Goal: Information Seeking & Learning: Learn about a topic

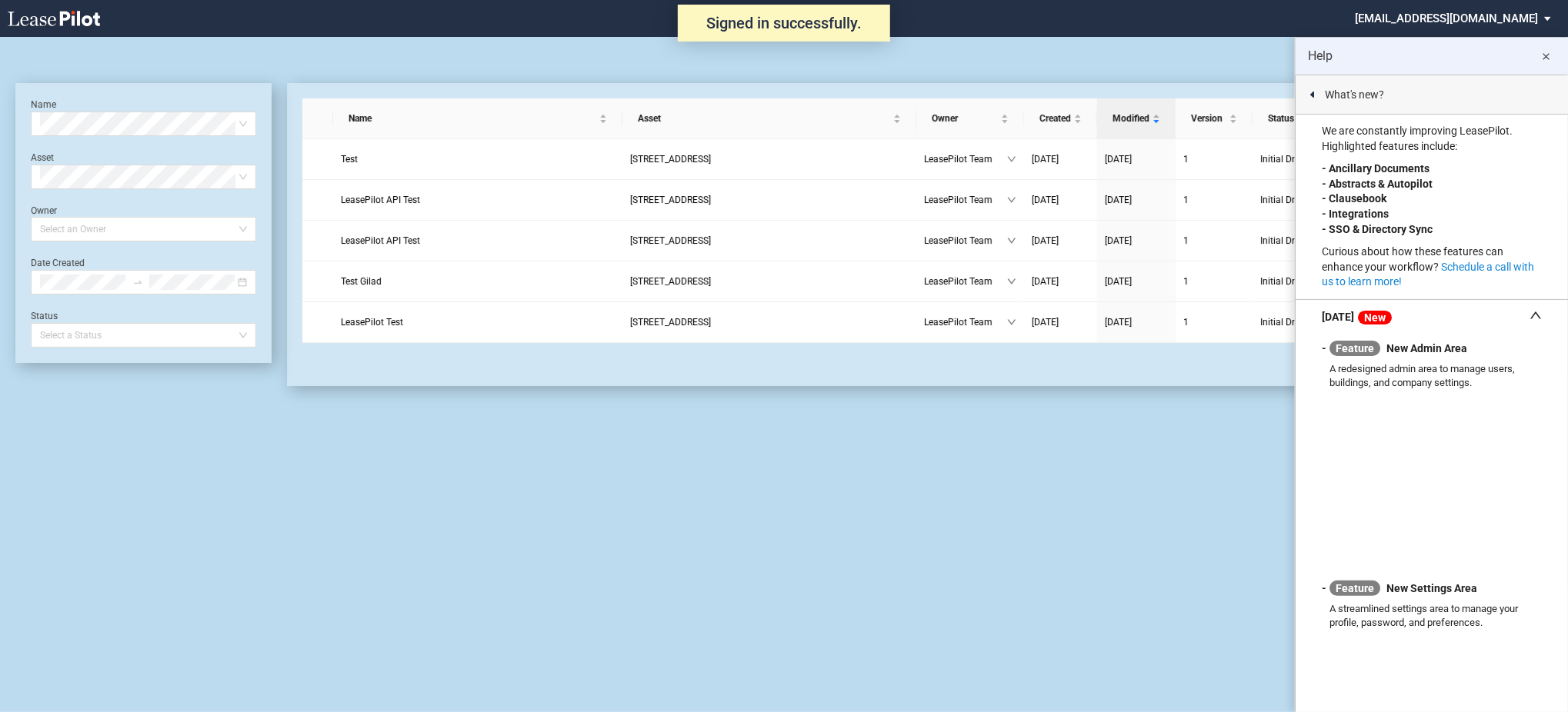
click at [1510, 14] on md-select "[EMAIL_ADDRESS][DOMAIN_NAME] Super Admin Area Admin Area Settings Sign Out" at bounding box center [1458, 17] width 211 height 34
click at [1504, 40] on div "Super Admin Area" at bounding box center [1470, 41] width 86 height 15
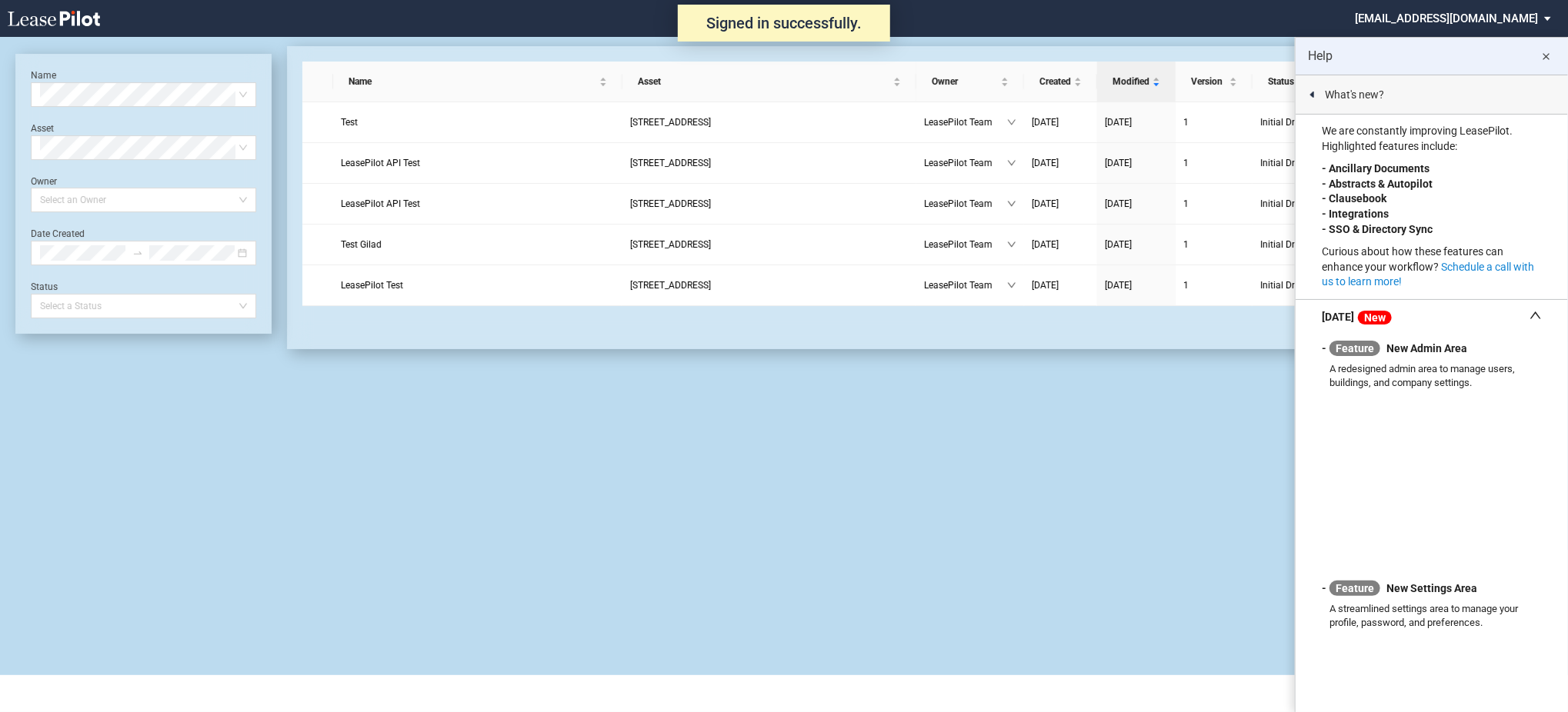
click at [1545, 57] on md-icon "close" at bounding box center [1546, 57] width 19 height 19
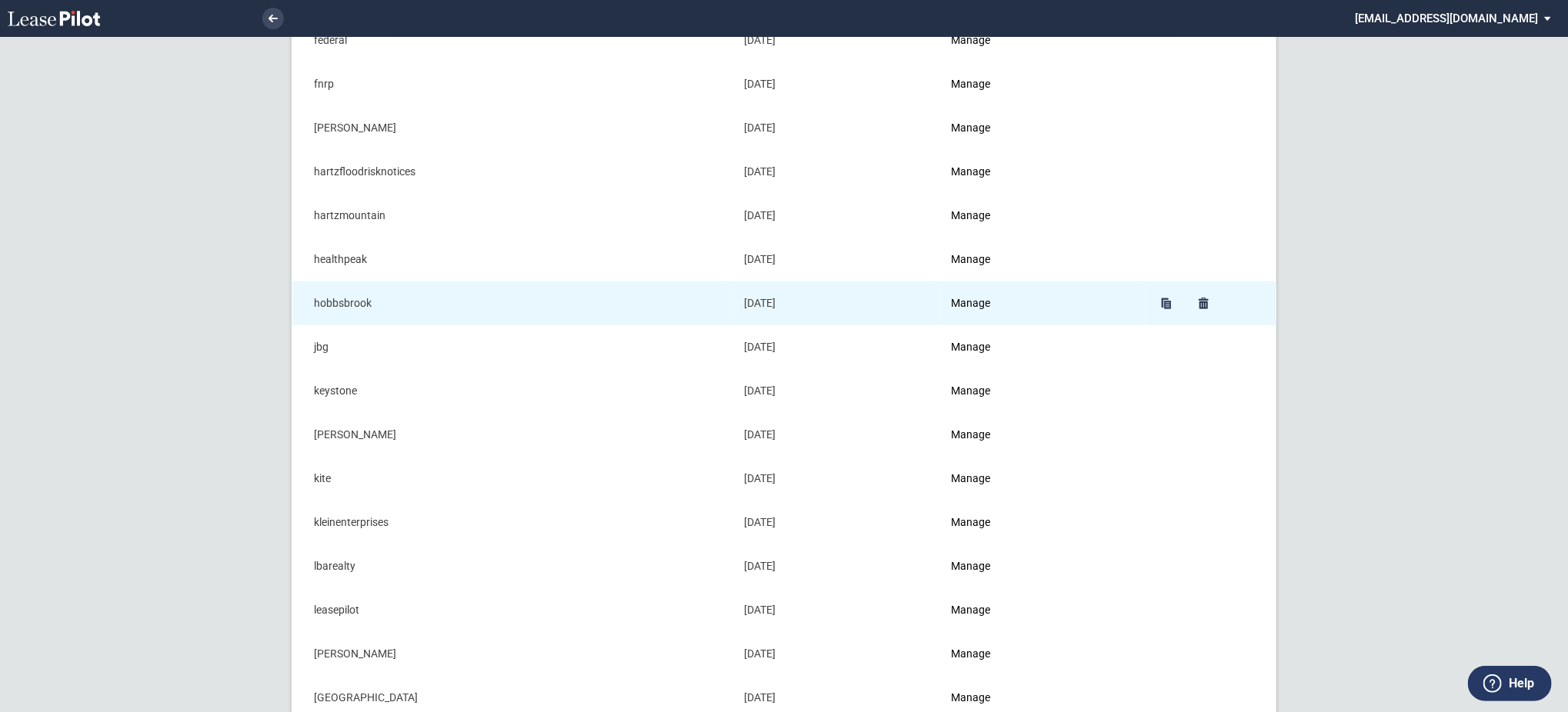
scroll to position [923, 0]
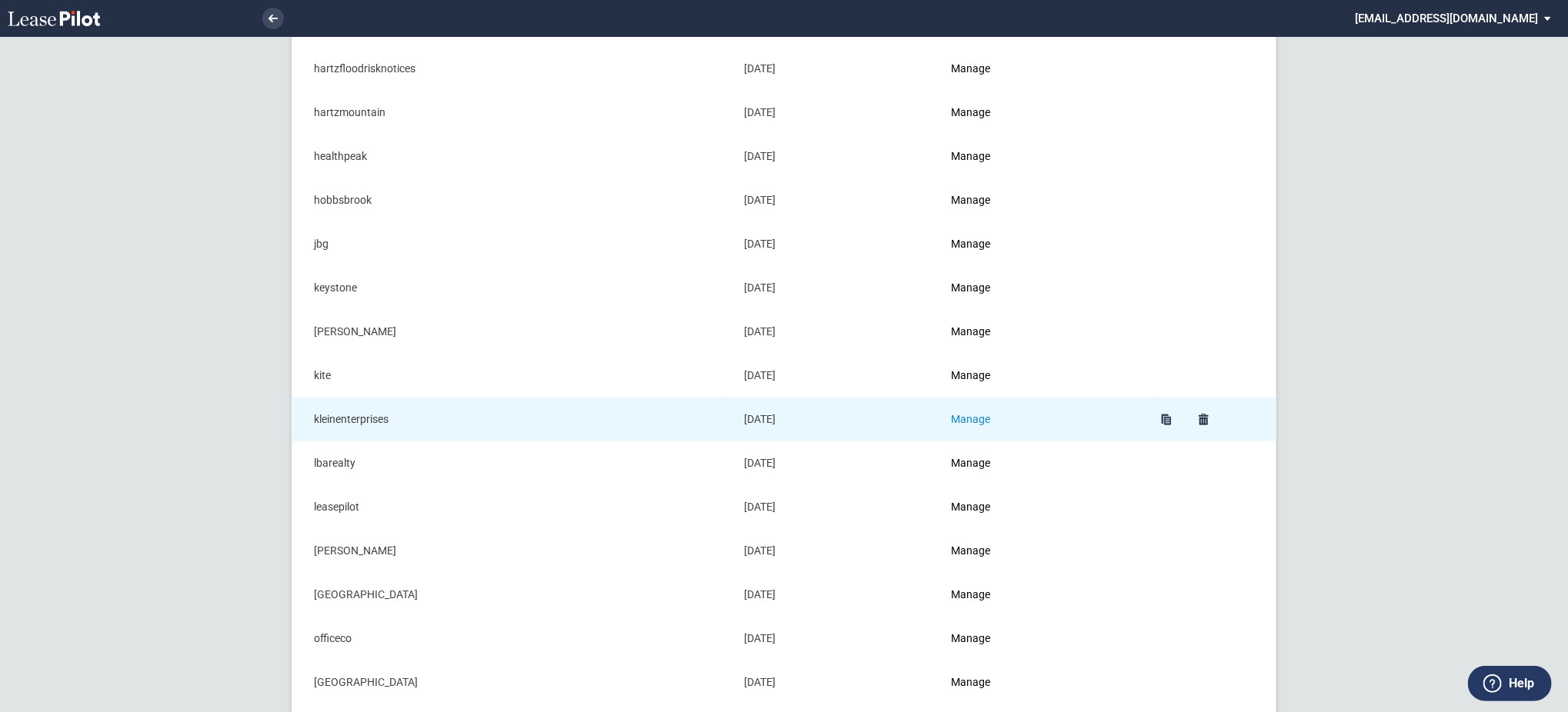
click at [964, 420] on link "Manage" at bounding box center [971, 420] width 39 height 12
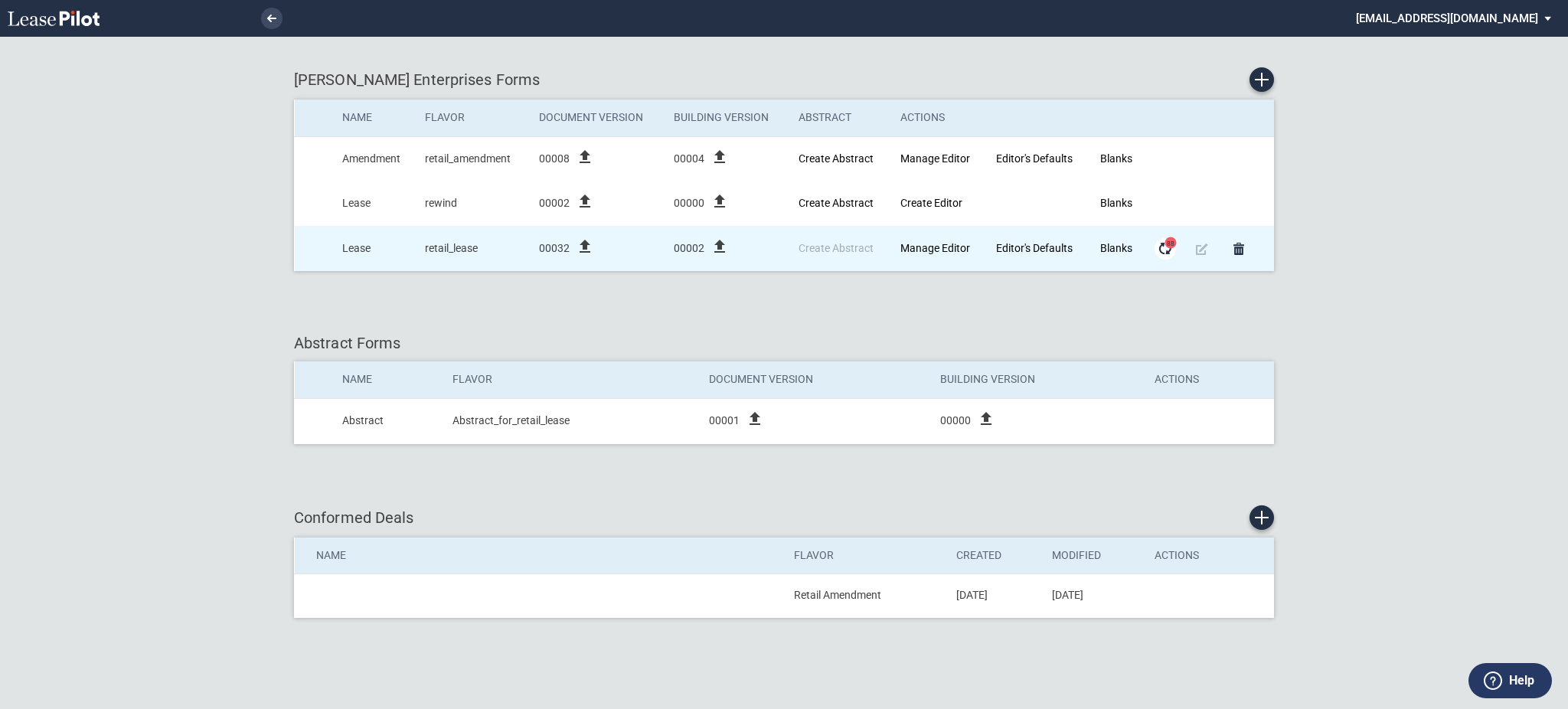
click at [1166, 250] on md-icon "Form Updates" at bounding box center [1165, 249] width 18 height 18
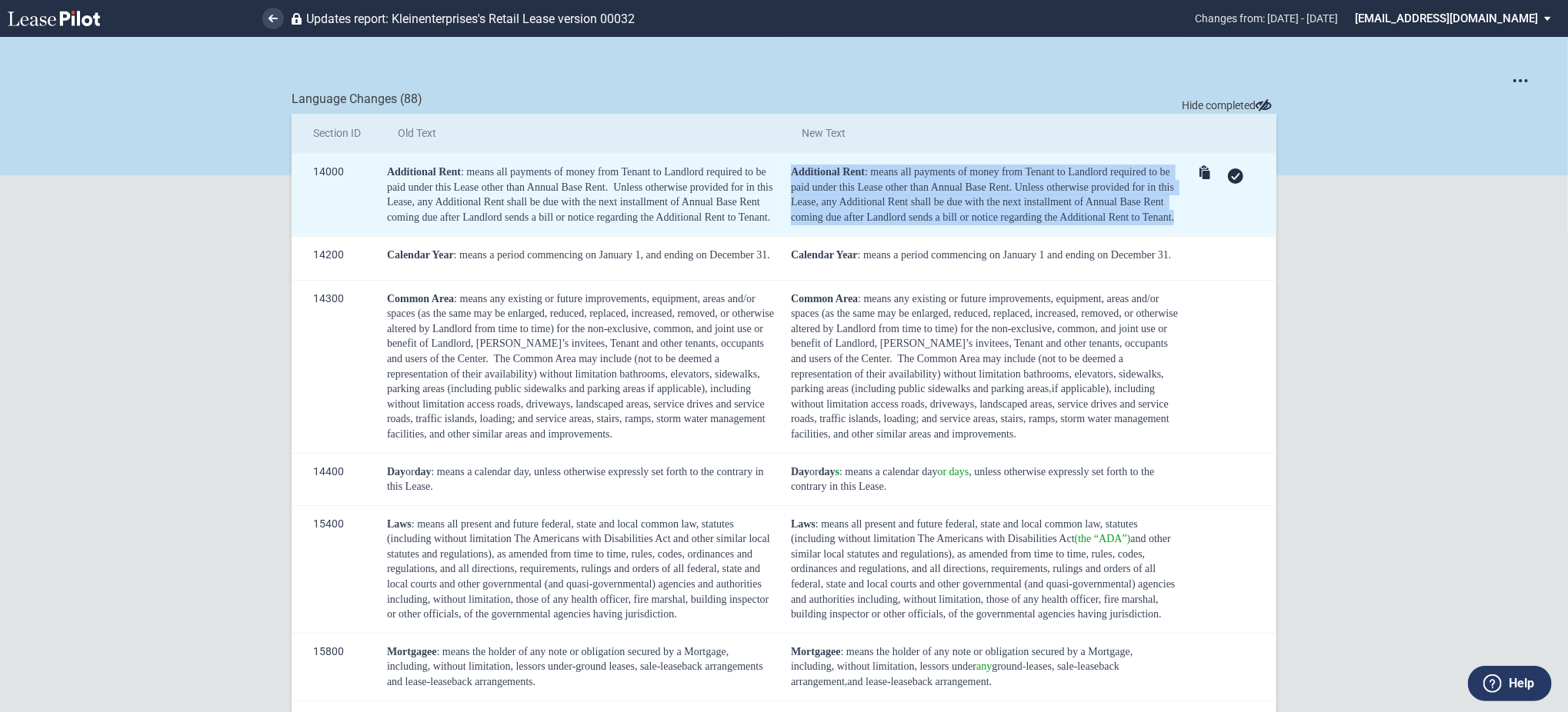
drag, startPoint x: 1178, startPoint y: 223, endPoint x: 789, endPoint y: 178, distance: 391.6
click at [789, 178] on td "Additional Rent : means all payments of money from Tenant to Landlord required …" at bounding box center [981, 194] width 404 height 82
copy div "Additional Rent : means all payments of money from Tenant to Landlord required …"
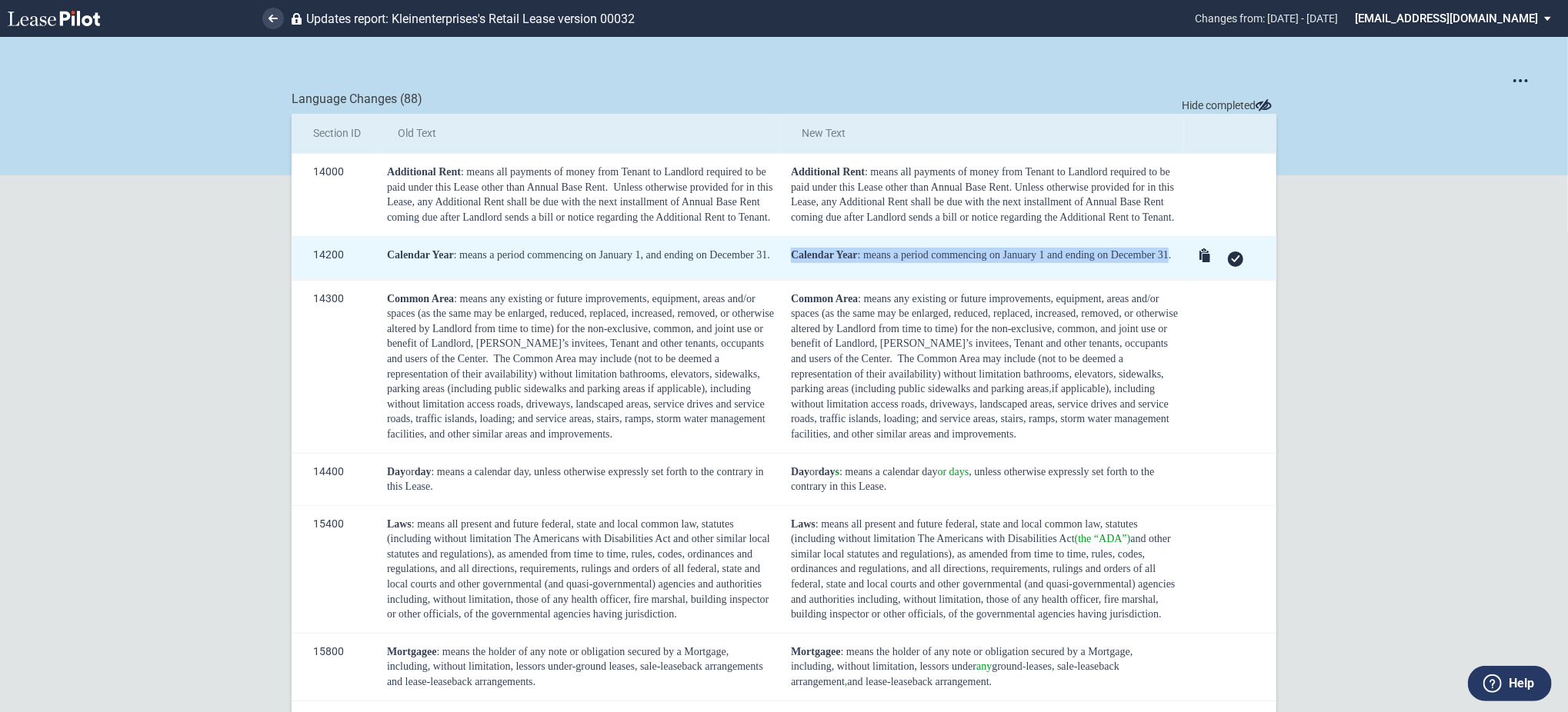
drag, startPoint x: 1164, startPoint y: 258, endPoint x: 789, endPoint y: 252, distance: 375.0
click at [791, 252] on div "Calendar Year : means a period commencing on January 1 and ending on December 3…" at bounding box center [984, 254] width 388 height 15
copy div "Calendar Year : means a period commencing on January 1 and ending on December 31"
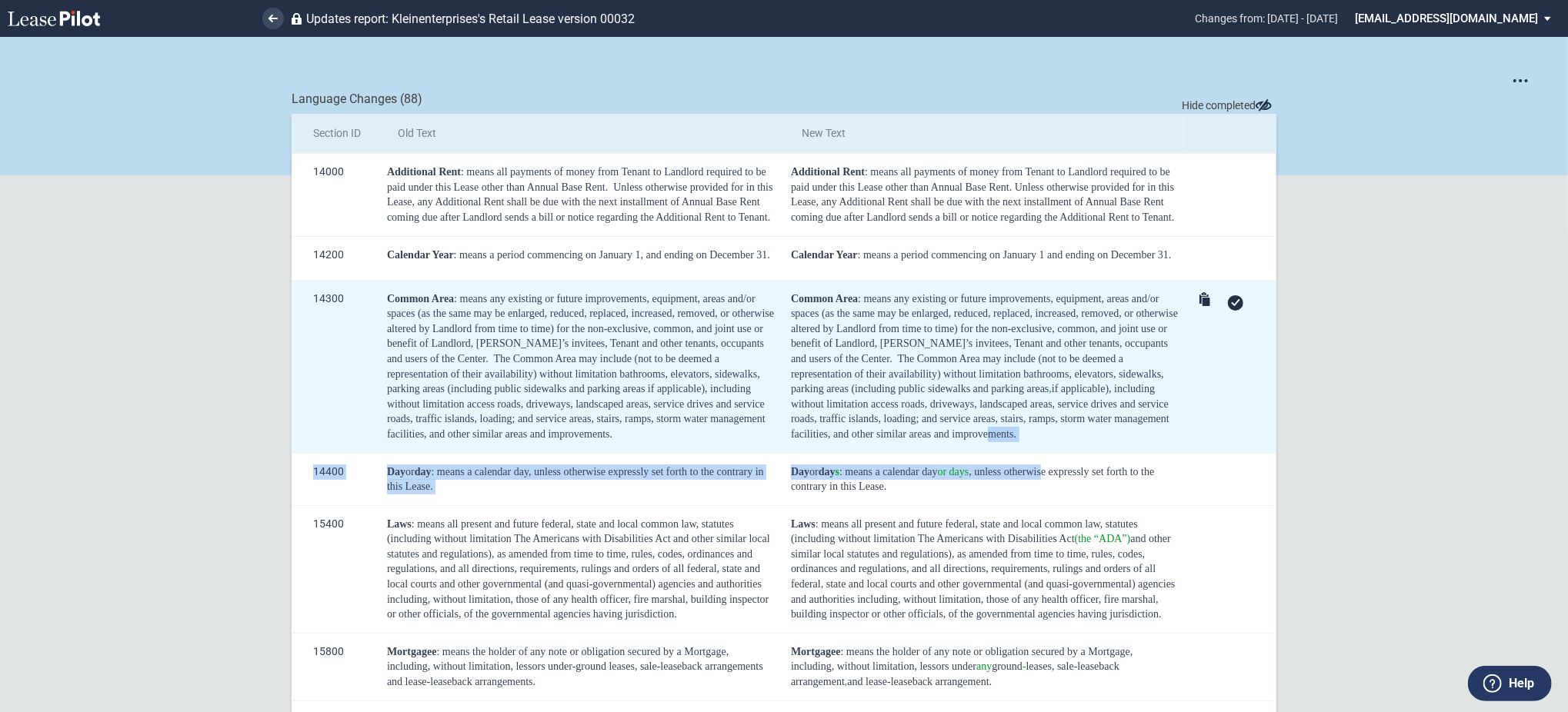
drag, startPoint x: 1045, startPoint y: 456, endPoint x: 979, endPoint y: 436, distance: 69.0
click at [1021, 434] on div "Common Area : means any existing or future improvements, equipment, areas and/o…" at bounding box center [984, 367] width 388 height 151
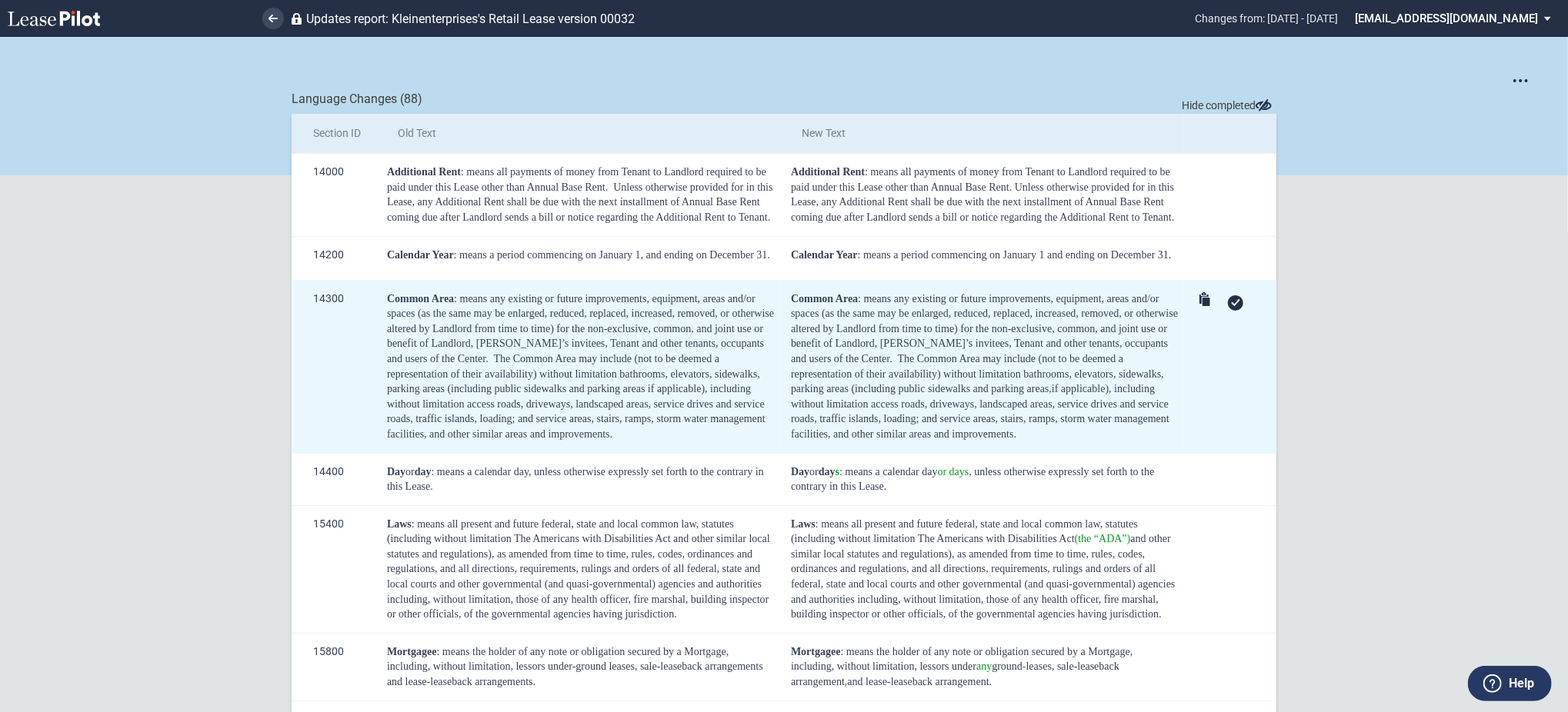
drag, startPoint x: 1022, startPoint y: 436, endPoint x: 800, endPoint y: 299, distance: 260.9
click at [789, 288] on td "Common Area : means any existing or future improvements, equipment, areas and/o…" at bounding box center [981, 367] width 404 height 173
copy div "Common Area : means any existing or future improvements, equipment, areas and/o…"
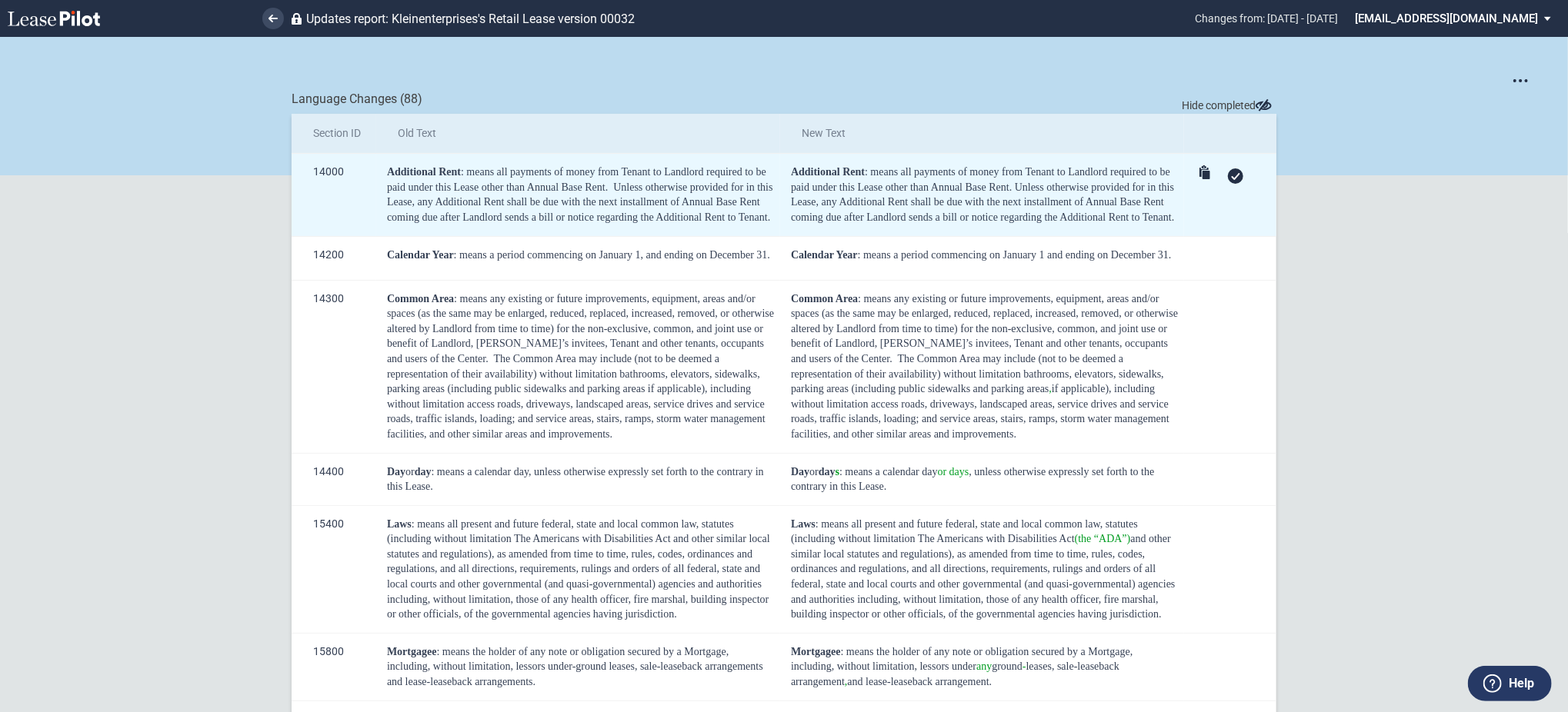
click at [1236, 182] on div at bounding box center [1232, 175] width 76 height 21
click at [1232, 187] on td at bounding box center [1230, 194] width 92 height 82
click at [1231, 181] on div at bounding box center [1235, 176] width 15 height 15
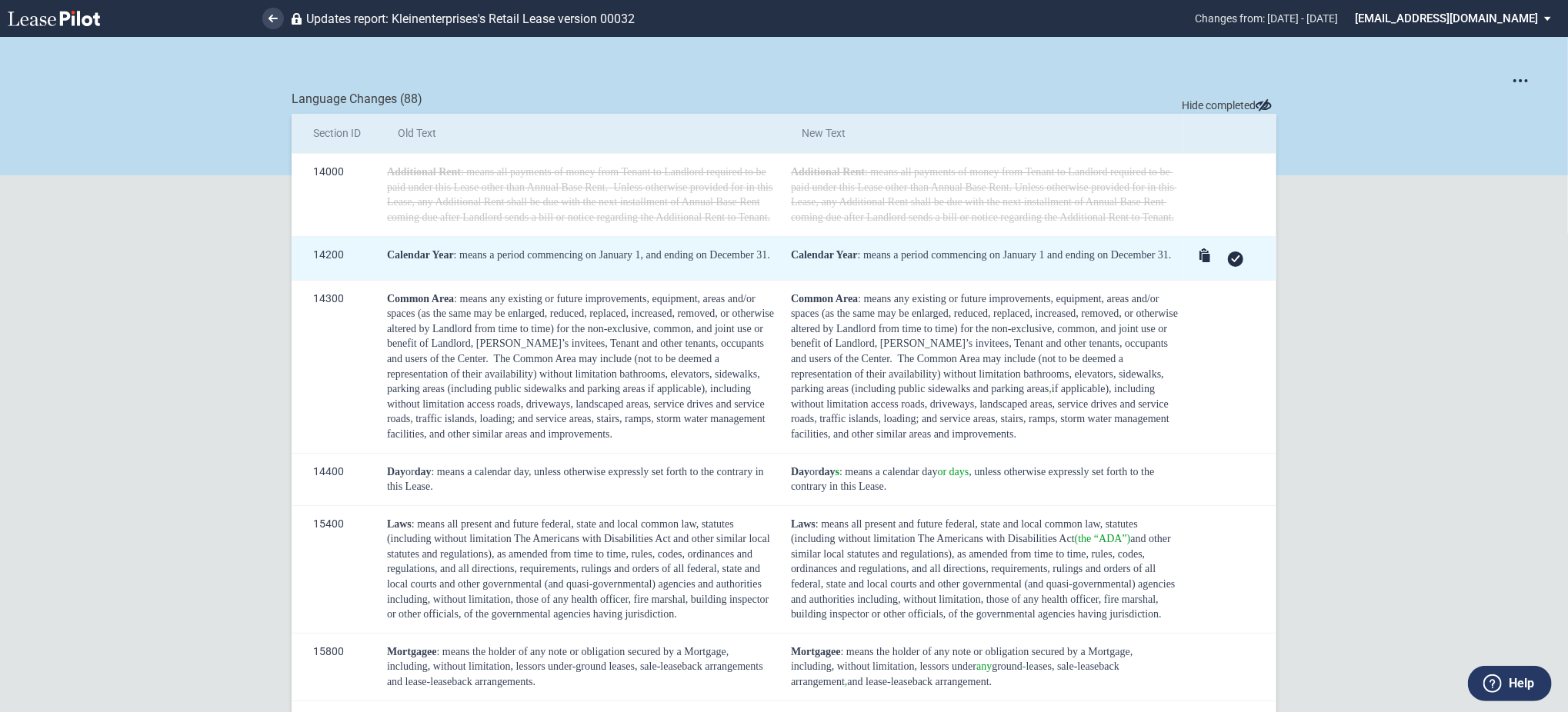
click at [1232, 261] on icon at bounding box center [1235, 259] width 9 height 7
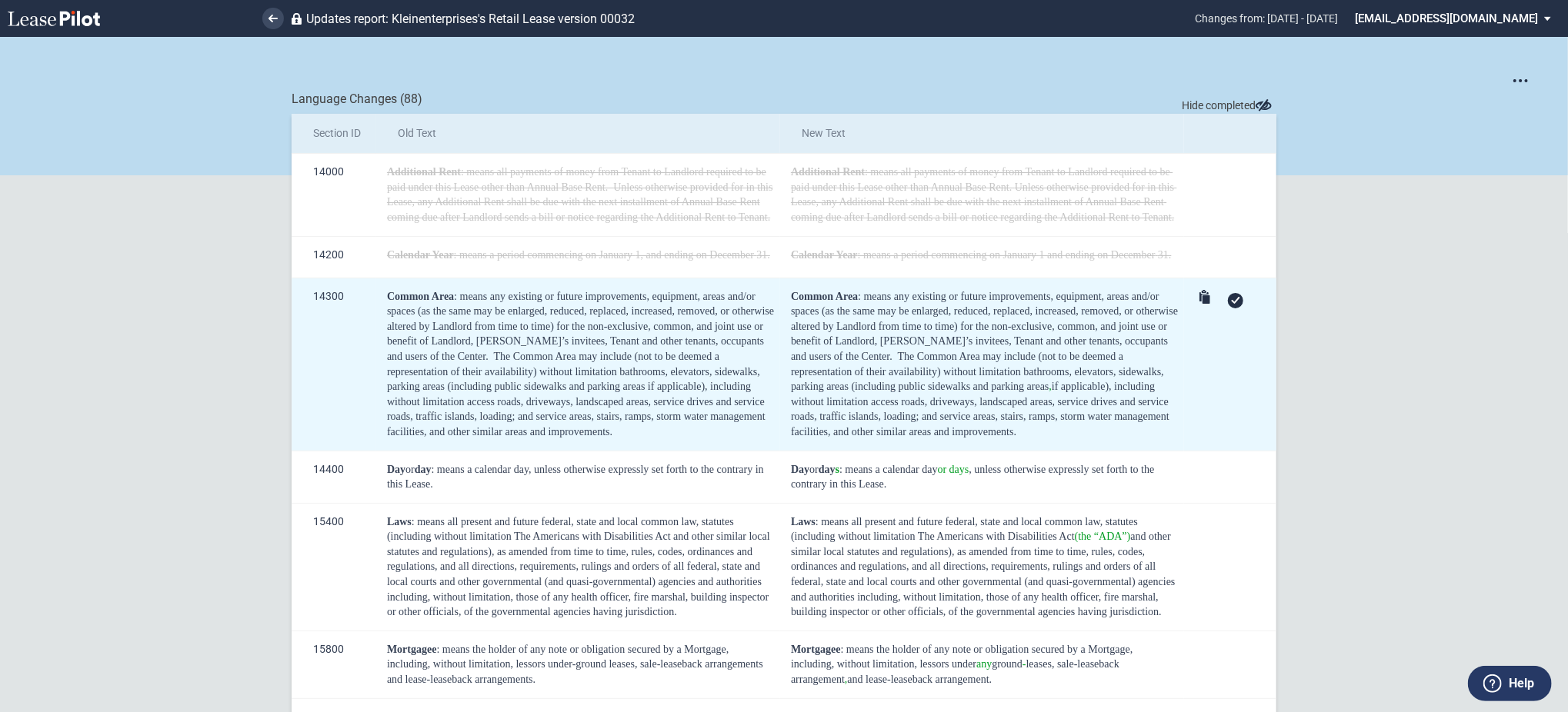
click at [1238, 305] on div at bounding box center [1232, 299] width 76 height 21
click at [1233, 304] on div at bounding box center [1235, 300] width 15 height 15
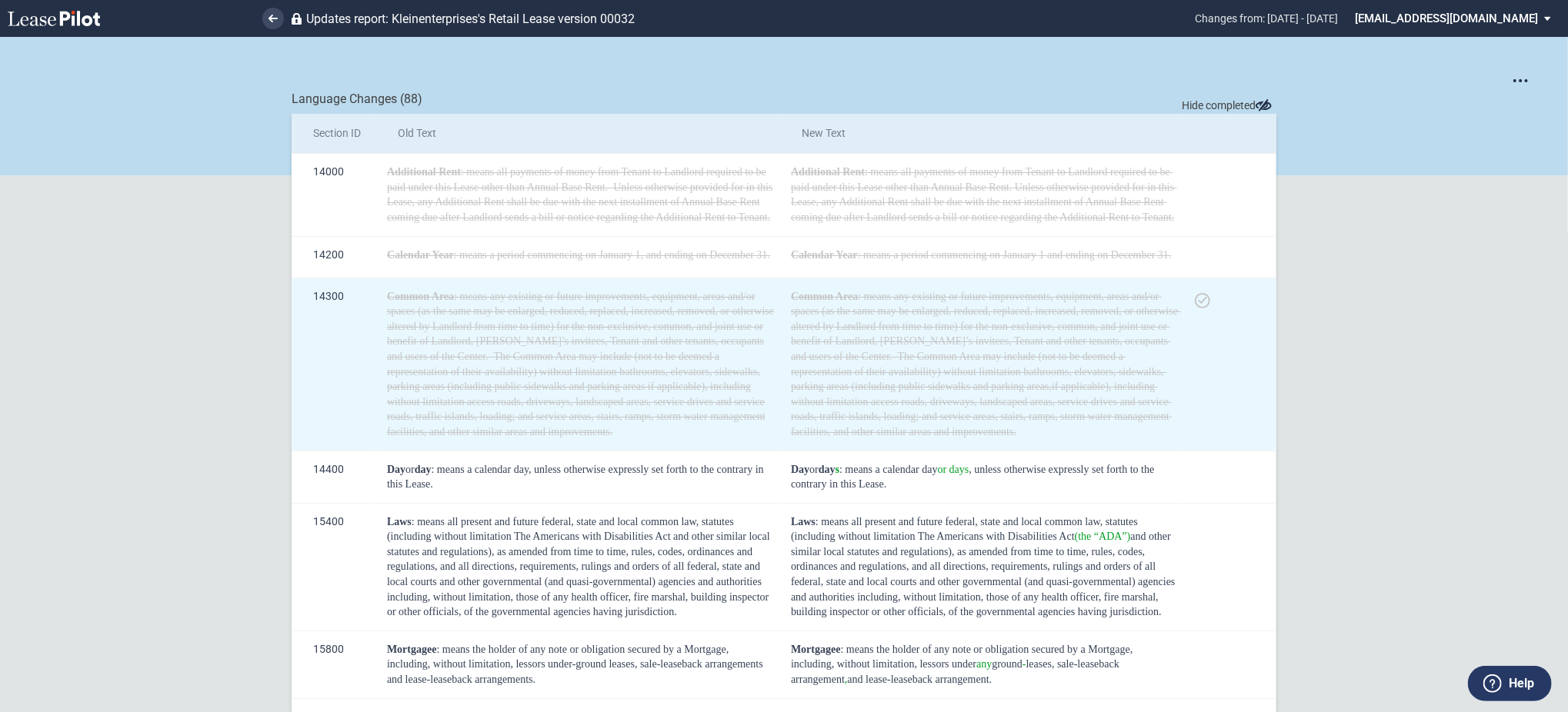
scroll to position [205, 0]
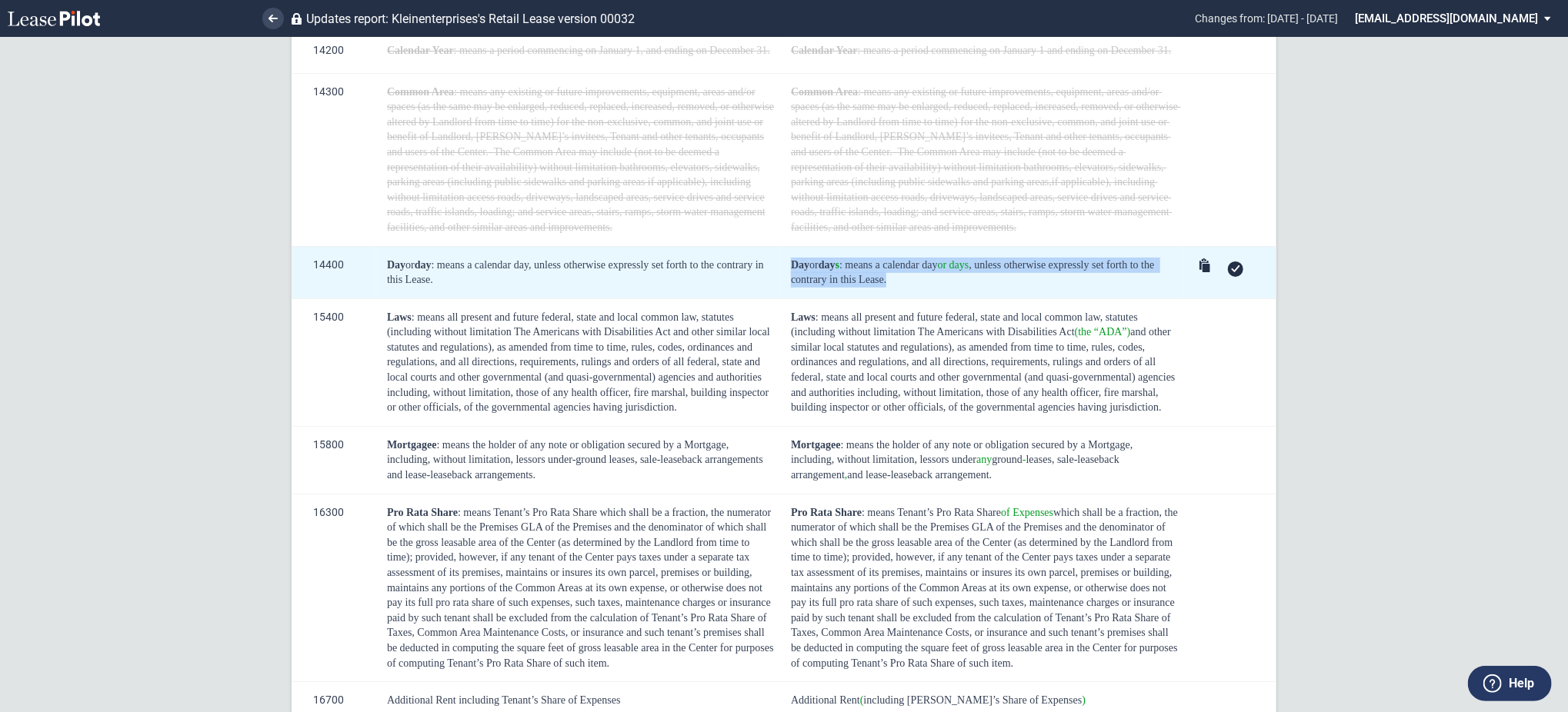
drag, startPoint x: 918, startPoint y: 277, endPoint x: 785, endPoint y: 261, distance: 134.0
click at [785, 261] on td "Day or day s : means a calendar day or days , unless otherwise expressly set fo…" at bounding box center [981, 272] width 404 height 52
copy div "Day or day s : means a calendar day or days , unless otherwise expressly set fo…"
click at [1232, 259] on div at bounding box center [1232, 269] width 76 height 21
click at [1235, 266] on use at bounding box center [1236, 269] width 9 height 7
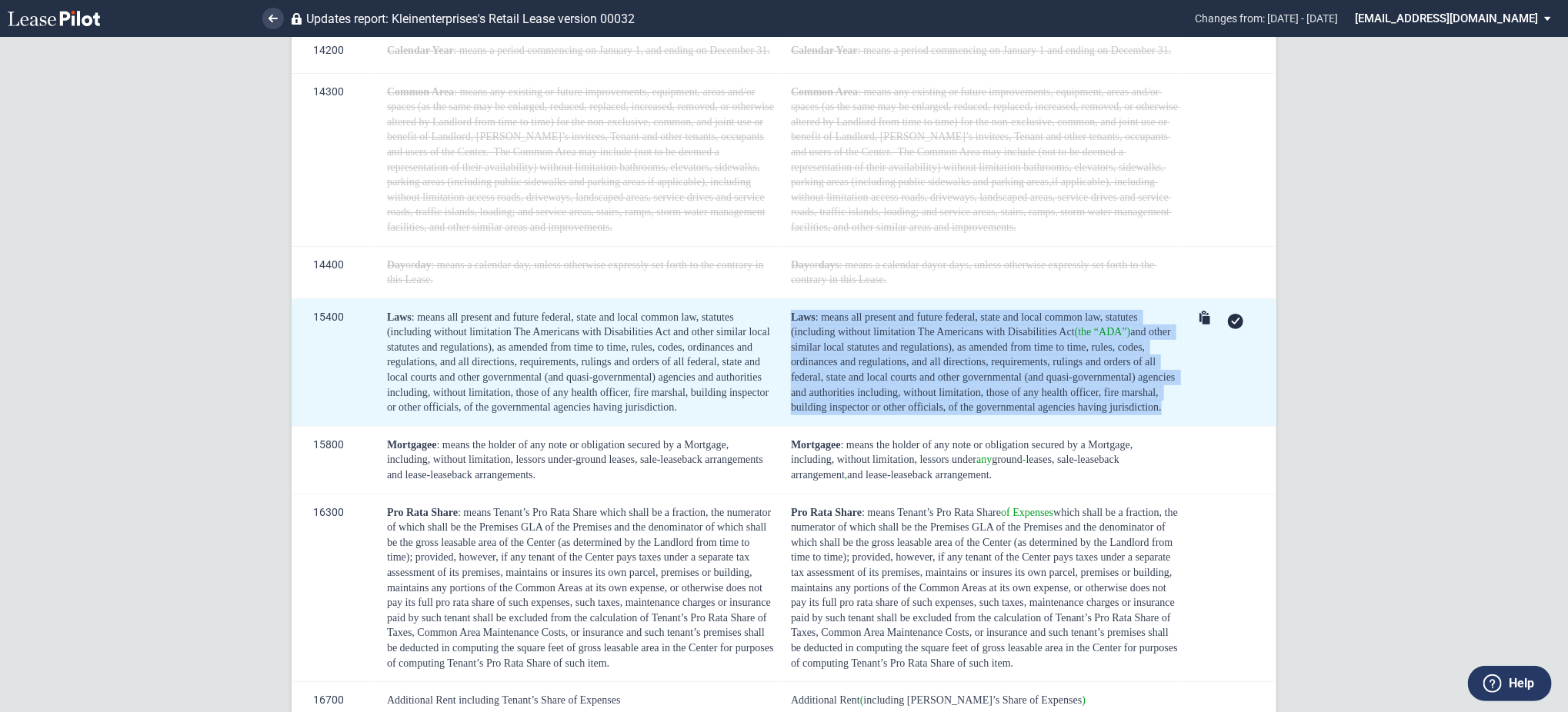
drag, startPoint x: 788, startPoint y: 315, endPoint x: 1166, endPoint y: 412, distance: 390.2
click at [1166, 412] on td "Laws : means all present and future federal, state and local common law, statut…" at bounding box center [981, 362] width 404 height 128
copy div "Laws : means all present and future federal, state and local common law, statut…"
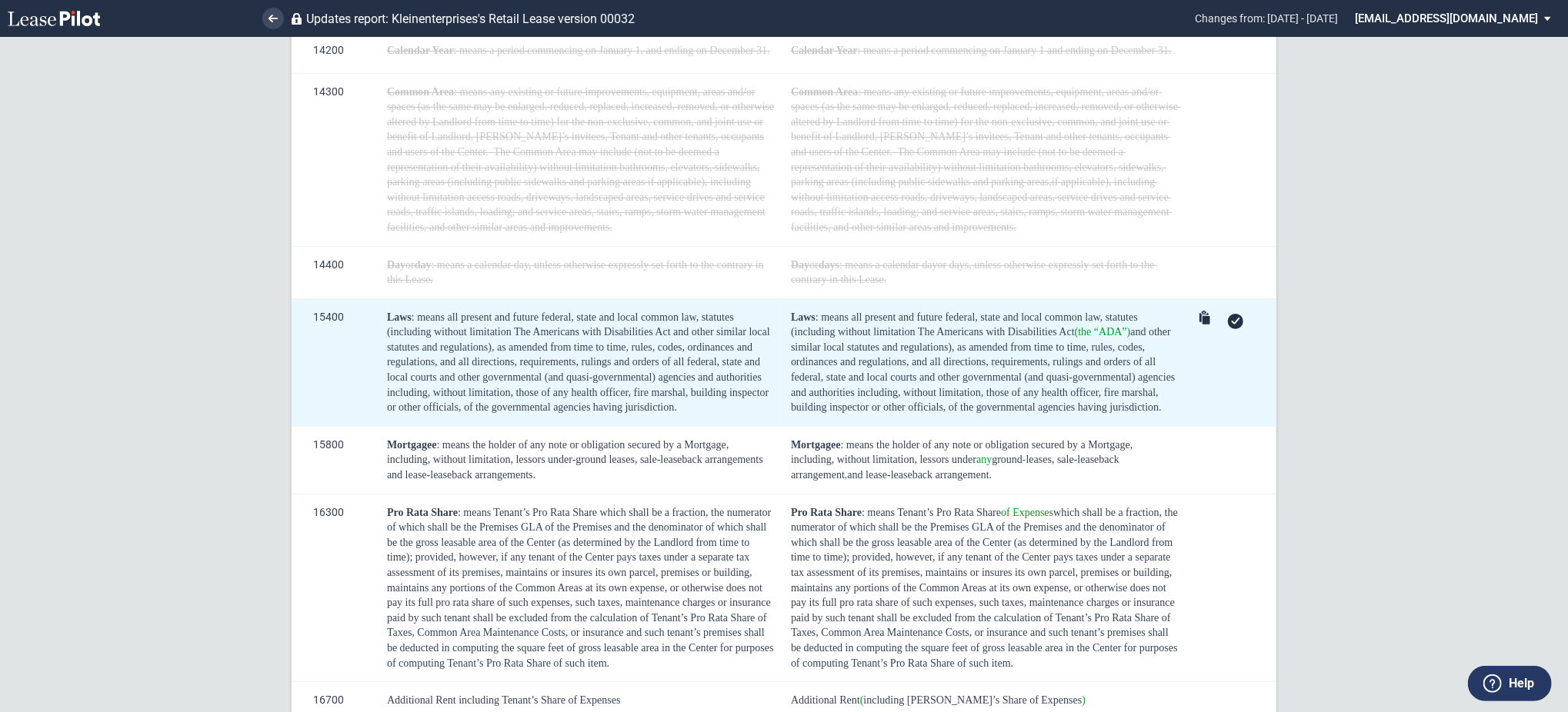
click at [1234, 323] on icon at bounding box center [1235, 322] width 9 height 7
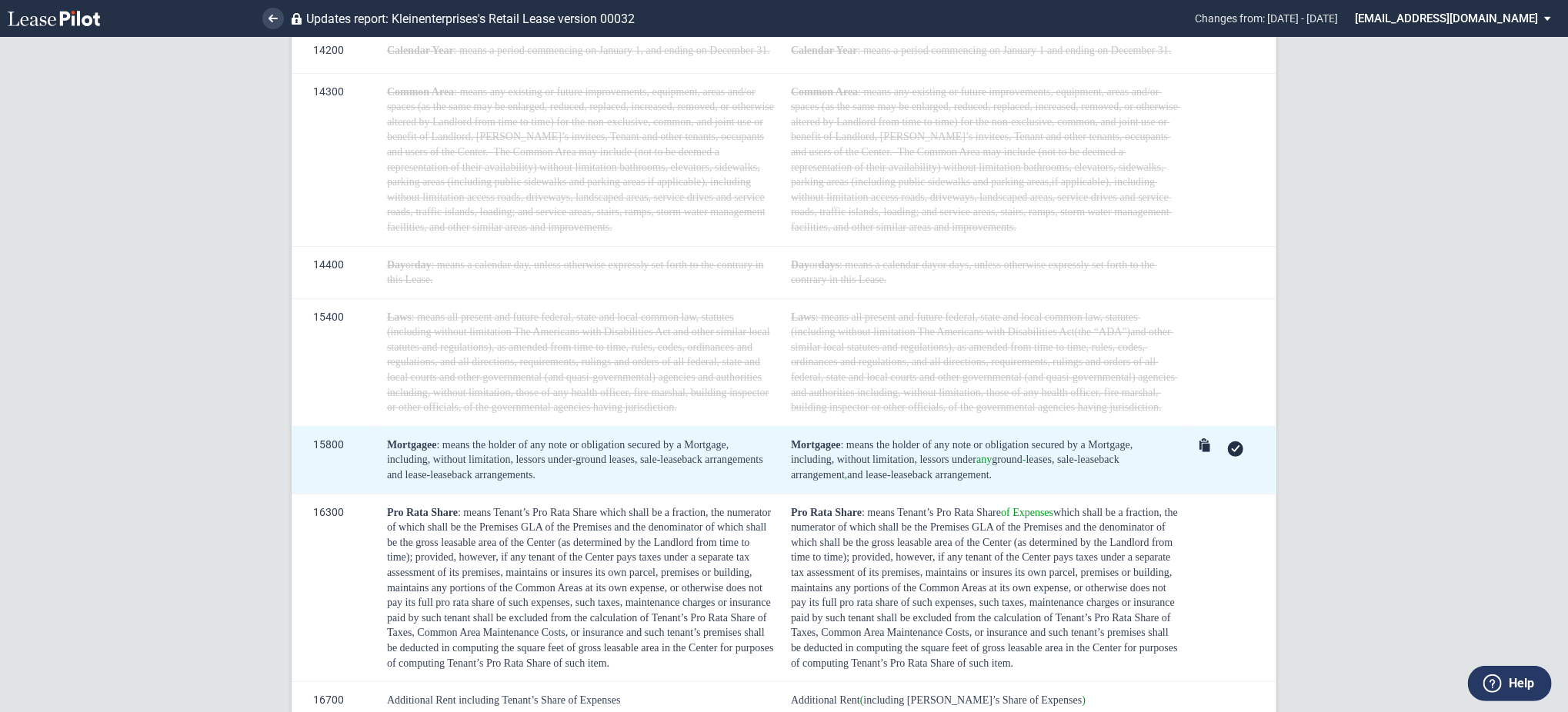
drag, startPoint x: 1001, startPoint y: 479, endPoint x: 783, endPoint y: 449, distance: 220.1
click at [782, 449] on td "Mortgagee : means the holder of any note or obligation secured by a Mortgage, i…" at bounding box center [981, 459] width 404 height 68
copy div "Mortgagee : means the holder of any note or obligation secured by a Mortgage, i…"
click at [1231, 451] on icon at bounding box center [1235, 449] width 9 height 7
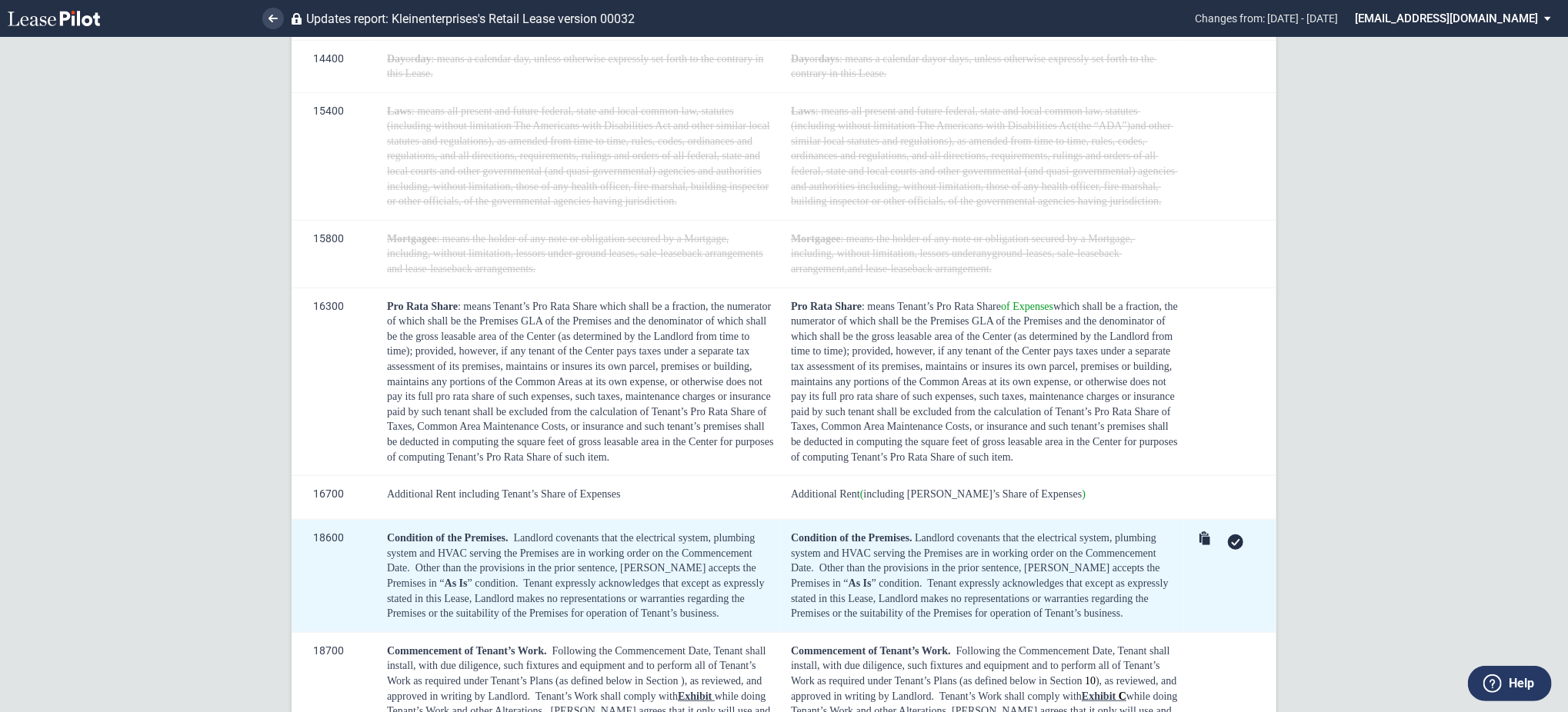
scroll to position [512, 0]
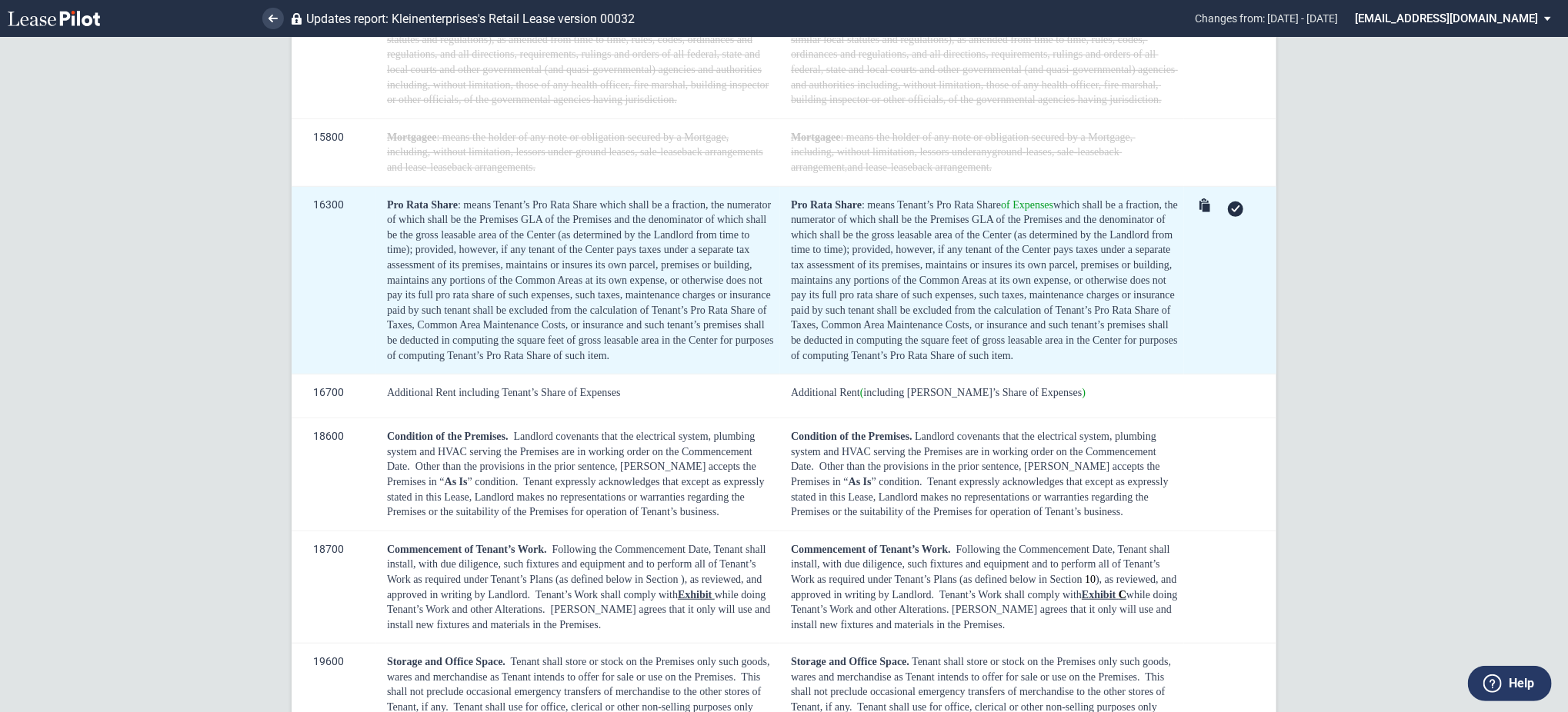
drag, startPoint x: 1110, startPoint y: 363, endPoint x: 788, endPoint y: 204, distance: 359.1
click at [788, 204] on td "Pro Rata Share : means Tenant’s Pro Rata Share of Expenses which shall be a fra…" at bounding box center [981, 280] width 404 height 188
copy div "Pro Rata Share : means Tenant’s Pro Rata Share of Expenses which shall be a fra…"
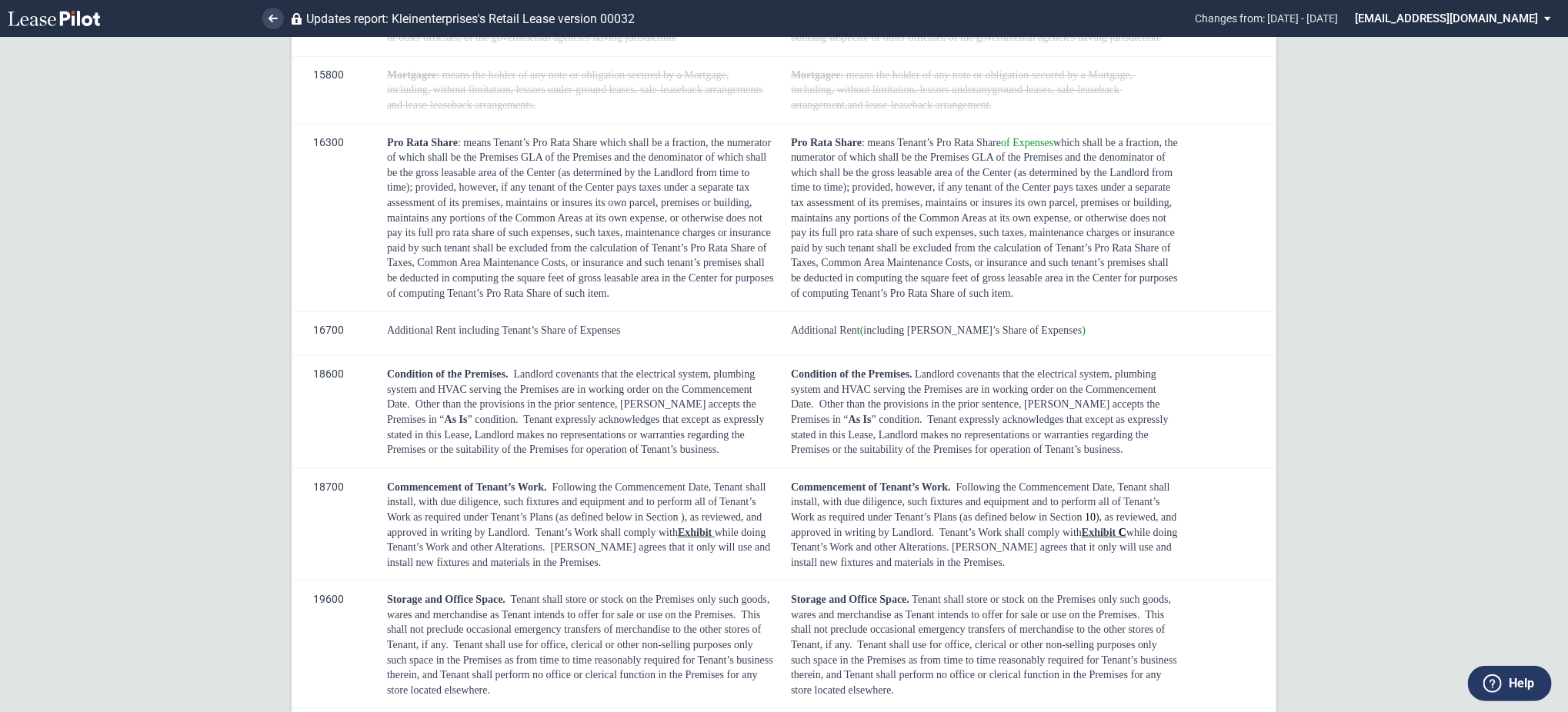
scroll to position [592, 0]
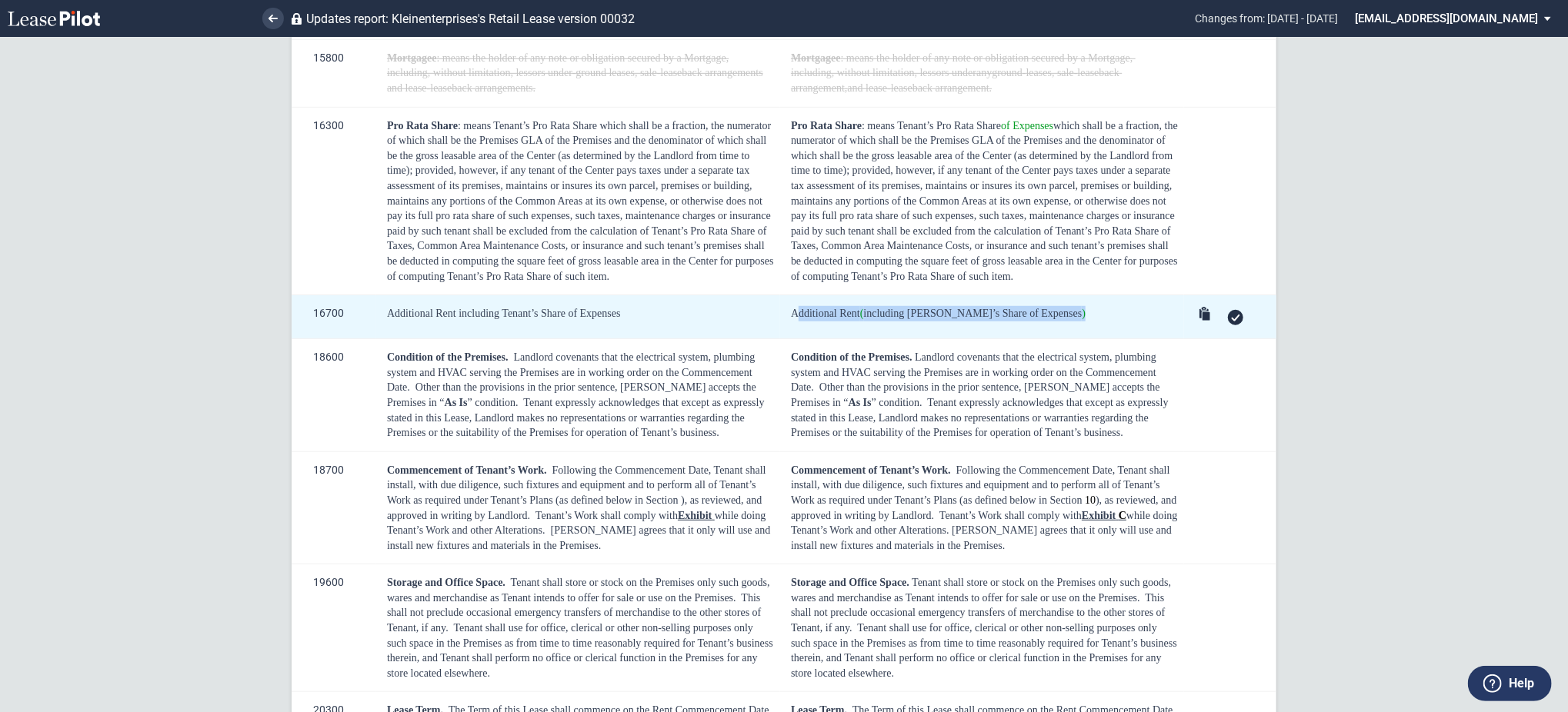
drag, startPoint x: 792, startPoint y: 308, endPoint x: 1047, endPoint y: 320, distance: 255.3
click at [1047, 320] on div "Additional Rent ( including Tenant’s Share of Expenses )" at bounding box center [984, 314] width 388 height 15
copy span "Additional Rent ( including Tenant’s Share of Expenses )"
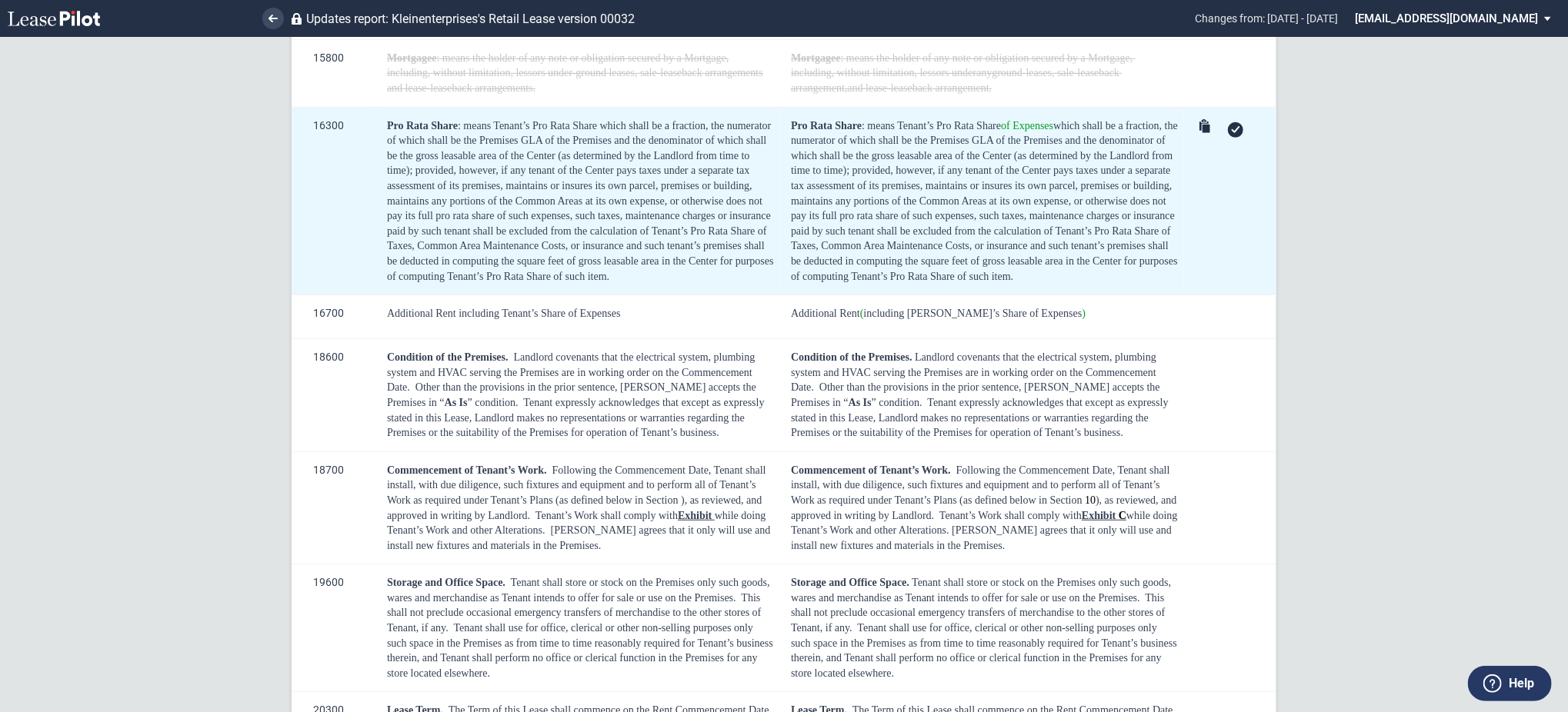
click at [1231, 128] on icon at bounding box center [1235, 130] width 9 height 7
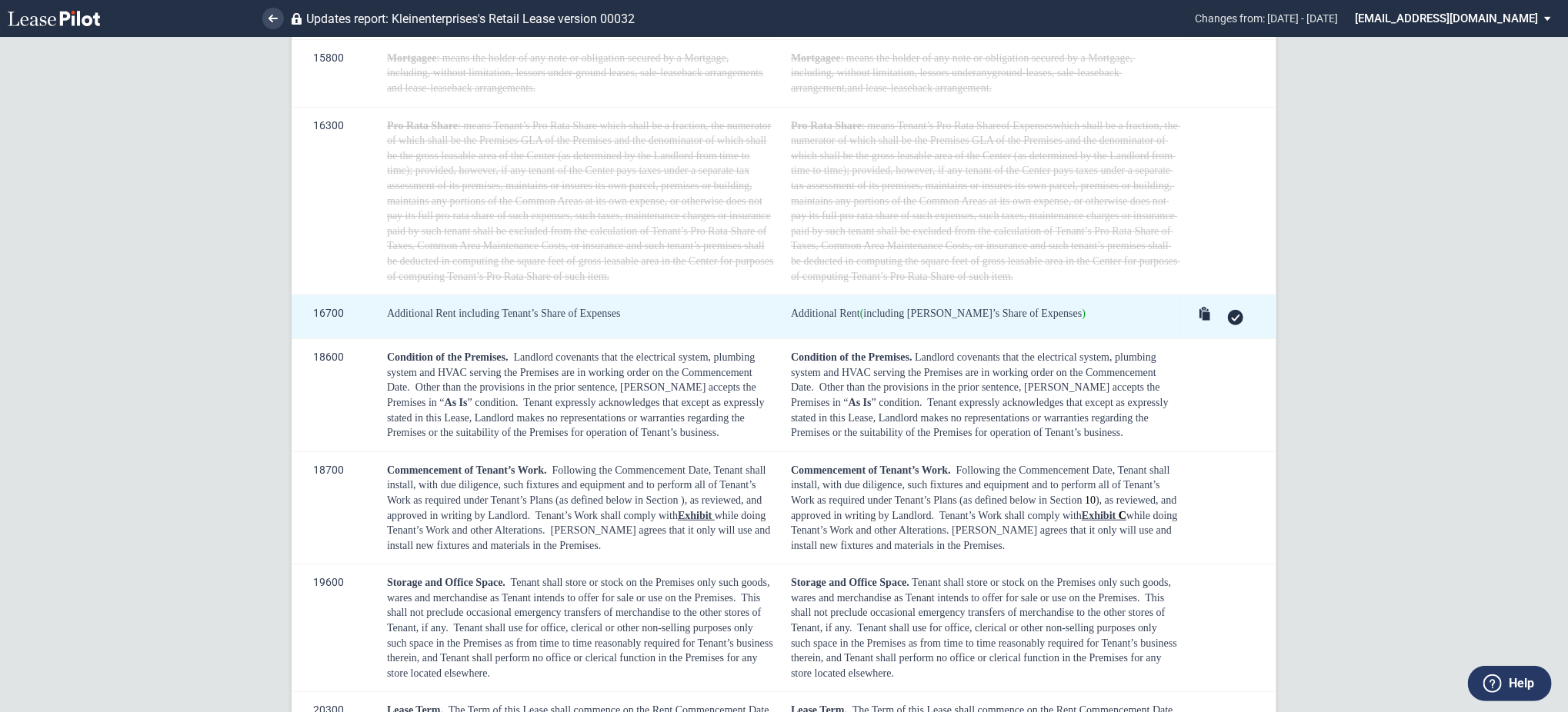
click at [1224, 324] on div at bounding box center [1232, 317] width 76 height 21
click at [1236, 315] on div at bounding box center [1235, 317] width 15 height 15
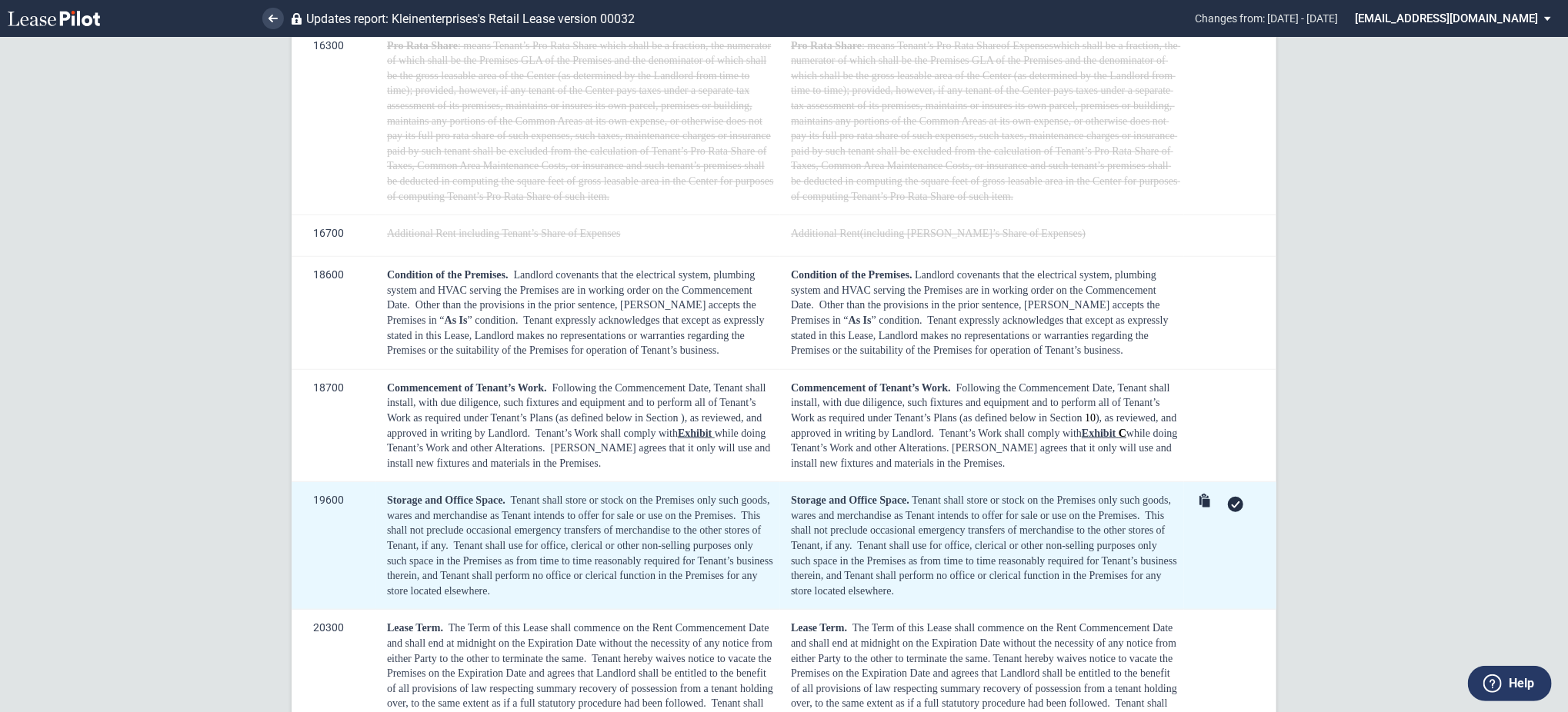
scroll to position [796, 0]
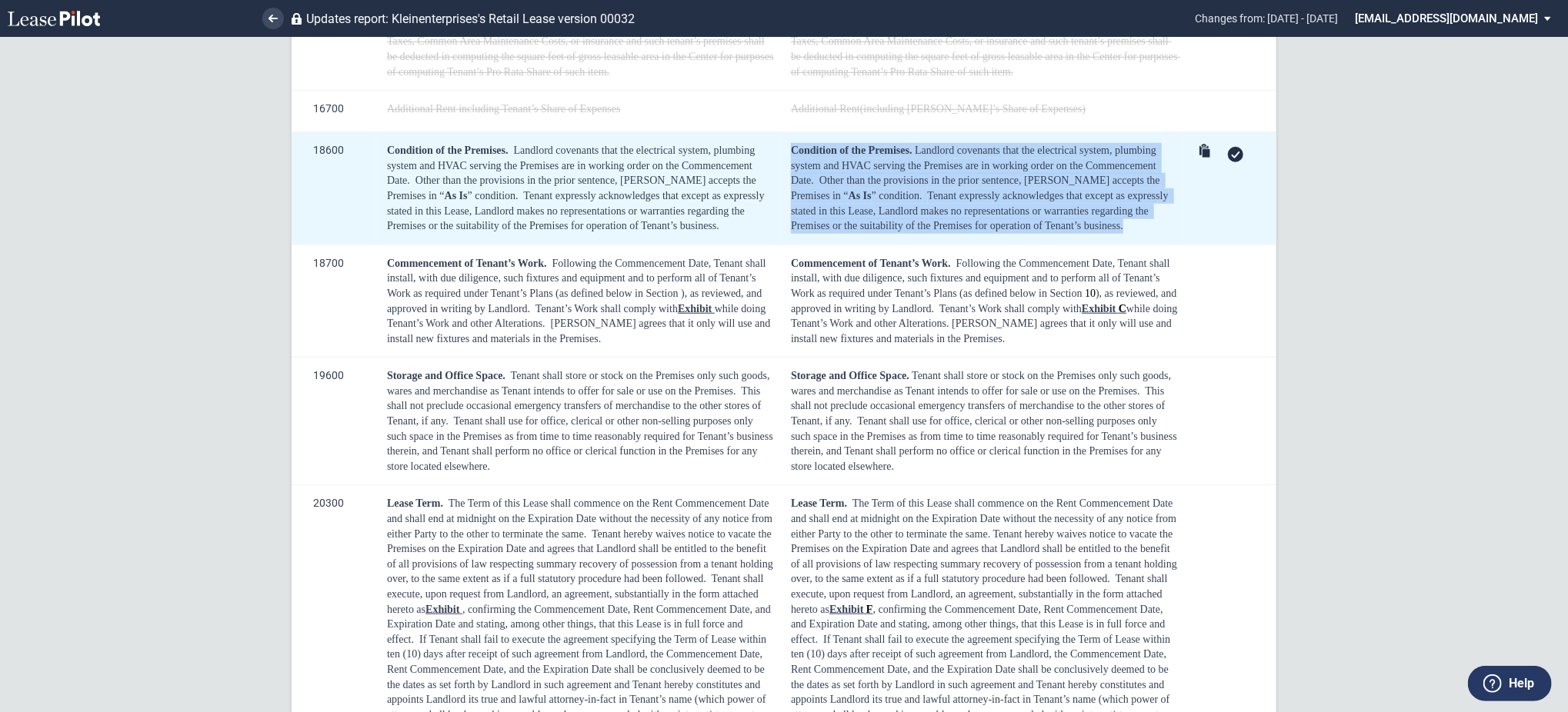
drag, startPoint x: 1072, startPoint y: 228, endPoint x: 786, endPoint y: 143, distance: 298.4
click at [786, 143] on td "Condition of the Premises. Landlord covenants that the electrical system, plumb…" at bounding box center [981, 189] width 404 height 113
copy div "Condition of the Premises. Landlord covenants that the electrical system, plumb…"
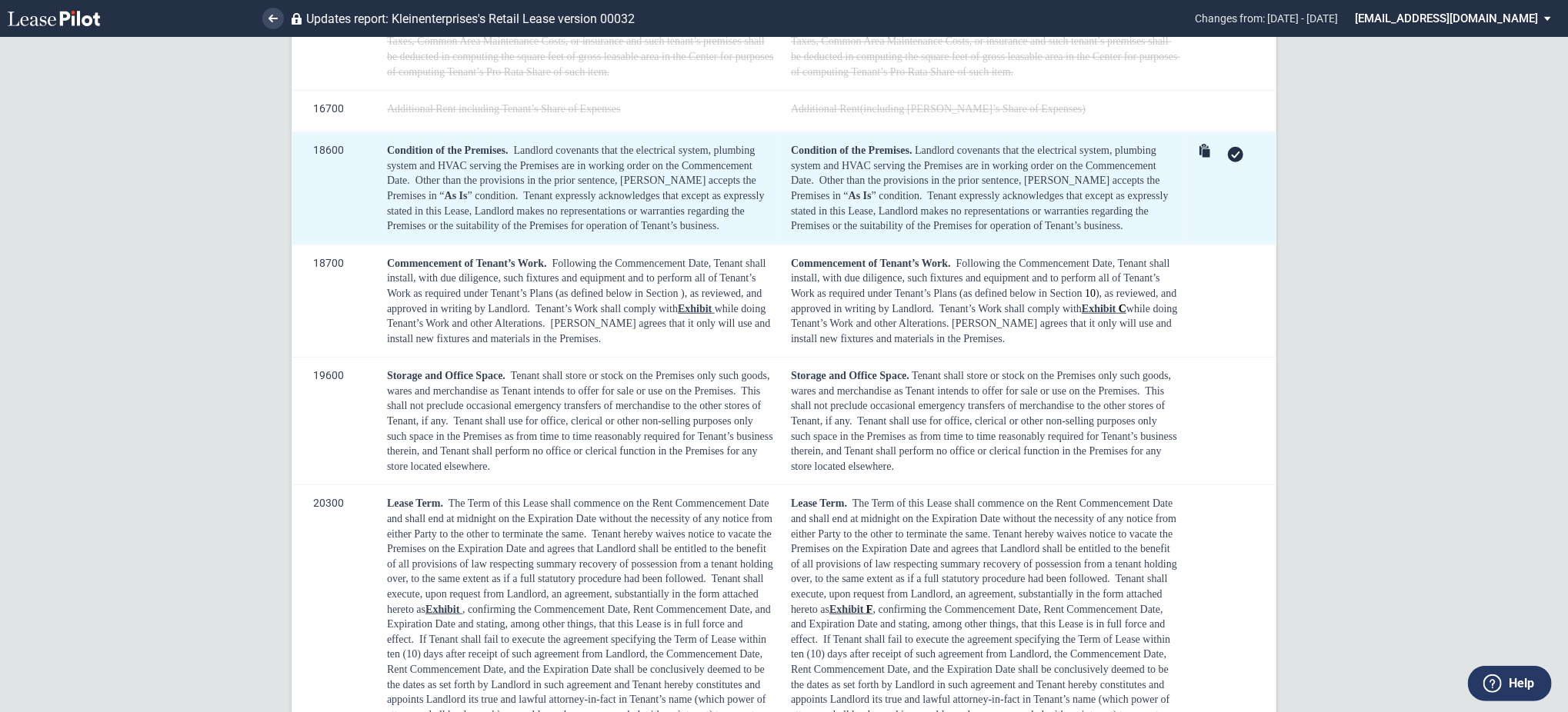
click at [1231, 152] on icon at bounding box center [1235, 155] width 9 height 7
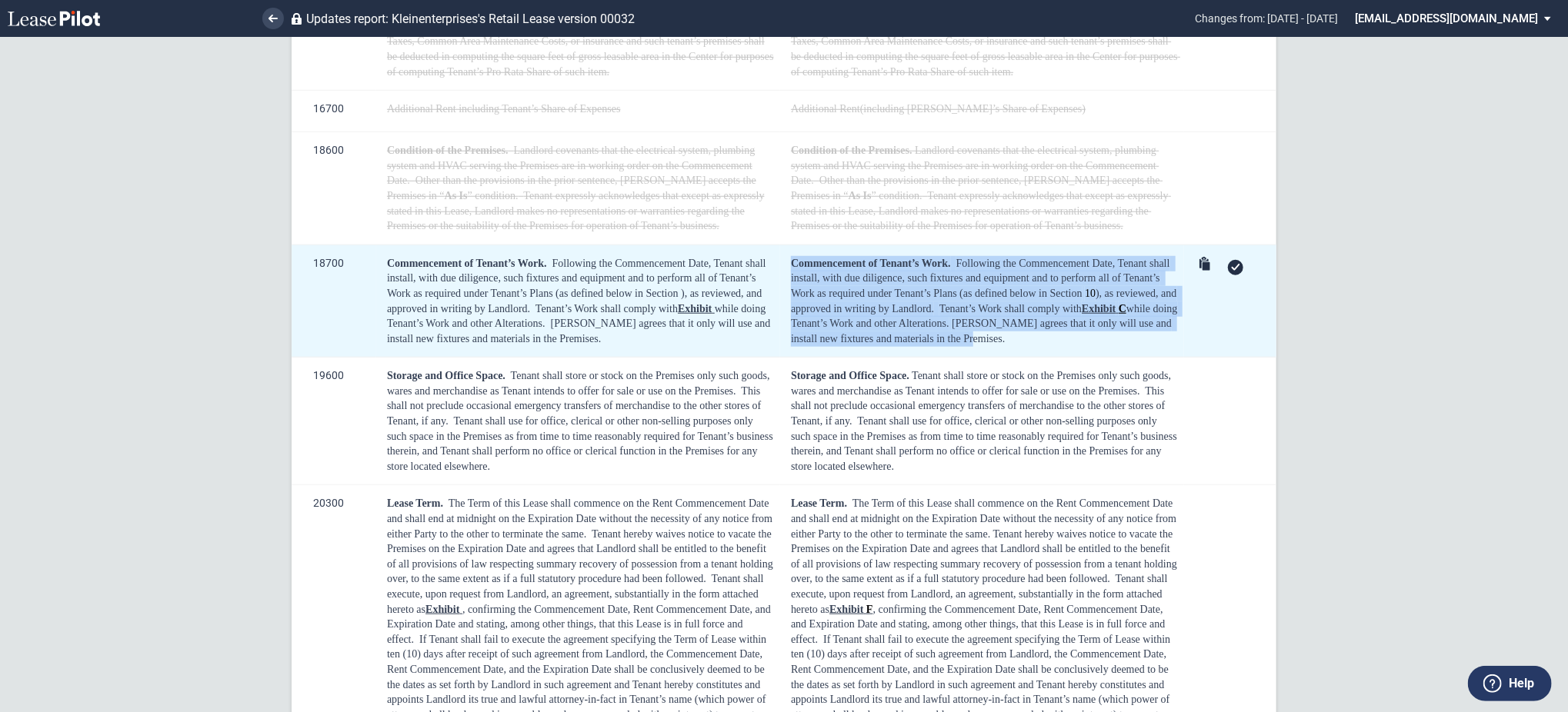
drag, startPoint x: 976, startPoint y: 342, endPoint x: 790, endPoint y: 258, distance: 204.1
click at [791, 258] on div "Commencement of Tenant’s Work. Following the Commencement Date, Tenant shall in…" at bounding box center [984, 301] width 388 height 91
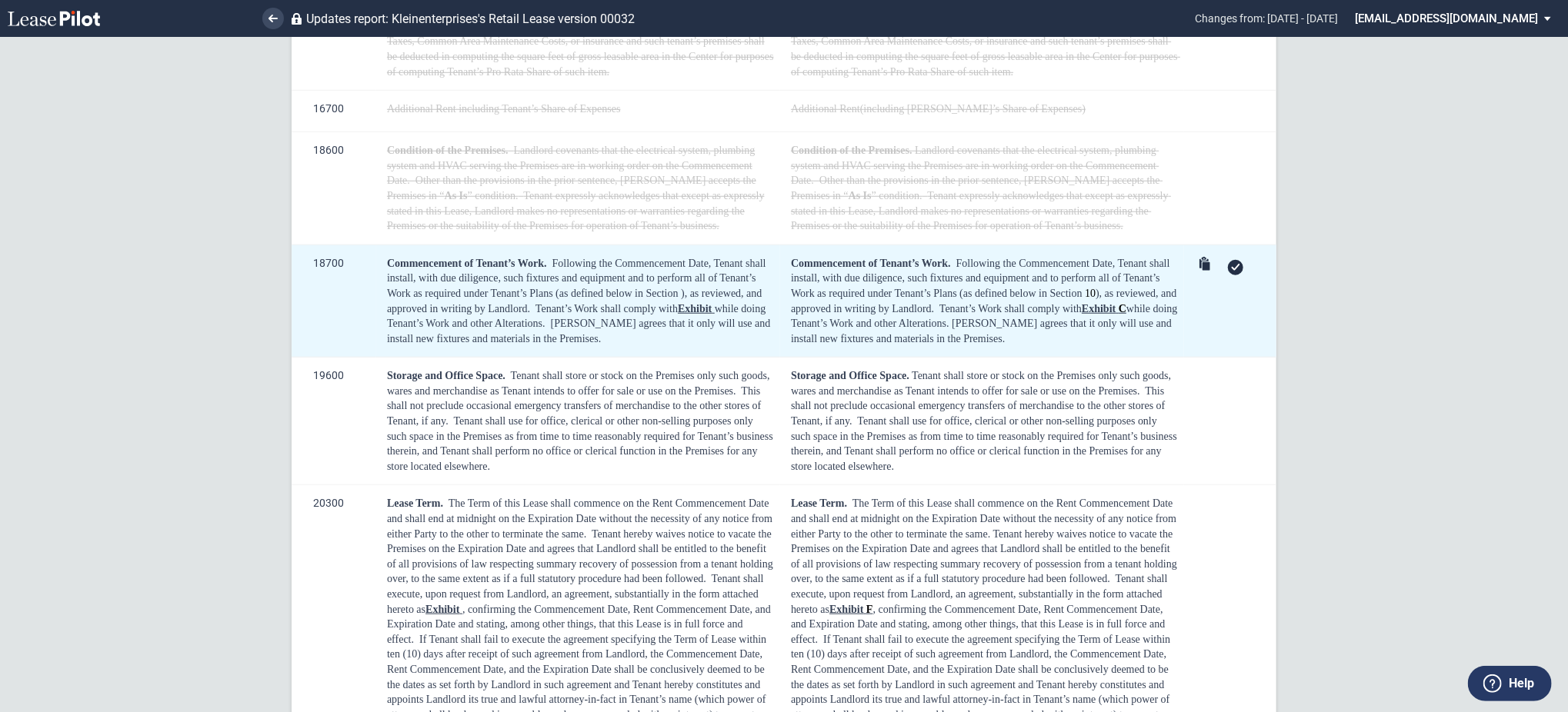
drag, startPoint x: 1231, startPoint y: 265, endPoint x: 1225, endPoint y: 272, distance: 9.2
click at [1231, 267] on icon at bounding box center [1235, 268] width 9 height 7
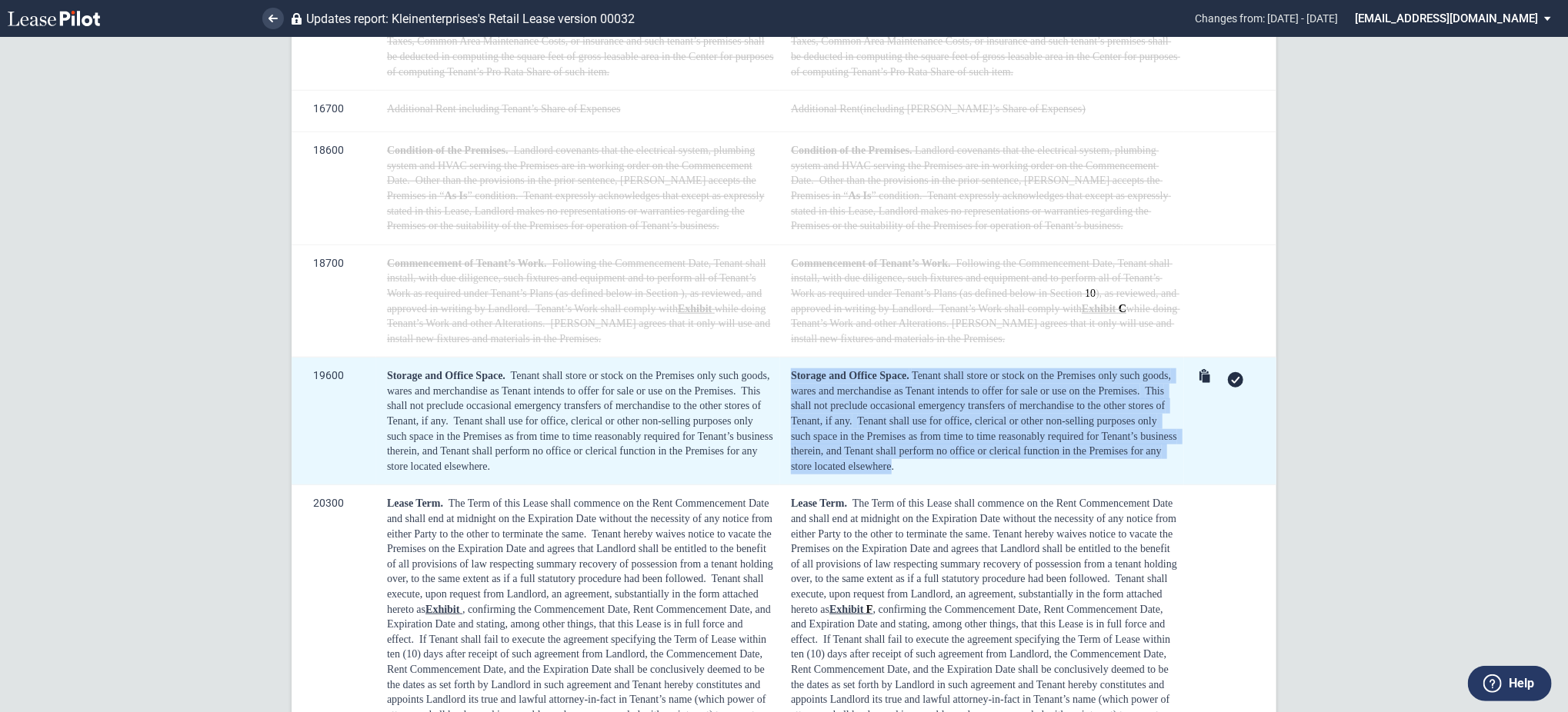
drag, startPoint x: 890, startPoint y: 473, endPoint x: 790, endPoint y: 383, distance: 134.5
click at [791, 383] on div "Storage and Office Space. Tenant shall store or stock on the Premises only such…" at bounding box center [984, 420] width 388 height 105
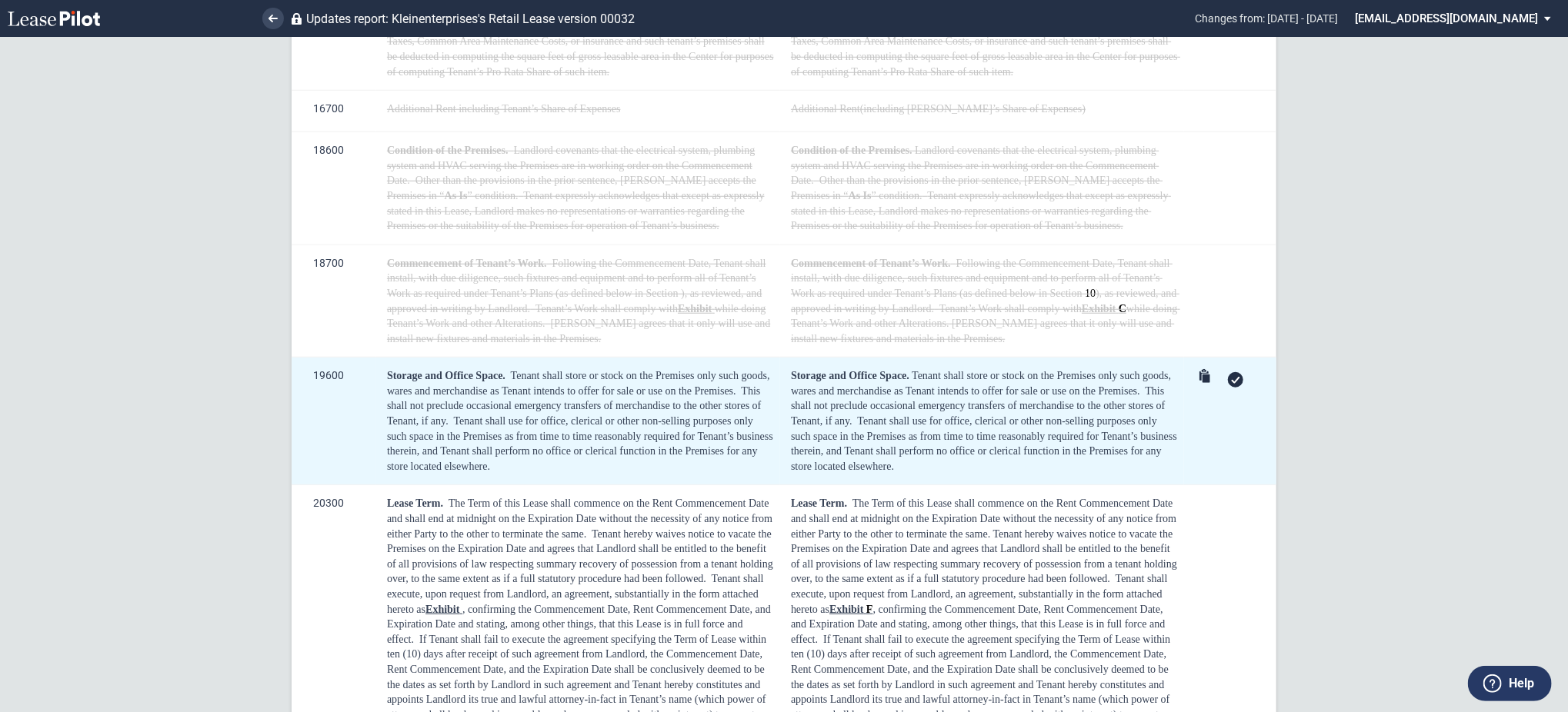
click at [1231, 381] on use at bounding box center [1236, 381] width 9 height 7
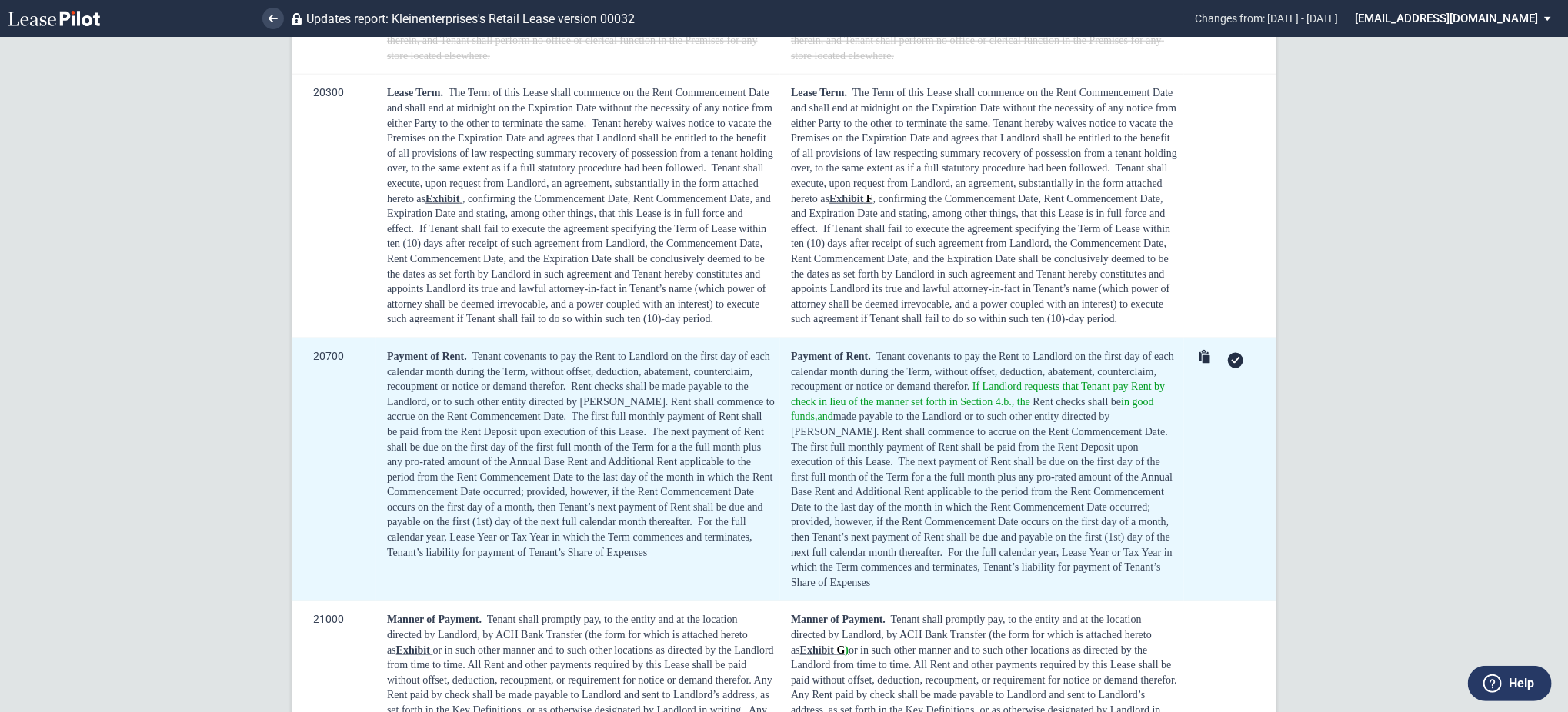
scroll to position [1104, 0]
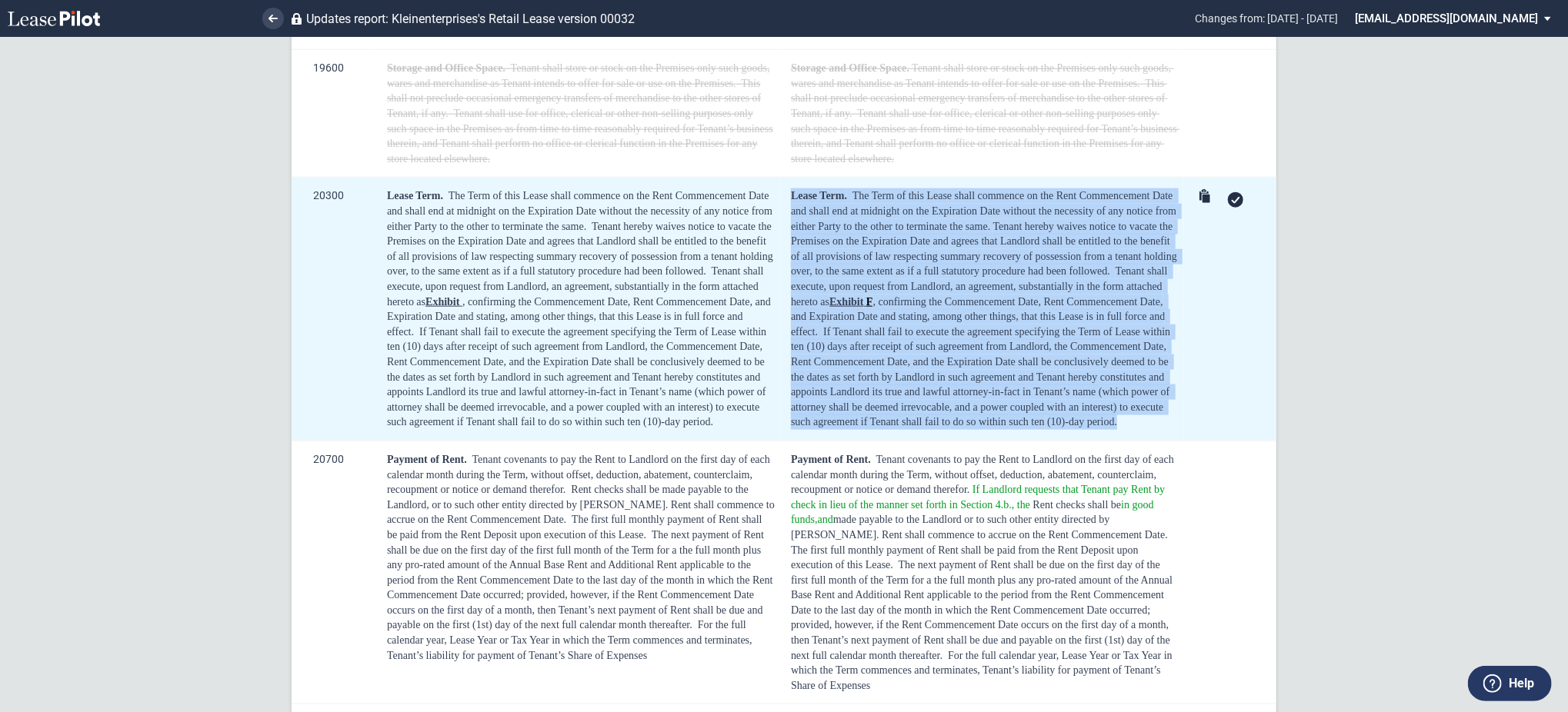
drag, startPoint x: 1117, startPoint y: 428, endPoint x: 783, endPoint y: 195, distance: 407.2
click at [783, 195] on td "Lease Term. The Term of this Lease shall commence on the Rent Commencement Date…" at bounding box center [981, 309] width 404 height 264
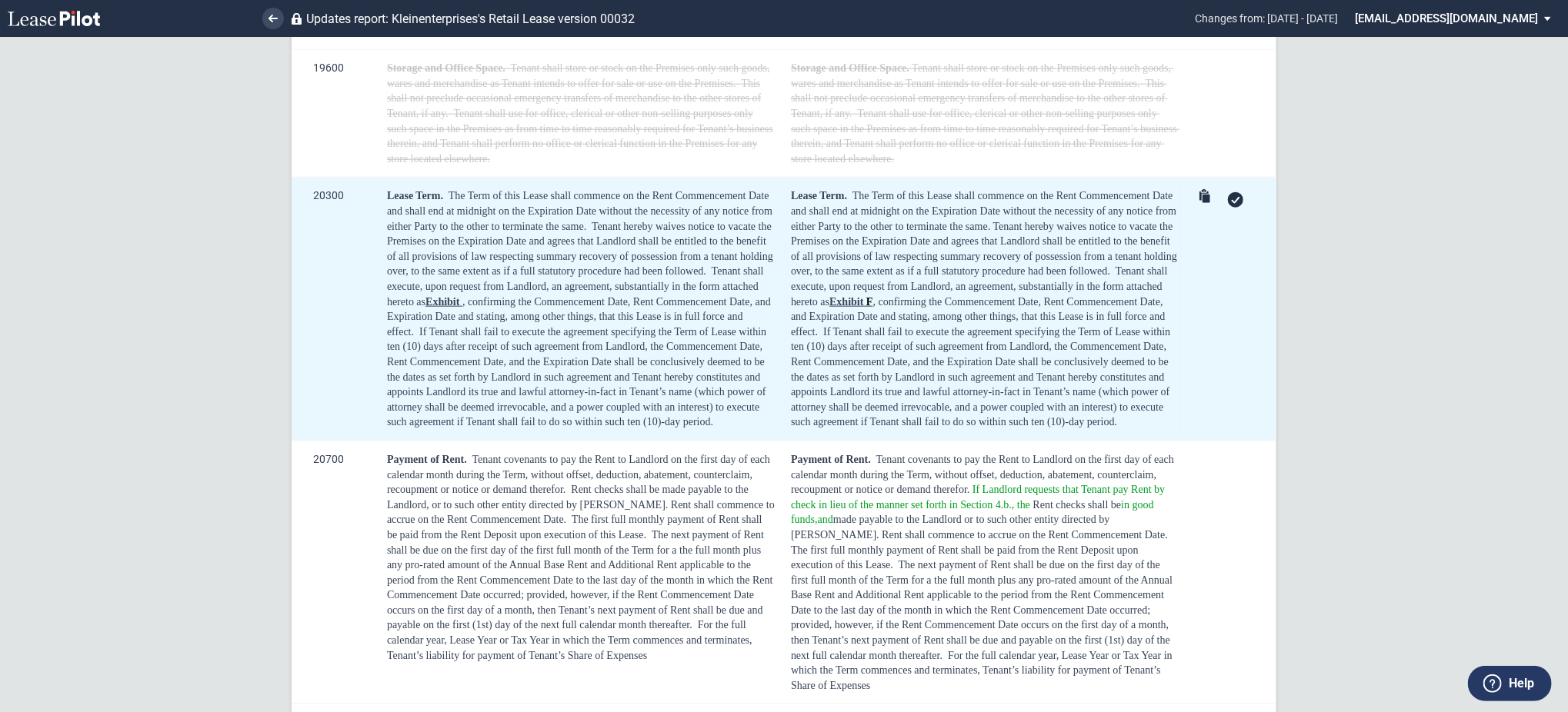
click at [1231, 200] on icon at bounding box center [1235, 201] width 9 height 7
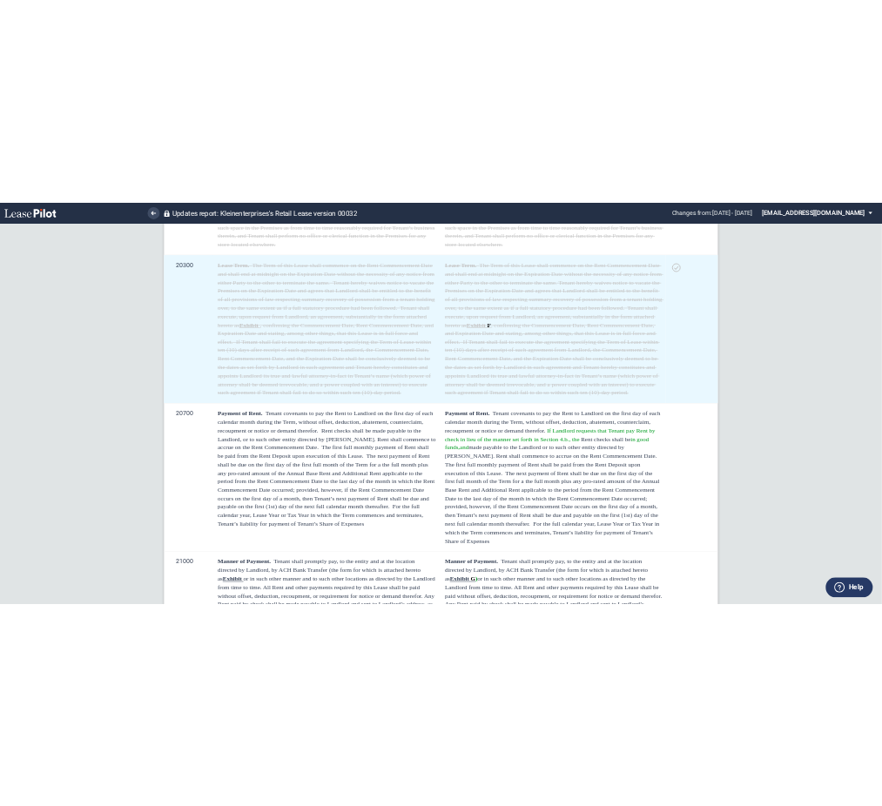
scroll to position [1482, 0]
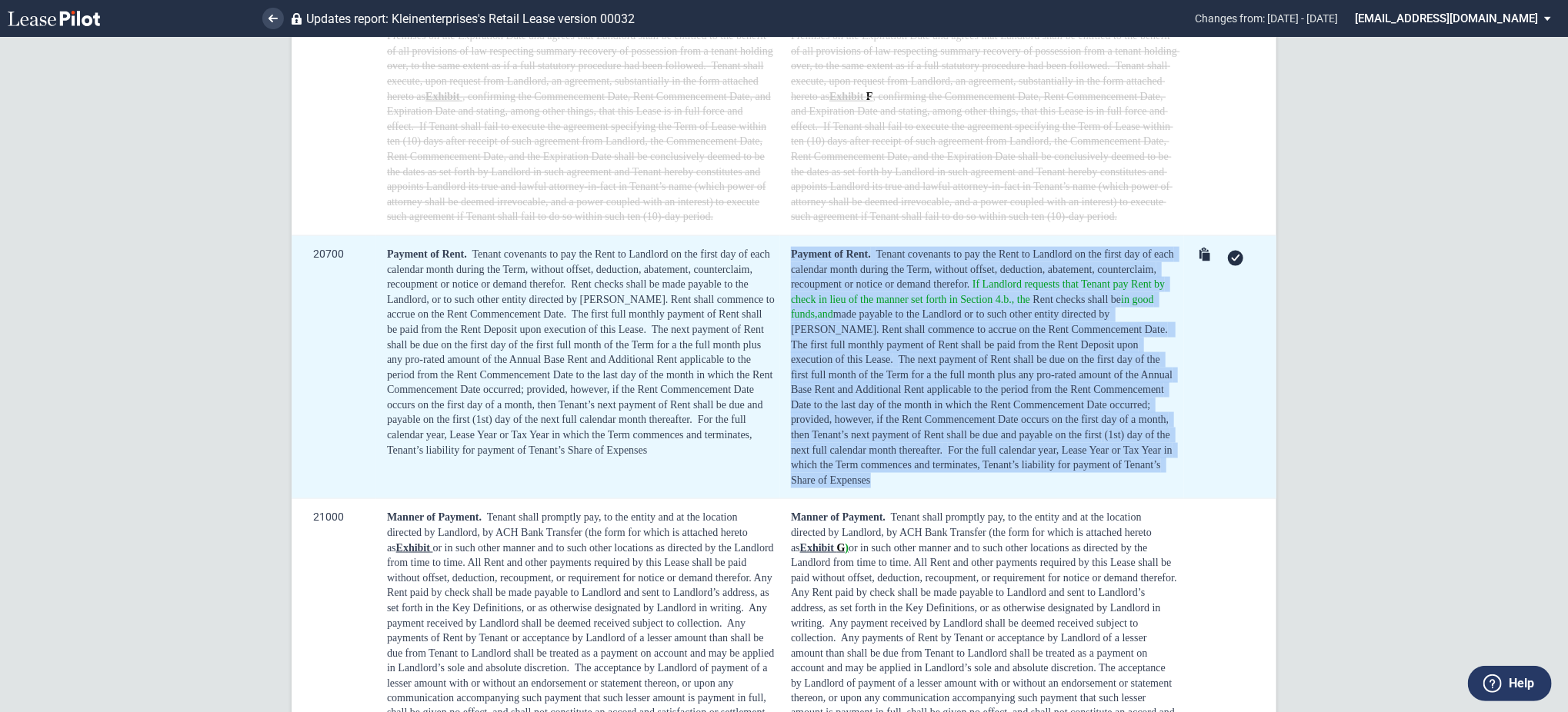
drag, startPoint x: 791, startPoint y: 253, endPoint x: 1185, endPoint y: 466, distance: 447.9
click at [1185, 466] on tr "20700 Payment of Rent. Tenant covenants to pay the Rent to Landlord on the firs…" at bounding box center [784, 367] width 985 height 264
click at [1268, 416] on td at bounding box center [1230, 367] width 92 height 264
click at [1223, 419] on td at bounding box center [1230, 367] width 92 height 264
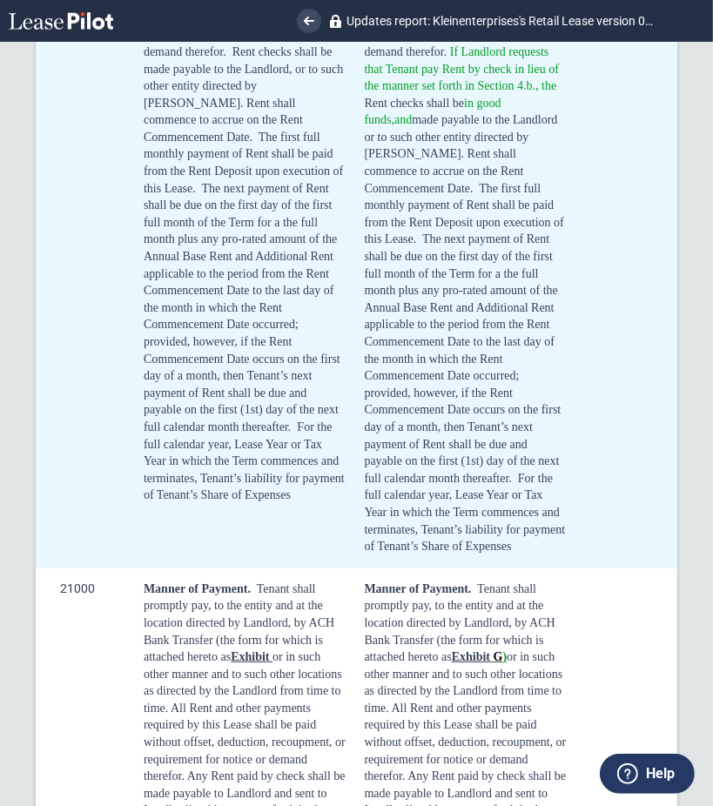
scroll to position [3223, 0]
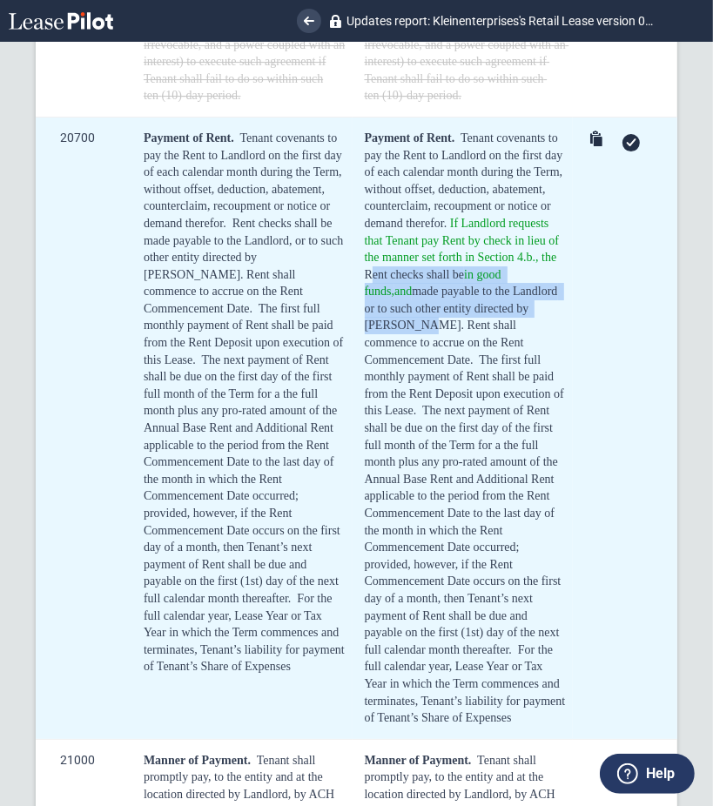
drag, startPoint x: 418, startPoint y: 325, endPoint x: 427, endPoint y: 372, distance: 47.8
click at [427, 367] on span "Rent checks shall be in good funds, and made payable to the Landlord or to such…" at bounding box center [463, 317] width 197 height 98
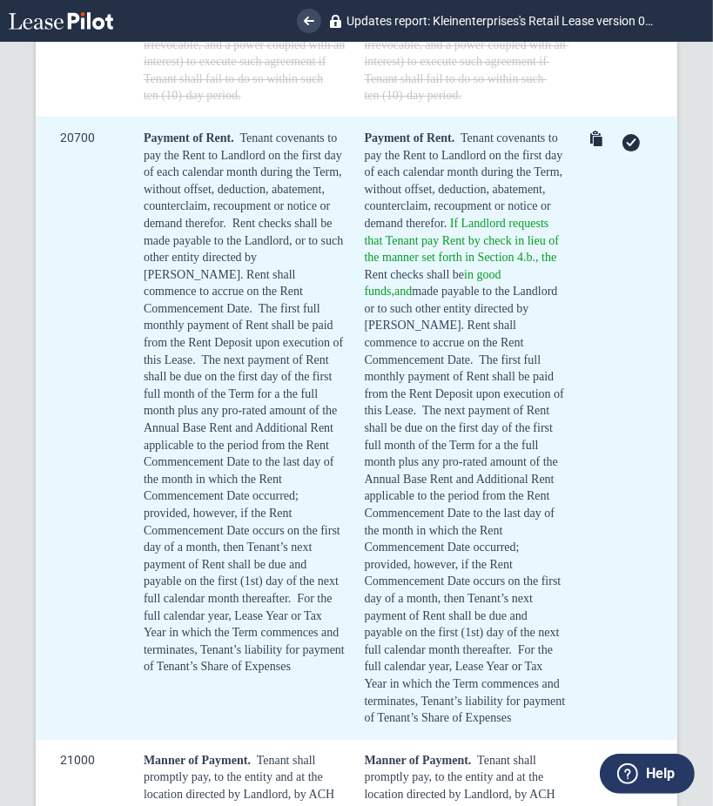
click at [452, 367] on span "Rent checks shall be in good funds, and made payable to the Landlord or to such…" at bounding box center [463, 317] width 197 height 98
click at [433, 387] on div "Payment of Rent. Tenant covenants to pay the Rent to Landlord on the first day …" at bounding box center [466, 428] width 203 height 597
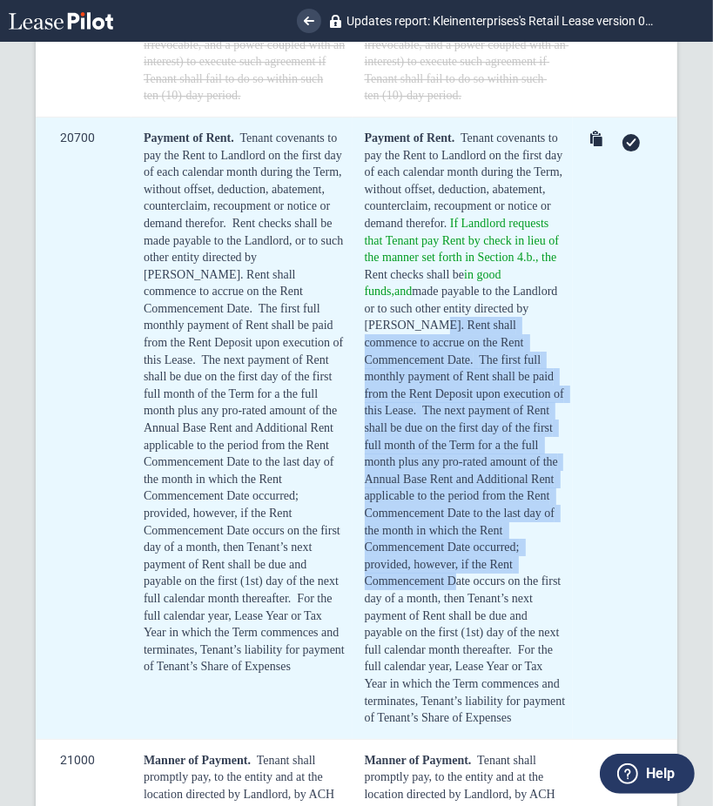
drag, startPoint x: 433, startPoint y: 381, endPoint x: 454, endPoint y: 643, distance: 262.1
click at [454, 643] on div "Payment of Rent. Tenant covenants to pay the Rent to Landlord on the first day …" at bounding box center [466, 428] width 203 height 597
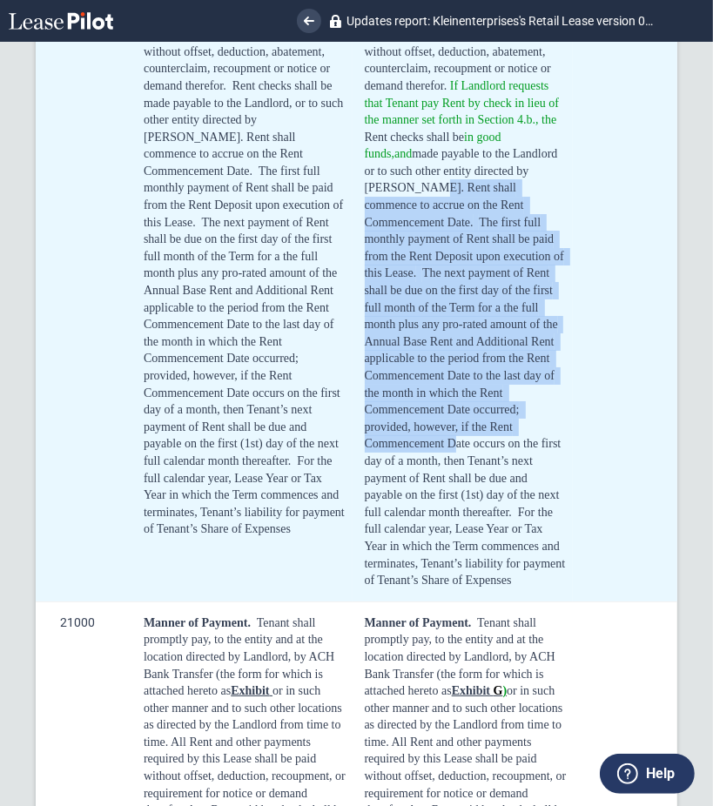
scroll to position [3107, 0]
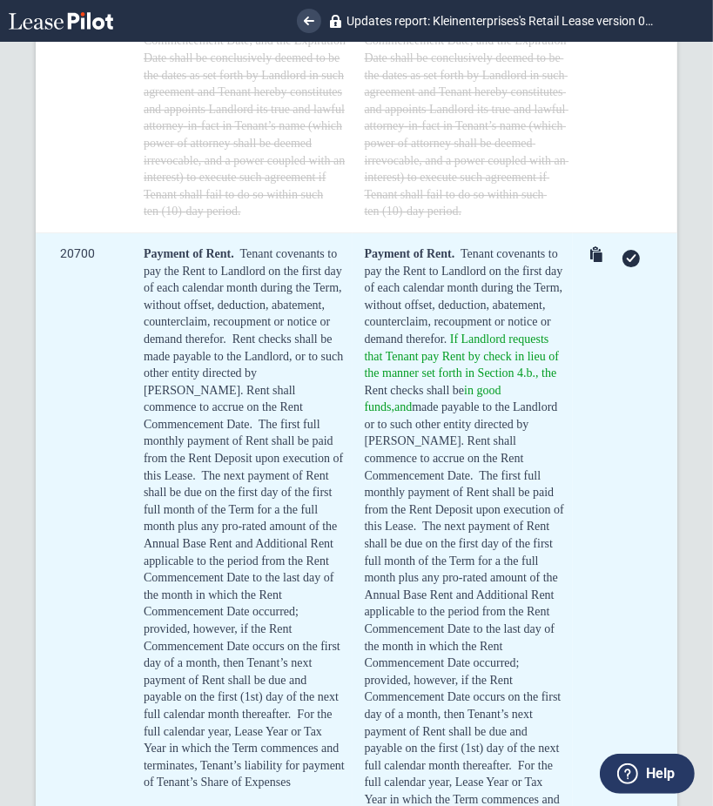
click at [623, 267] on div at bounding box center [631, 258] width 17 height 17
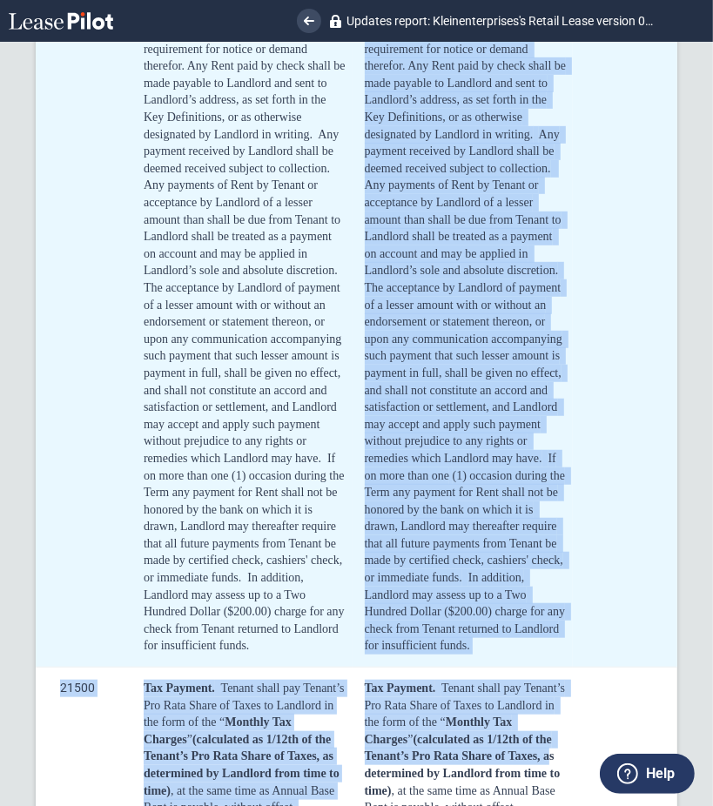
scroll to position [4181, 0]
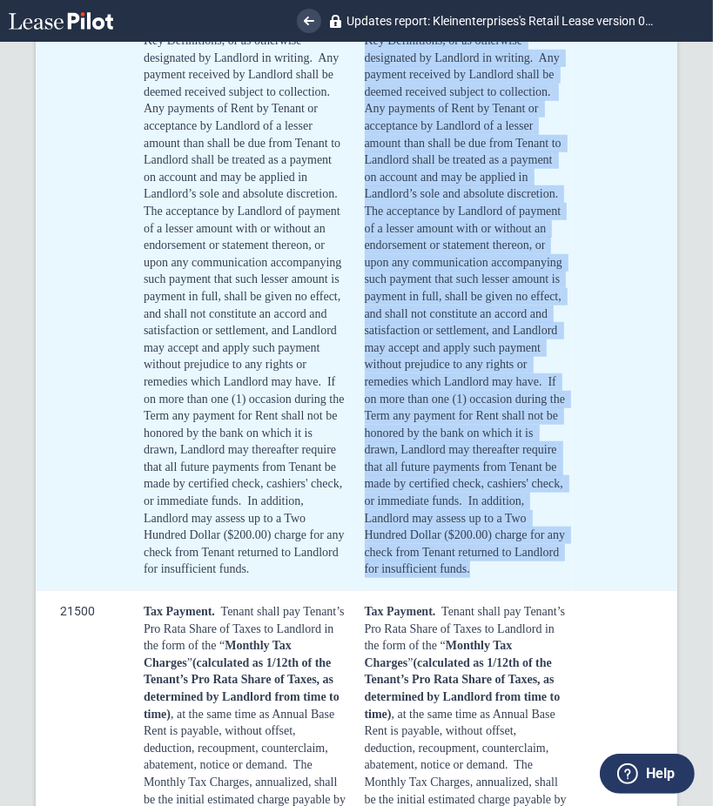
drag, startPoint x: 365, startPoint y: 113, endPoint x: 543, endPoint y: 658, distance: 573.6
click at [543, 578] on div "Manner of Payment. Tenant shall promptly pay, to the entity and at the location…" at bounding box center [466, 186] width 203 height 785
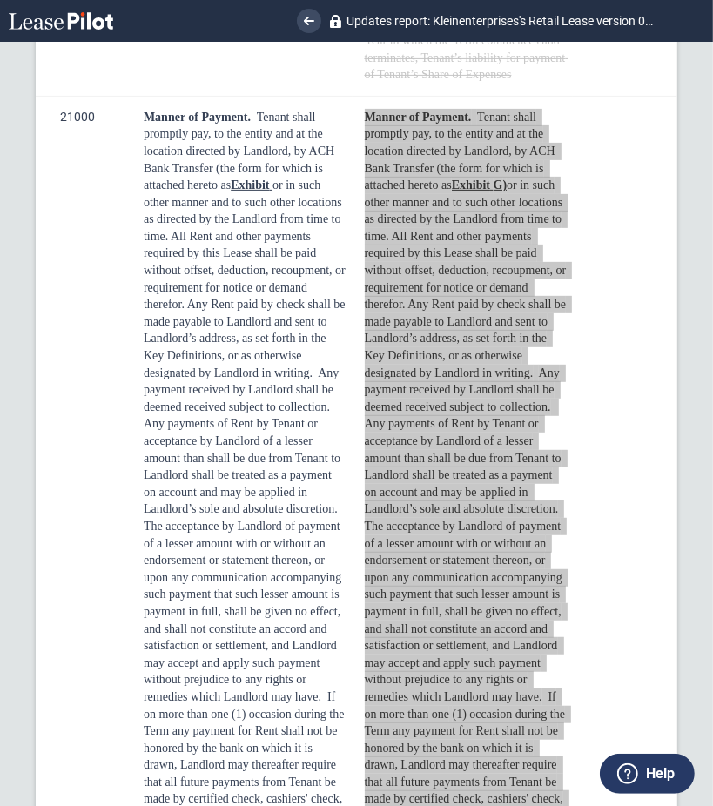
scroll to position [3833, 0]
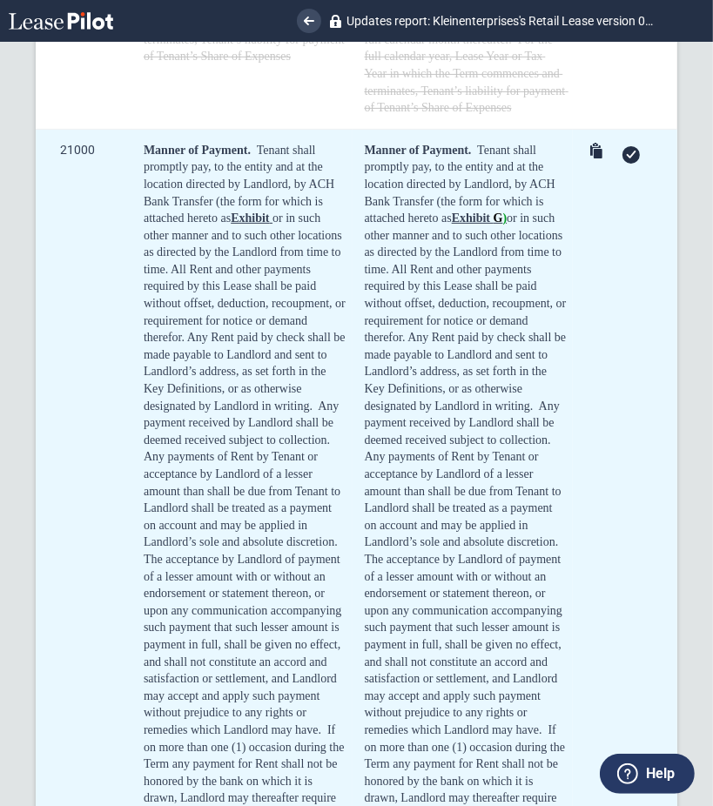
click at [628, 158] on use at bounding box center [632, 155] width 10 height 8
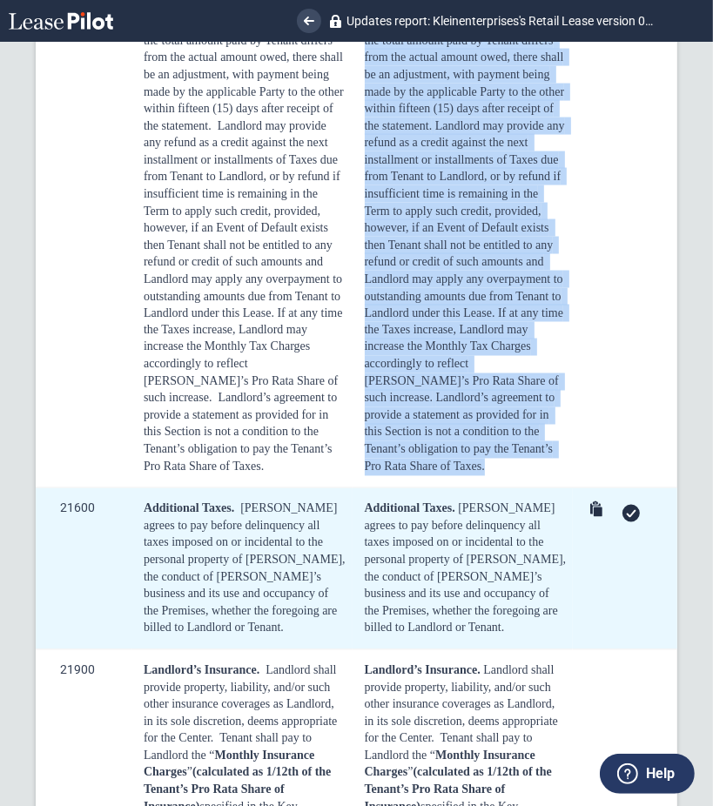
scroll to position [5058, 0]
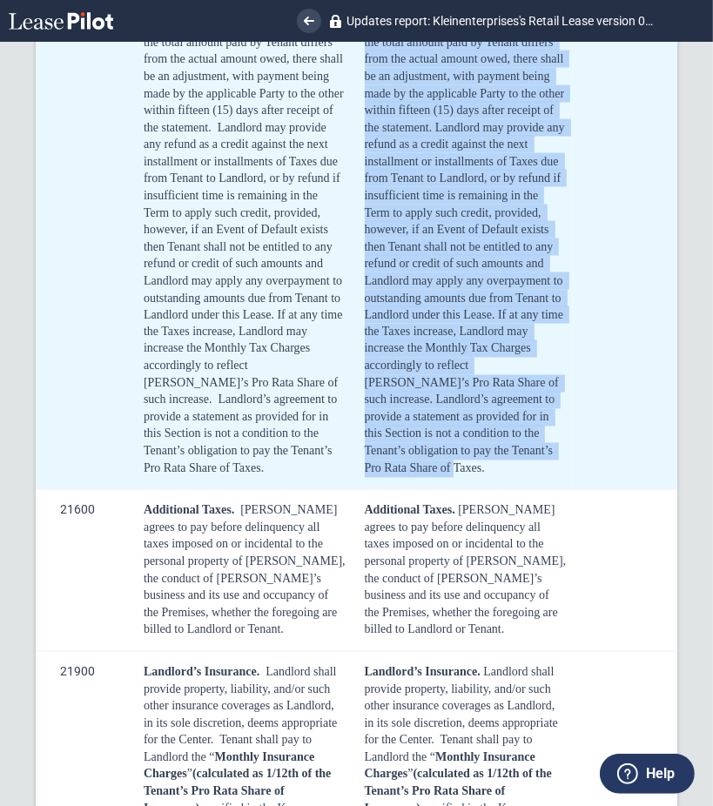
drag, startPoint x: 364, startPoint y: 116, endPoint x: 508, endPoint y: 562, distance: 468.4
click at [536, 477] on div "Tax Payment. Tenant shall pay Tenant’s Pro Rata Share of Taxes to Landlord in t…" at bounding box center [466, 102] width 203 height 751
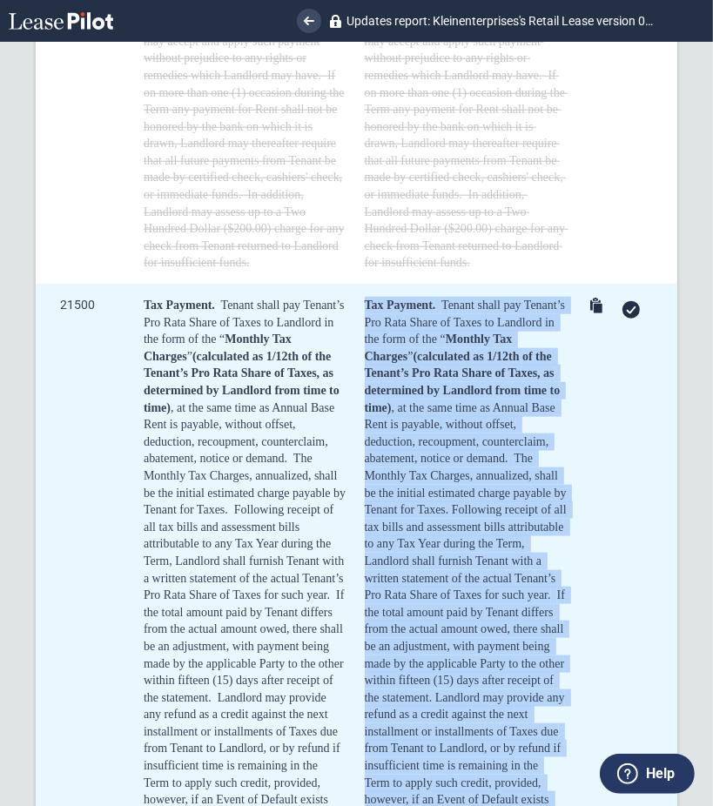
scroll to position [4478, 0]
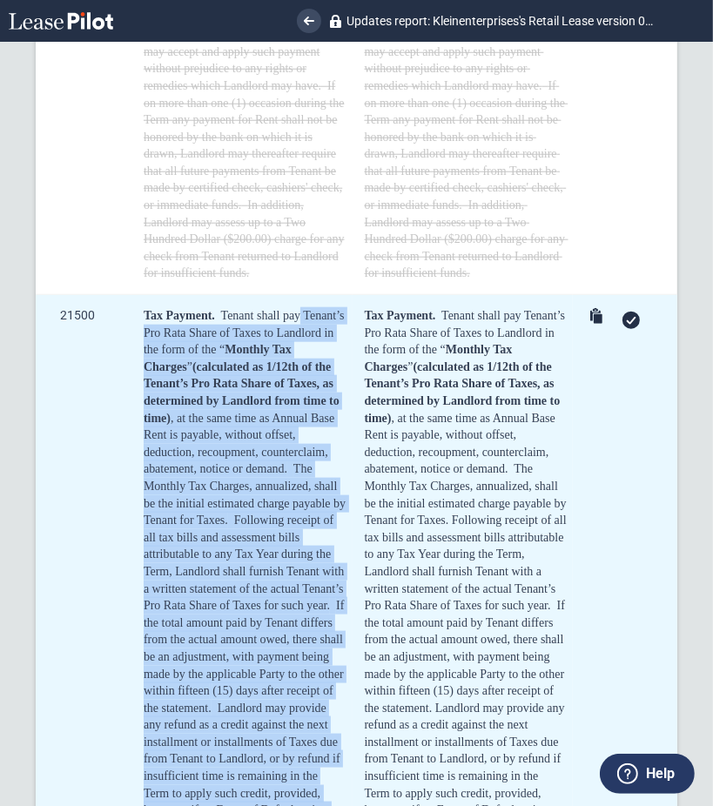
drag, startPoint x: 350, startPoint y: 396, endPoint x: 370, endPoint y: 396, distance: 20.0
click at [354, 396] on tr "21500 Tax Payment. Tenant shall pay Tenant’s Pro Rata Share of Taxes to Landlor…" at bounding box center [357, 683] width 642 height 776
click at [357, 402] on td "Tax Payment. Tenant shall pay Tenant’s Pro Rata Share of Taxes to Landlord in t…" at bounding box center [463, 683] width 221 height 776
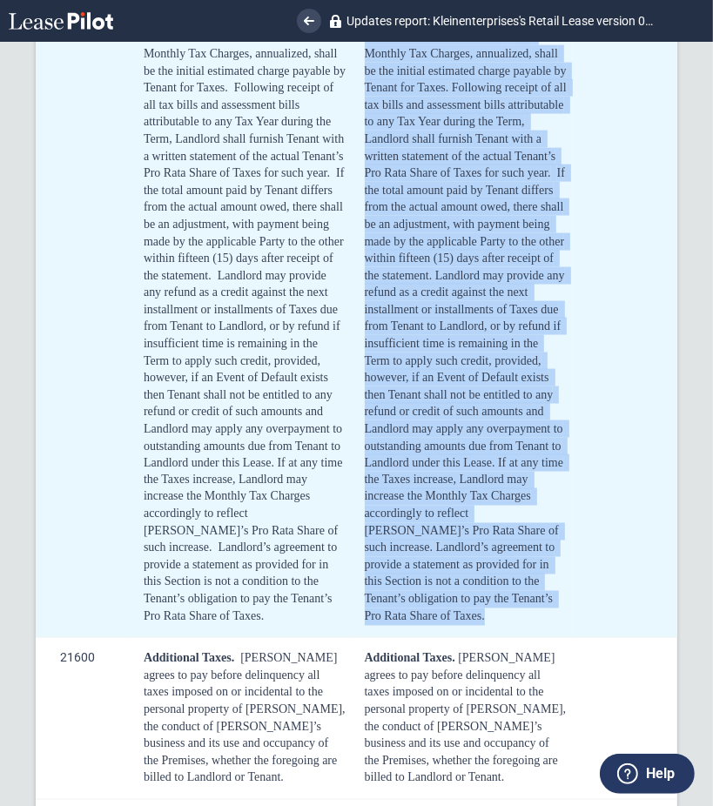
scroll to position [5058, 0]
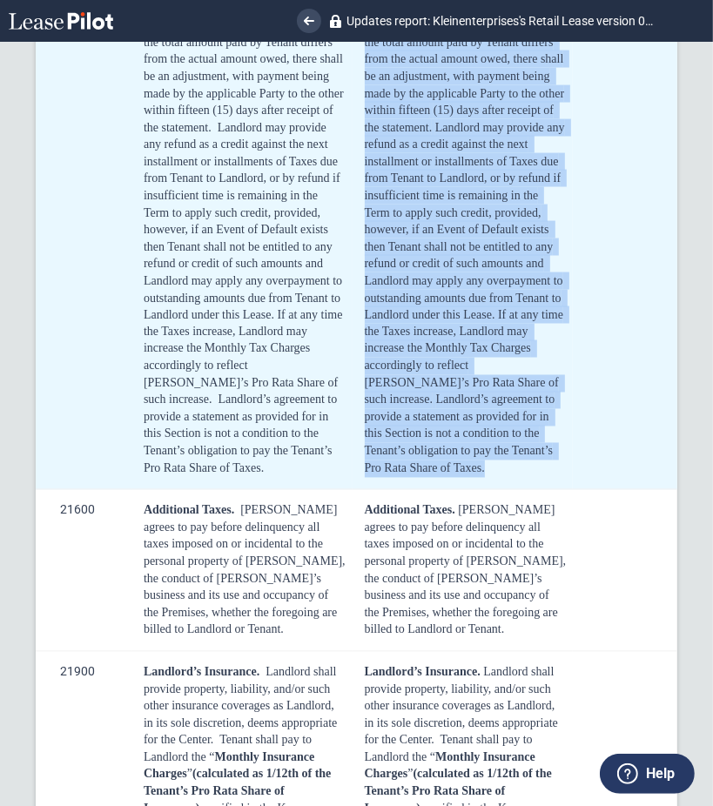
drag, startPoint x: 363, startPoint y: 402, endPoint x: 416, endPoint y: 579, distance: 184.6
click at [416, 477] on div "Tax Payment. Tenant shall pay Tenant’s Pro Rata Share of Taxes to Landlord in t…" at bounding box center [466, 102] width 203 height 751
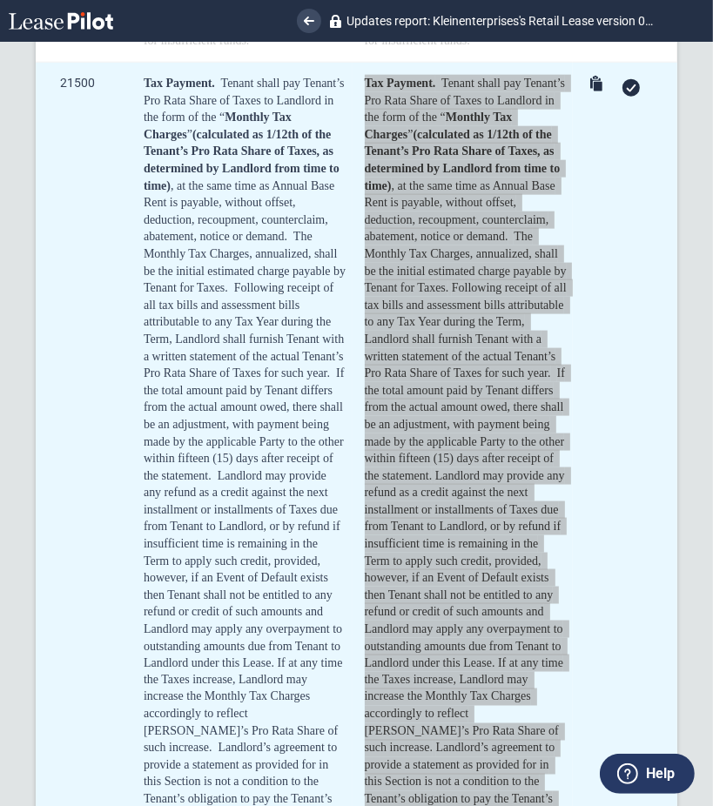
scroll to position [4826, 0]
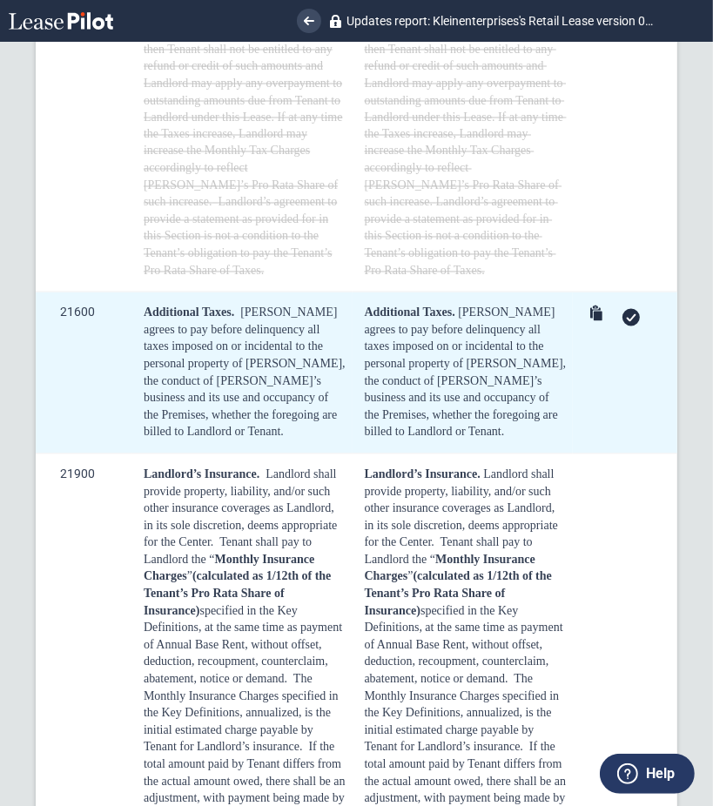
scroll to position [5290, 0]
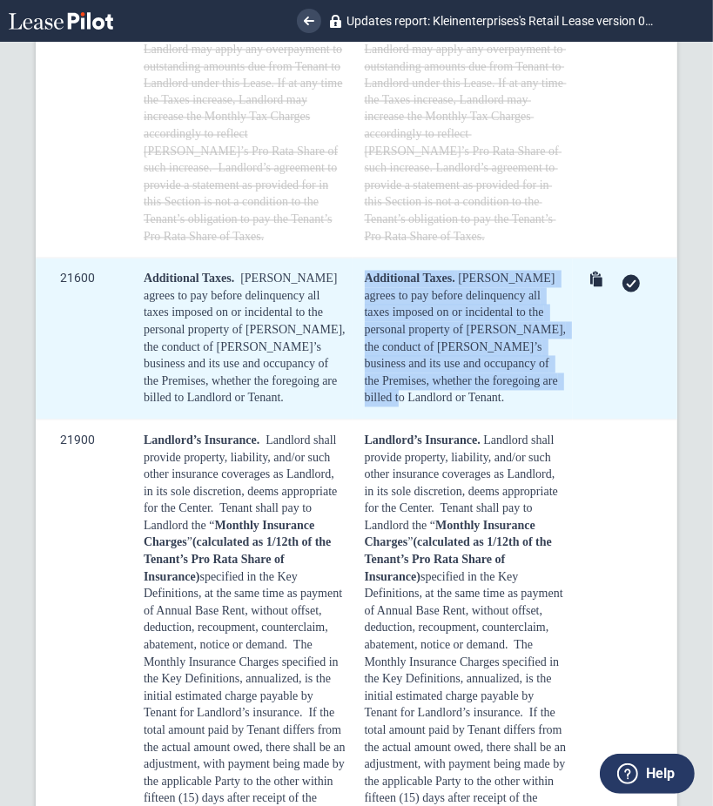
drag, startPoint x: 518, startPoint y: 488, endPoint x: 364, endPoint y: 382, distance: 186.7
click at [365, 382] on div "Additional Taxes. Tenant agrees to pay before delinquency all taxes imposed on …" at bounding box center [466, 339] width 203 height 137
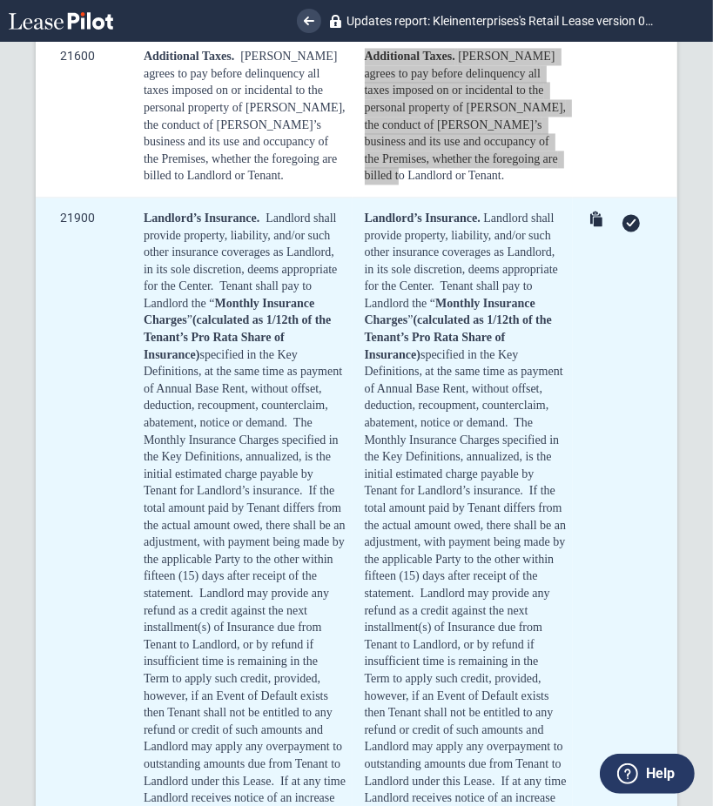
scroll to position [5522, 0]
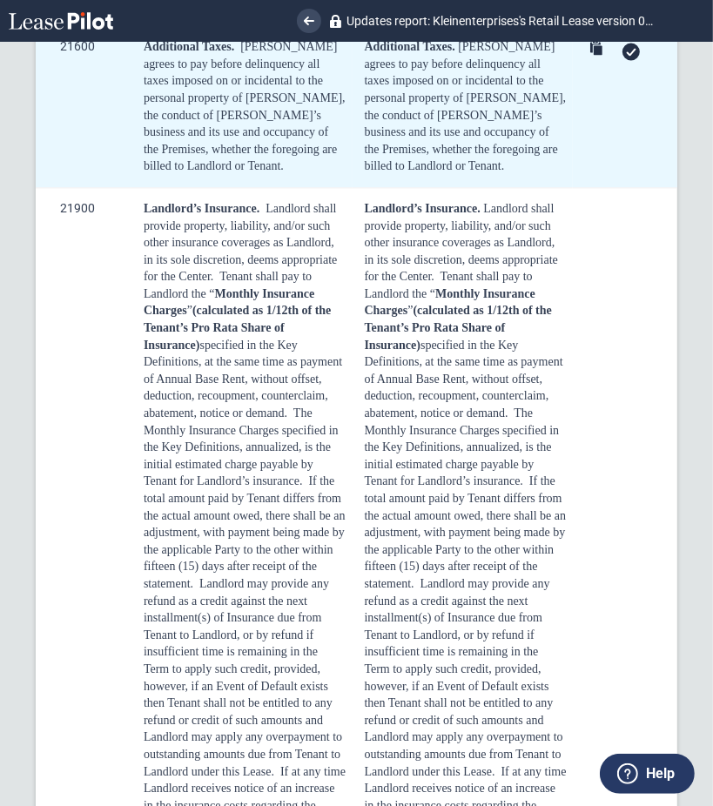
click at [630, 60] on div at bounding box center [631, 51] width 17 height 17
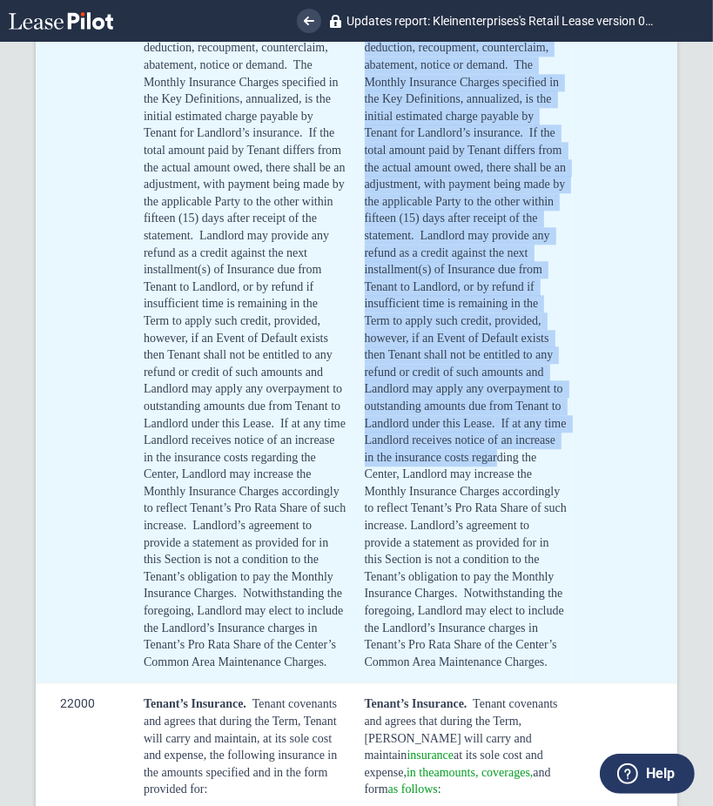
scroll to position [5987, 0]
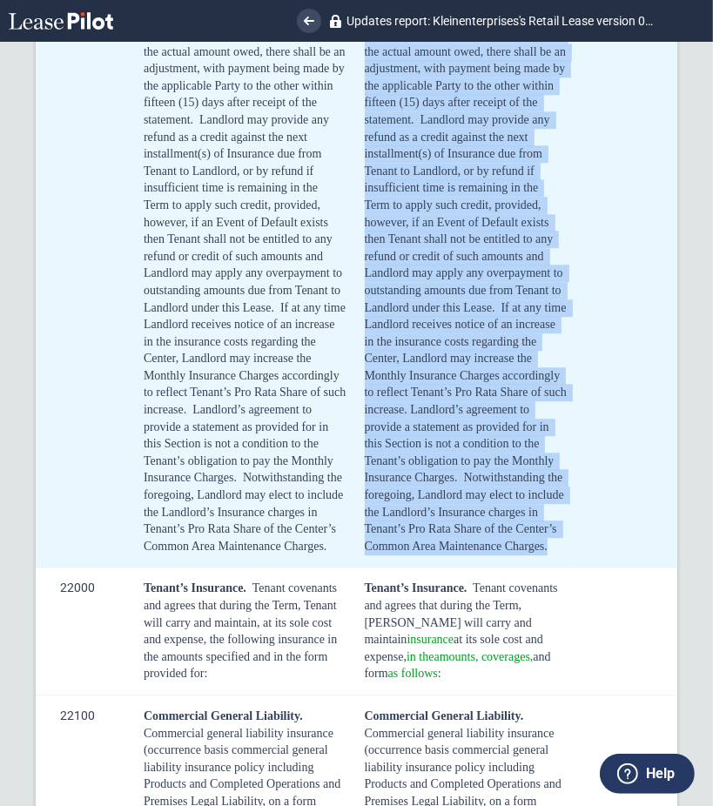
drag, startPoint x: 361, startPoint y: 186, endPoint x: 472, endPoint y: 678, distance: 504.5
click at [472, 568] on td "Landlord’s Insurance. Landlord shall provide property, liability, and/or such o…" at bounding box center [463, 145] width 221 height 845
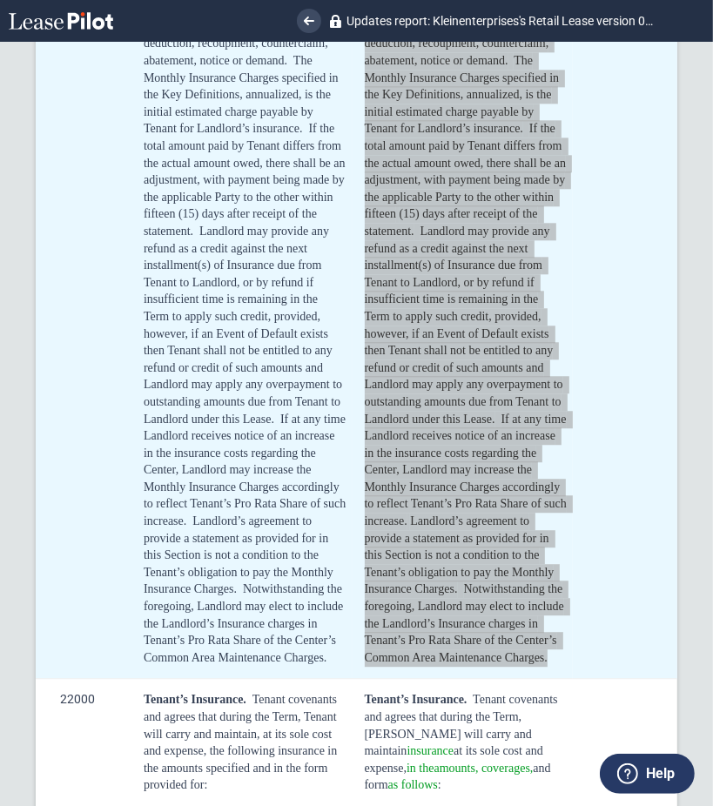
scroll to position [5755, 0]
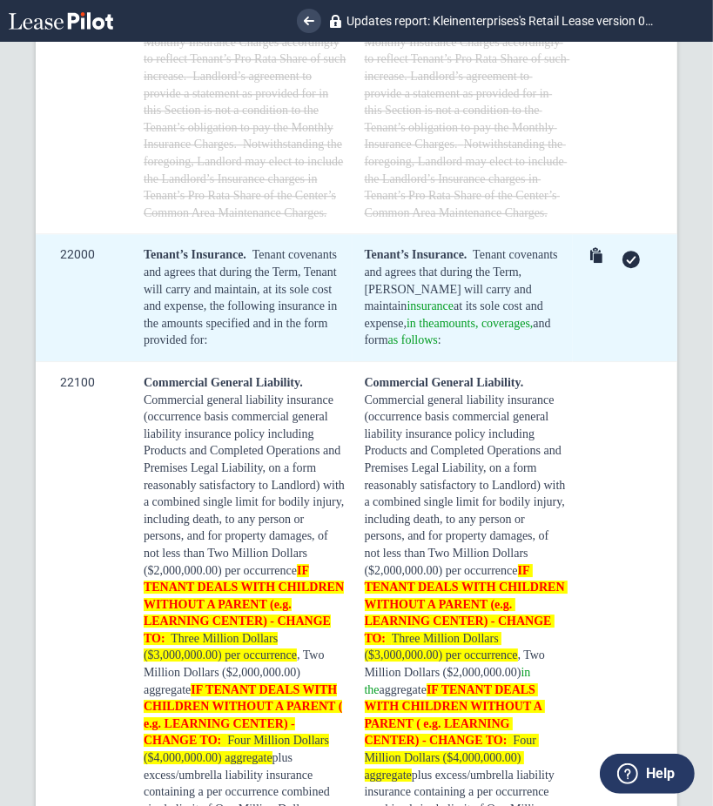
scroll to position [6335, 0]
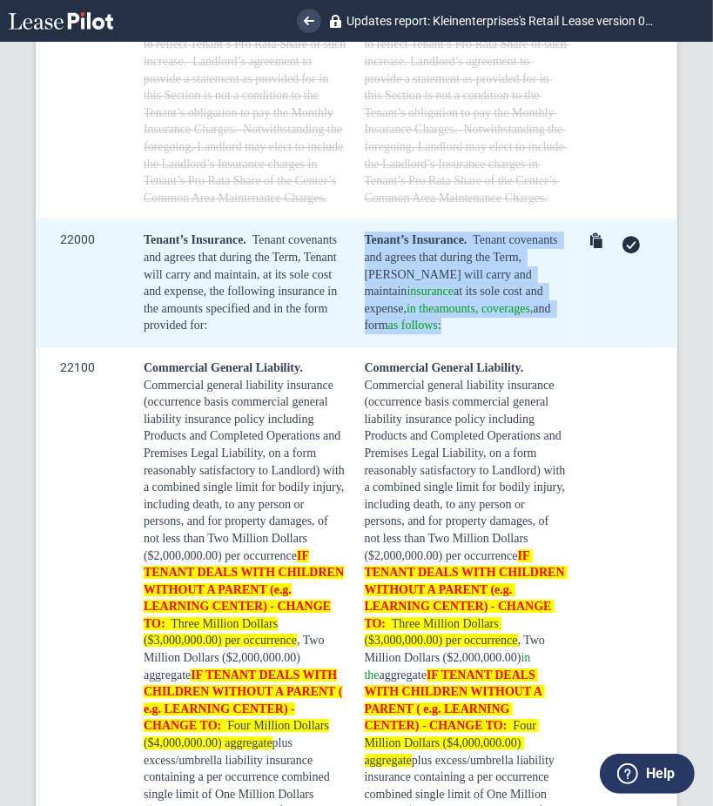
drag, startPoint x: 531, startPoint y: 430, endPoint x: 350, endPoint y: 362, distance: 193.4
click at [353, 347] on td "Tenant’s Insurance. Tenant covenants and agrees that during the Term, Tenant wi…" at bounding box center [463, 283] width 221 height 128
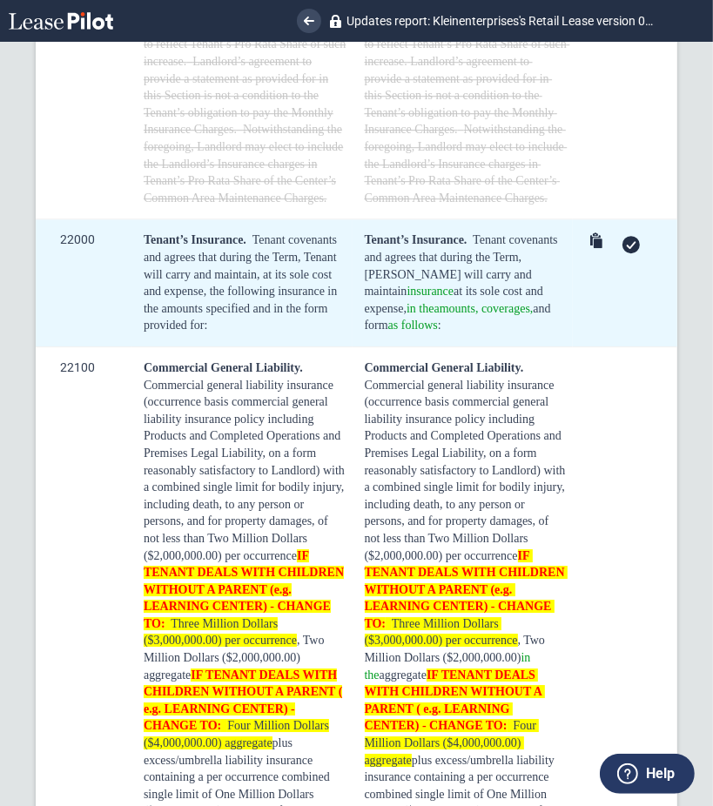
click at [626, 249] on icon at bounding box center [631, 245] width 10 height 8
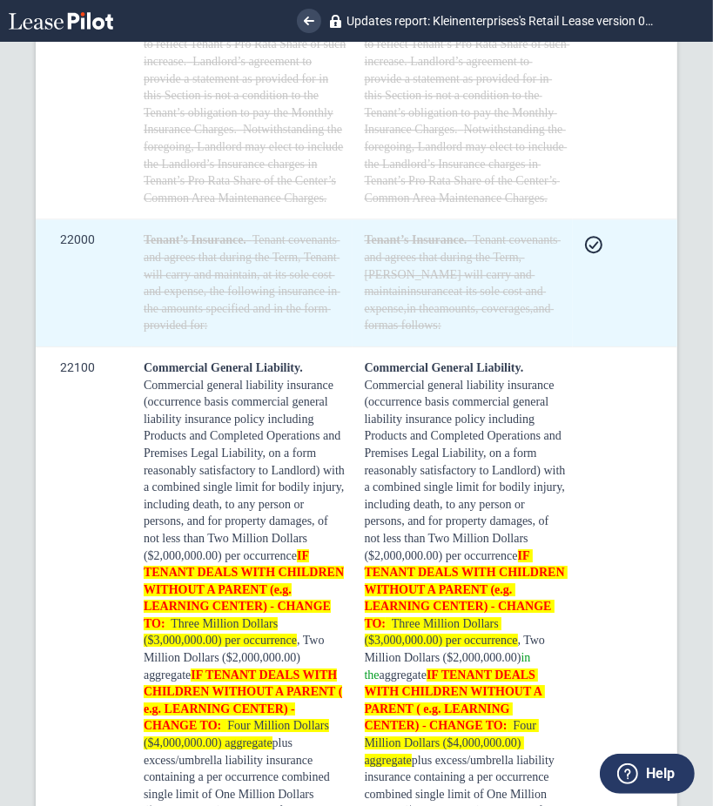
click at [592, 253] on div at bounding box center [593, 244] width 17 height 17
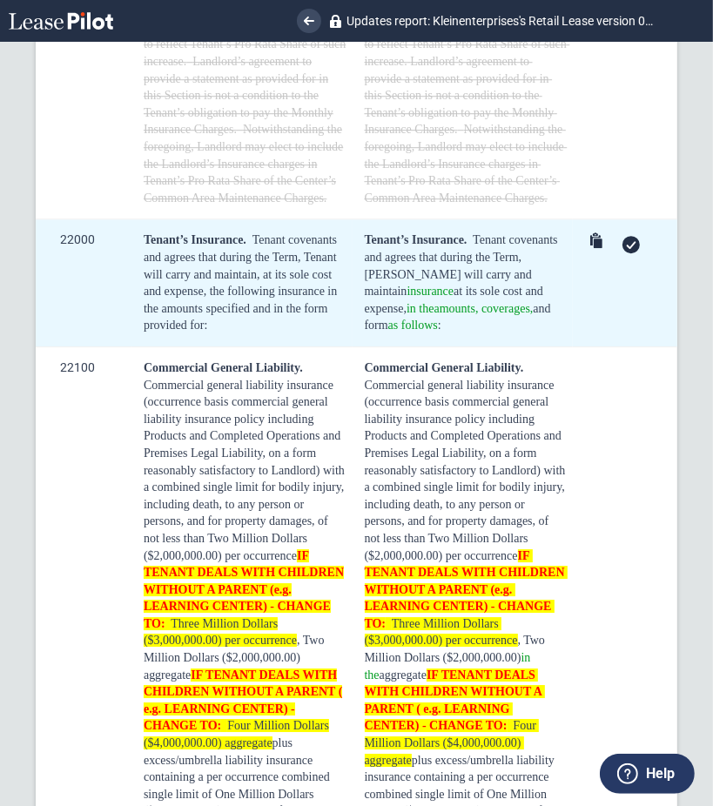
click at [623, 253] on div at bounding box center [631, 244] width 17 height 17
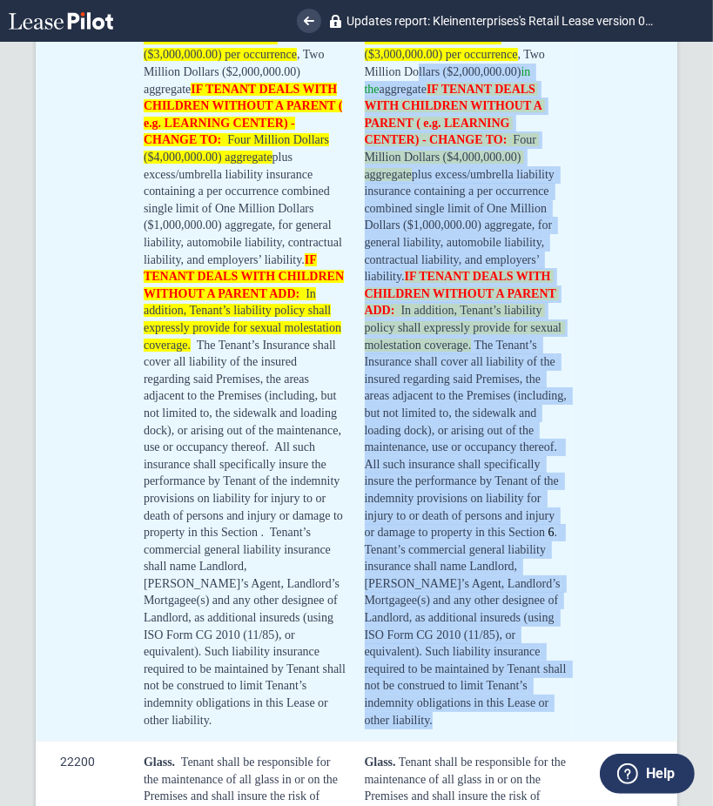
scroll to position [6683, 0]
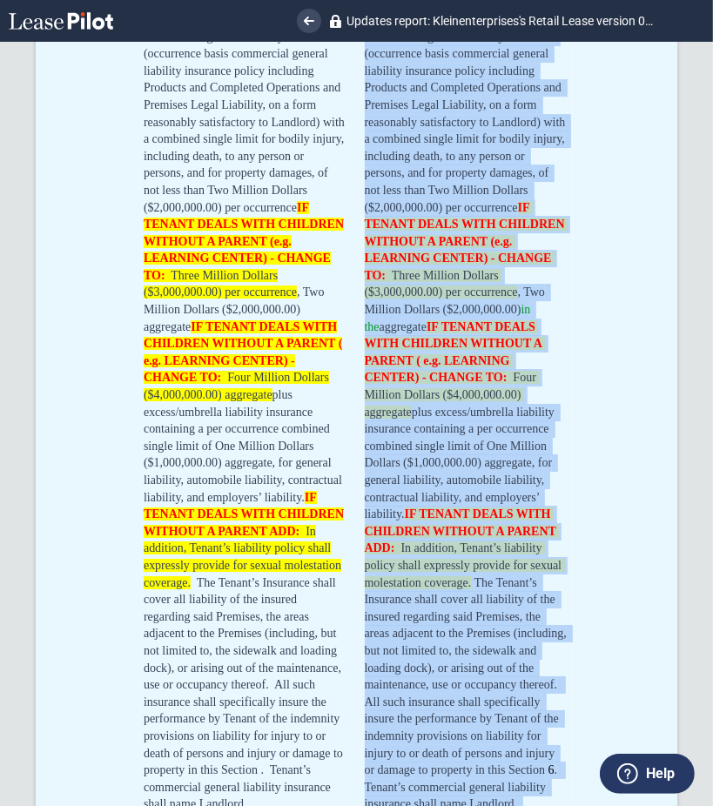
drag, startPoint x: 483, startPoint y: 733, endPoint x: 362, endPoint y: 145, distance: 600.1
click at [365, 145] on div "Commercial General Liability. Commercial general liability insurance (occurrenc…" at bounding box center [466, 488] width 203 height 955
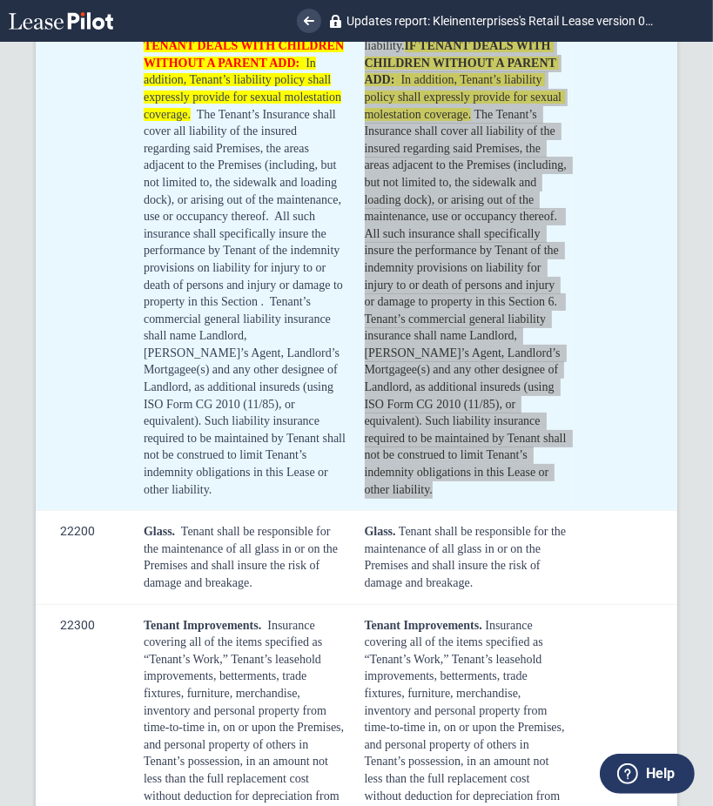
scroll to position [7032, 0]
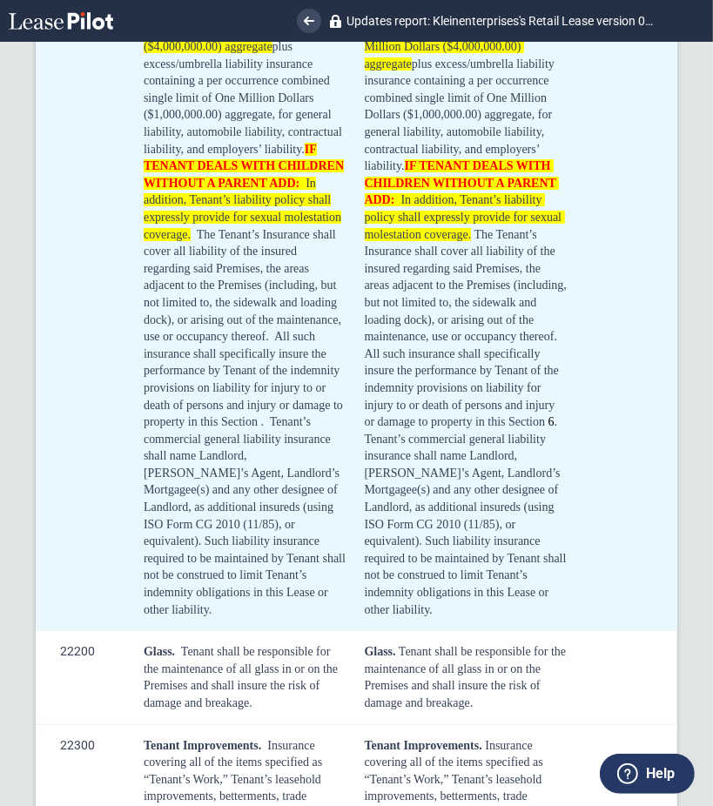
click at [625, 414] on td at bounding box center [625, 140] width 104 height 980
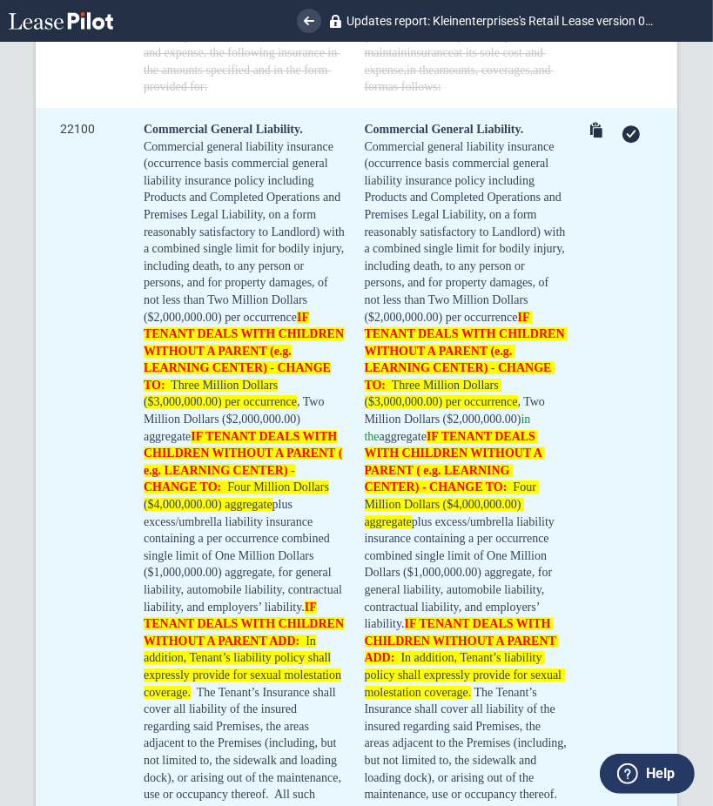
scroll to position [6567, 0]
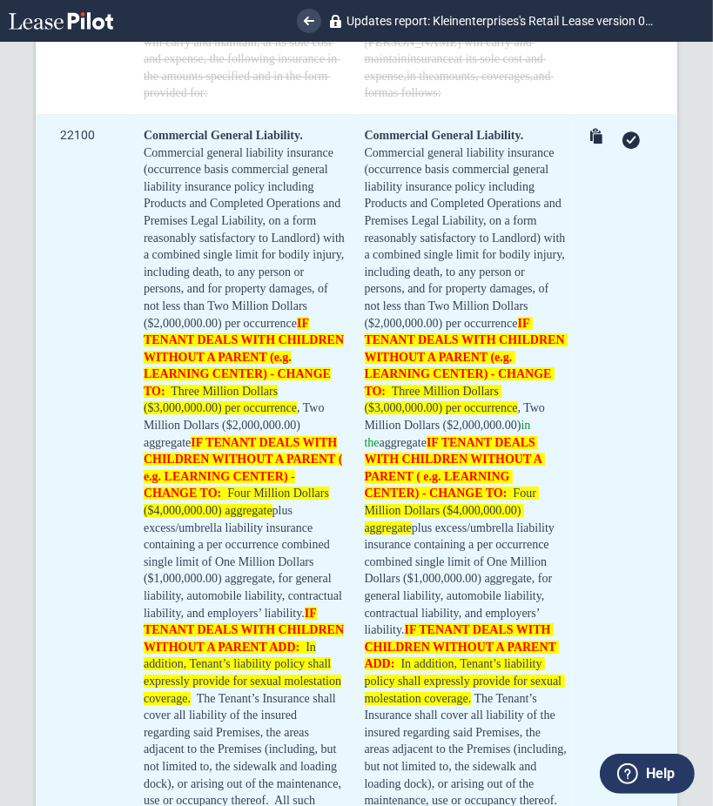
click at [627, 145] on use at bounding box center [632, 141] width 10 height 8
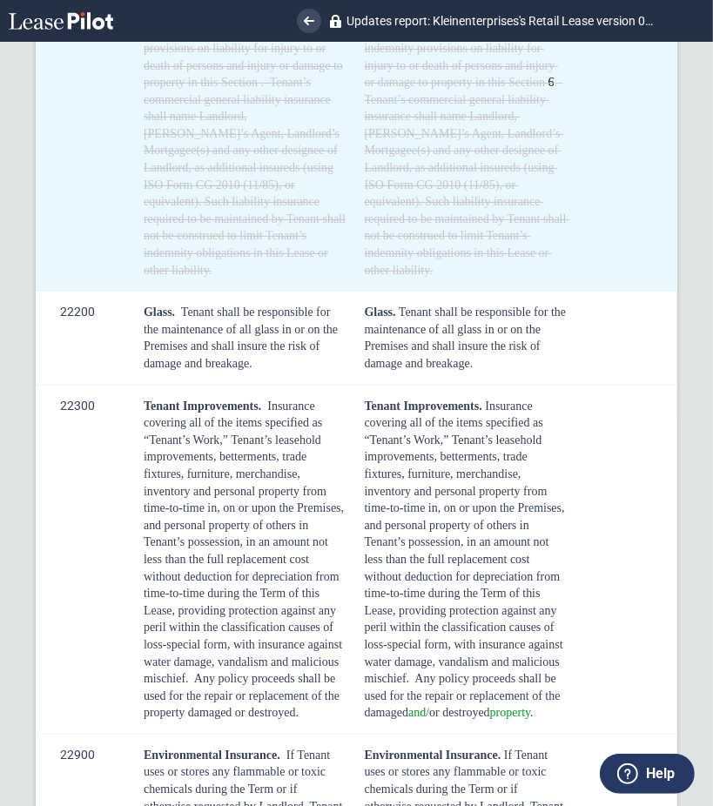
scroll to position [7497, 0]
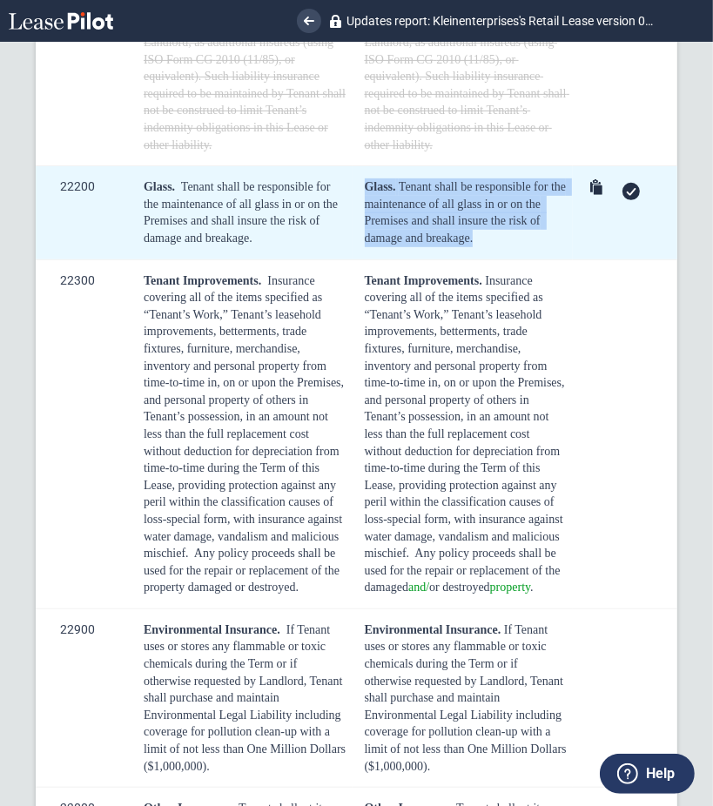
drag, startPoint x: 479, startPoint y: 361, endPoint x: 354, endPoint y: 314, distance: 133.1
click at [354, 259] on td "Glass. Tenant shall be responsible for the maintenance of all glass in or on th…" at bounding box center [463, 212] width 221 height 93
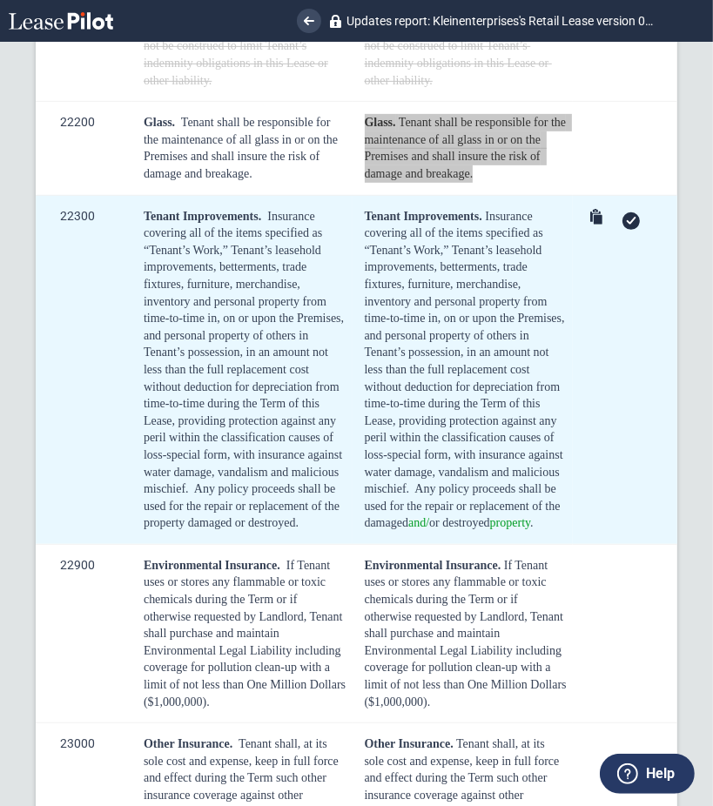
scroll to position [7612, 0]
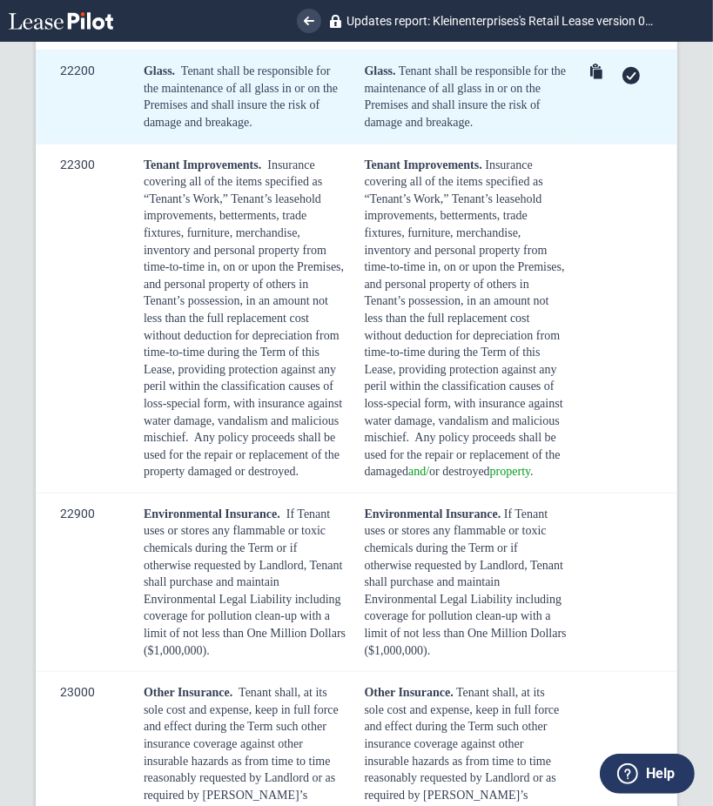
click at [623, 84] on div at bounding box center [631, 75] width 17 height 17
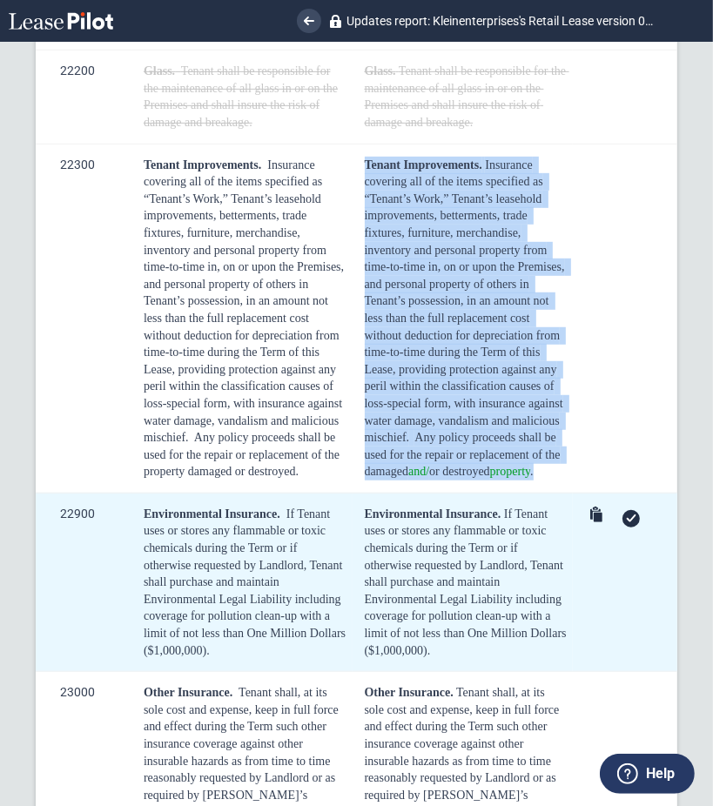
drag, startPoint x: 361, startPoint y: 282, endPoint x: 569, endPoint y: 633, distance: 408.4
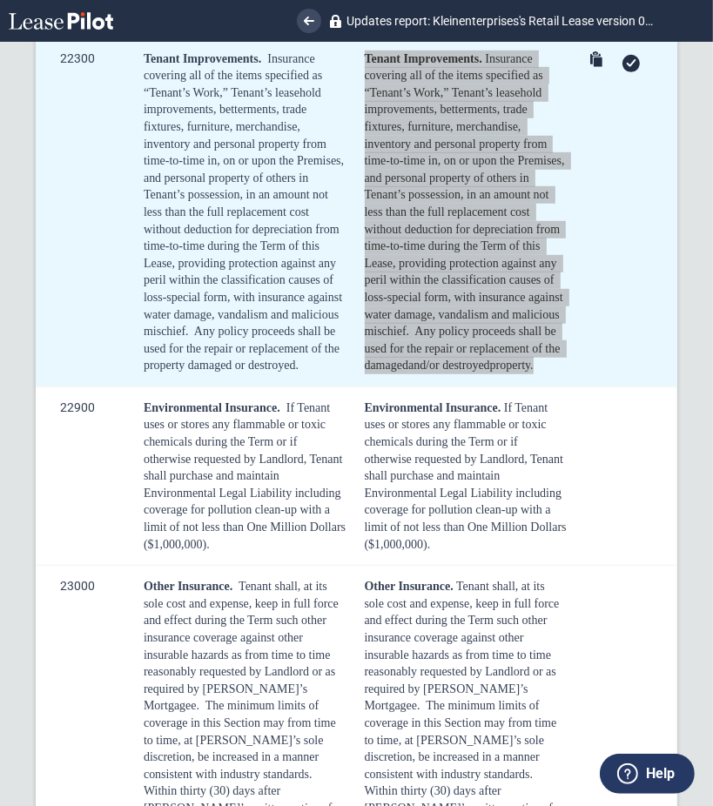
scroll to position [7845, 0]
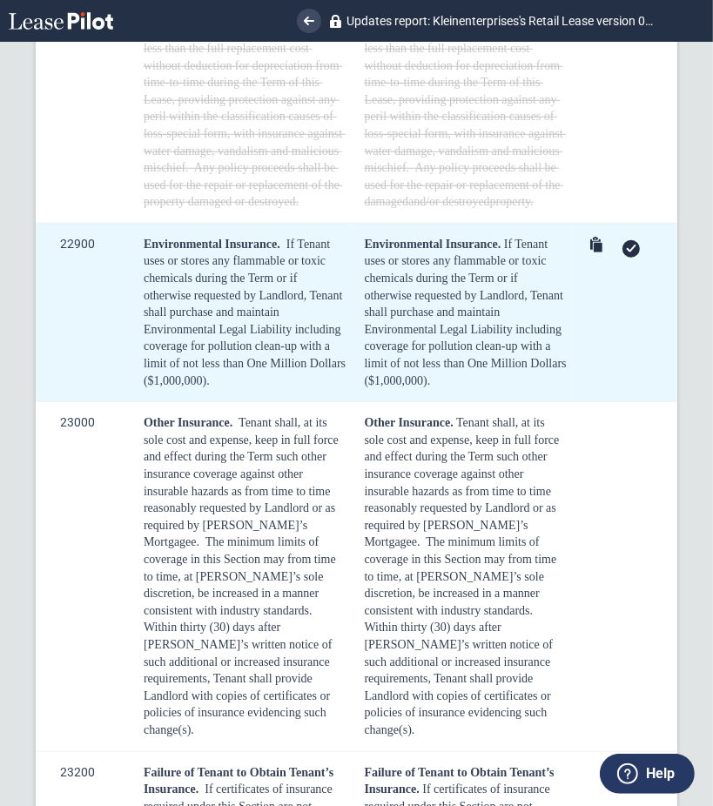
scroll to position [7961, 0]
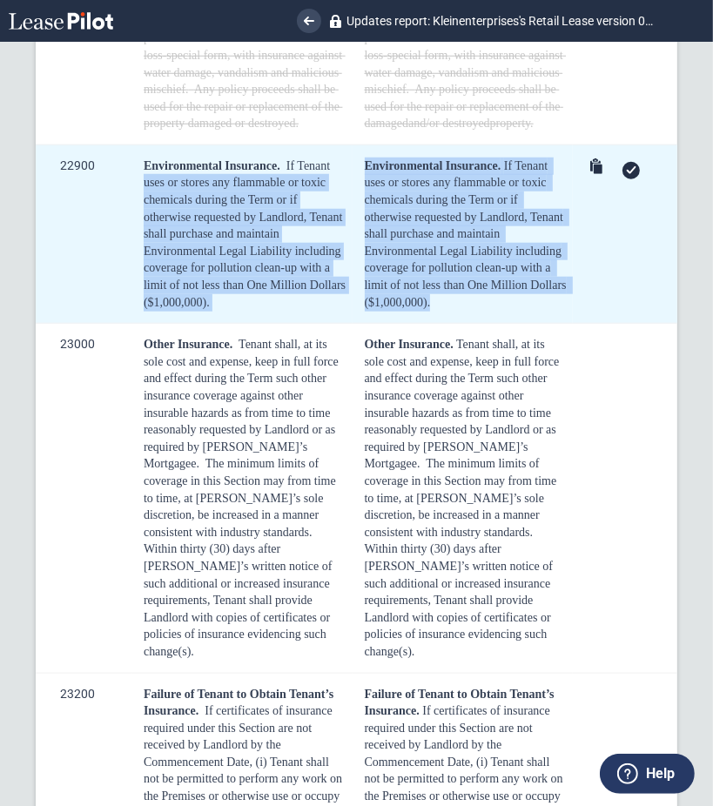
drag, startPoint x: 482, startPoint y: 450, endPoint x: 347, endPoint y: 293, distance: 206.8
click at [347, 293] on tr "22900 Environmental Insurance. If Tenant uses or stores any flammable or toxic …" at bounding box center [357, 234] width 642 height 179
click at [393, 311] on div "Environmental Insurance. If Tenant uses or stores any flammable or toxic chemic…" at bounding box center [466, 234] width 203 height 153
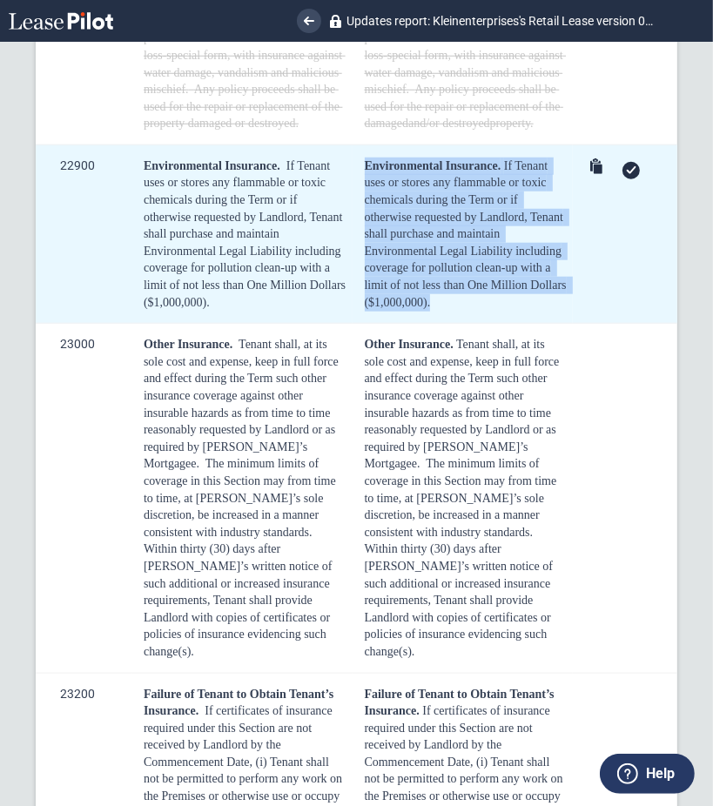
drag, startPoint x: 471, startPoint y: 442, endPoint x: 352, endPoint y: 311, distance: 177.5
click at [353, 311] on td "Environmental Insurance. If Tenant uses or stores any flammable or toxic chemic…" at bounding box center [463, 234] width 221 height 179
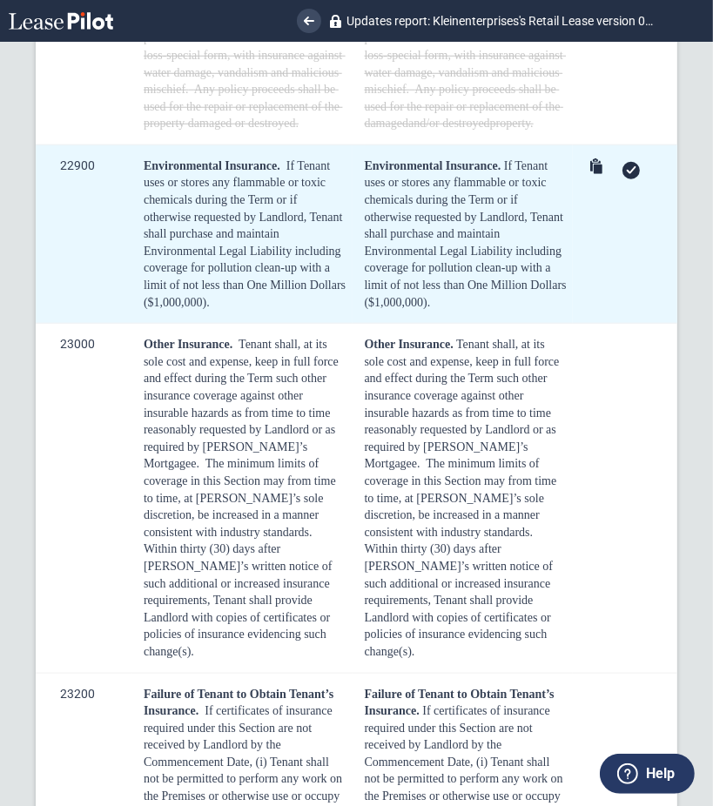
click at [623, 179] on div at bounding box center [631, 170] width 17 height 17
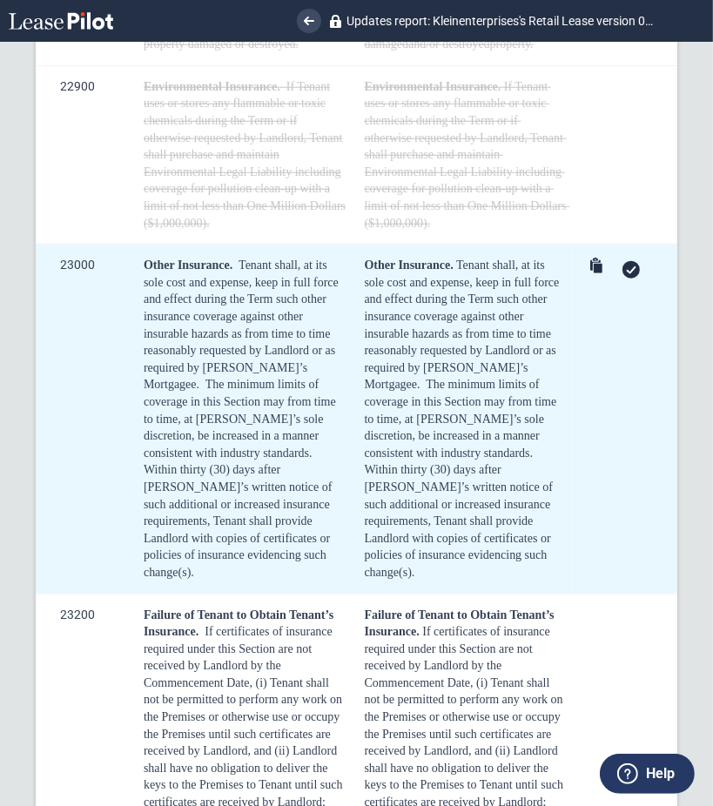
scroll to position [8193, 0]
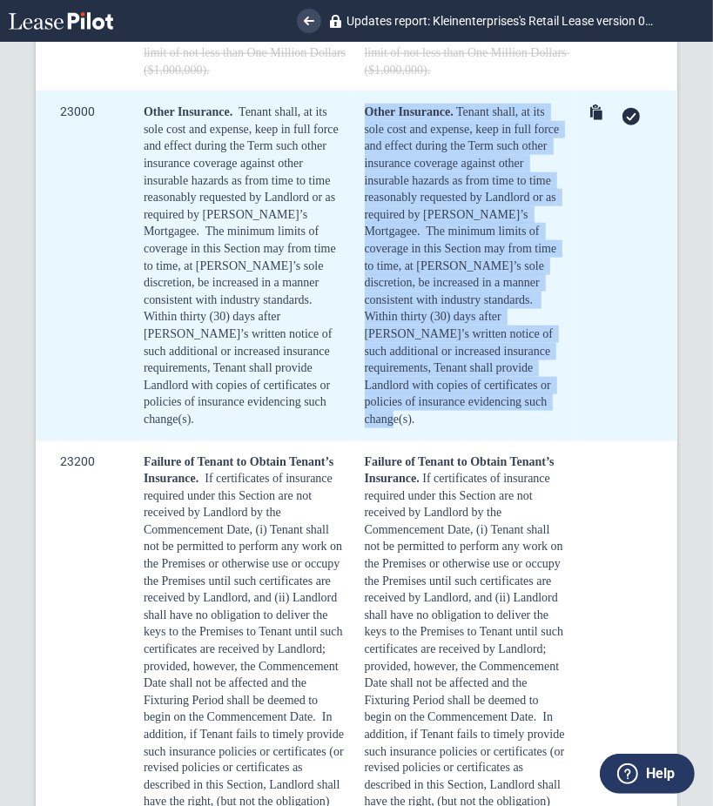
drag, startPoint x: 415, startPoint y: 543, endPoint x: 355, endPoint y: 256, distance: 293.6
click at [355, 256] on td "Other Insurance. Tenant shall, at its sole cost and expense, keep in full force…" at bounding box center [463, 265] width 221 height 349
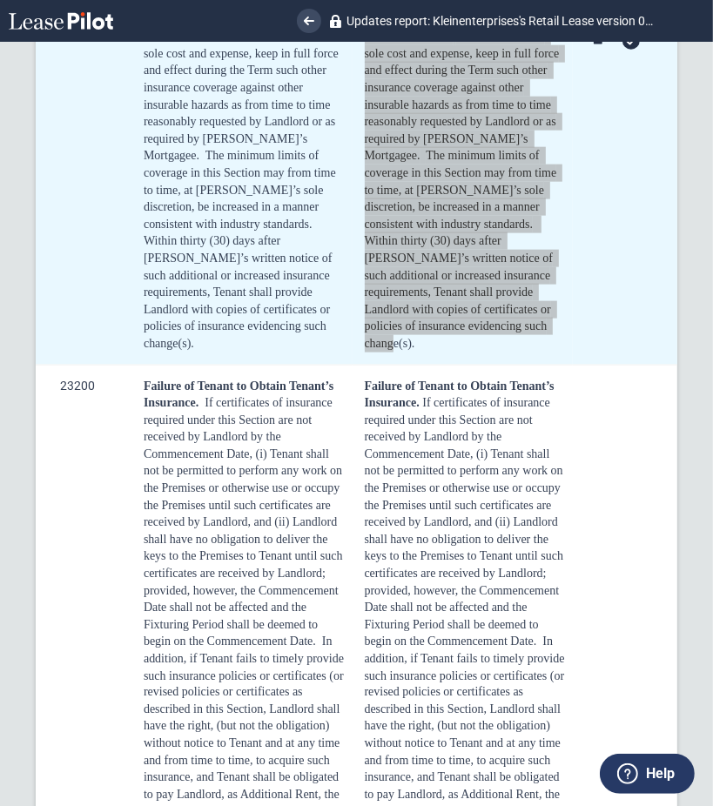
scroll to position [8309, 0]
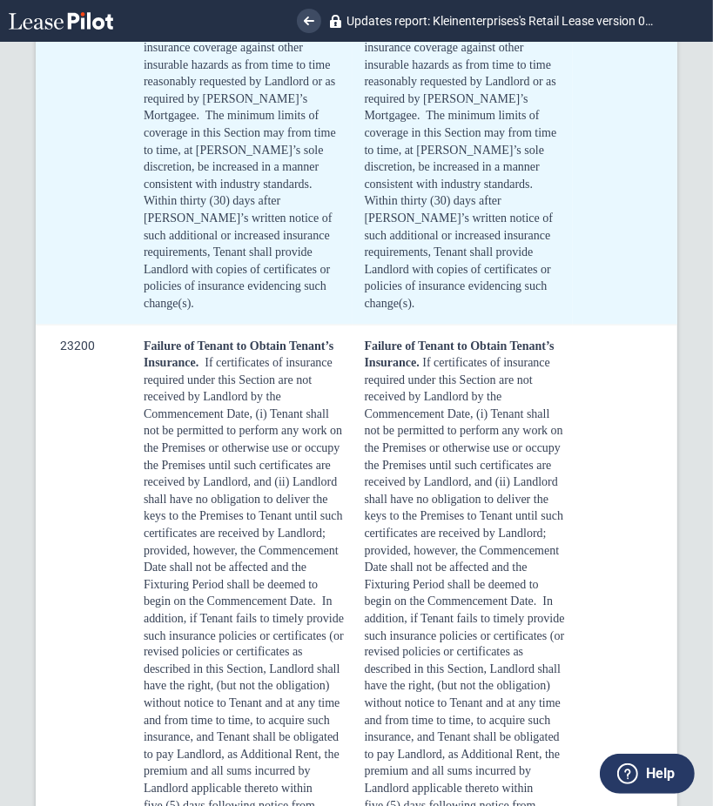
click at [627, 5] on use at bounding box center [632, 1] width 10 height 8
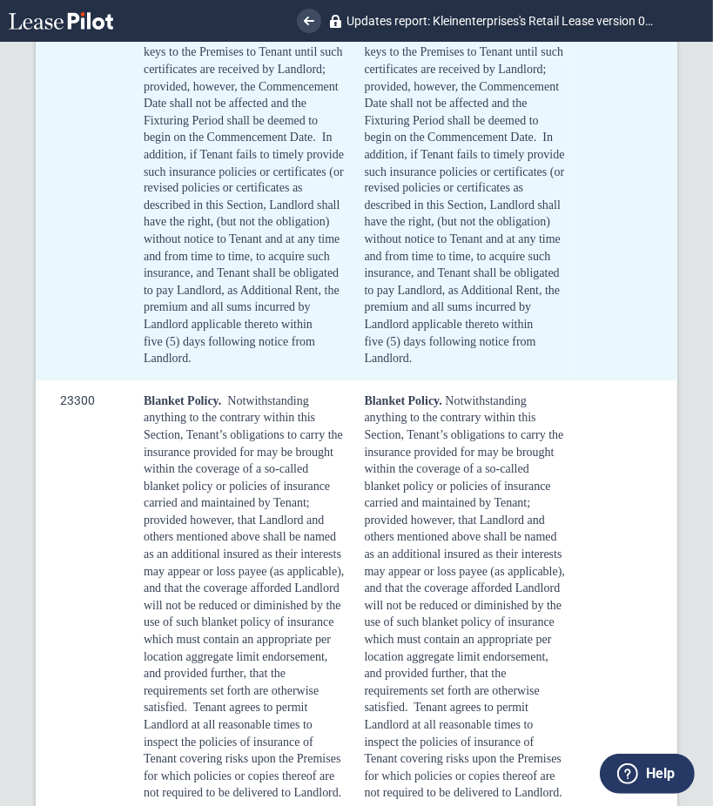
scroll to position [8657, 0]
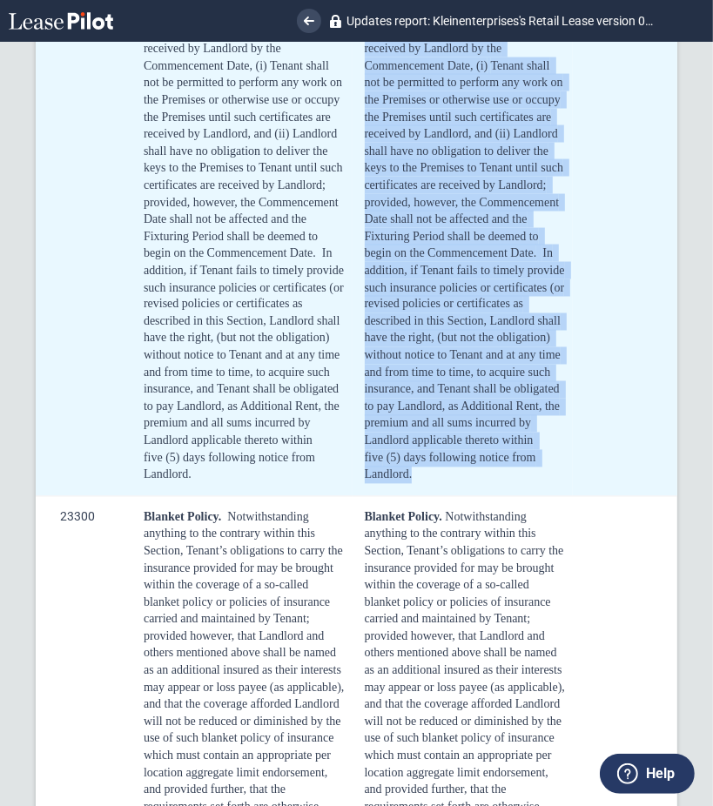
drag, startPoint x: 360, startPoint y: 118, endPoint x: 495, endPoint y: 620, distance: 520.3
click at [486, 496] on td "Failure of Tenant to Obtain Tenant’s Insurance. If certificates of insurance re…" at bounding box center [463, 236] width 221 height 520
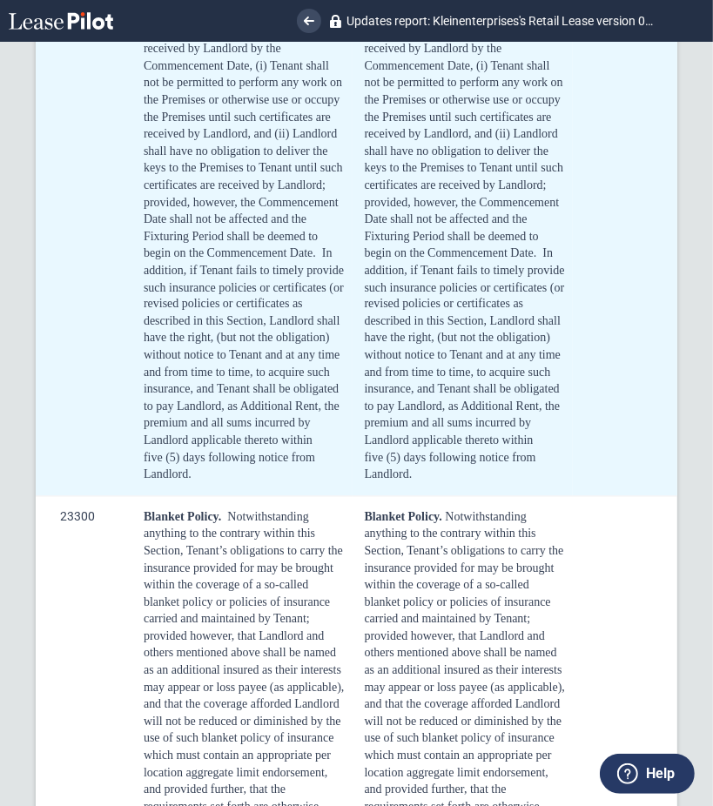
click at [629, 11] on div at bounding box center [631, 2] width 17 height 17
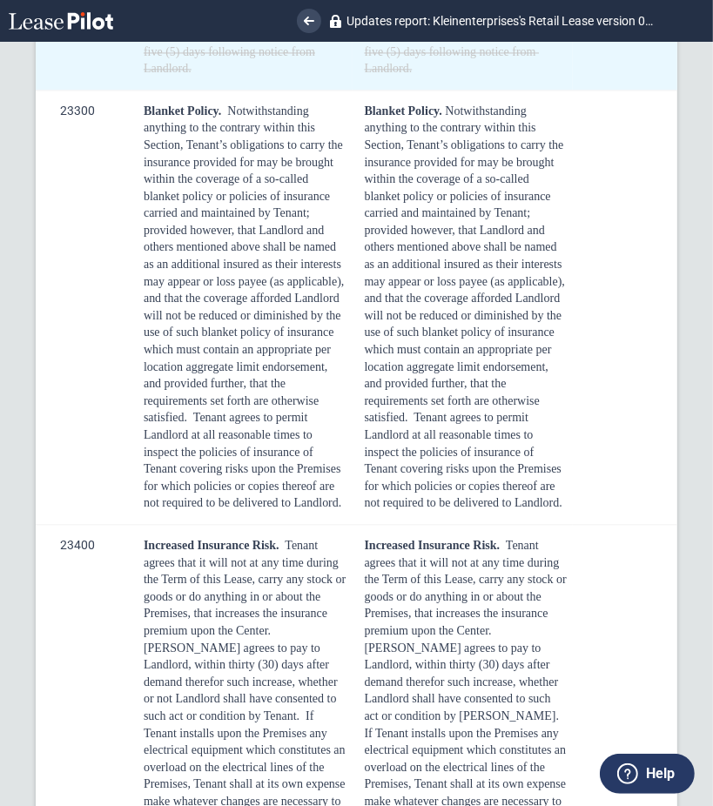
scroll to position [9121, 0]
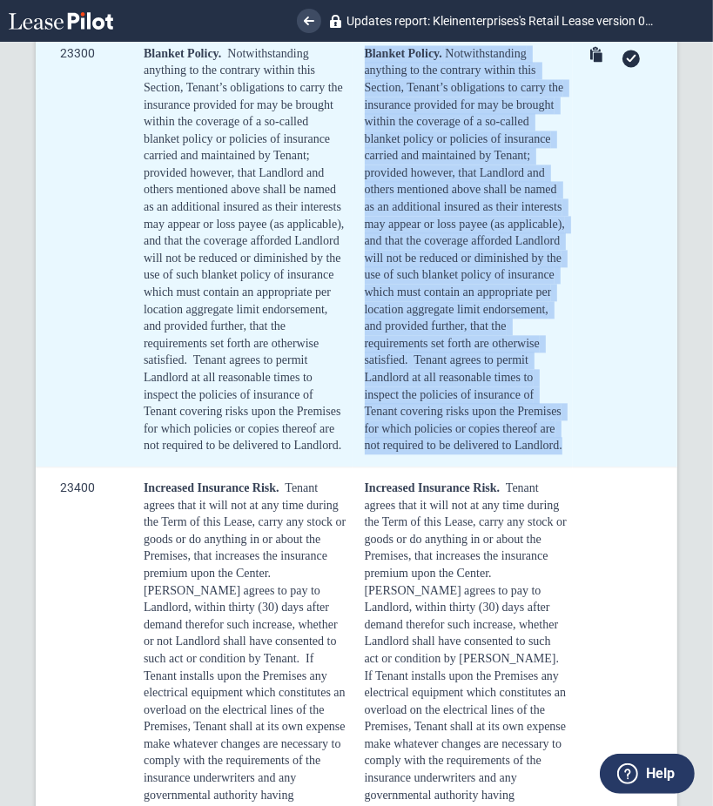
drag, startPoint x: 362, startPoint y: 188, endPoint x: 496, endPoint y: 596, distance: 429.0
click at [496, 455] on div "Blanket Policy. Notwithstanding anything to the contrary within this Section, T…" at bounding box center [466, 249] width 203 height 409
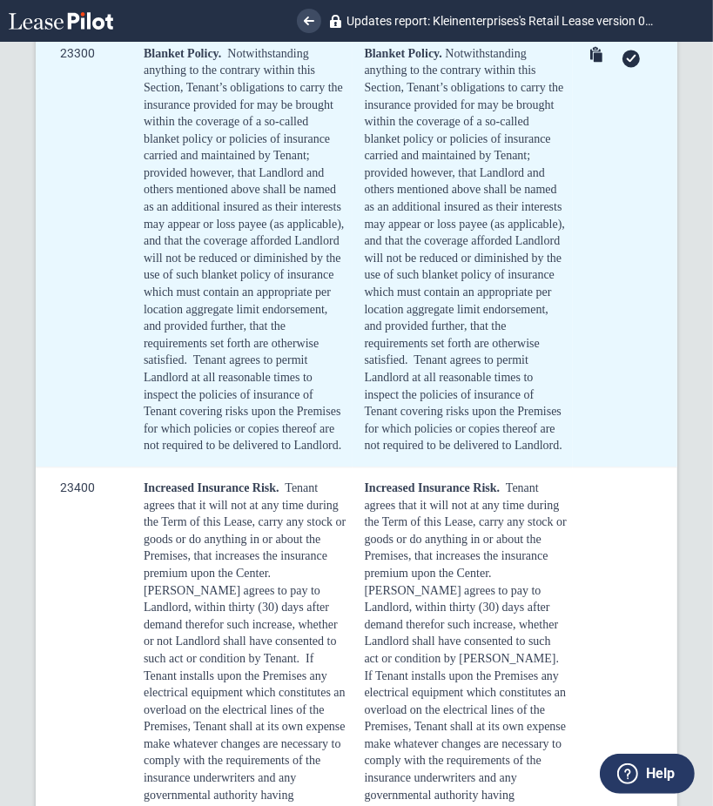
click at [629, 70] on div at bounding box center [628, 57] width 86 height 24
click at [627, 62] on icon at bounding box center [631, 58] width 10 height 8
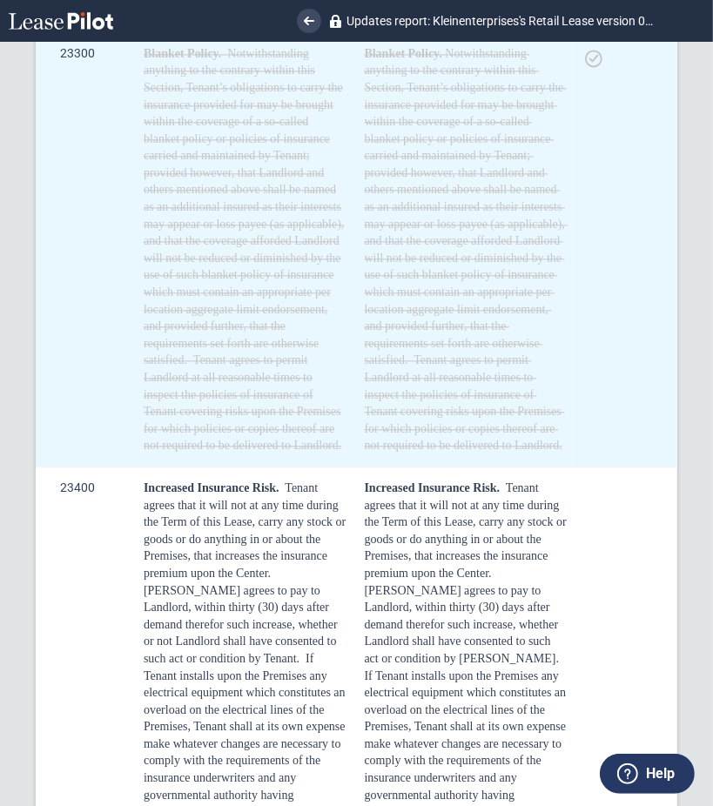
scroll to position [9470, 0]
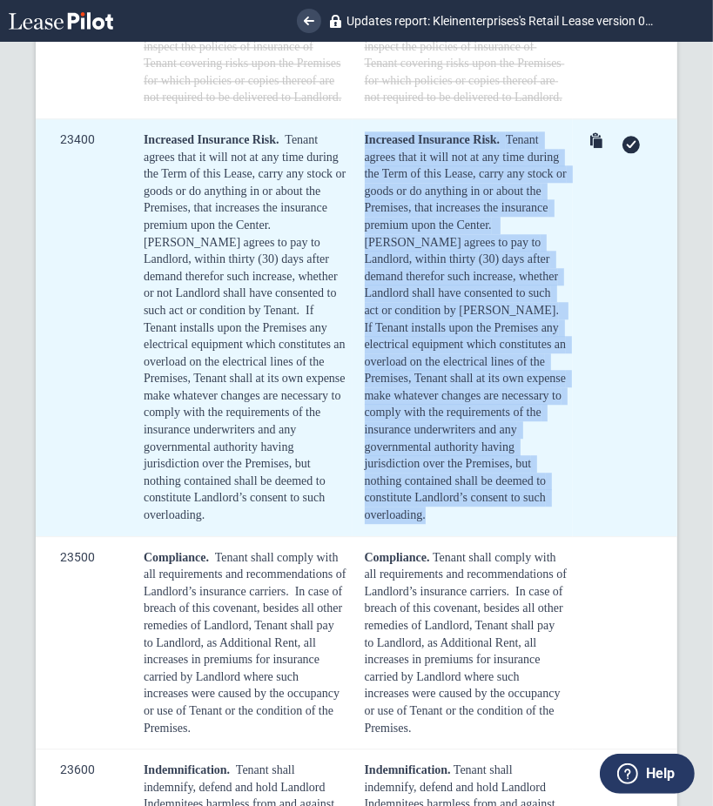
drag, startPoint x: 360, startPoint y: 291, endPoint x: 468, endPoint y: 657, distance: 381.3
click at [468, 536] on td "Increased Insurance Risk. Tenant agrees that it will not at any time during the…" at bounding box center [463, 327] width 221 height 418
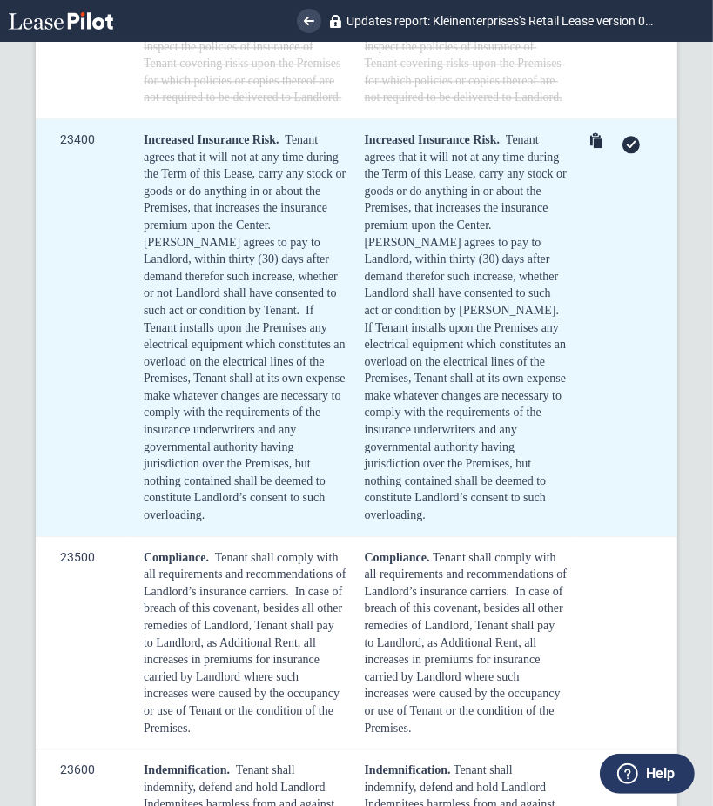
drag, startPoint x: 619, startPoint y: 297, endPoint x: 579, endPoint y: 338, distance: 57.3
click at [623, 153] on div at bounding box center [631, 144] width 17 height 17
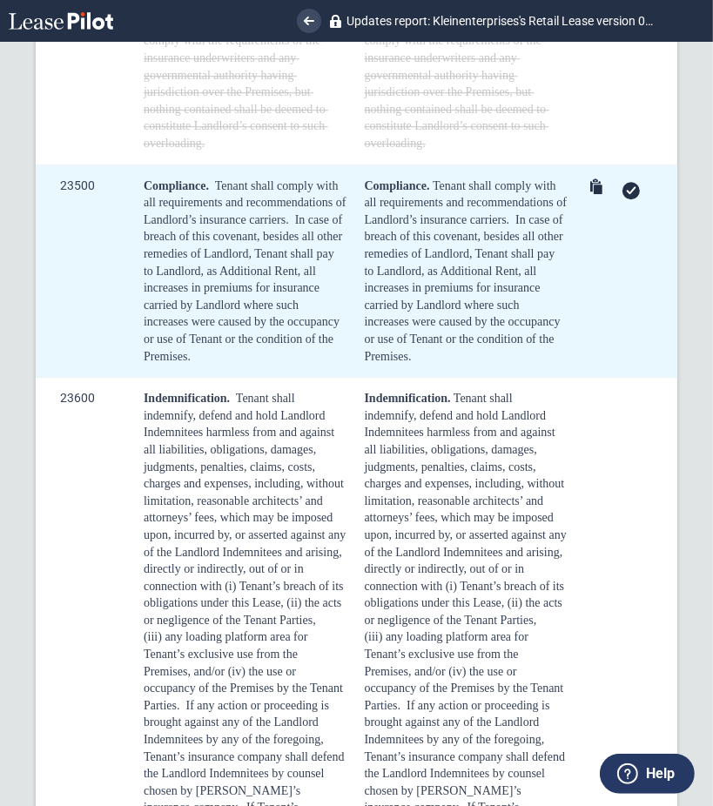
scroll to position [9935, 0]
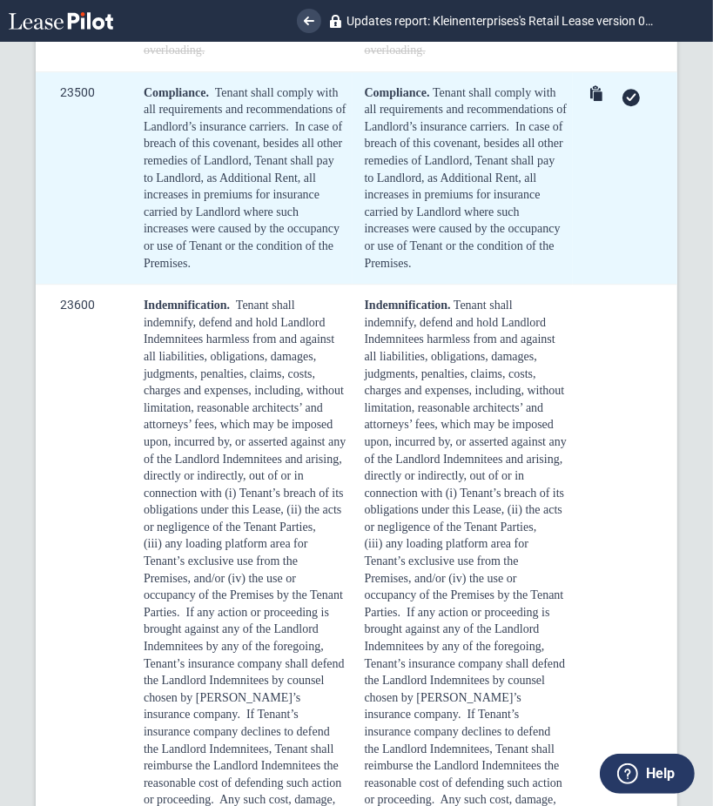
click at [480, 273] on div "Compliance. Tenant shall comply with all requirements and recommendations of La…" at bounding box center [466, 178] width 203 height 188
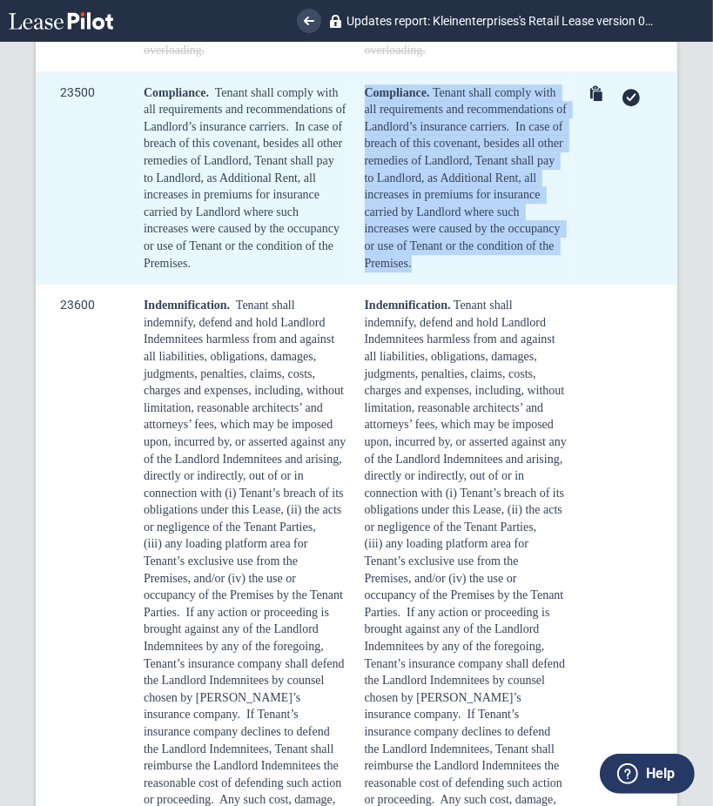
drag, startPoint x: 504, startPoint y: 406, endPoint x: 365, endPoint y: 238, distance: 218.3
click at [365, 238] on div "Compliance. Tenant shall comply with all requirements and recommendations of La…" at bounding box center [466, 178] width 203 height 188
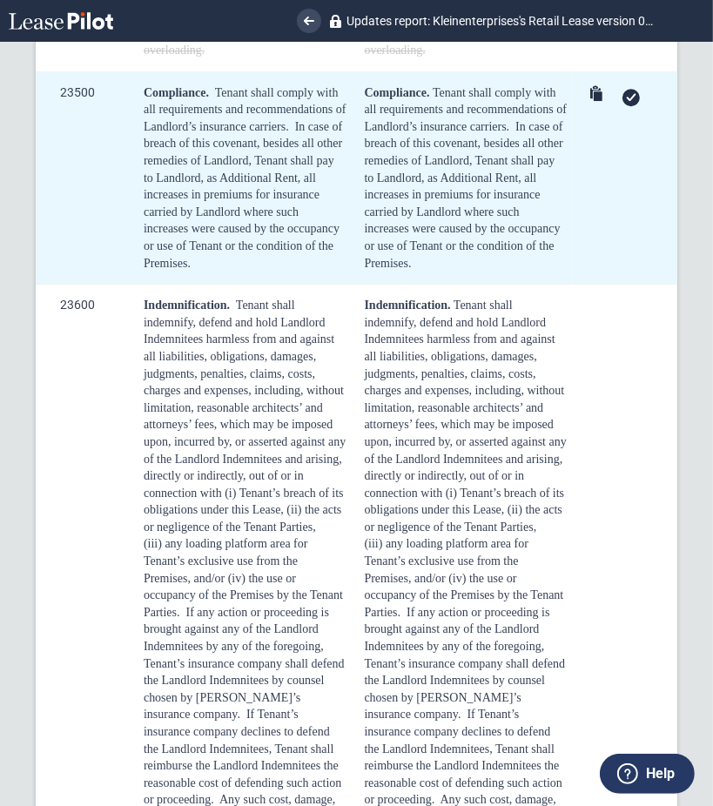
click at [627, 106] on div at bounding box center [631, 97] width 17 height 17
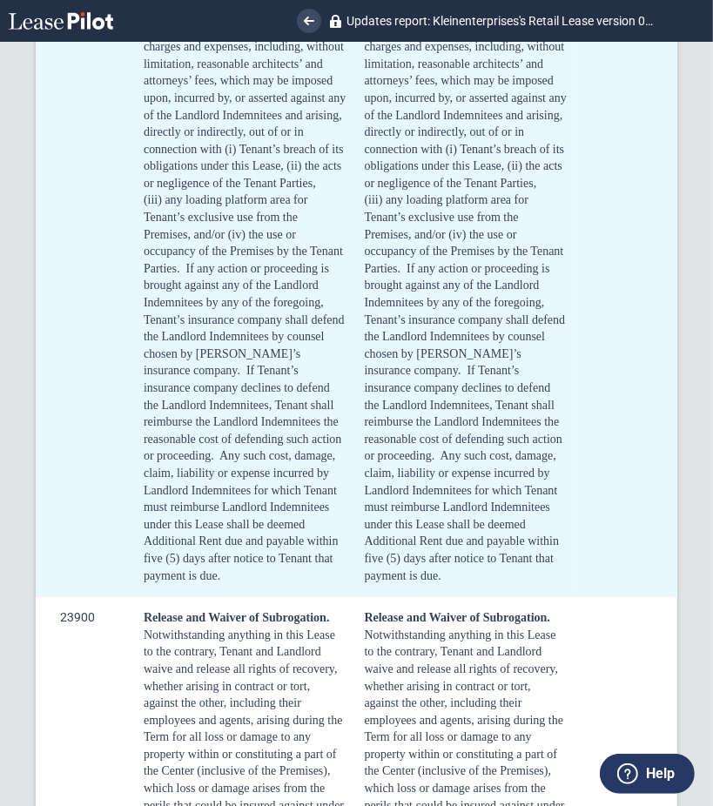
scroll to position [10283, 0]
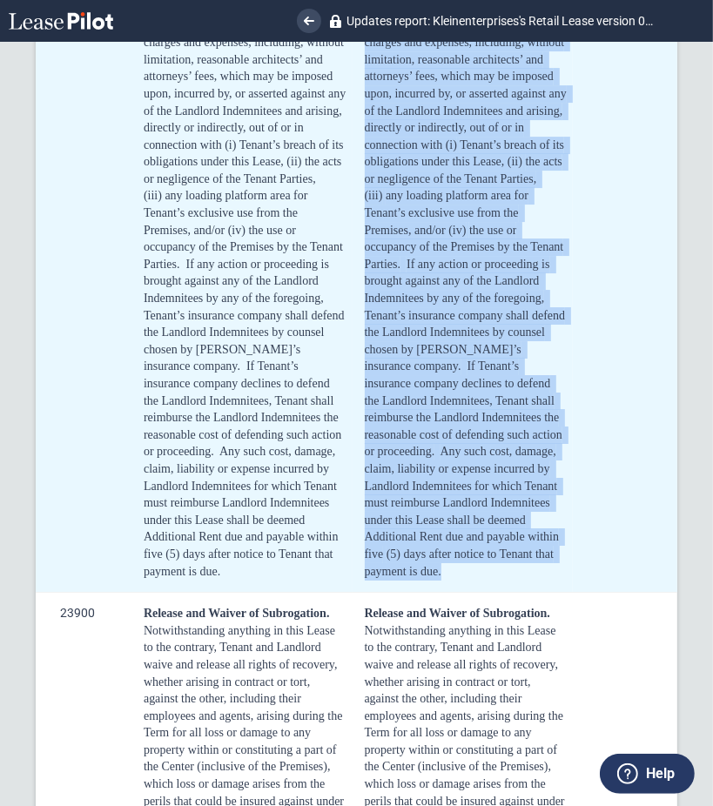
drag, startPoint x: 364, startPoint y: 95, endPoint x: 521, endPoint y: 729, distance: 653.0
click at [521, 580] on div "Indemnification. Tenant shall indemnify, defend and hold Landlord Indemnitees h…" at bounding box center [466, 264] width 203 height 631
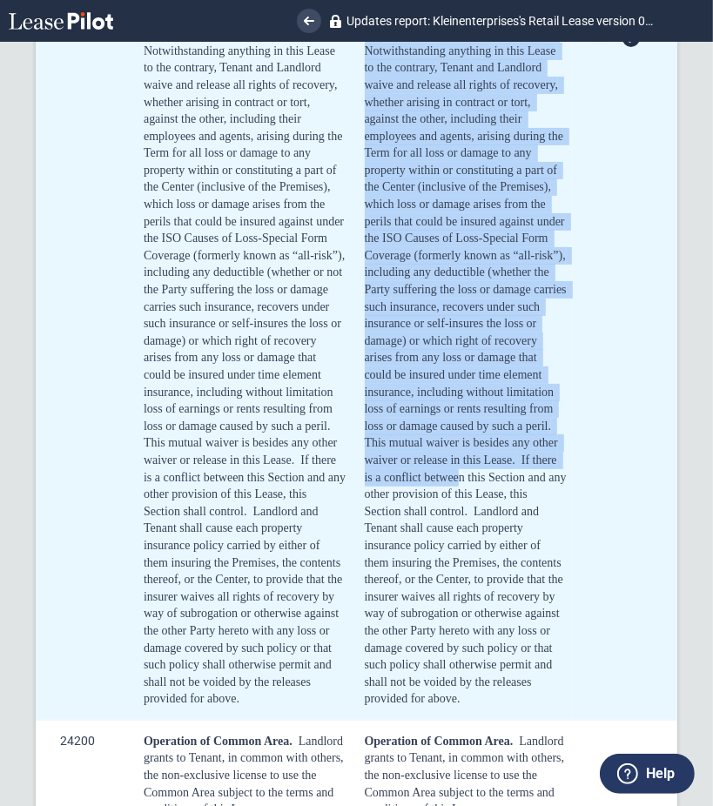
scroll to position [11211, 0]
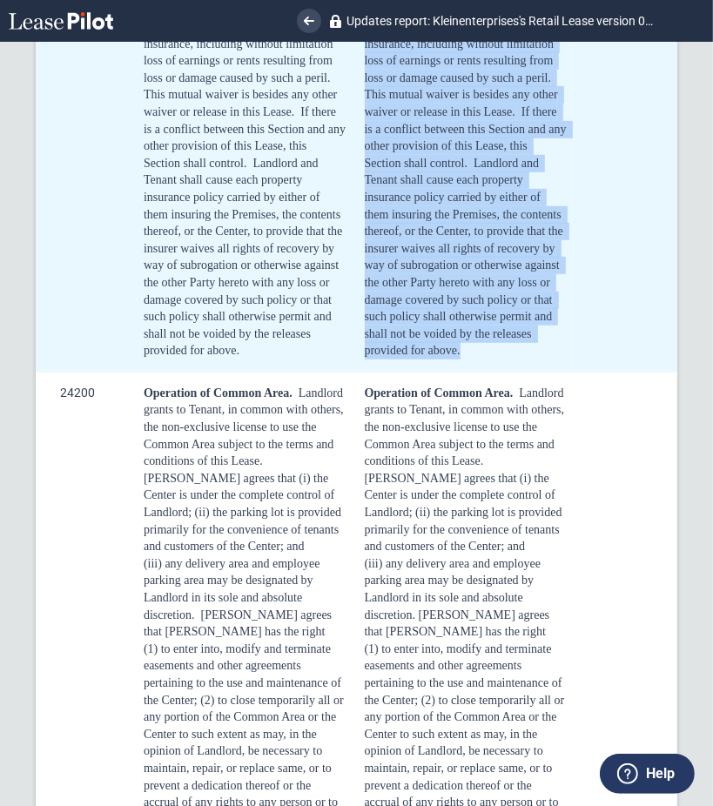
drag, startPoint x: 360, startPoint y: 193, endPoint x: 467, endPoint y: 522, distance: 345.3
click at [467, 373] on td "Release and Waiver of Subrogation. Notwithstanding anything in this Lease to th…" at bounding box center [463, 19] width 221 height 708
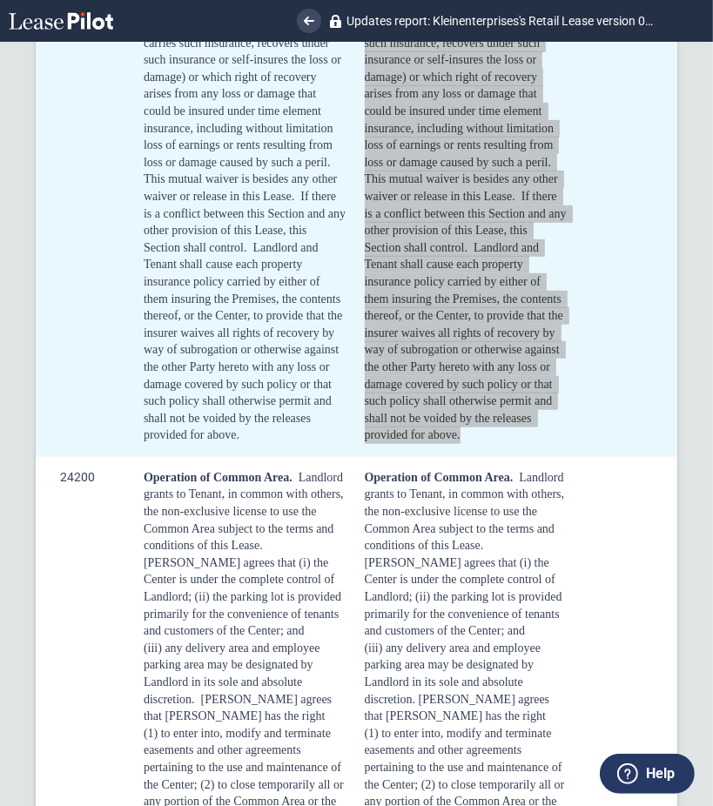
scroll to position [10980, 0]
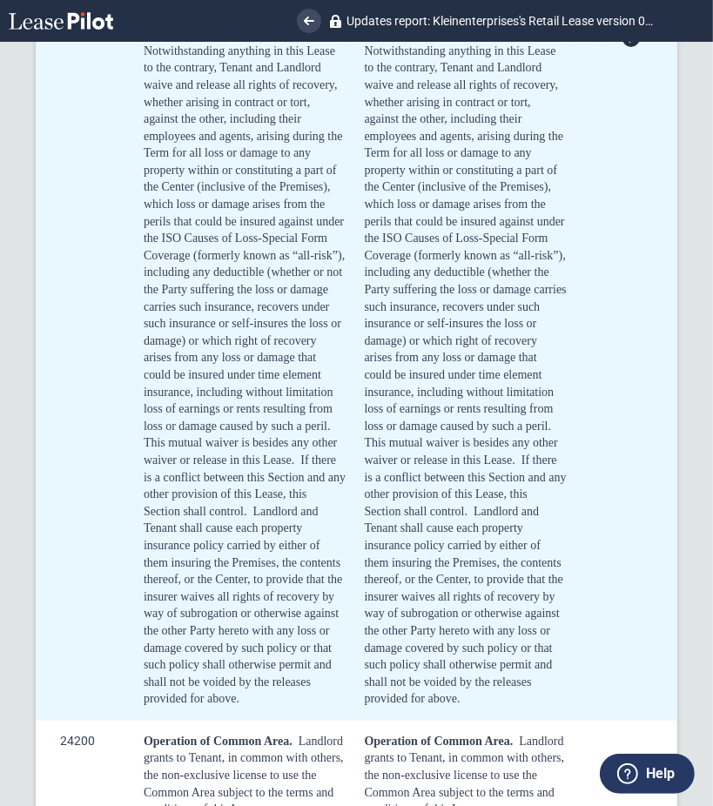
click at [623, 47] on div at bounding box center [631, 38] width 17 height 17
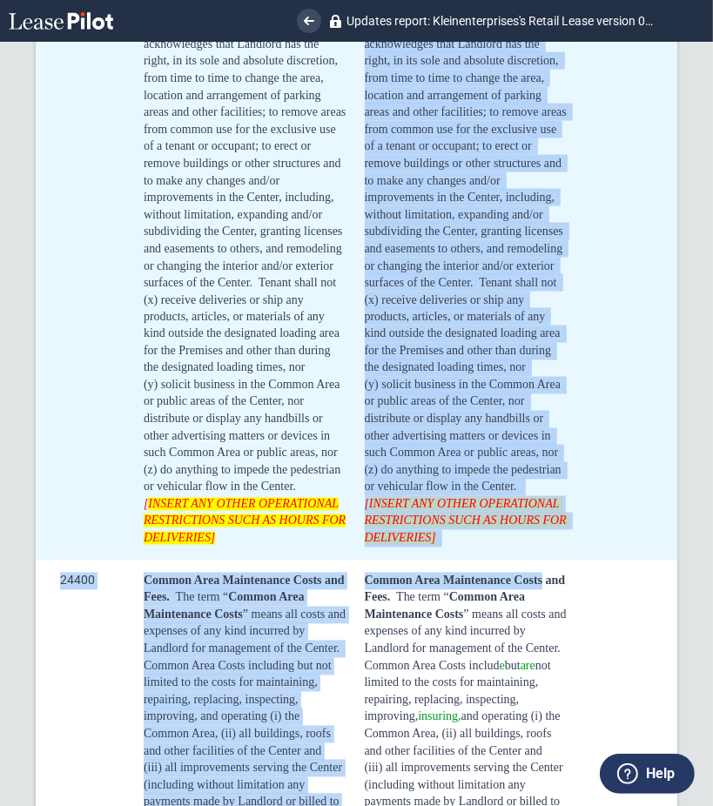
scroll to position [12489, 0]
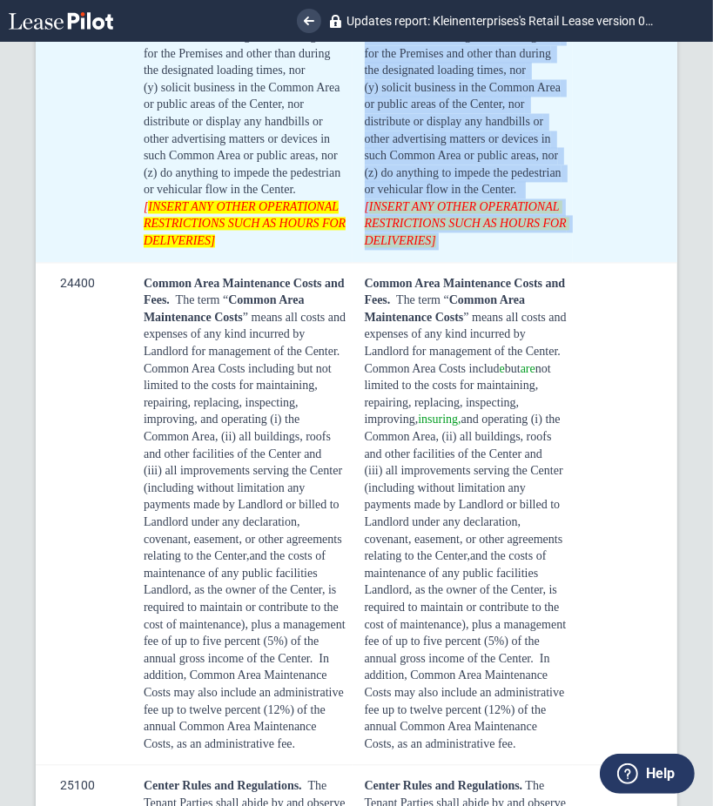
drag, startPoint x: 363, startPoint y: 106, endPoint x: 548, endPoint y: 410, distance: 355.6
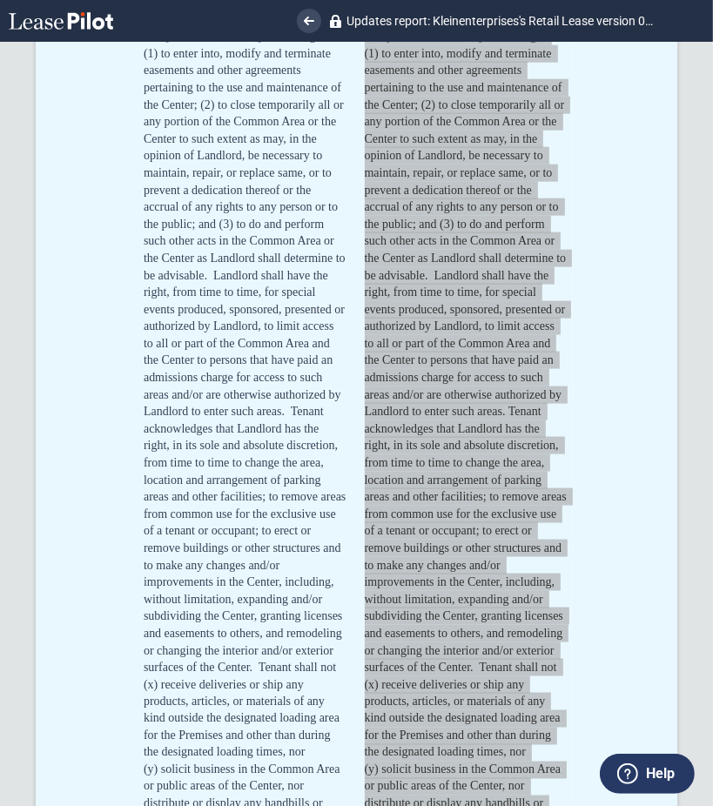
scroll to position [11676, 0]
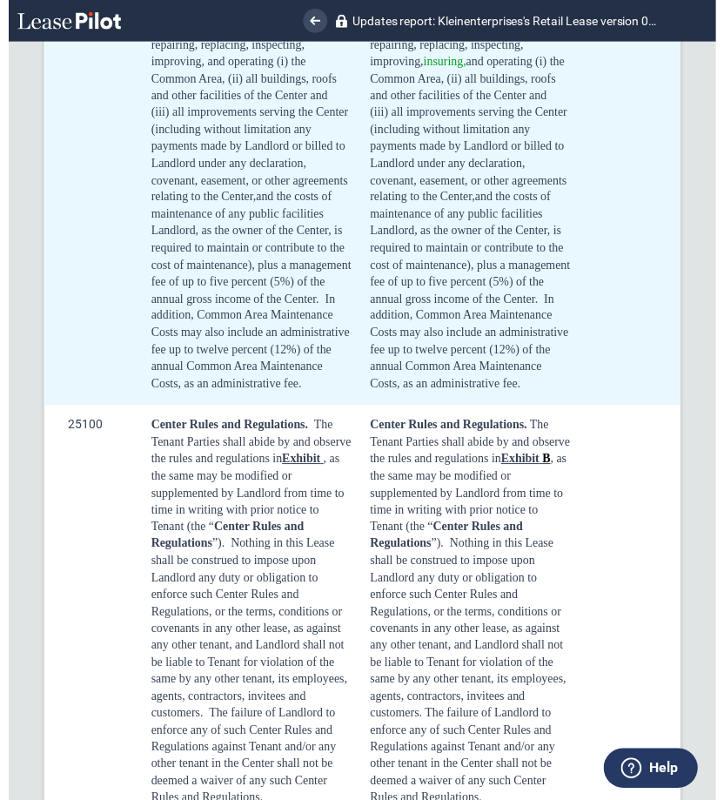
scroll to position [12721, 0]
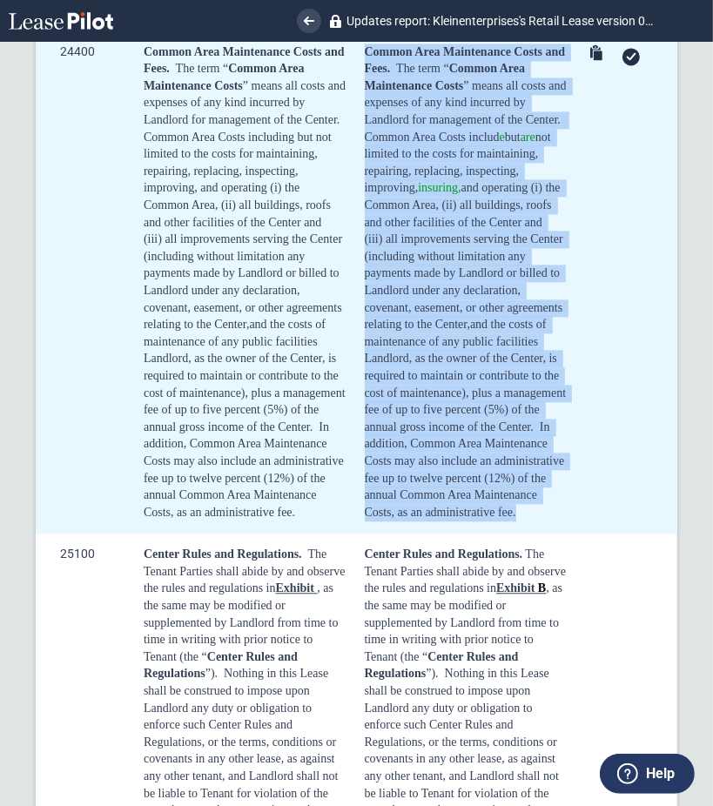
drag, startPoint x: 364, startPoint y: 225, endPoint x: 534, endPoint y: 724, distance: 527.1
click at [534, 534] on td "Common Area Maintenance Costs and Fees. The term “ Common Area Maintenance Cost…" at bounding box center [463, 281] width 221 height 503
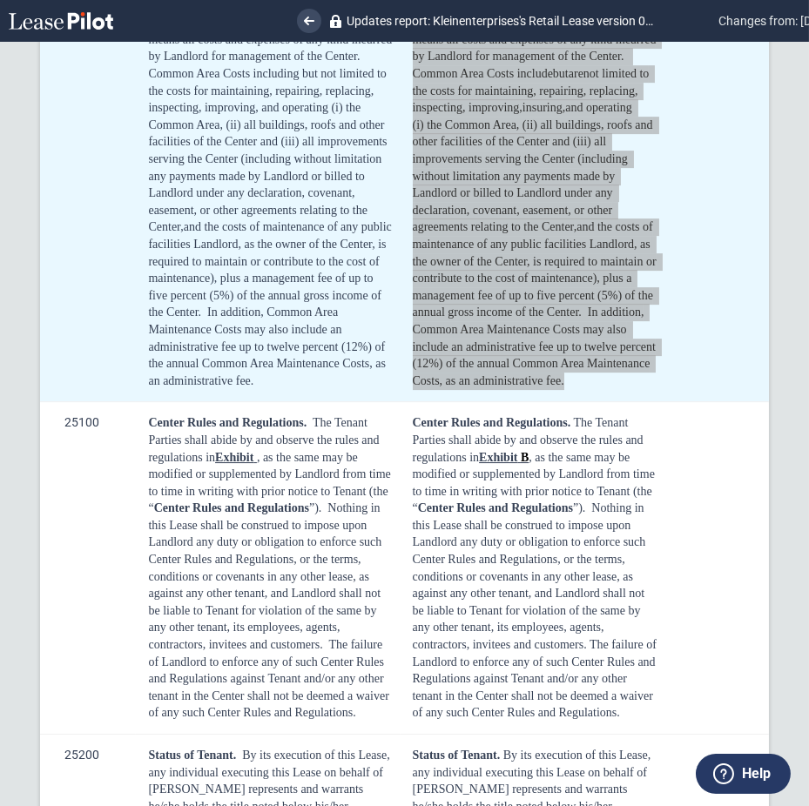
scroll to position [10573, 0]
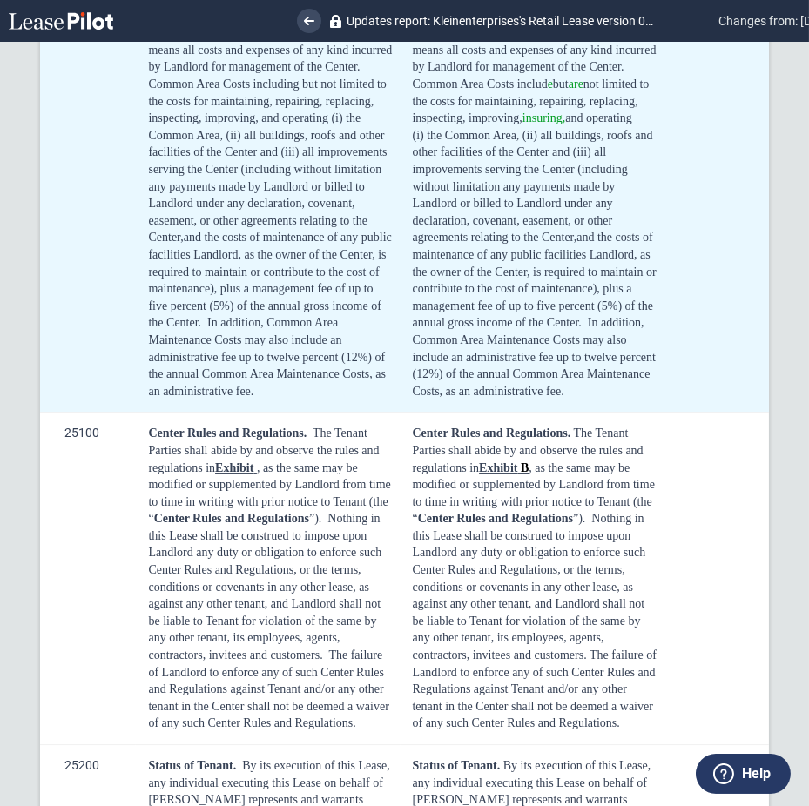
click at [718, 24] on icon at bounding box center [723, 21] width 10 height 8
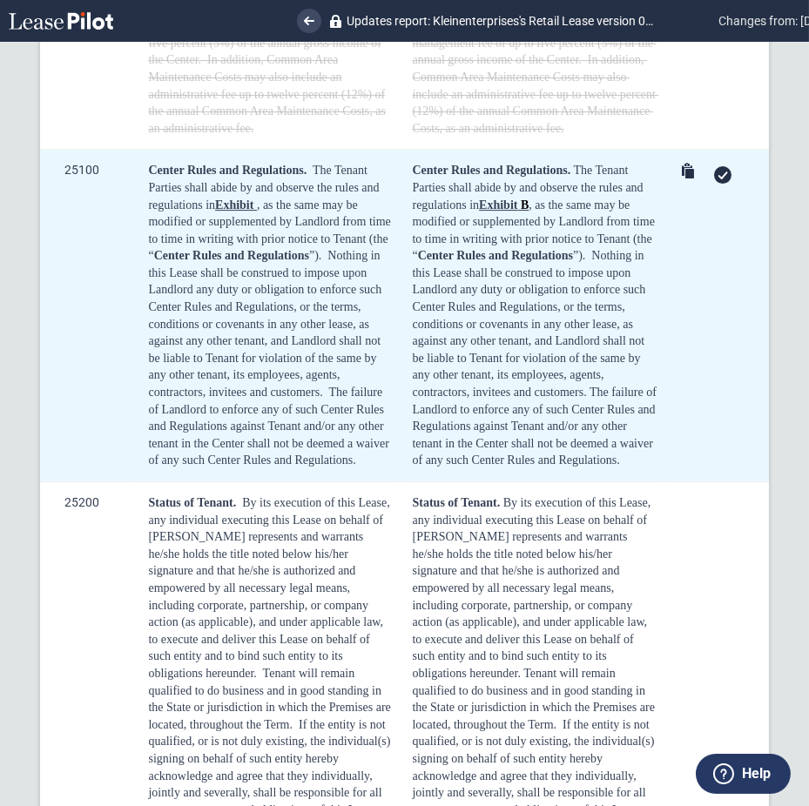
scroll to position [11038, 0]
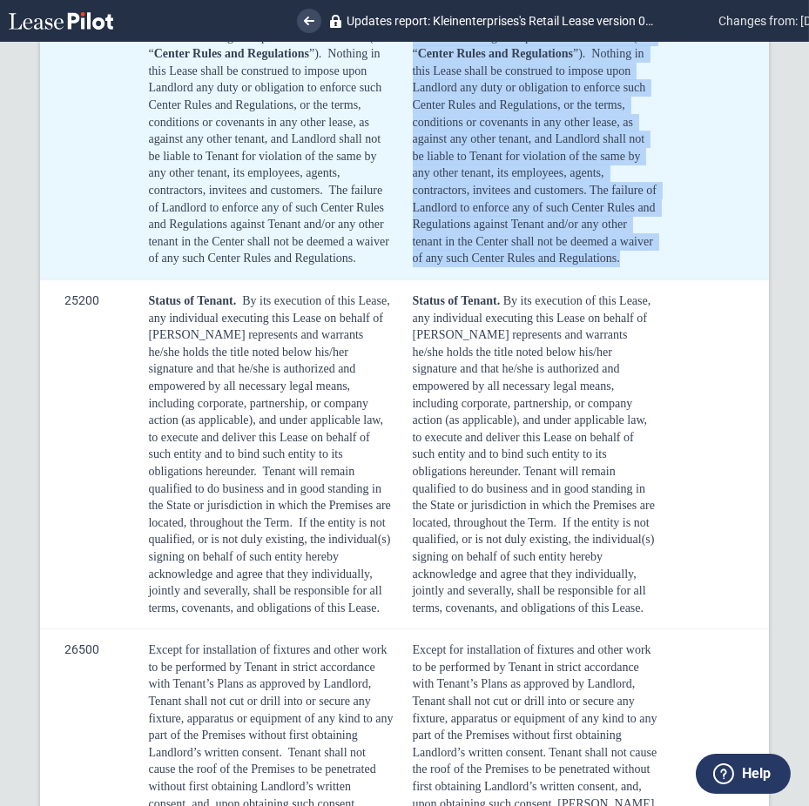
drag, startPoint x: 482, startPoint y: 426, endPoint x: 414, endPoint y: 111, distance: 321.8
click at [401, 107] on td "Center Rules and Regulations. The Tenant Parties shall abide by and observe the…" at bounding box center [533, 114] width 264 height 333
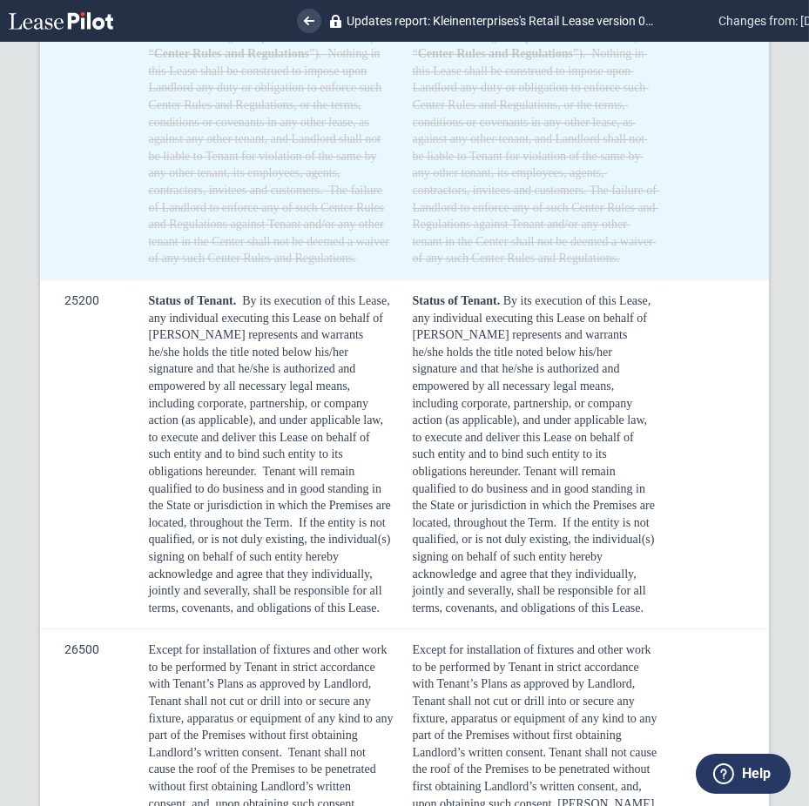
scroll to position [11270, 0]
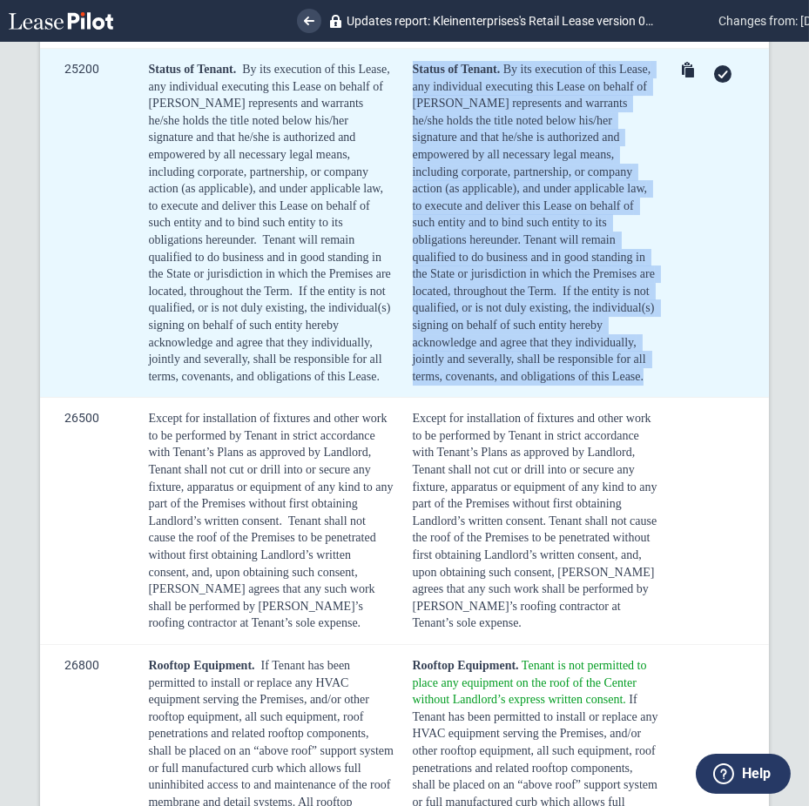
drag, startPoint x: 410, startPoint y: 223, endPoint x: 538, endPoint y: 538, distance: 340.2
click at [538, 385] on div "Status of Tenant. By its execution of this Lease, any individual executing this…" at bounding box center [536, 223] width 246 height 324
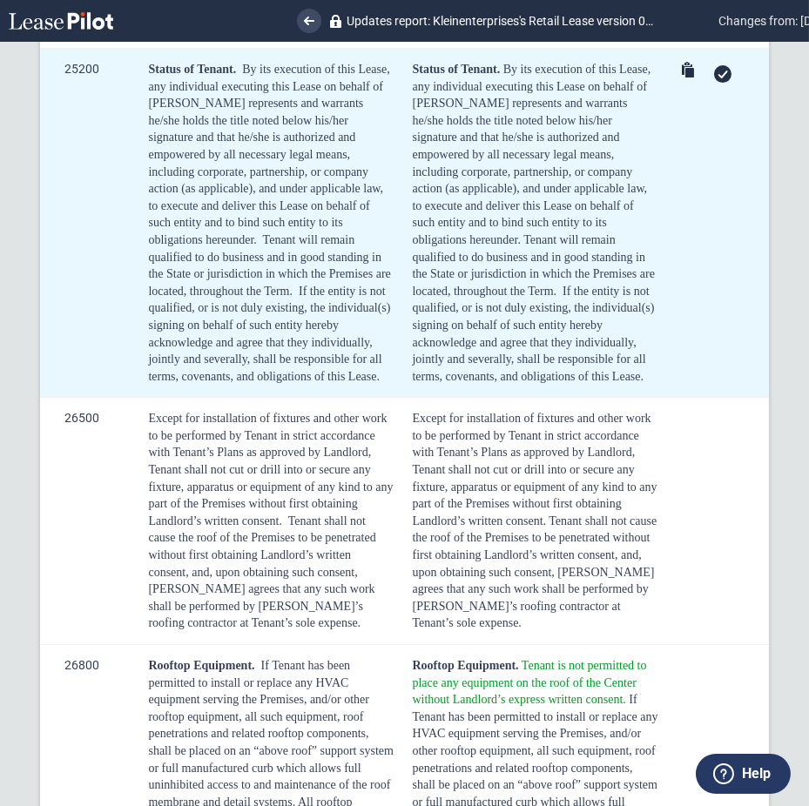
click at [714, 83] on div at bounding box center [722, 73] width 17 height 17
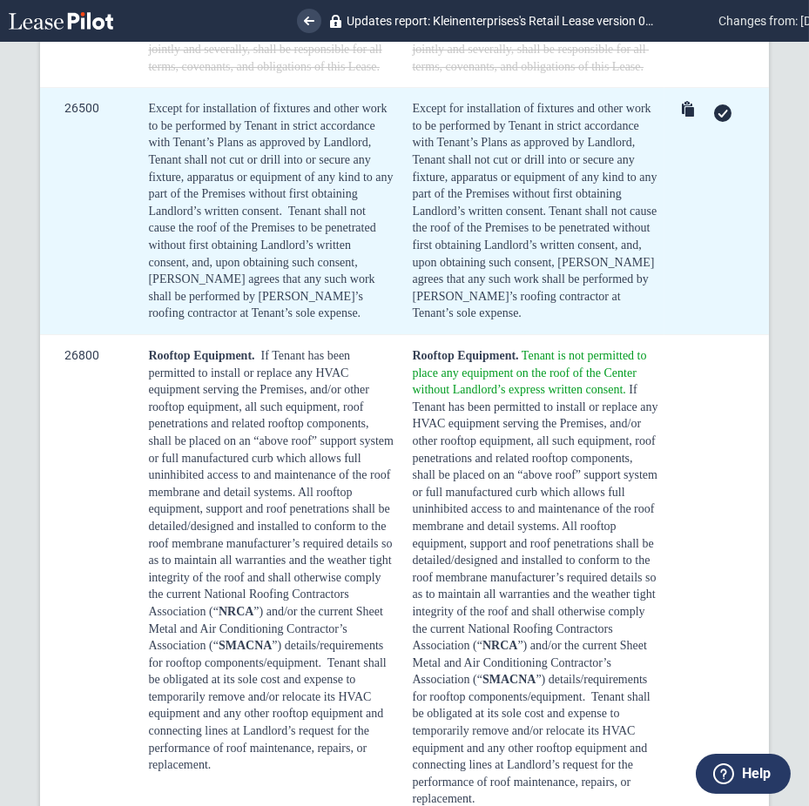
scroll to position [11618, 0]
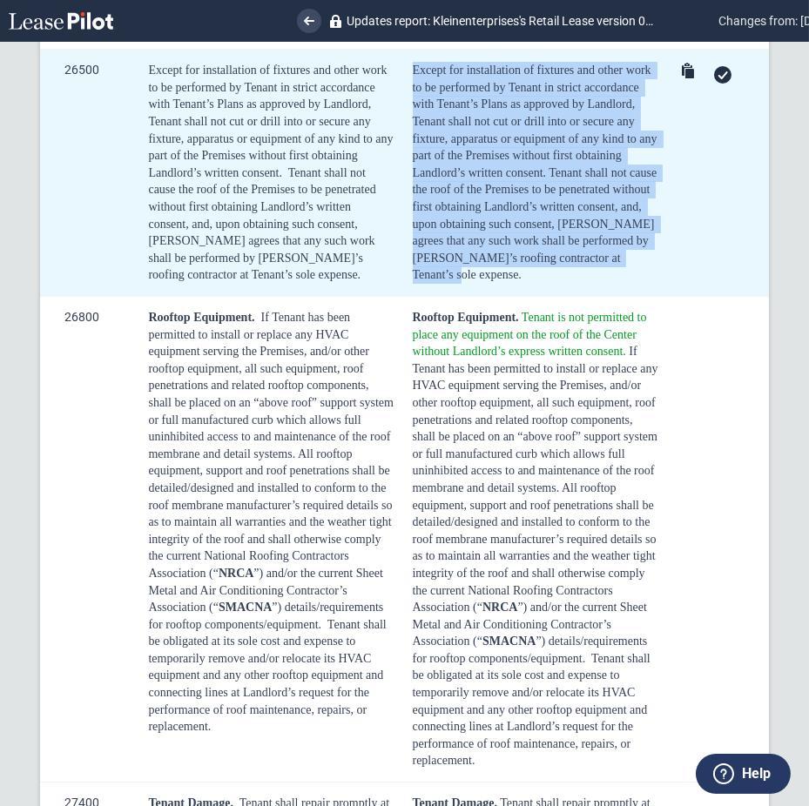
drag, startPoint x: 527, startPoint y: 436, endPoint x: 407, endPoint y: 232, distance: 236.6
click at [407, 232] on td "Except for installation of fixtures and other work to be performed by Tenant in…" at bounding box center [533, 173] width 264 height 247
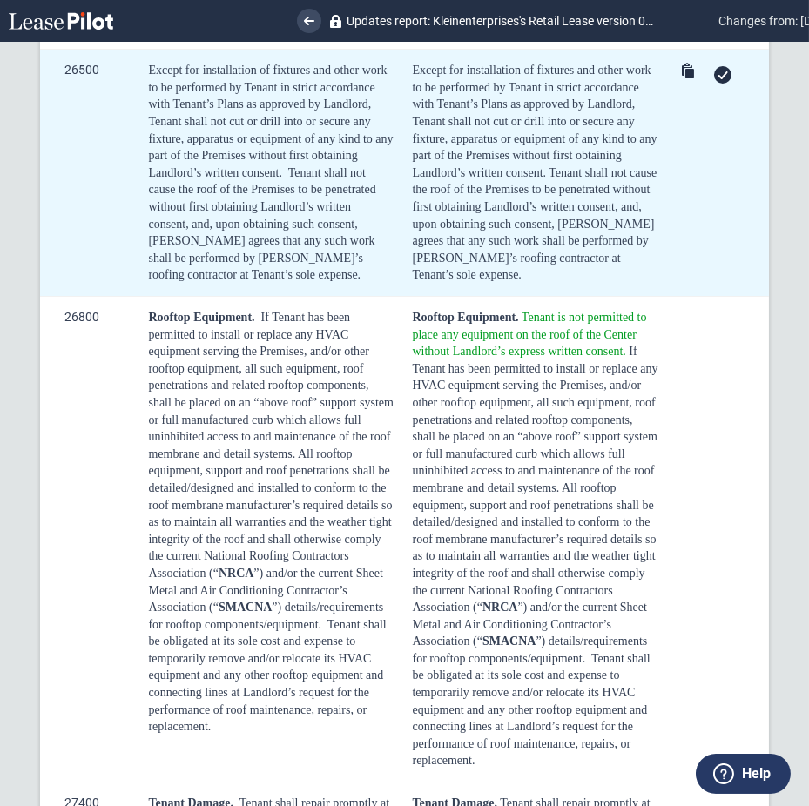
click at [718, 79] on icon at bounding box center [723, 75] width 10 height 8
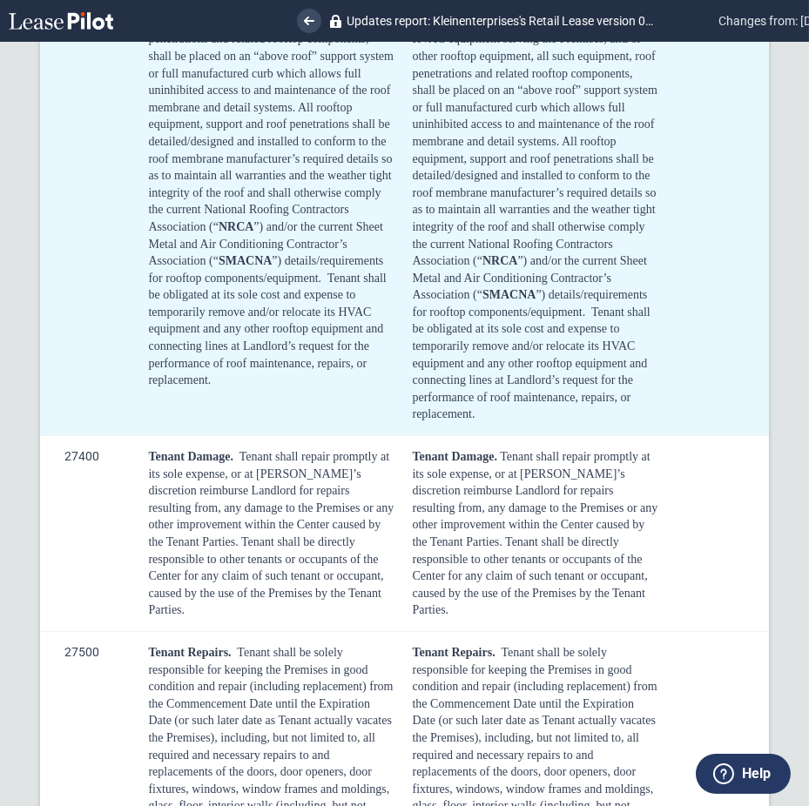
scroll to position [11966, 0]
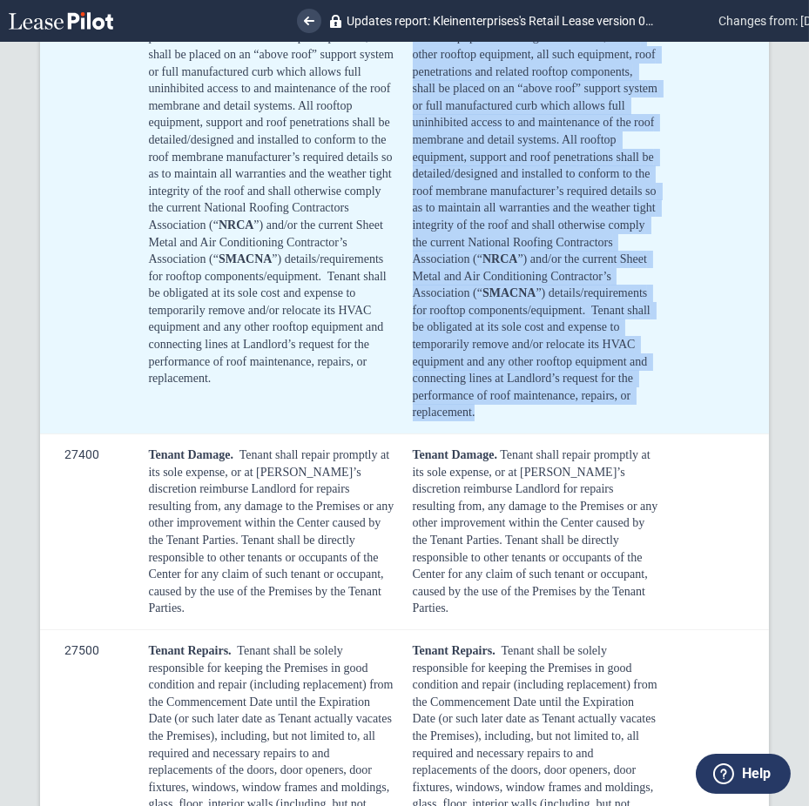
drag, startPoint x: 408, startPoint y: 125, endPoint x: 489, endPoint y: 592, distance: 473.7
click at [489, 435] on td "Rooftop Equipment. Tenant is not permitted to place any equipment on the roof o…" at bounding box center [533, 192] width 264 height 486
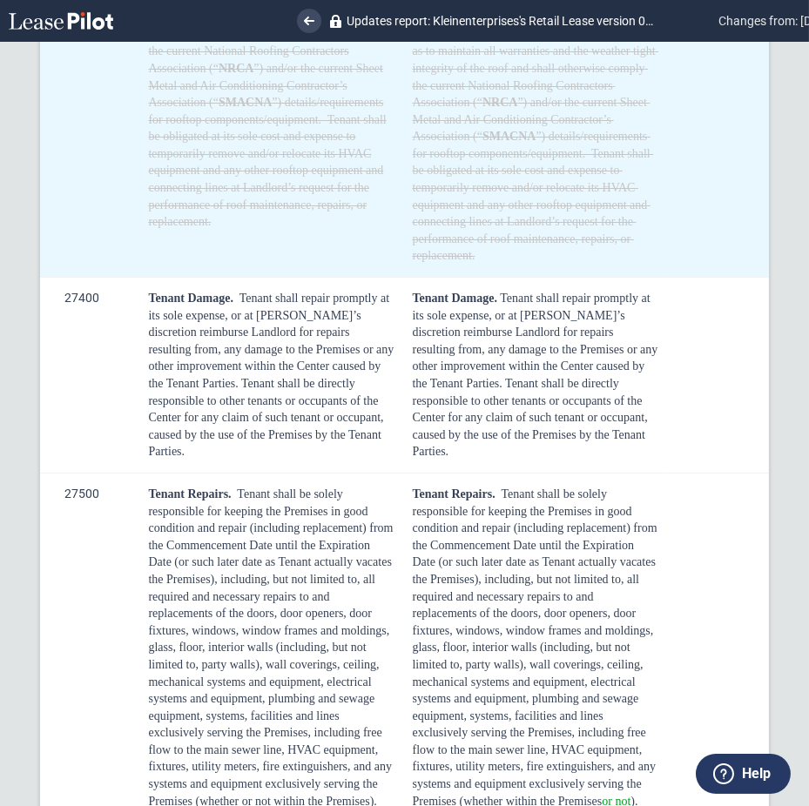
scroll to position [12315, 0]
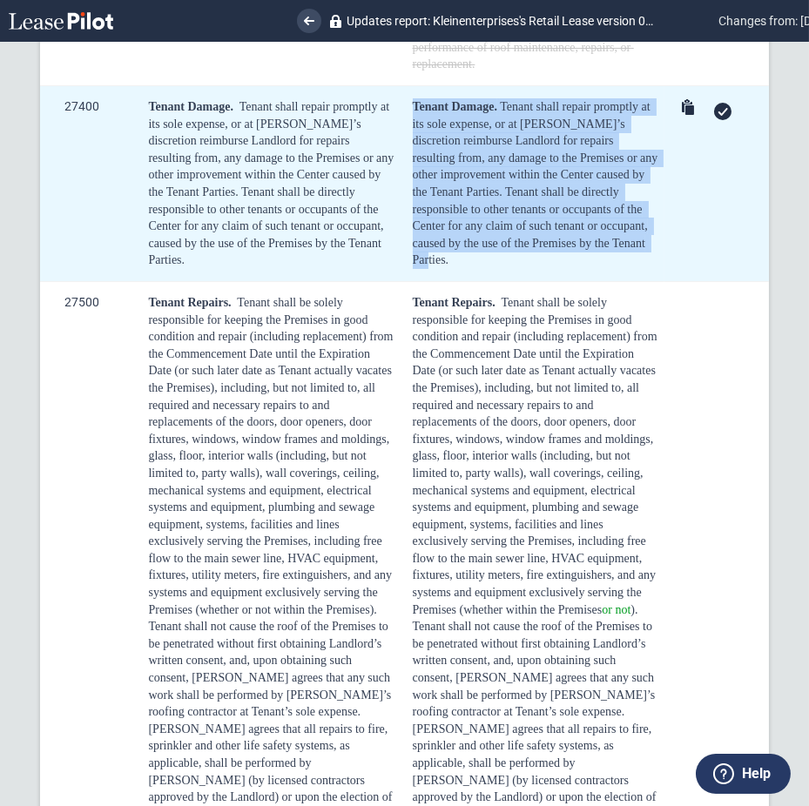
drag, startPoint x: 410, startPoint y: 282, endPoint x: 452, endPoint y: 441, distance: 164.7
click at [452, 269] on div "Tenant Damage. Tenant shall repair promptly at its sole expense, or at Landlord…" at bounding box center [536, 183] width 246 height 171
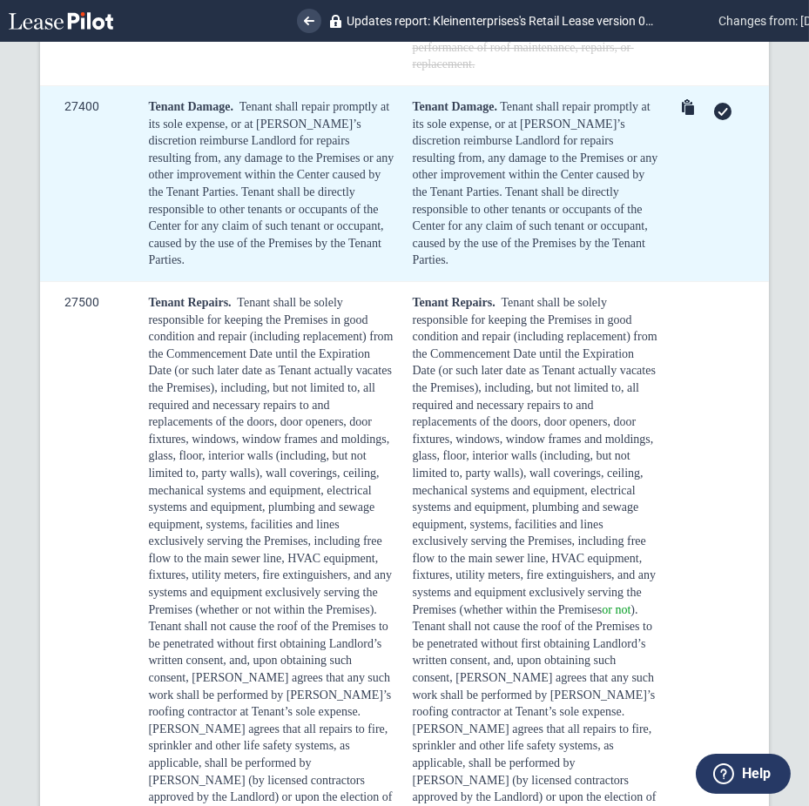
click at [718, 116] on icon at bounding box center [723, 112] width 10 height 8
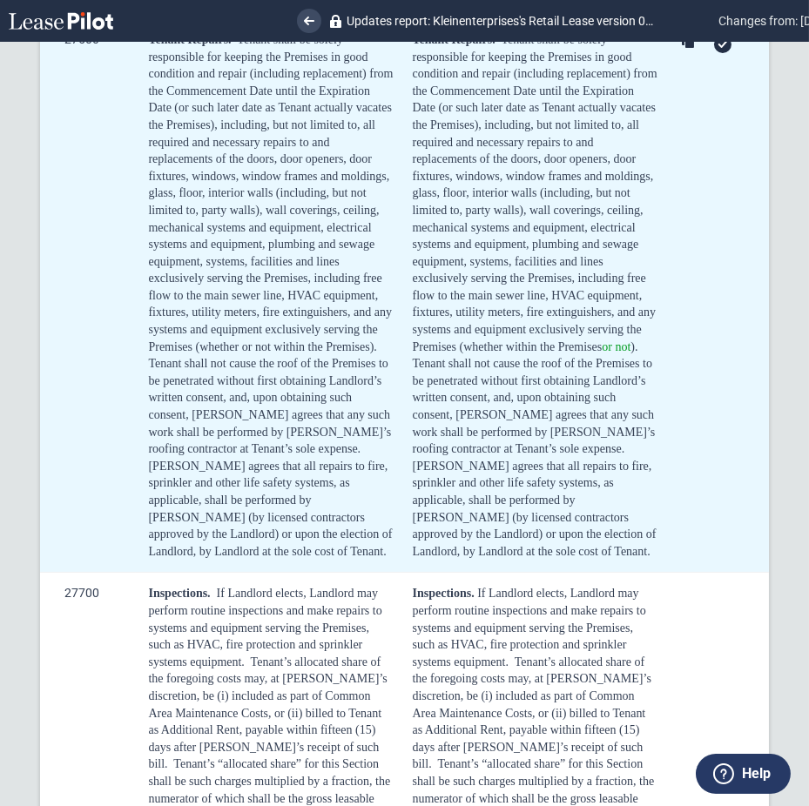
scroll to position [12663, 0]
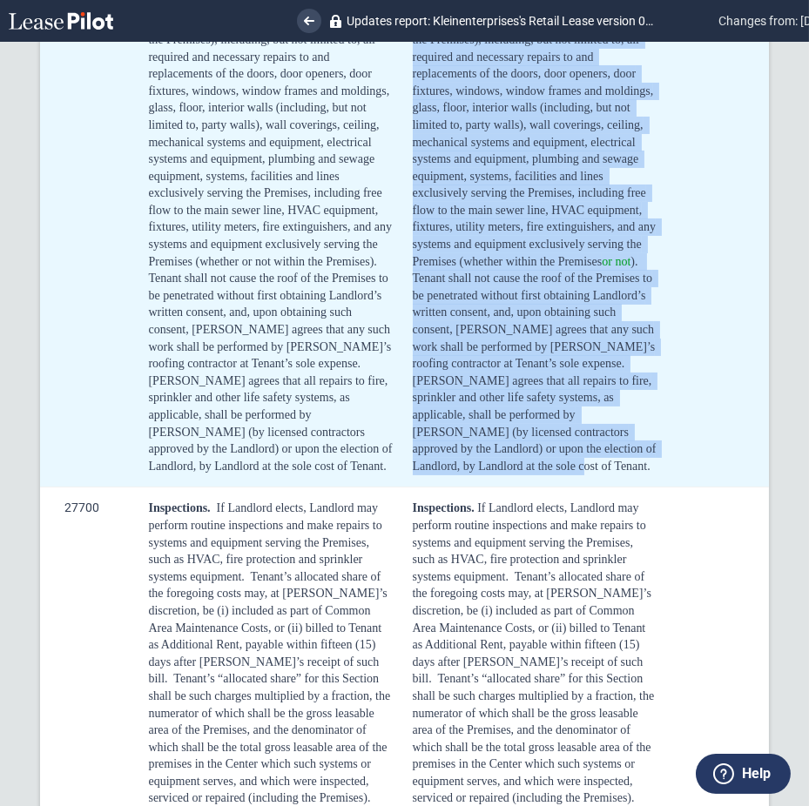
drag, startPoint x: 461, startPoint y: 642, endPoint x: 407, endPoint y: 132, distance: 512.3
click at [407, 132] on td "Tenant Repairs. Tenant shall be solely responsible for keeping the Premises in …" at bounding box center [533, 210] width 264 height 554
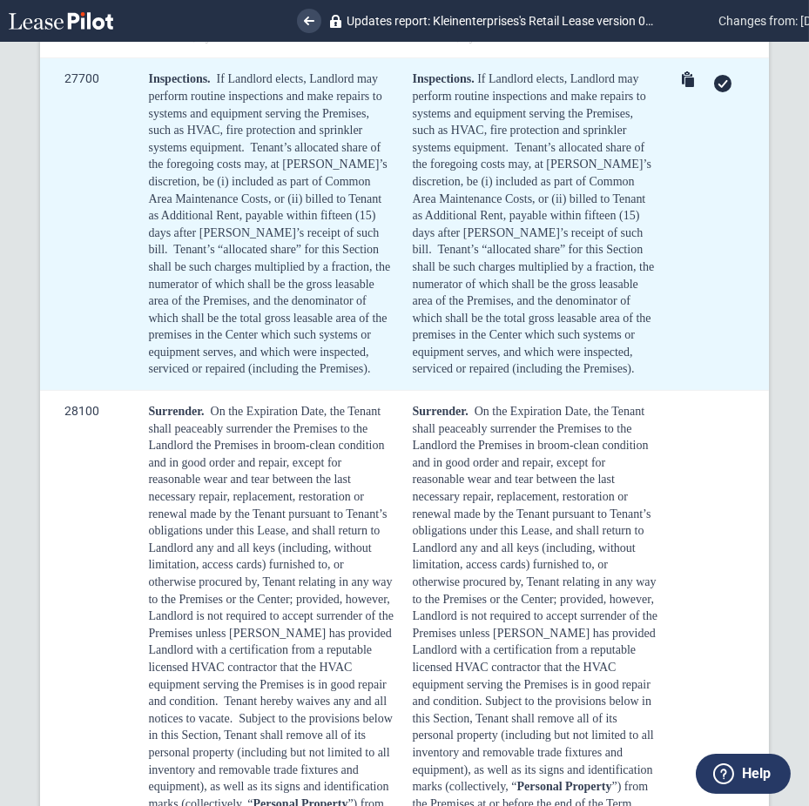
scroll to position [13128, 0]
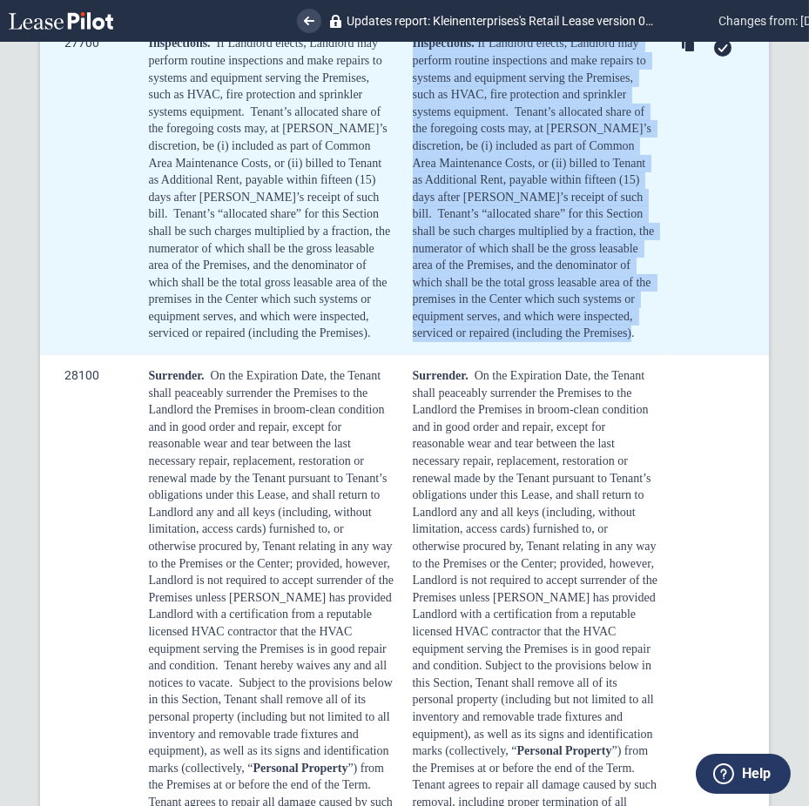
drag, startPoint x: 411, startPoint y: 216, endPoint x: 569, endPoint y: 521, distance: 343.5
click at [571, 355] on td "Inspections. If Landlord elects, Landlord may perform routine inspections and m…" at bounding box center [533, 189] width 264 height 333
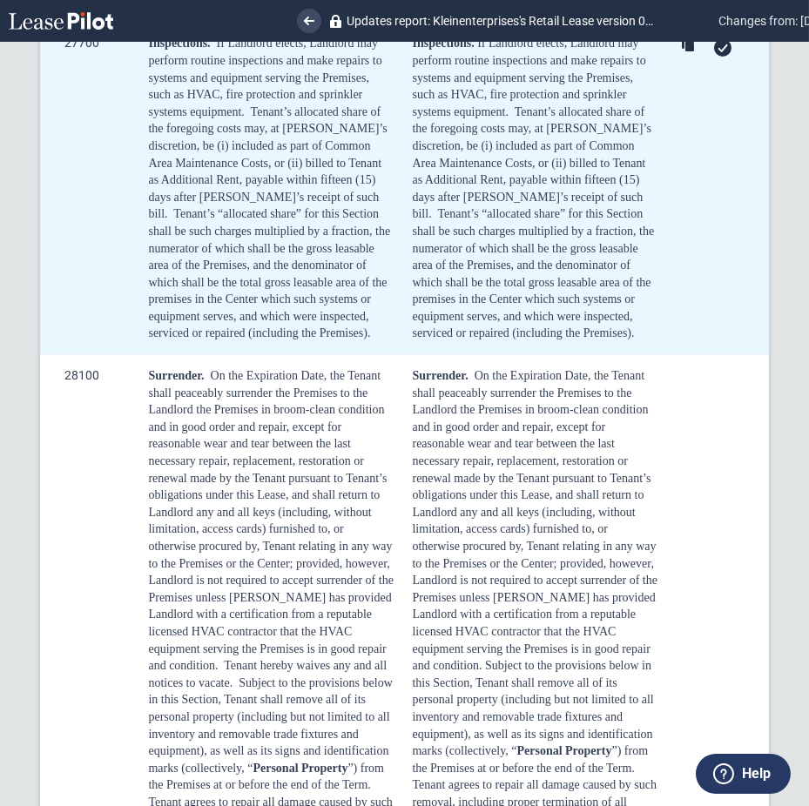
click at [583, 342] on div "Inspections. If Landlord elects, Landlord may perform routine inspections and m…" at bounding box center [536, 188] width 246 height 307
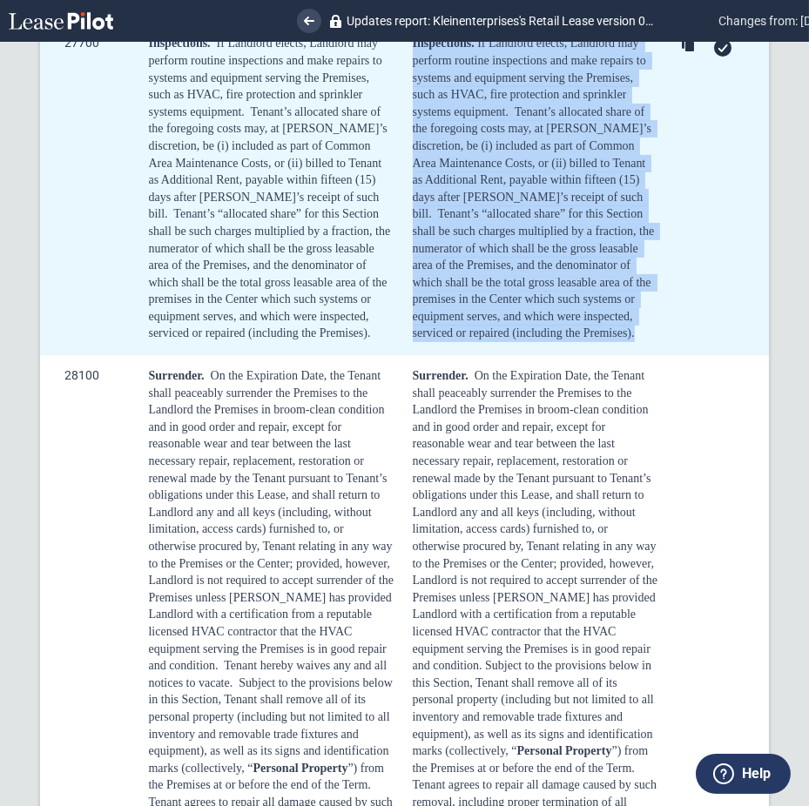
drag, startPoint x: 518, startPoint y: 500, endPoint x: 408, endPoint y: 219, distance: 301.4
click at [408, 219] on td "Inspections. If Landlord elects, Landlord may perform routine inspections and m…" at bounding box center [533, 189] width 264 height 333
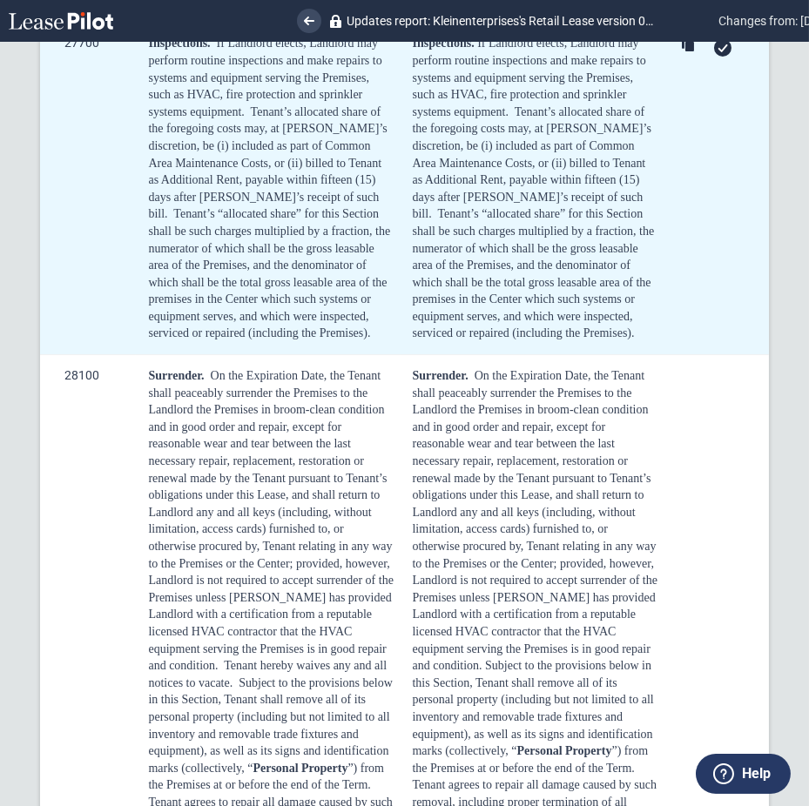
click at [718, 52] on icon at bounding box center [723, 48] width 10 height 8
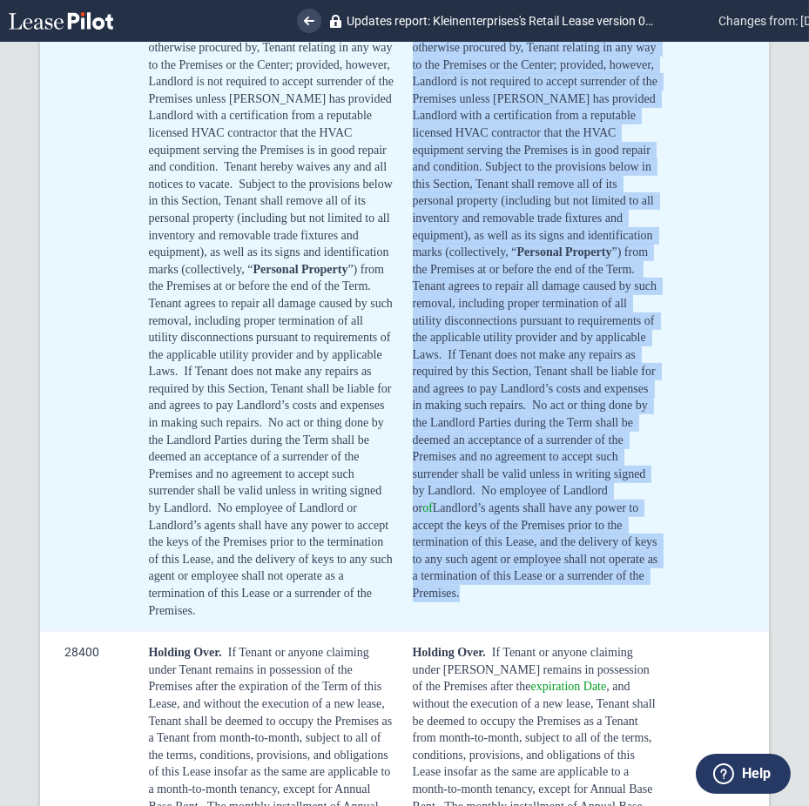
scroll to position [13643, 0]
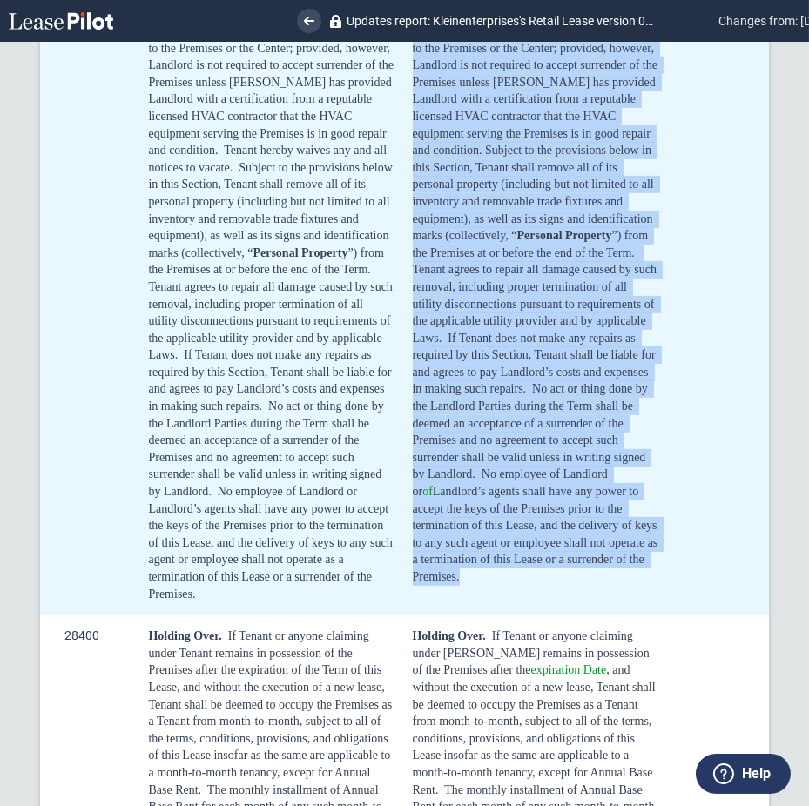
drag, startPoint x: 408, startPoint y: 89, endPoint x: 623, endPoint y: 751, distance: 696.4
click at [623, 616] on td "Surrender. On the Expiration Date, the Tenant shall peaceably surrender the Pre…" at bounding box center [533, 228] width 264 height 776
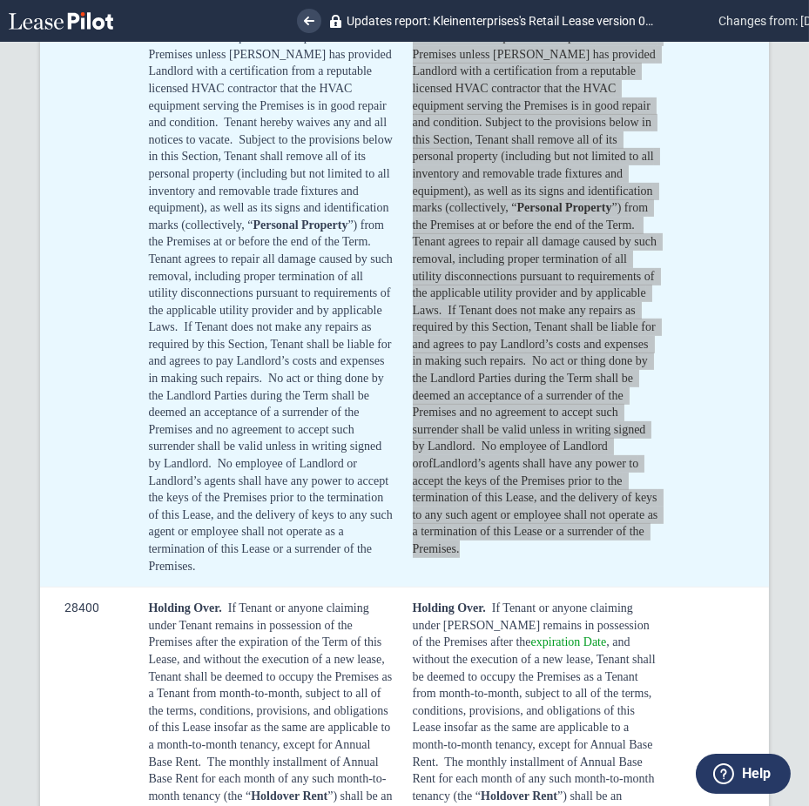
scroll to position [13527, 0]
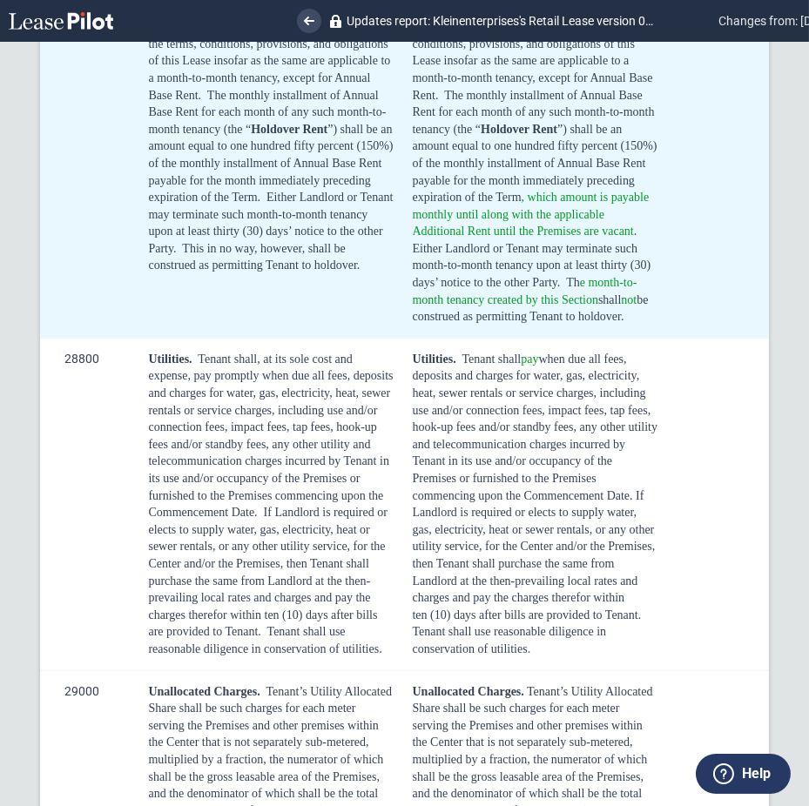
scroll to position [14340, 0]
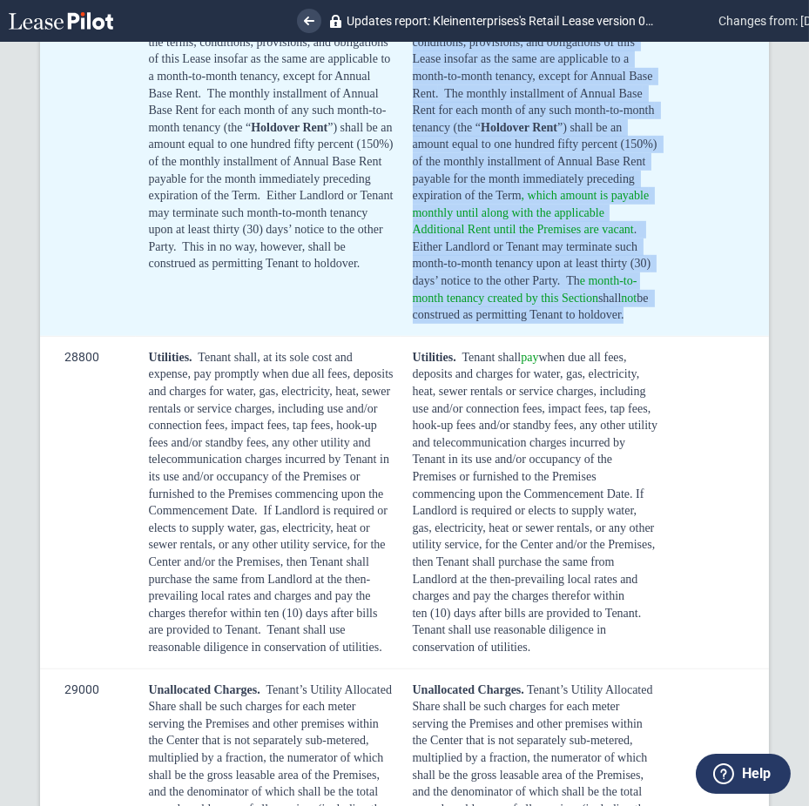
drag, startPoint x: 410, startPoint y: 111, endPoint x: 578, endPoint y: 512, distance: 435.2
click at [576, 324] on div "Holding Over. If Tenant or anyone claiming under Tenant remains in possession o…" at bounding box center [536, 127] width 246 height 393
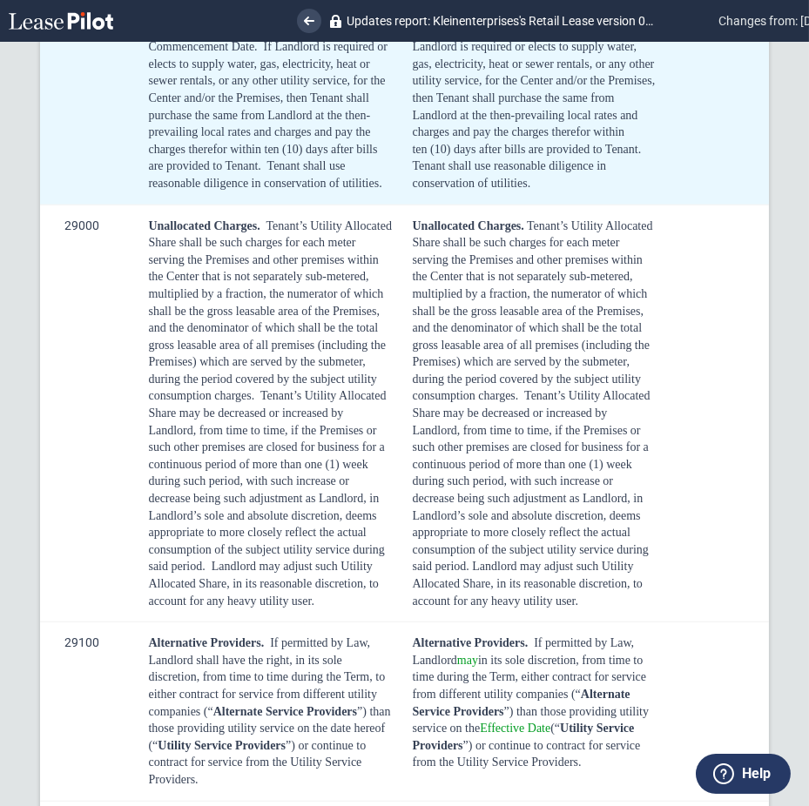
scroll to position [14688, 0]
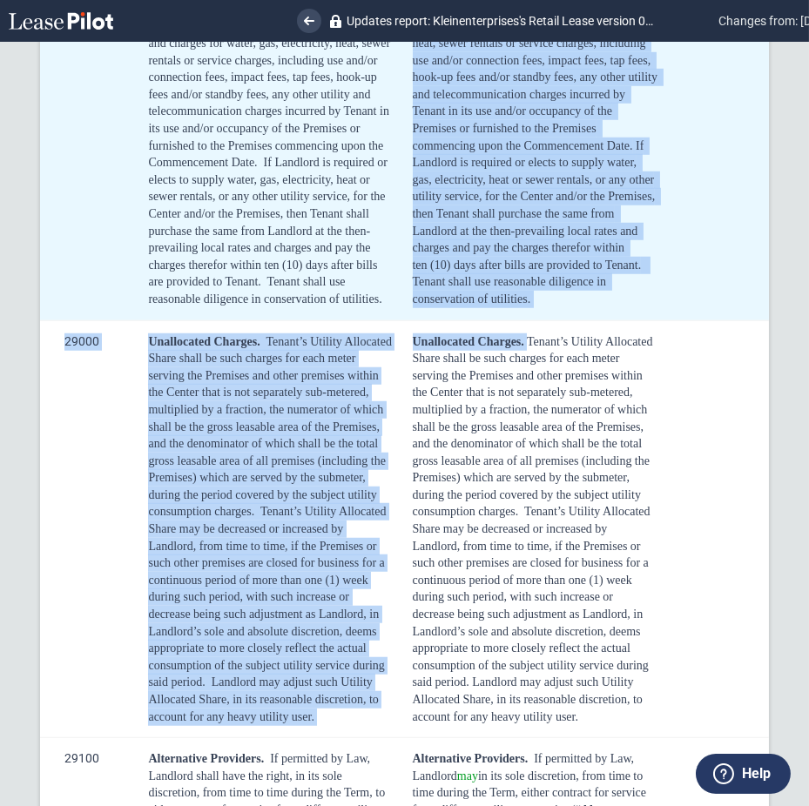
drag, startPoint x: 408, startPoint y: 200, endPoint x: 522, endPoint y: 527, distance: 346.2
click at [521, 320] on td "Utilities. Tenant shall pay when due all fees, deposits and charges for water, …" at bounding box center [533, 154] width 264 height 333
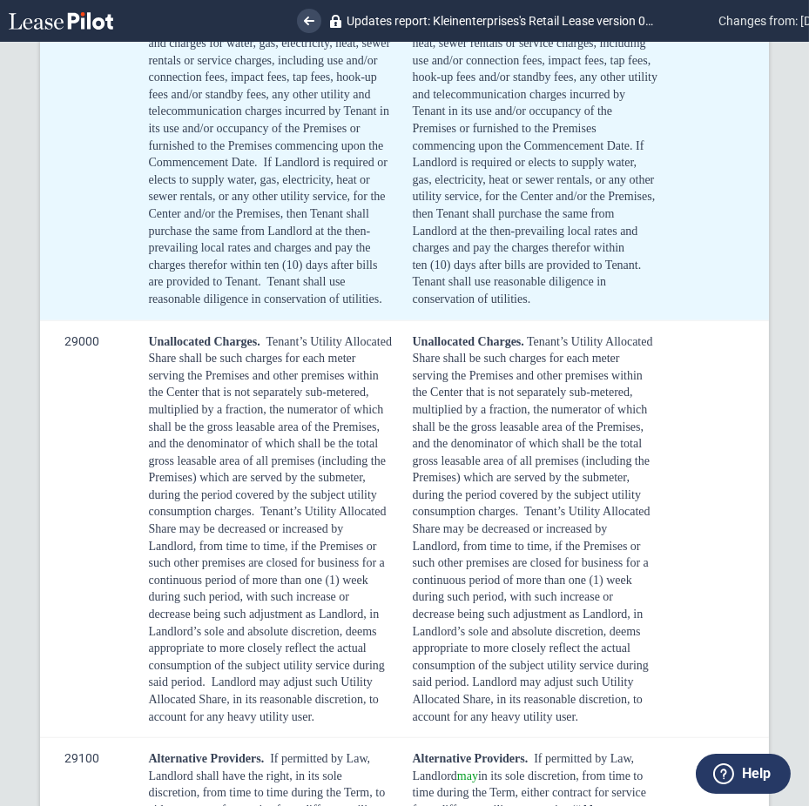
click at [721, 25] on div at bounding box center [720, 13] width 86 height 24
click at [721, 23] on div at bounding box center [722, 13] width 17 height 17
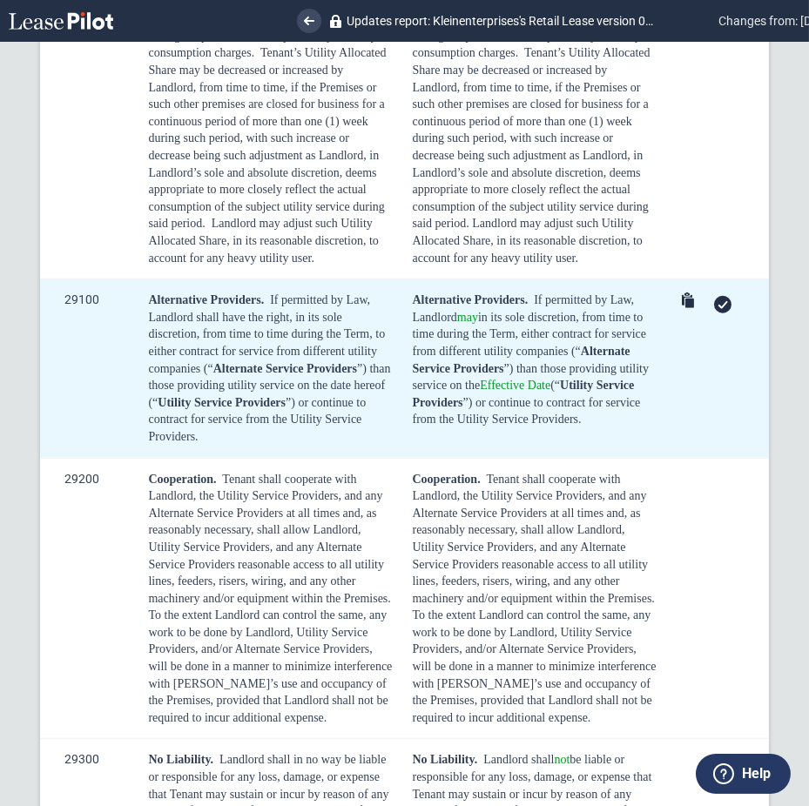
scroll to position [15037, 0]
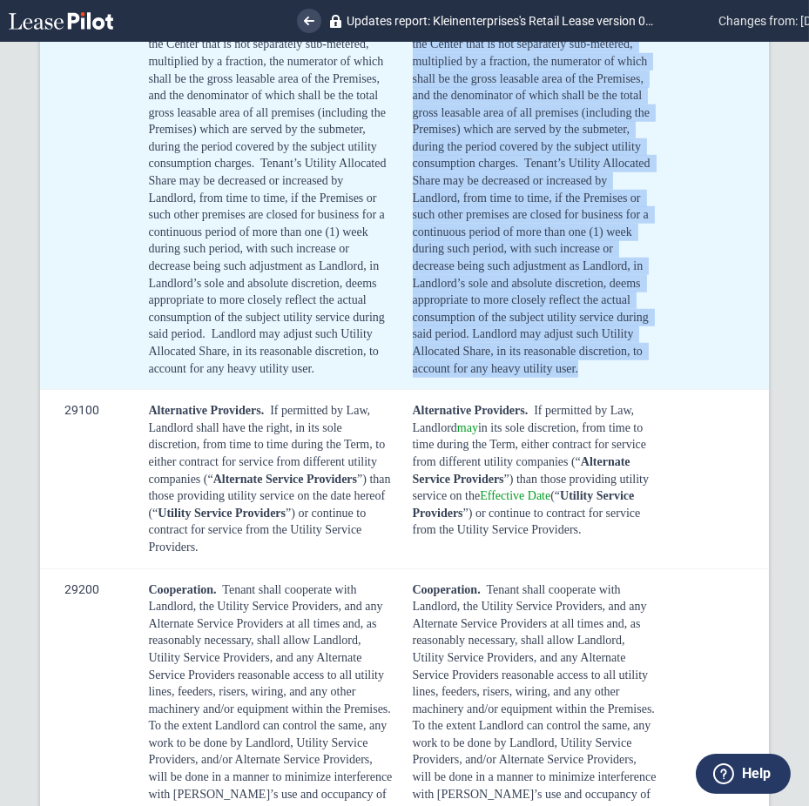
drag, startPoint x: 408, startPoint y: 208, endPoint x: 623, endPoint y: 583, distance: 432.1
click at [623, 390] on td "Unallocated Charges. Tenant’s Utility Allocated Share shall be such charges for…" at bounding box center [533, 181] width 264 height 418
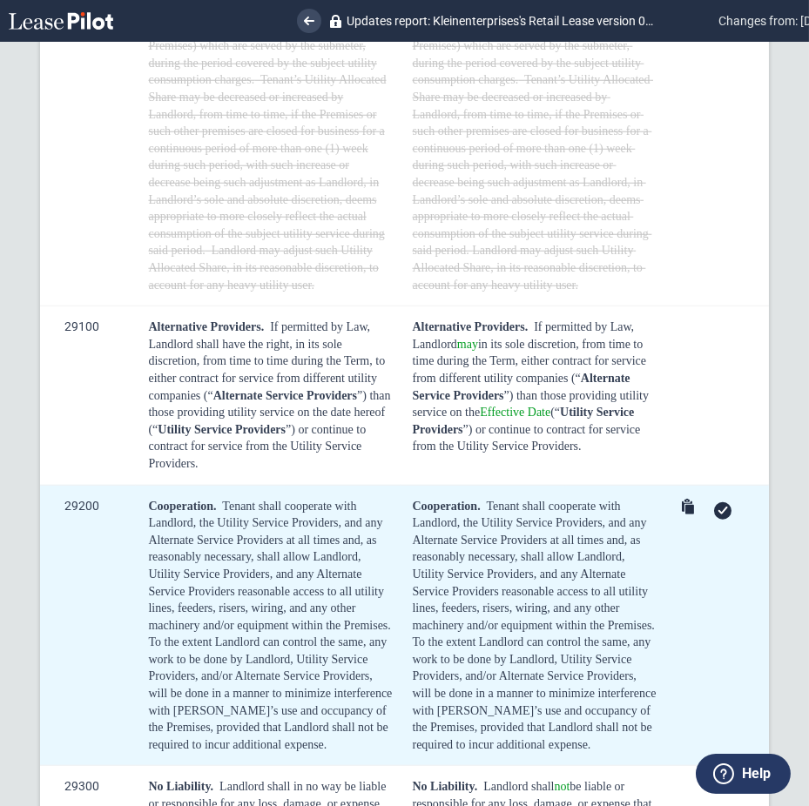
scroll to position [15385, 0]
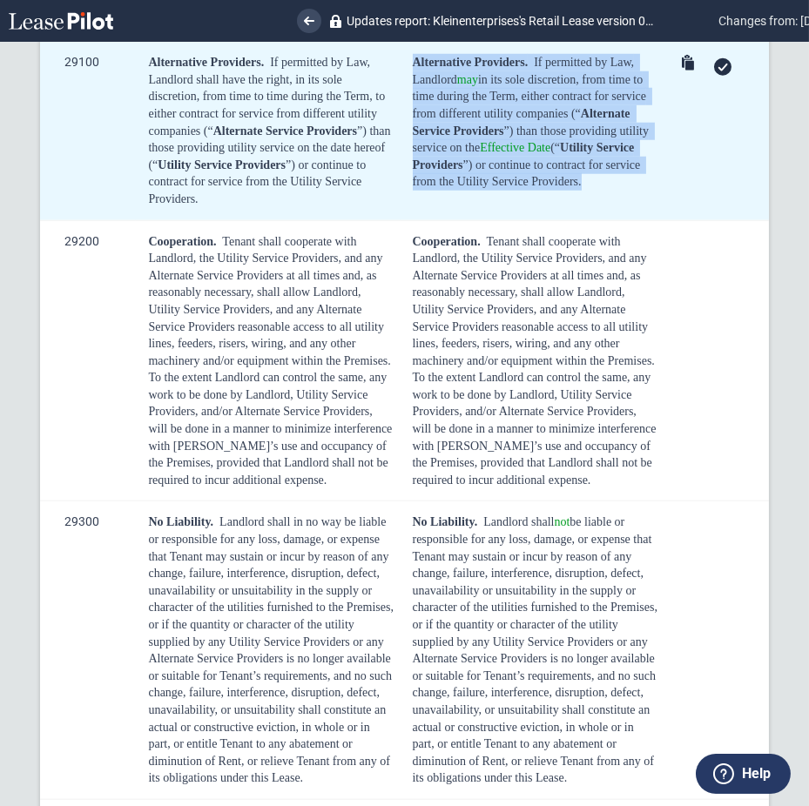
drag, startPoint x: 591, startPoint y: 398, endPoint x: 413, endPoint y: 274, distance: 217.2
click at [413, 191] on div "Alternative Providers. If permitted by Law, Landlord may in its sole discretion…" at bounding box center [536, 122] width 246 height 137
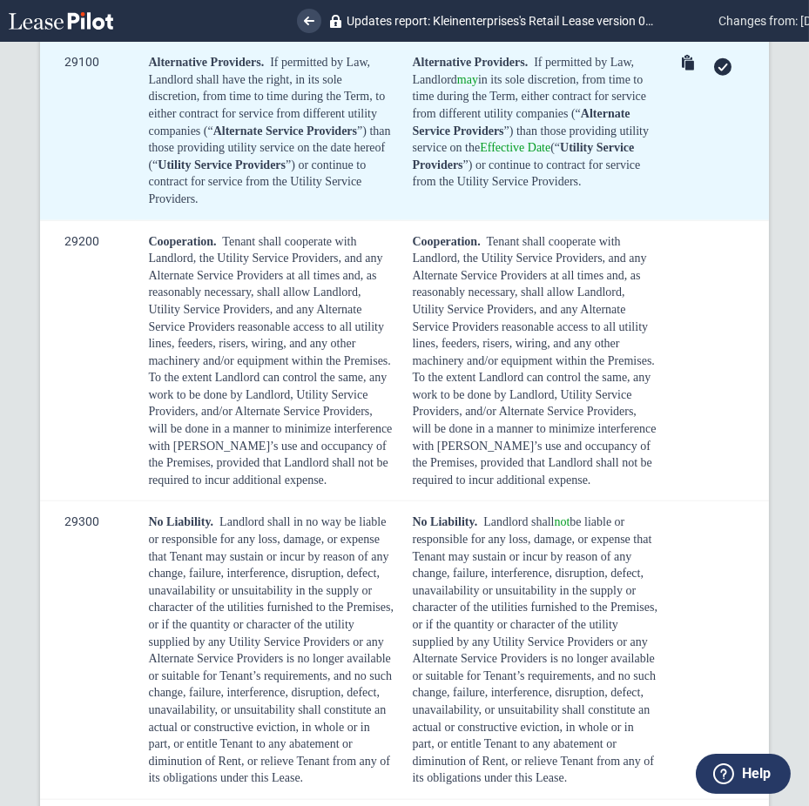
click at [718, 71] on icon at bounding box center [723, 68] width 10 height 8
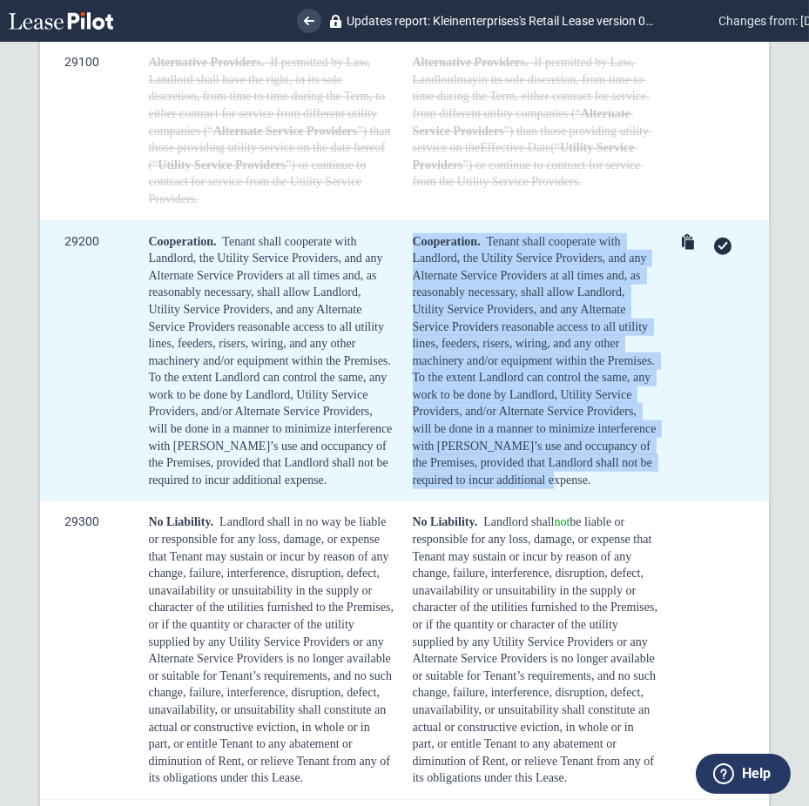
drag, startPoint x: 408, startPoint y: 453, endPoint x: 589, endPoint y: 695, distance: 302.3
click at [589, 502] on td "Cooperation. Tenant shall cooperate with Landlord, the Utility Service Provider…" at bounding box center [533, 360] width 264 height 281
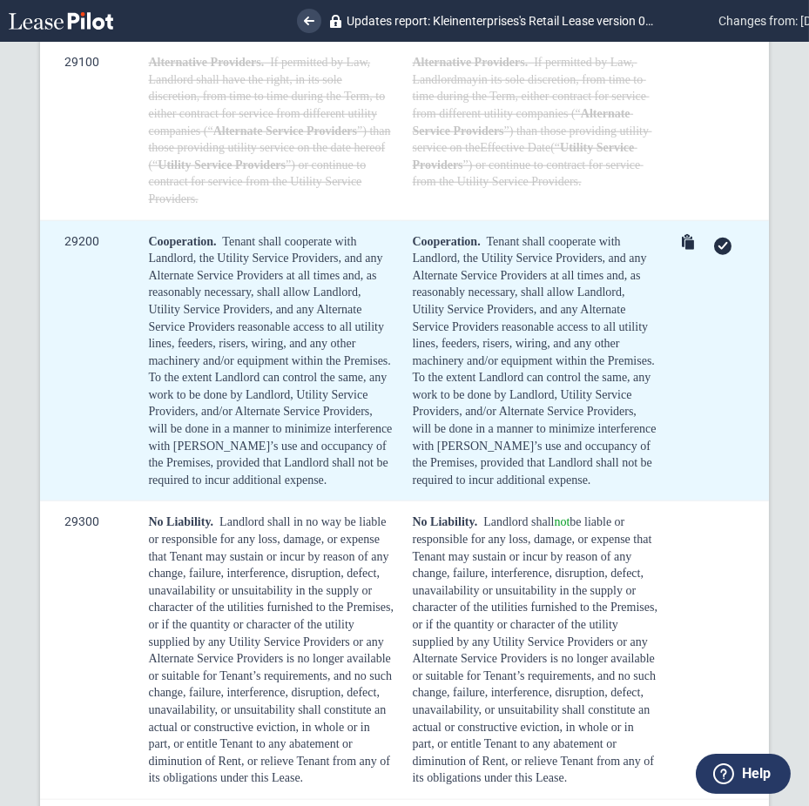
click at [703, 258] on div at bounding box center [720, 245] width 86 height 24
click at [718, 250] on icon at bounding box center [723, 246] width 10 height 8
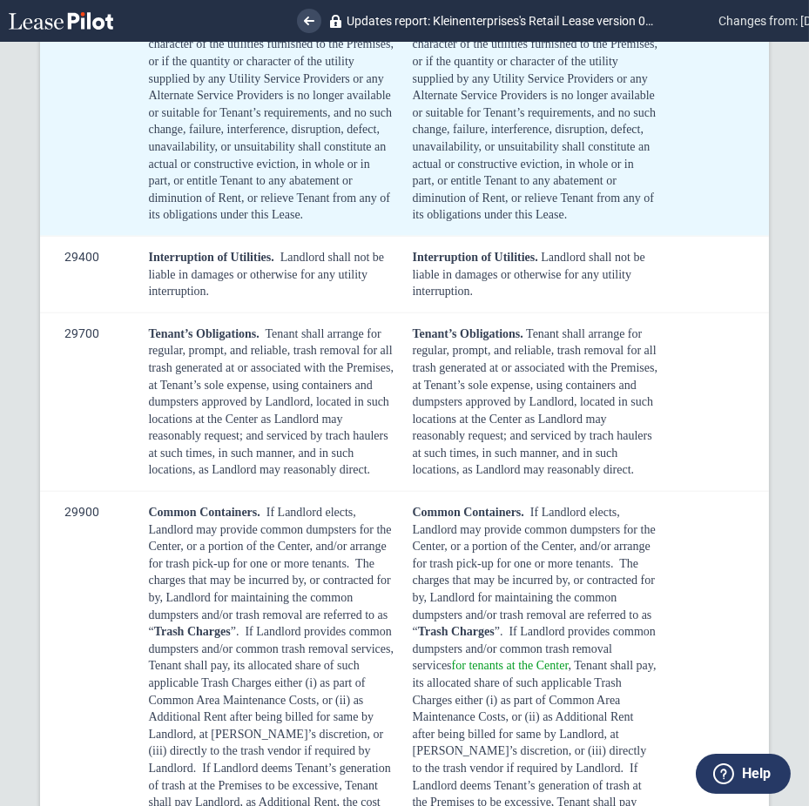
scroll to position [15965, 0]
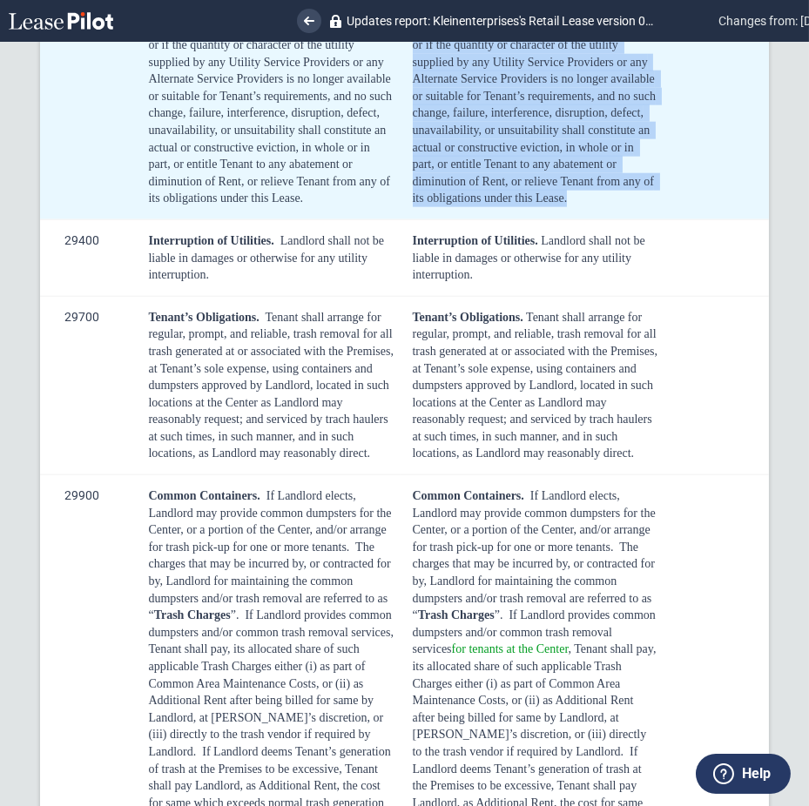
drag, startPoint x: 404, startPoint y: 150, endPoint x: 469, endPoint y: 426, distance: 283.7
click at [469, 220] on td "No Liability. Landlord shall not be liable or responsible for any loss, damage,…" at bounding box center [533, 71] width 264 height 299
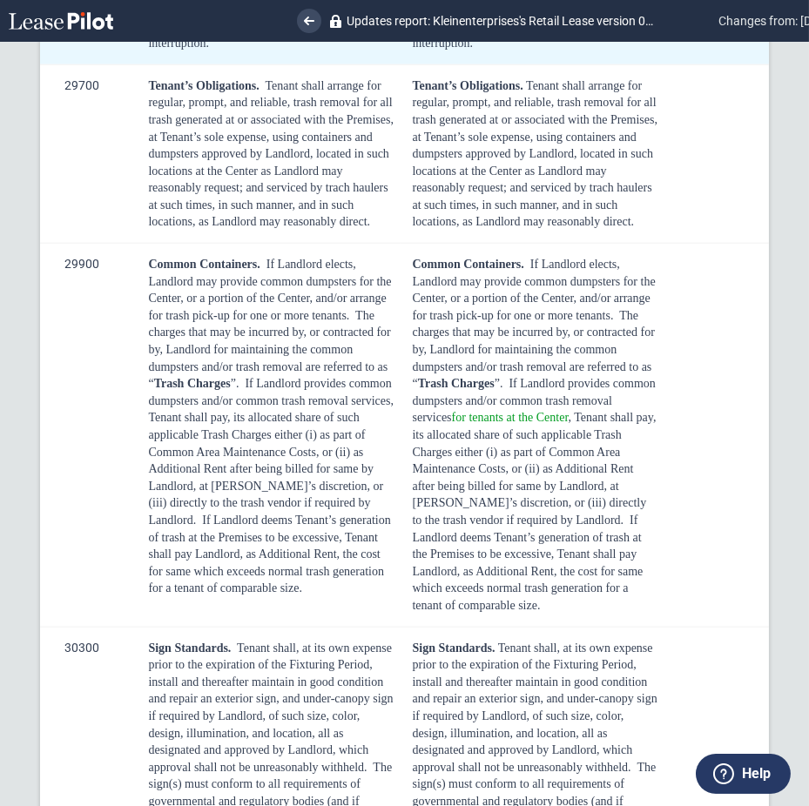
scroll to position [16197, 0]
drag, startPoint x: 495, startPoint y: 266, endPoint x: 401, endPoint y: 233, distance: 99.4
click at [401, 64] on td "Interruption of Utilities. Landlord shall not be liable in damages or otherwise…" at bounding box center [533, 25] width 264 height 77
drag, startPoint x: 711, startPoint y: 244, endPoint x: 704, endPoint y: 251, distance: 9.9
click at [718, 17] on icon at bounding box center [723, 13] width 10 height 8
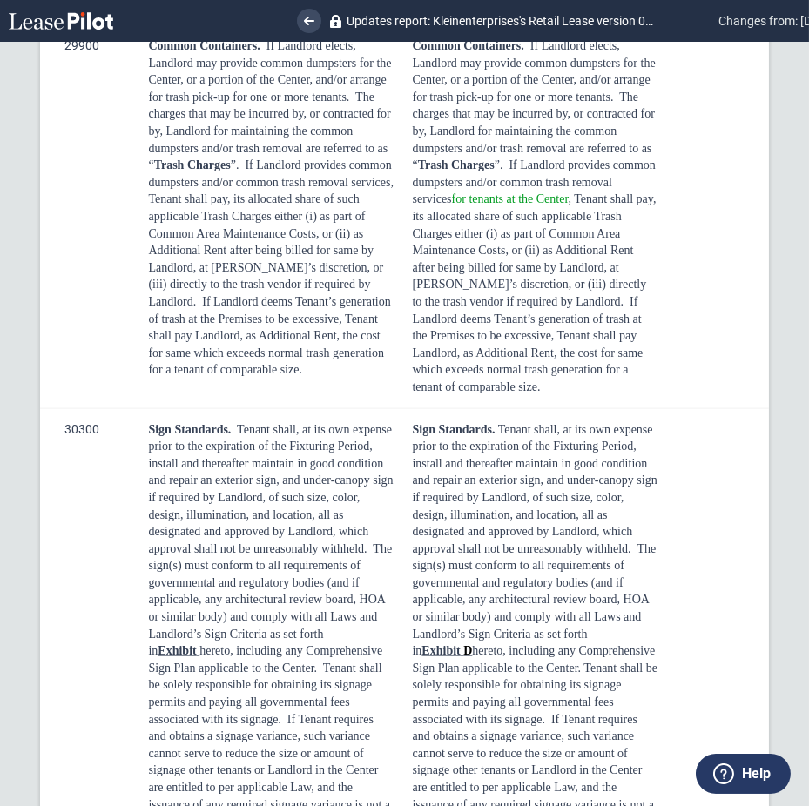
scroll to position [16430, 0]
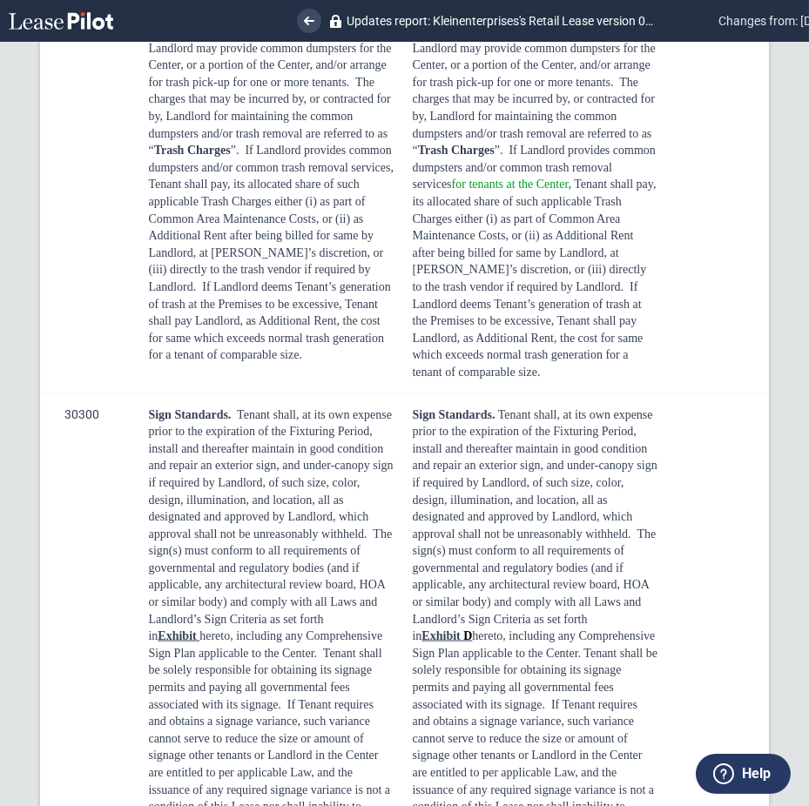
drag, startPoint x: 525, startPoint y: 240, endPoint x: 409, endPoint y: 81, distance: 197.0
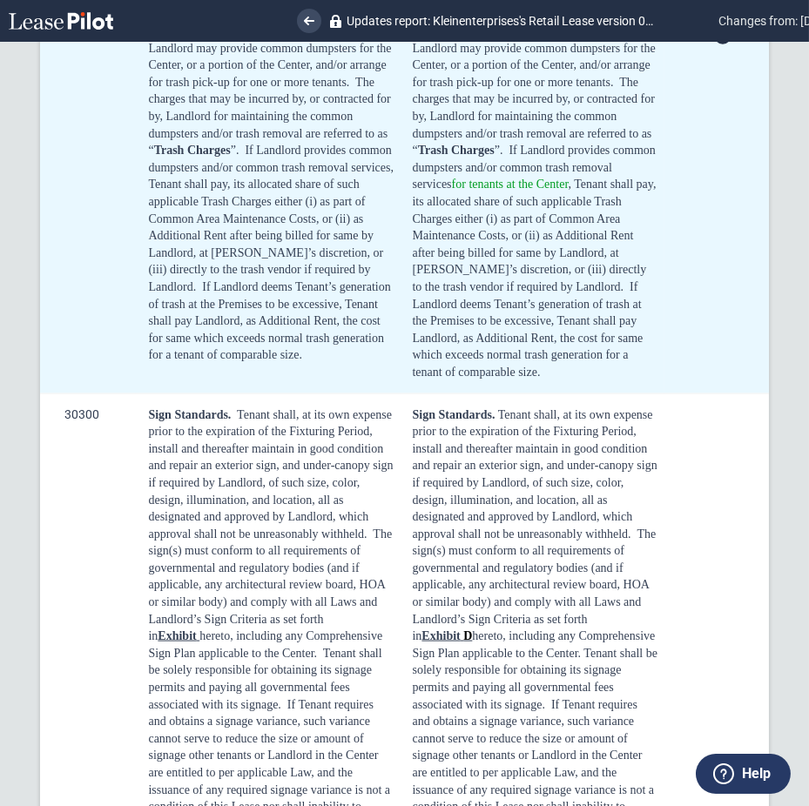
scroll to position [16313, 0]
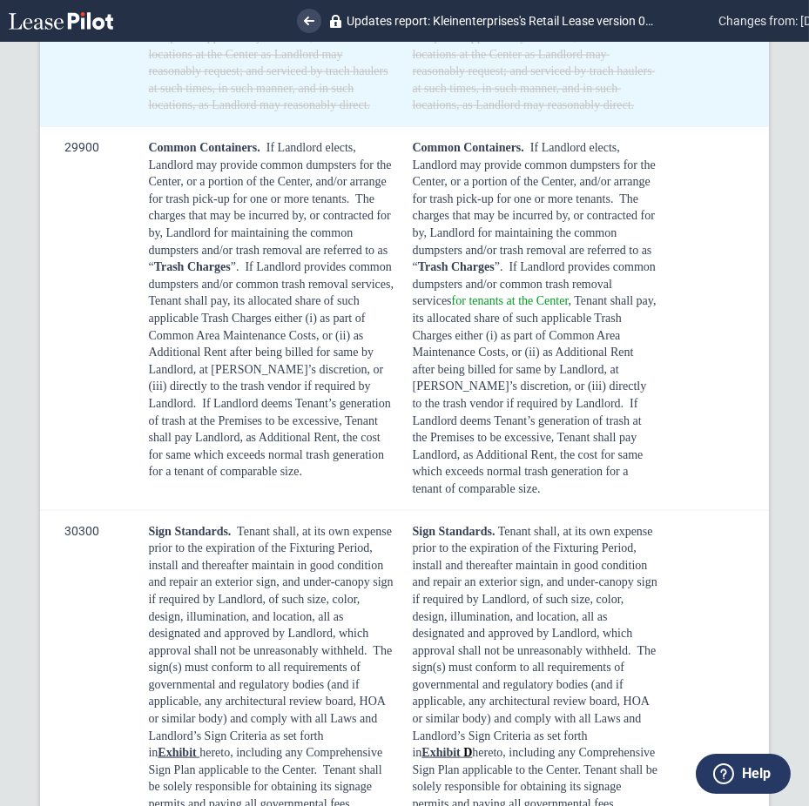
scroll to position [16546, 0]
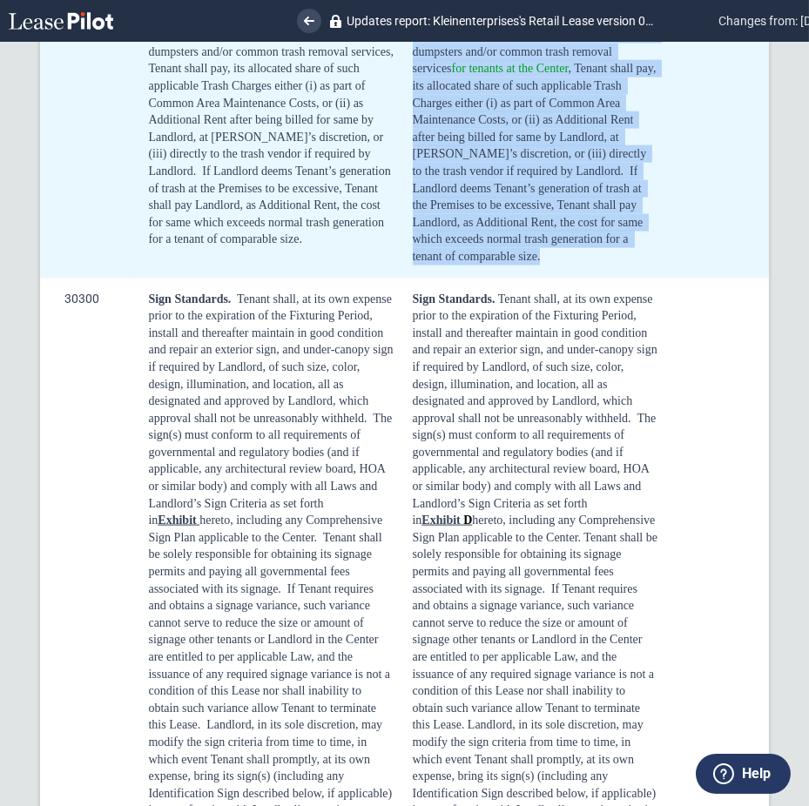
drag, startPoint x: 408, startPoint y: 158, endPoint x: 518, endPoint y: 527, distance: 384.3
click at [518, 278] on td "Common Containers. If Landlord elects, Landlord may provide common dumpsters fo…" at bounding box center [533, 86] width 264 height 383
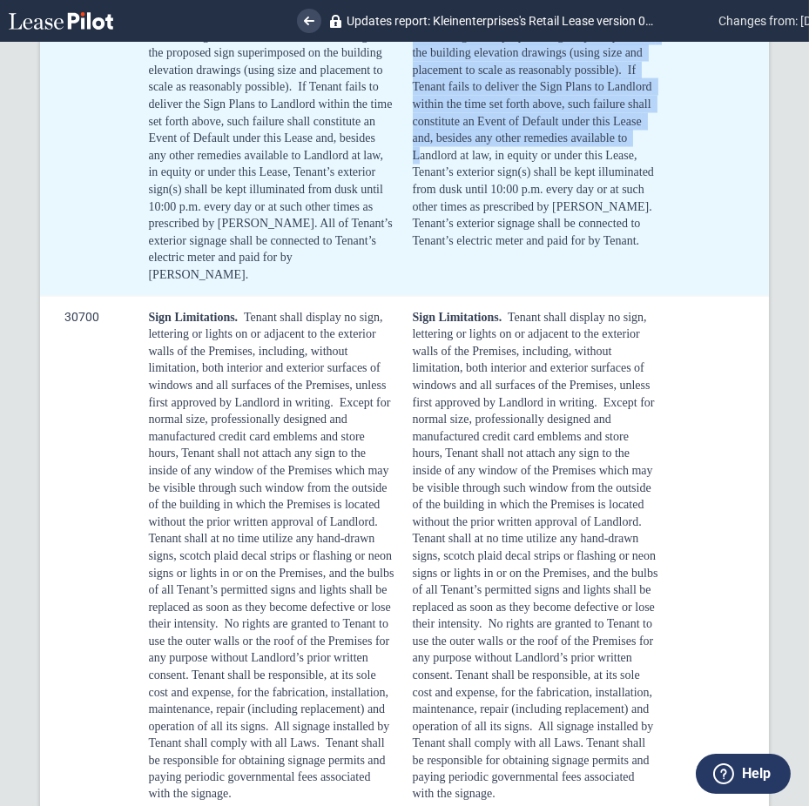
scroll to position [17475, 0]
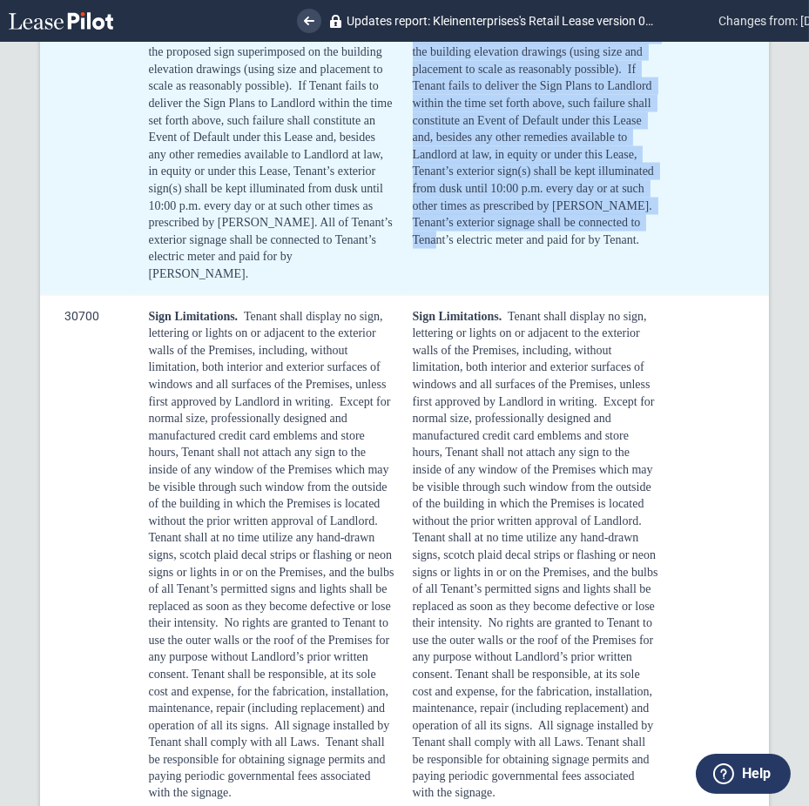
drag, startPoint x: 409, startPoint y: 218, endPoint x: 642, endPoint y: 511, distance: 374.4
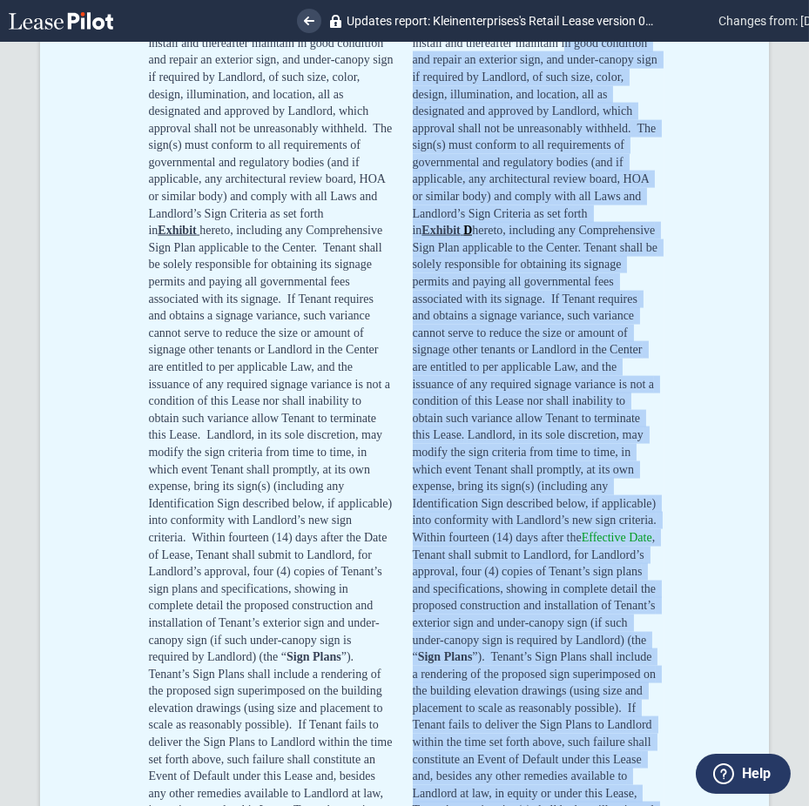
scroll to position [16778, 0]
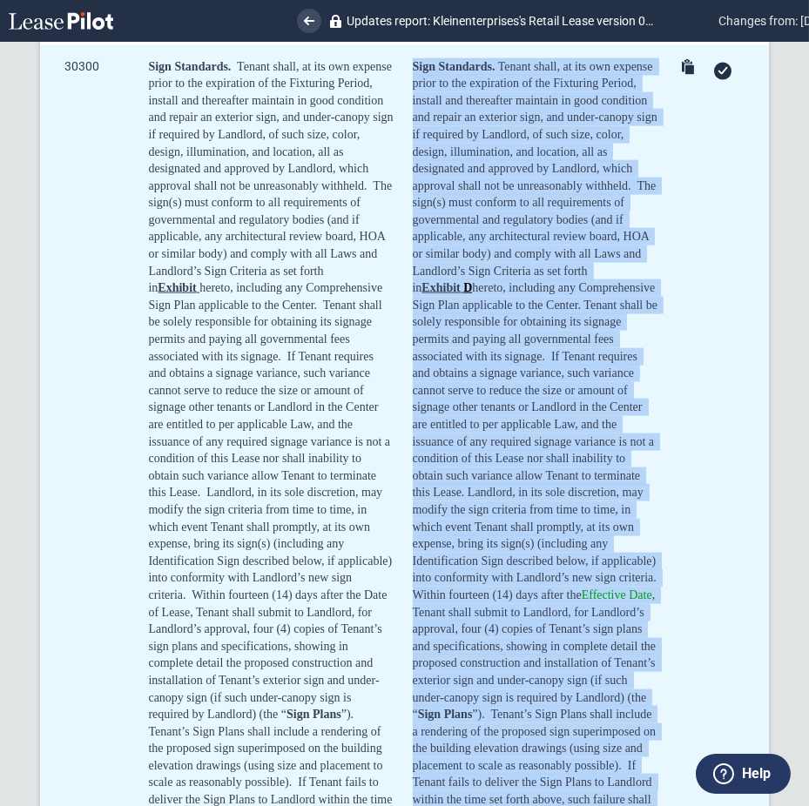
drag, startPoint x: 608, startPoint y: 525, endPoint x: 411, endPoint y: 320, distance: 283.9
click at [413, 320] on div "Sign Standards. Tenant shall, at its own expense prior to the expiration of the…" at bounding box center [536, 501] width 246 height 887
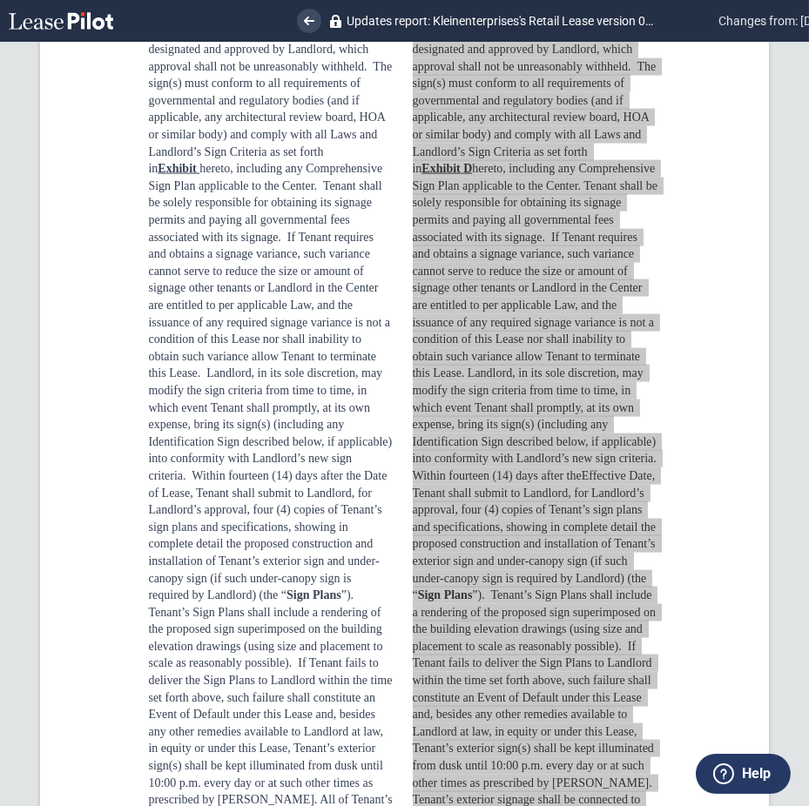
scroll to position [16894, 0]
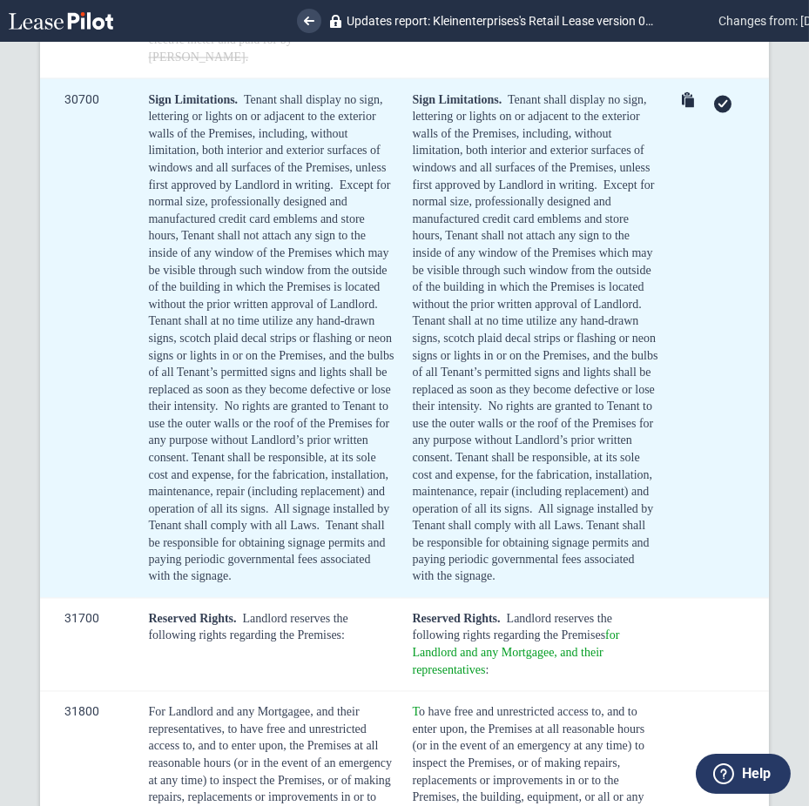
scroll to position [17706, 0]
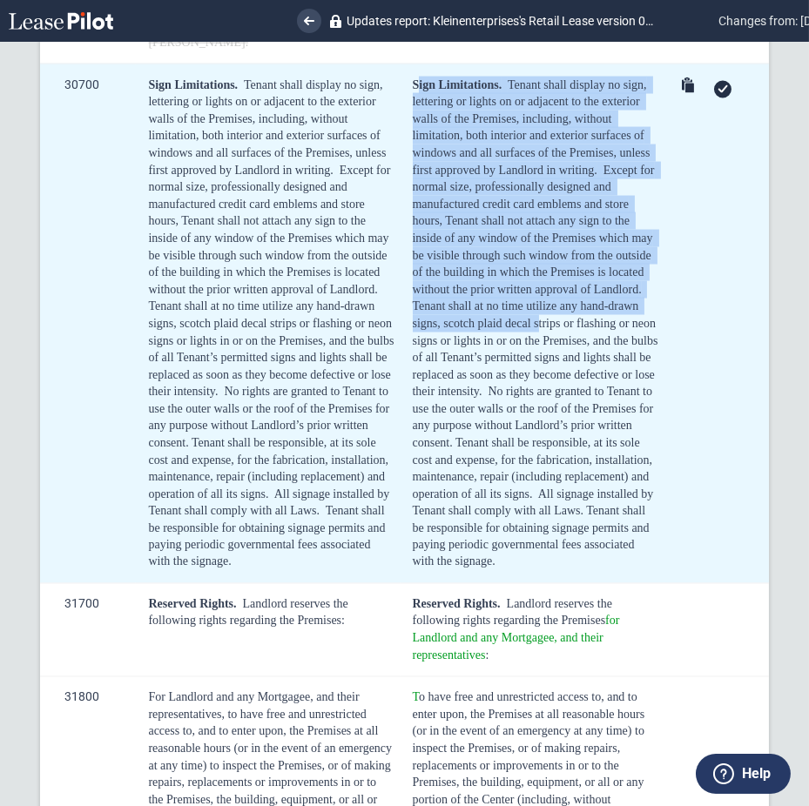
drag, startPoint x: 418, startPoint y: 327, endPoint x: 534, endPoint y: 567, distance: 266.0
click at [534, 567] on div "Sign Limitations. Tenant shall display no sign, lettering or lights on or adjac…" at bounding box center [536, 324] width 246 height 495
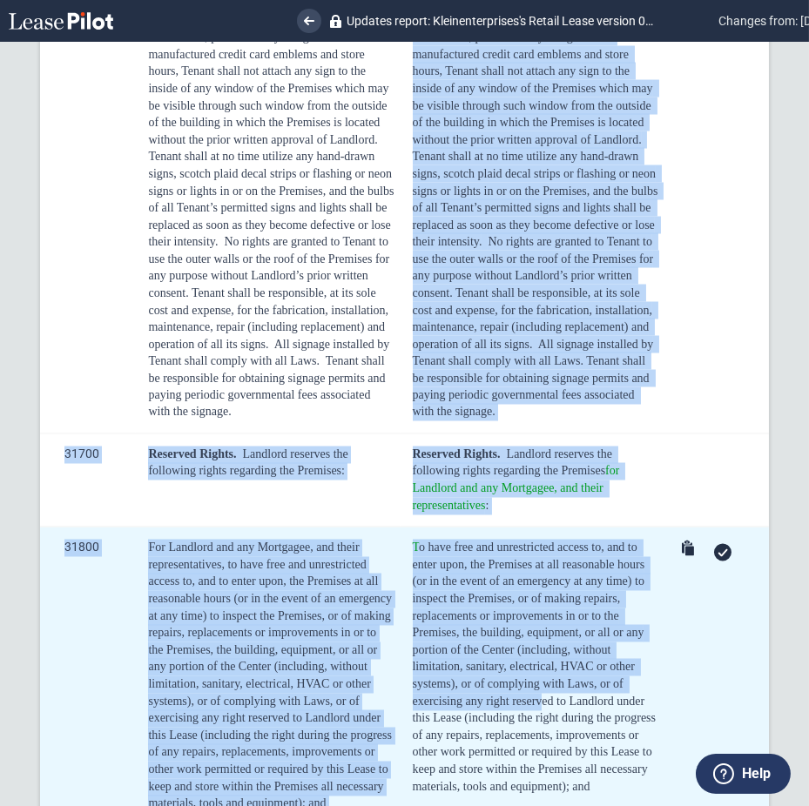
scroll to position [18055, 0]
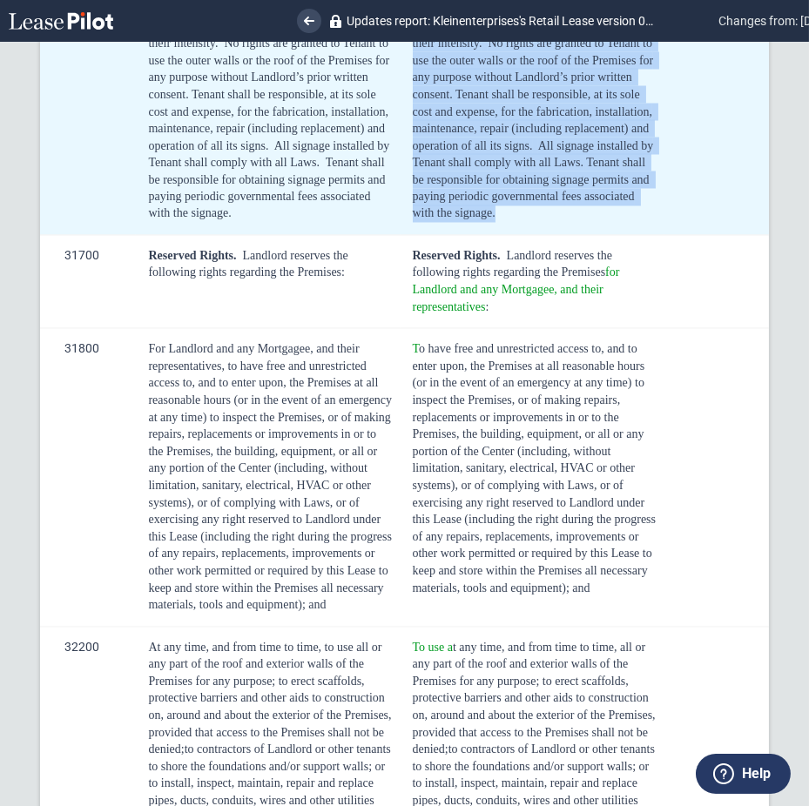
drag, startPoint x: 408, startPoint y: 327, endPoint x: 594, endPoint y: 488, distance: 245.8
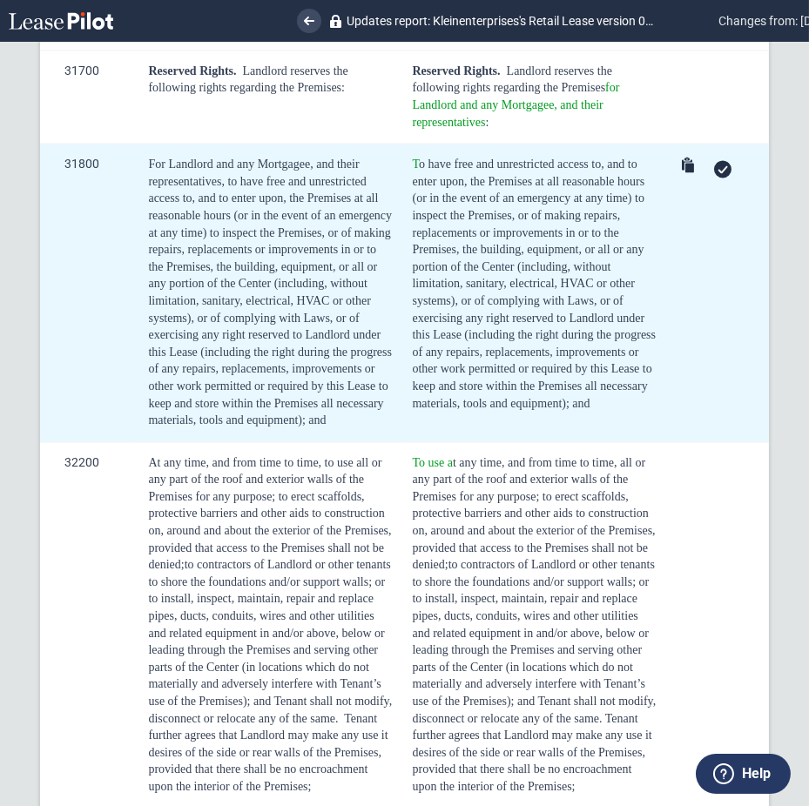
scroll to position [18287, 0]
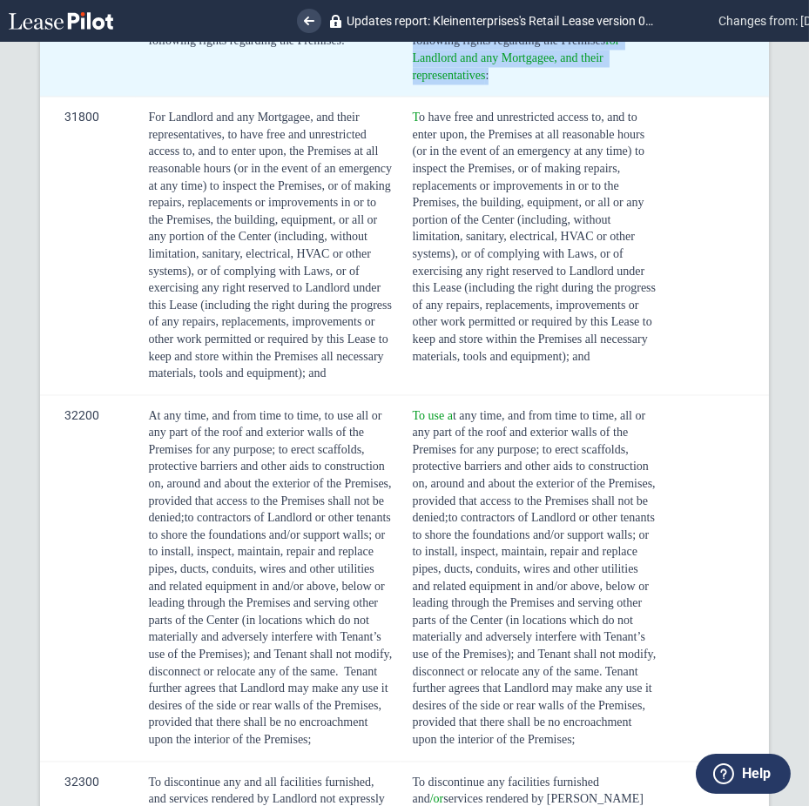
drag, startPoint x: 406, startPoint y: 287, endPoint x: 591, endPoint y: 354, distance: 197.2
click at [591, 96] on td "Reserved Rights. Landlord reserves the following rights regarding the Premises …" at bounding box center [533, 49] width 264 height 93
click at [718, 37] on div at bounding box center [722, 28] width 17 height 17
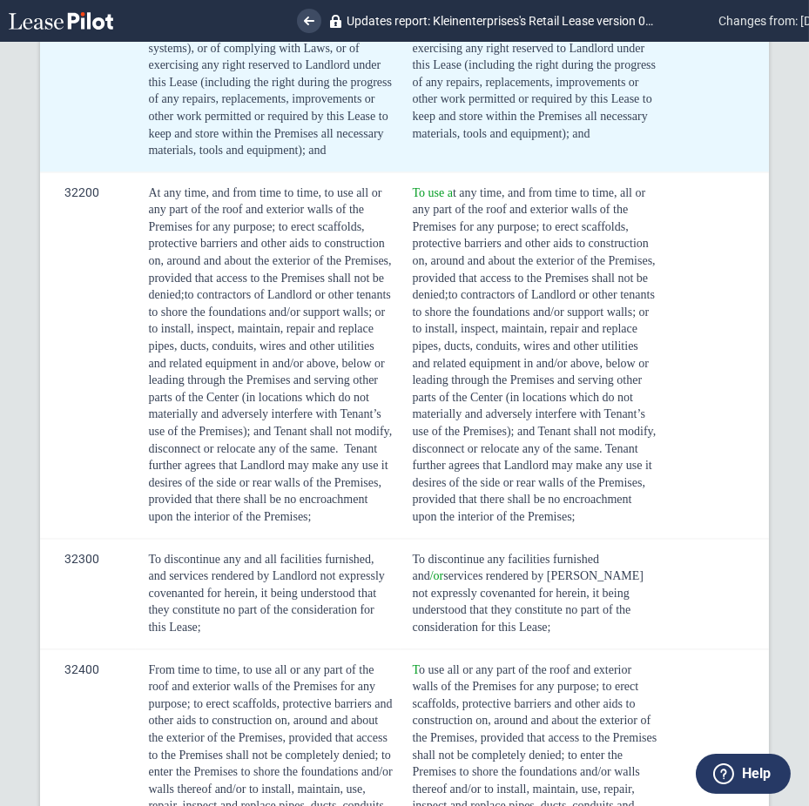
scroll to position [18520, 0]
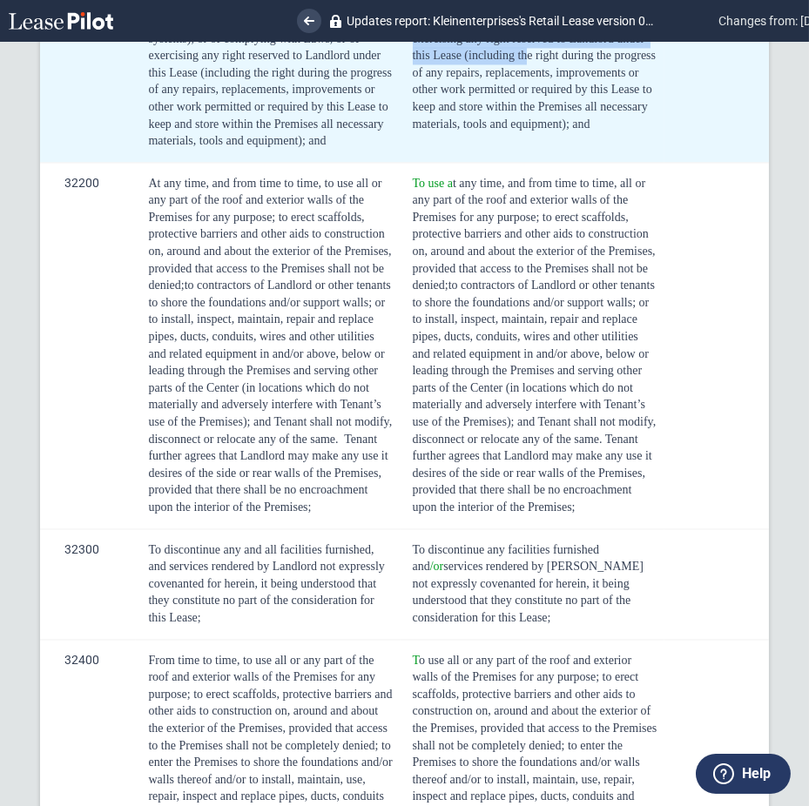
drag, startPoint x: 414, startPoint y: 147, endPoint x: 523, endPoint y: 318, distance: 202.9
click at [523, 130] on span "T o have free and unrestricted access to, and to enter upon, the Premises at al…" at bounding box center [536, 4] width 246 height 252
click at [495, 130] on span "T o have free and unrestricted access to, and to enter upon, the Premises at al…" at bounding box center [536, 4] width 246 height 252
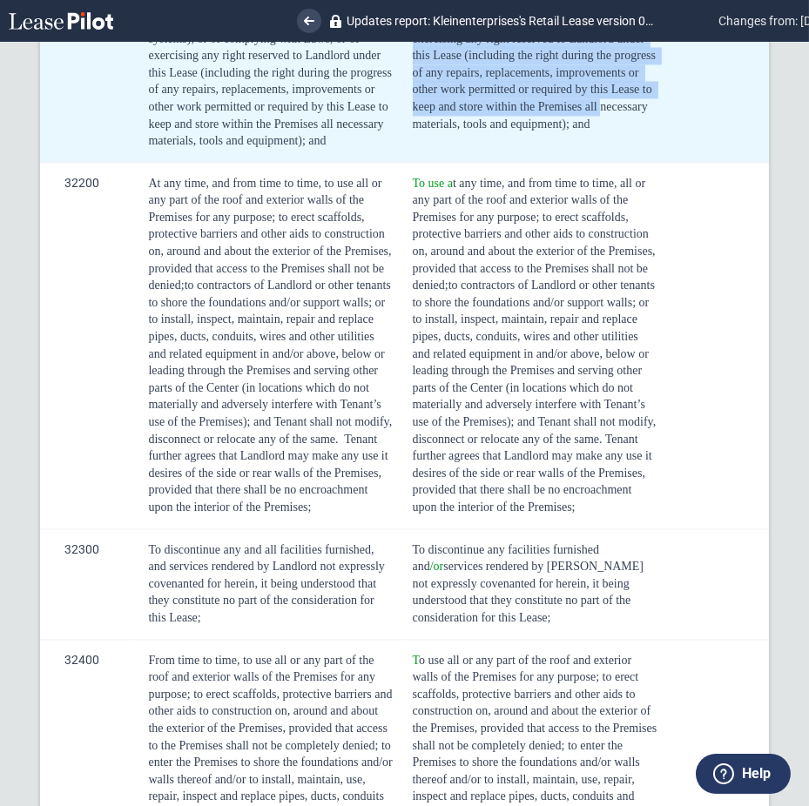
drag, startPoint x: 490, startPoint y: 392, endPoint x: 432, endPoint y: 213, distance: 187.8
click at [433, 130] on span "T o have free and unrestricted access to, and to enter upon, the Premises at al…" at bounding box center [536, 4] width 246 height 252
click at [510, 130] on span "T o have free and unrestricted access to, and to enter upon, the Premises at al…" at bounding box center [536, 4] width 246 height 252
drag, startPoint x: 493, startPoint y: 401, endPoint x: 406, endPoint y: 151, distance: 265.5
click at [406, 151] on td "T o have free and unrestricted access to, and to enter upon, the Premises at al…" at bounding box center [533, 13] width 264 height 299
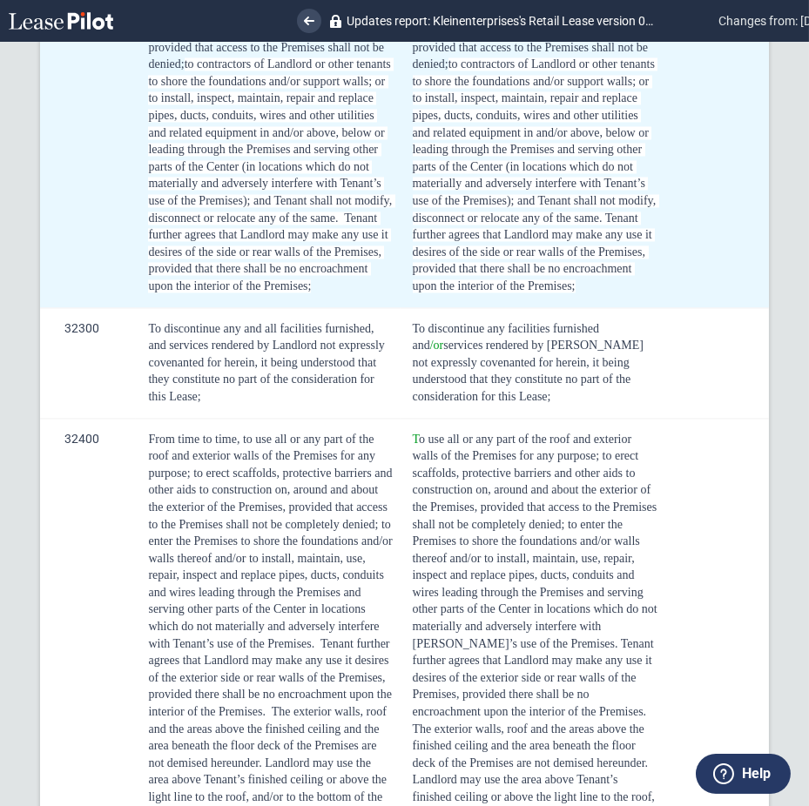
scroll to position [18751, 0]
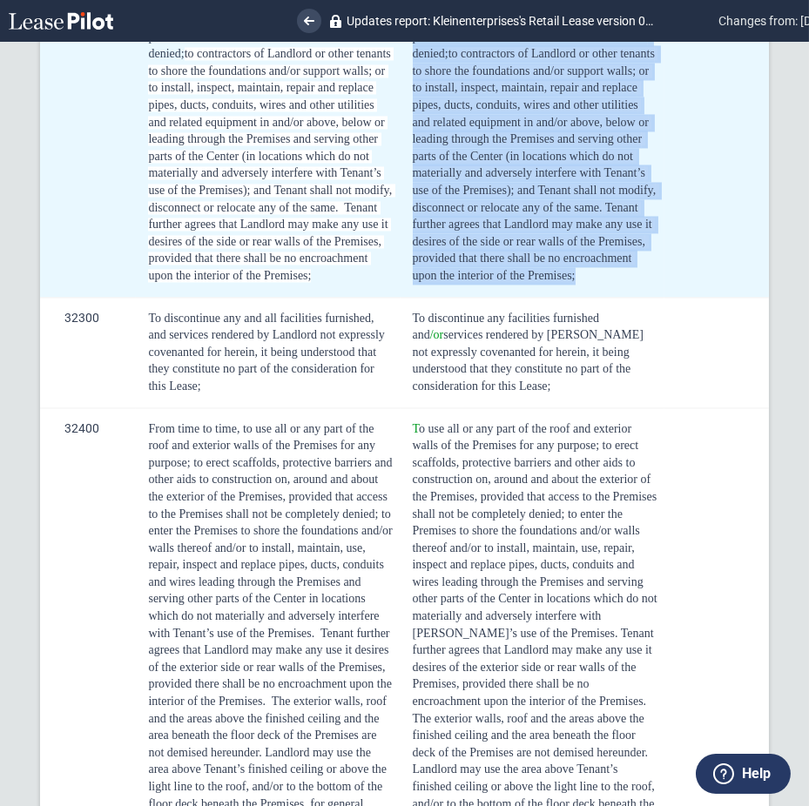
drag, startPoint x: 405, startPoint y: 209, endPoint x: 603, endPoint y: 556, distance: 399.0
click at [603, 297] on td "To use a t any time, and from time to time, all or any part of the roof and ext…" at bounding box center [533, 113] width 264 height 367
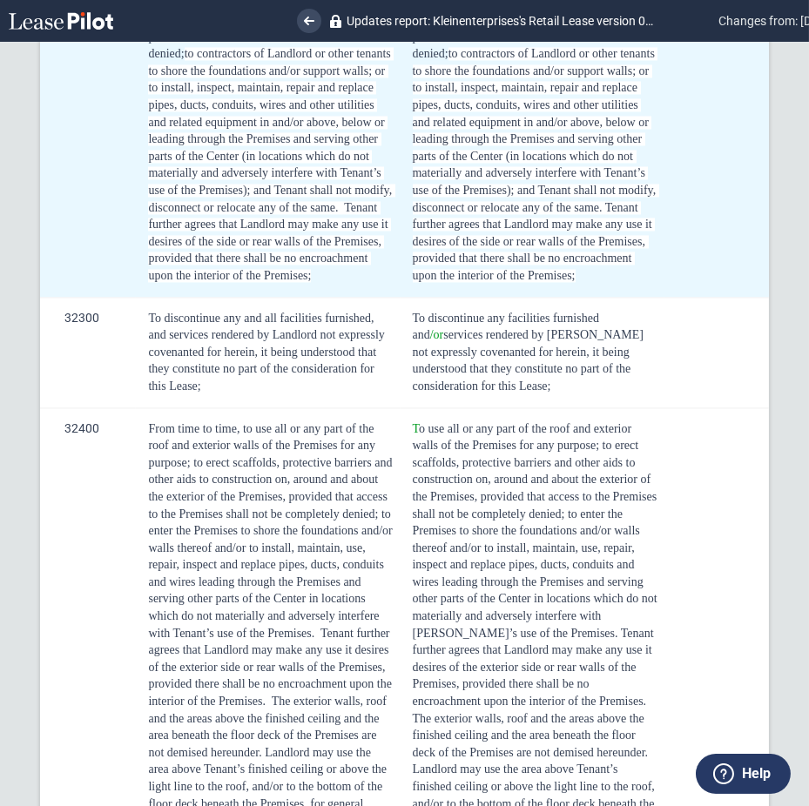
click at [718, 297] on td at bounding box center [716, 113] width 104 height 367
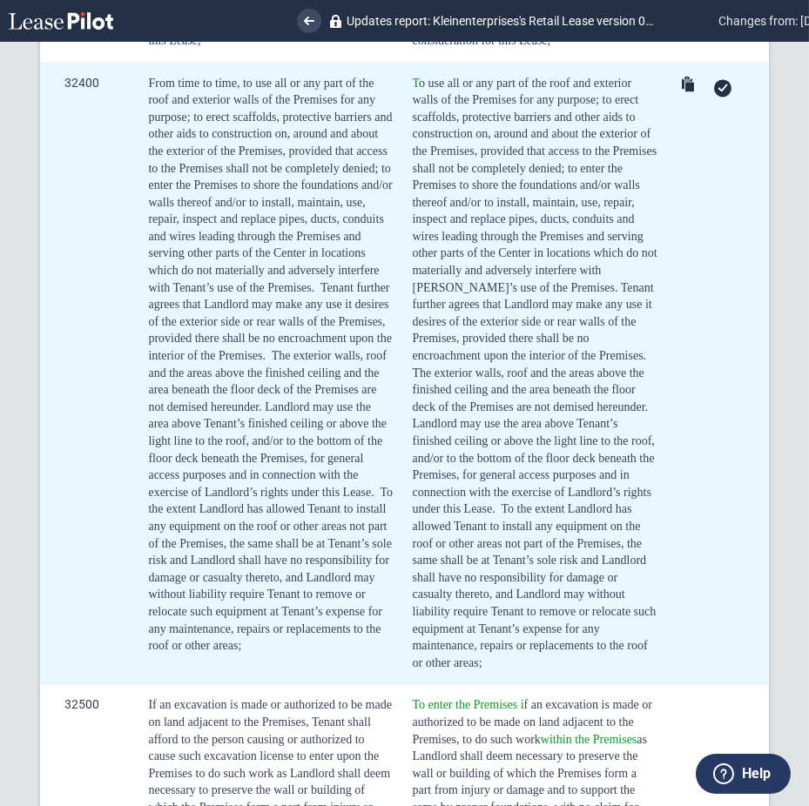
scroll to position [19100, 0]
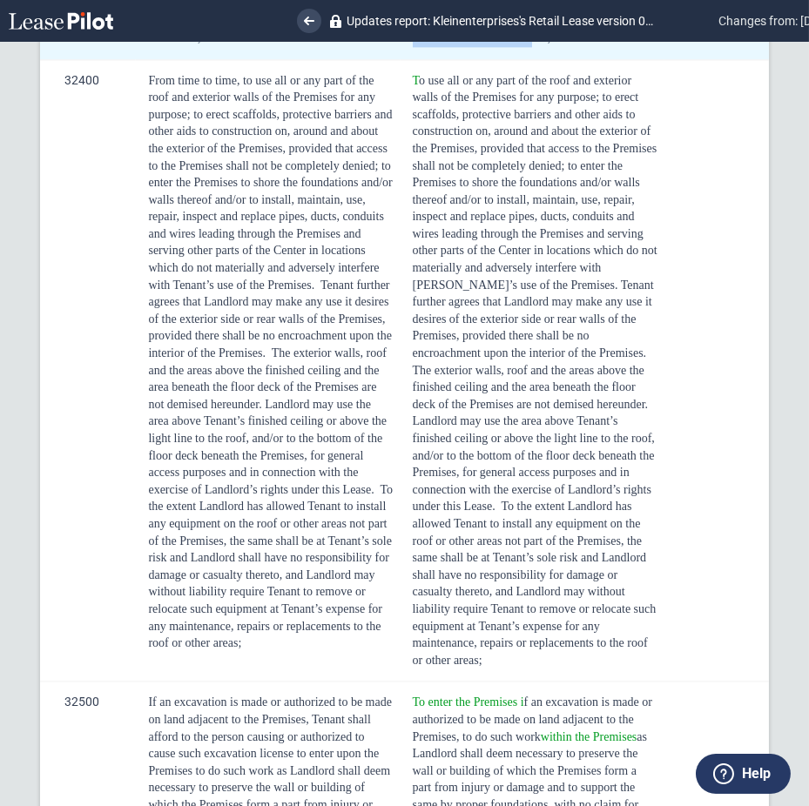
drag, startPoint x: 492, startPoint y: 315, endPoint x: 408, endPoint y: 237, distance: 114.6
click at [408, 59] on td "To discontinue any facilities furnished and /or services rendered by Landlord n…" at bounding box center [533, 4] width 264 height 111
drag, startPoint x: 711, startPoint y: 246, endPoint x: 713, endPoint y: 259, distance: 12.3
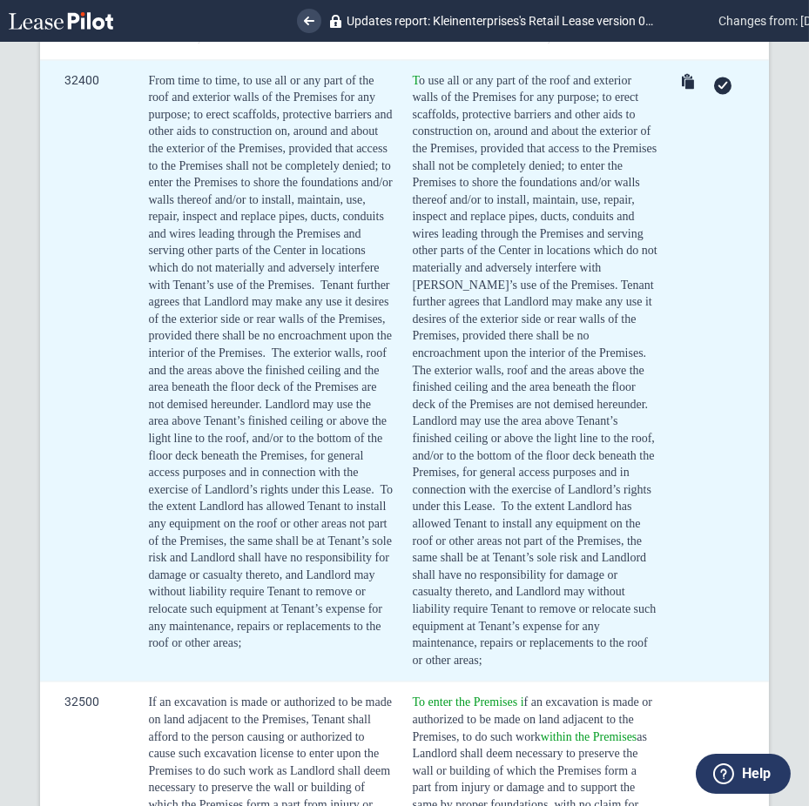
scroll to position [19332, 0]
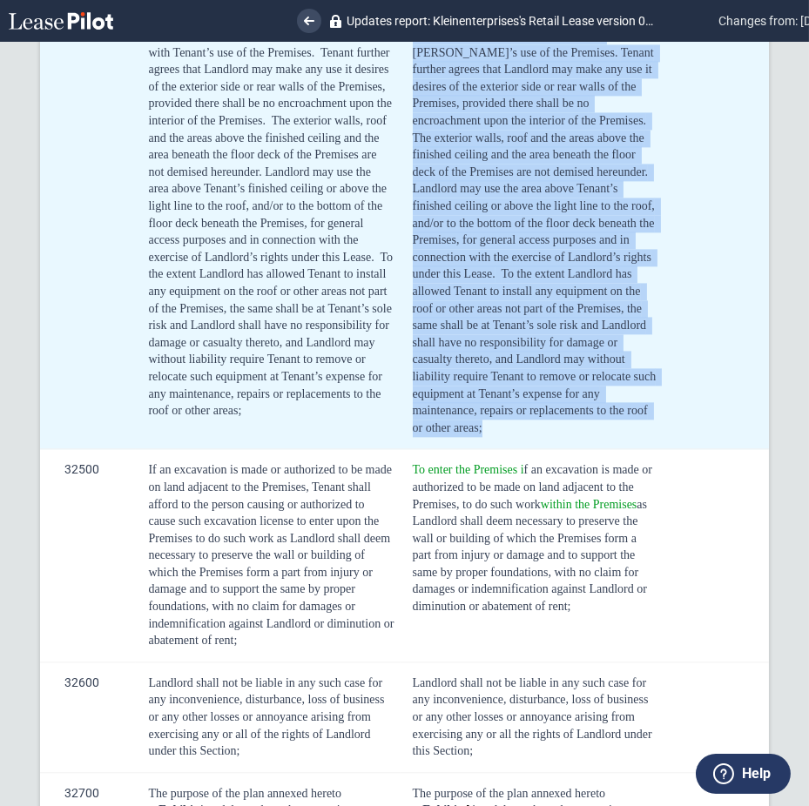
drag, startPoint x: 407, startPoint y: 123, endPoint x: 684, endPoint y: 665, distance: 609.1
click at [684, 449] on tr "32400 From time to time, to use all or any part of the roof and exterior walls …" at bounding box center [404, 138] width 728 height 623
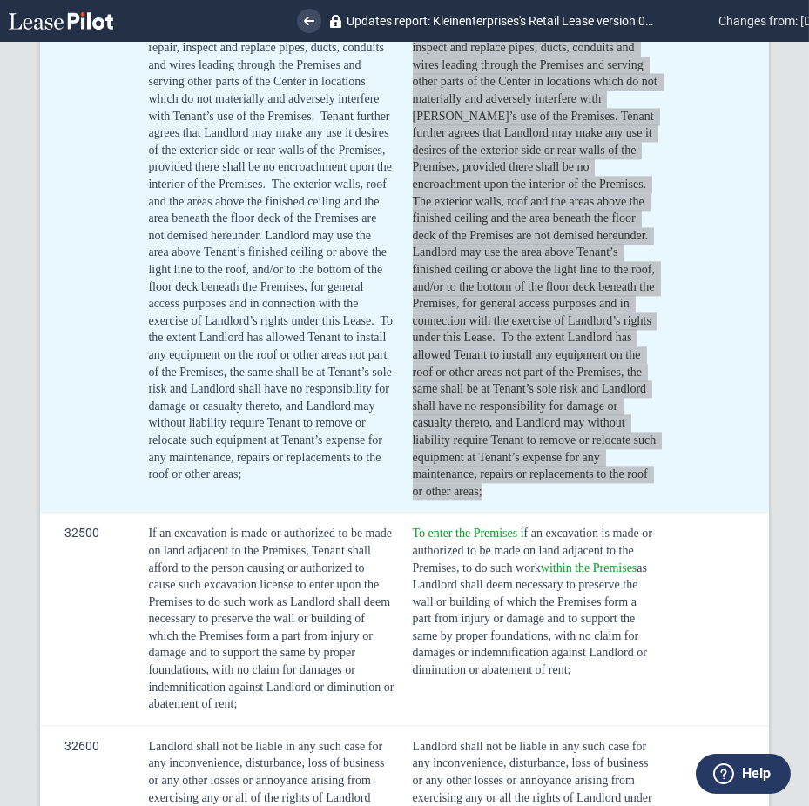
scroll to position [19216, 0]
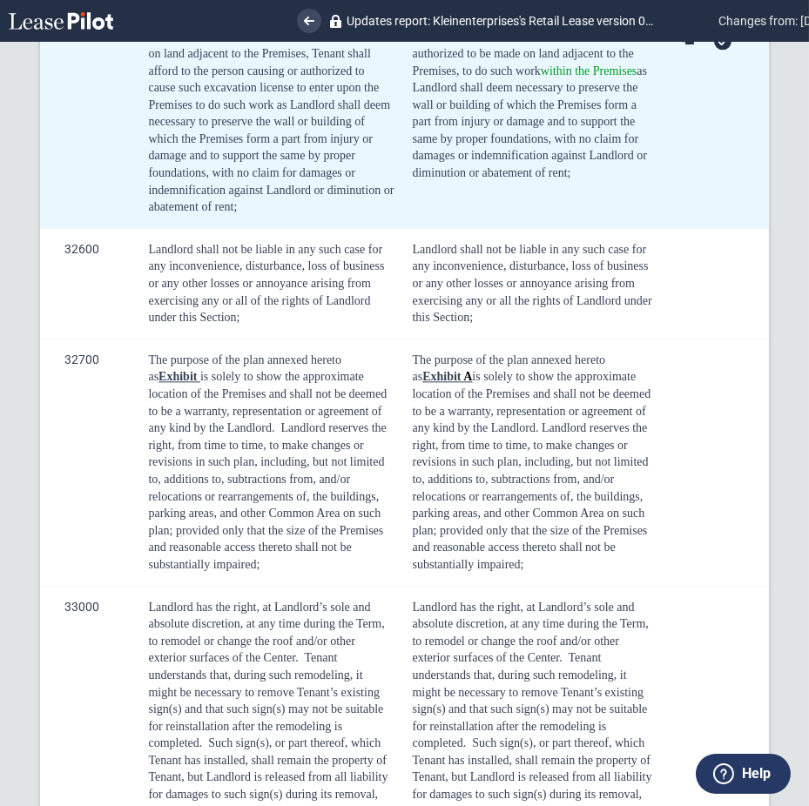
scroll to position [19913, 0]
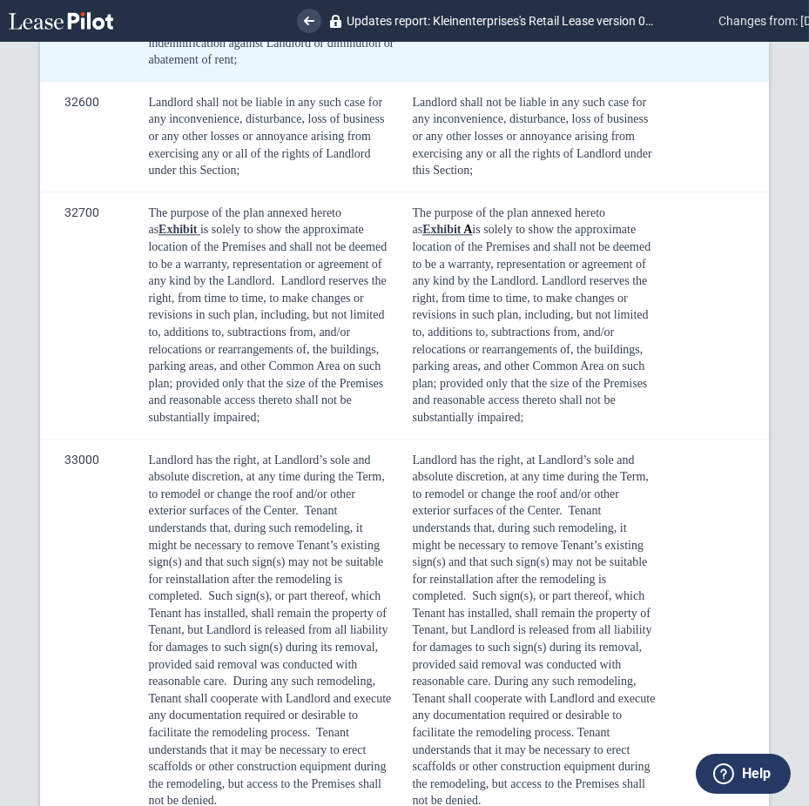
drag, startPoint x: 409, startPoint y: 166, endPoint x: 617, endPoint y: 305, distance: 250.0
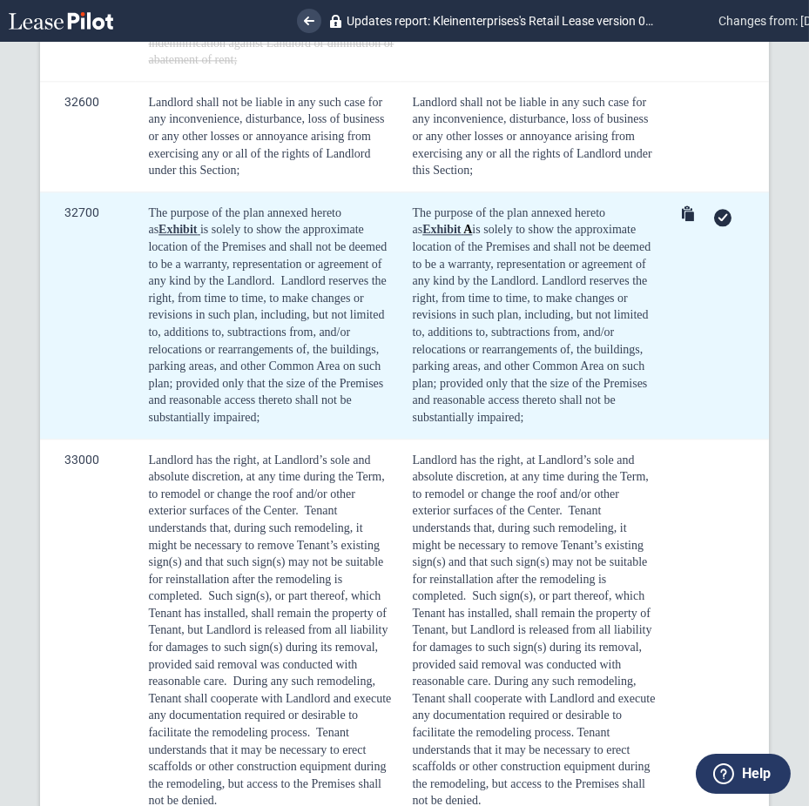
scroll to position [20145, 0]
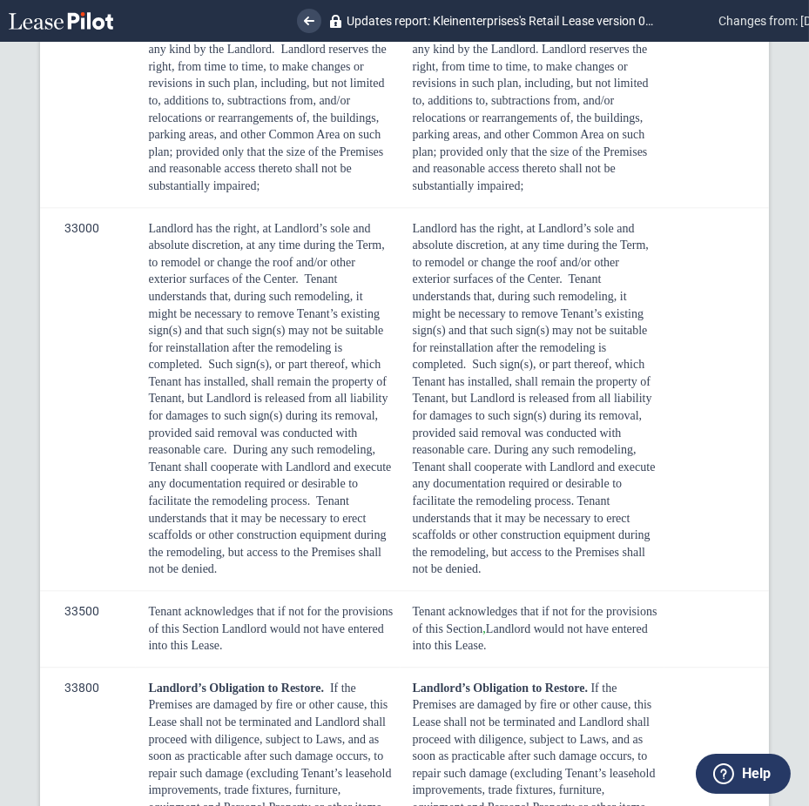
drag, startPoint x: 412, startPoint y: 151, endPoint x: 511, endPoint y: 234, distance: 129.8
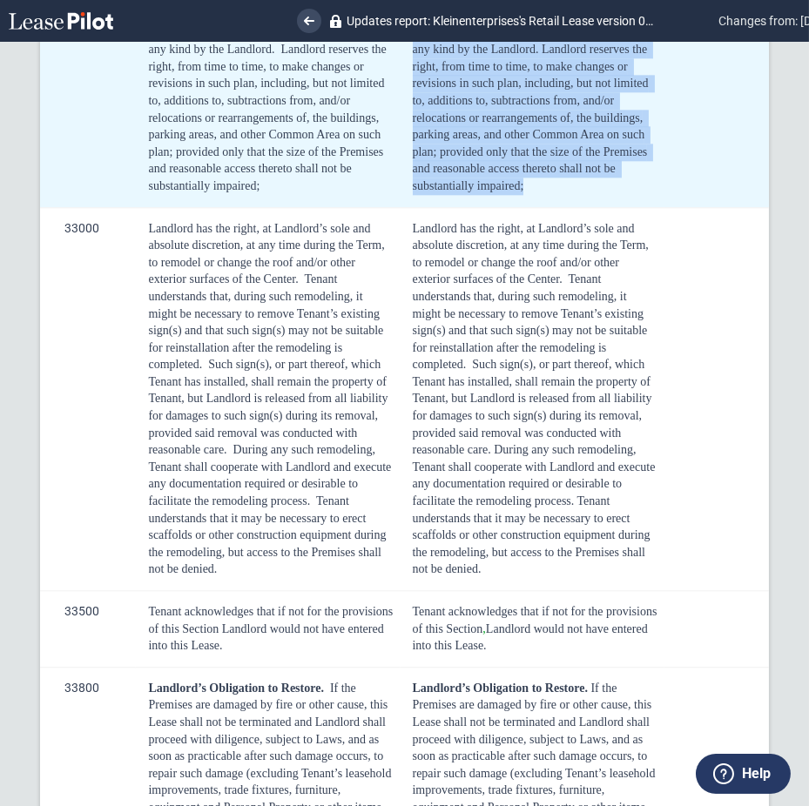
drag, startPoint x: 402, startPoint y: 263, endPoint x: 522, endPoint y: 469, distance: 238.8
click at [522, 207] on td "The purpose of the plan annexed hereto as Exhibit ﻿ A ﻿ is solely to show the a…" at bounding box center [533, 83] width 264 height 247
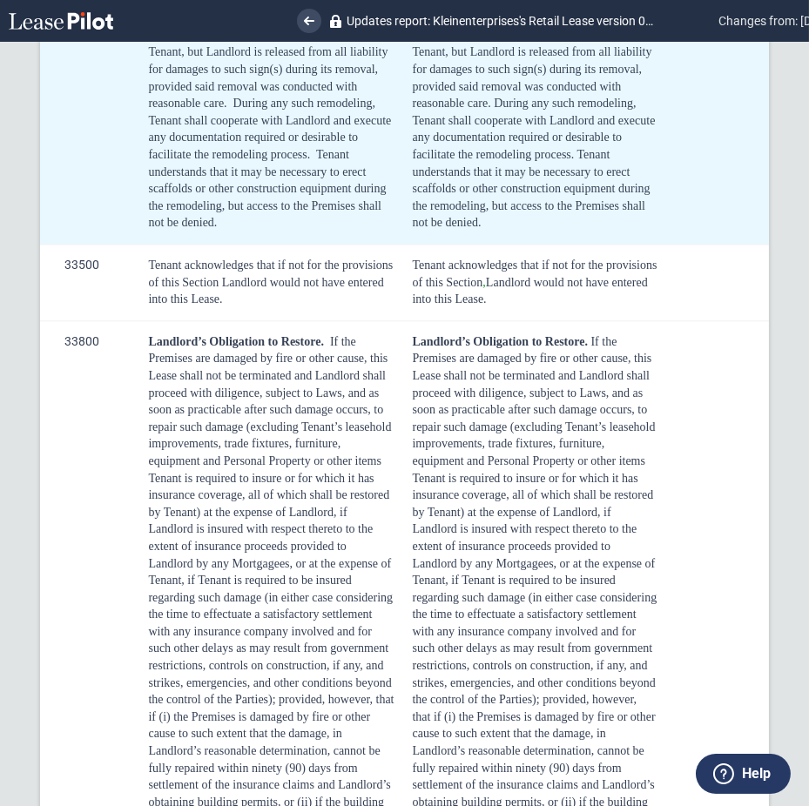
scroll to position [20493, 0]
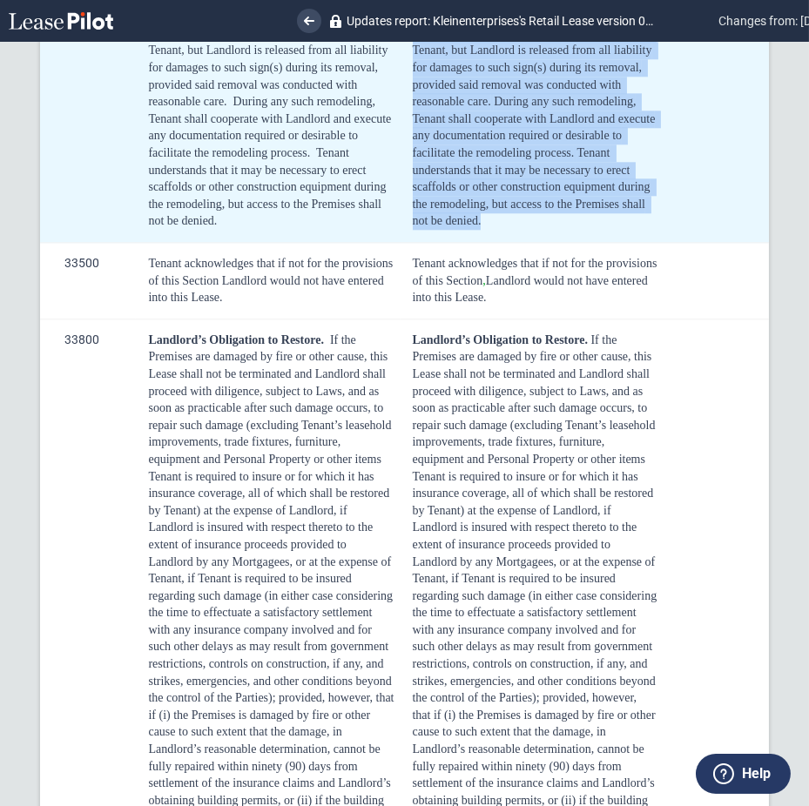
drag, startPoint x: 407, startPoint y: 164, endPoint x: 535, endPoint y: 519, distance: 377.6
click at [535, 242] on td "Landlord has the right, at Landlord’s sole and absolute discretion, at any time…" at bounding box center [533, 50] width 264 height 383
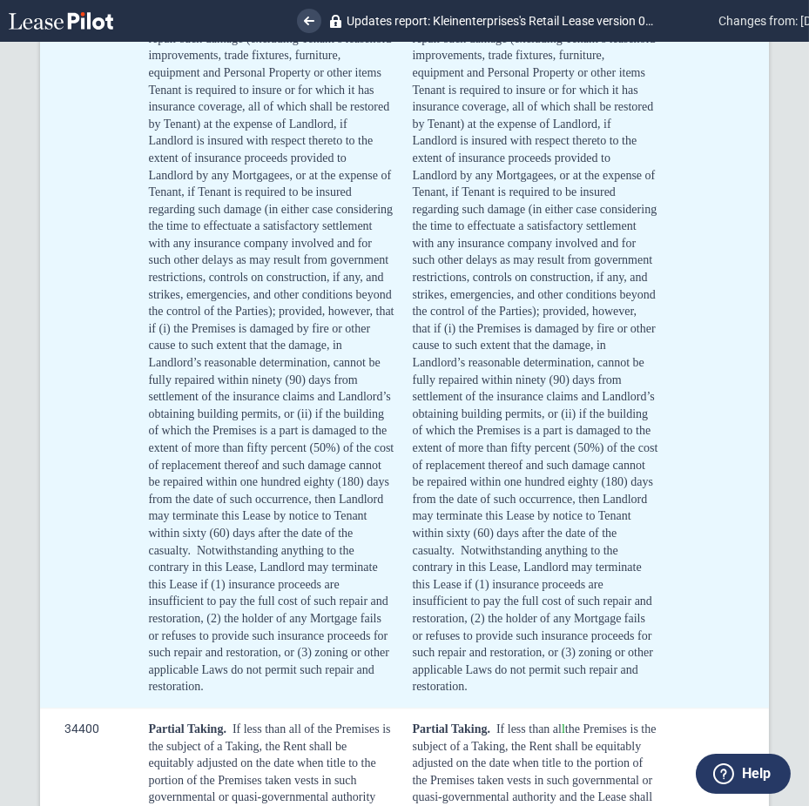
scroll to position [20725, 0]
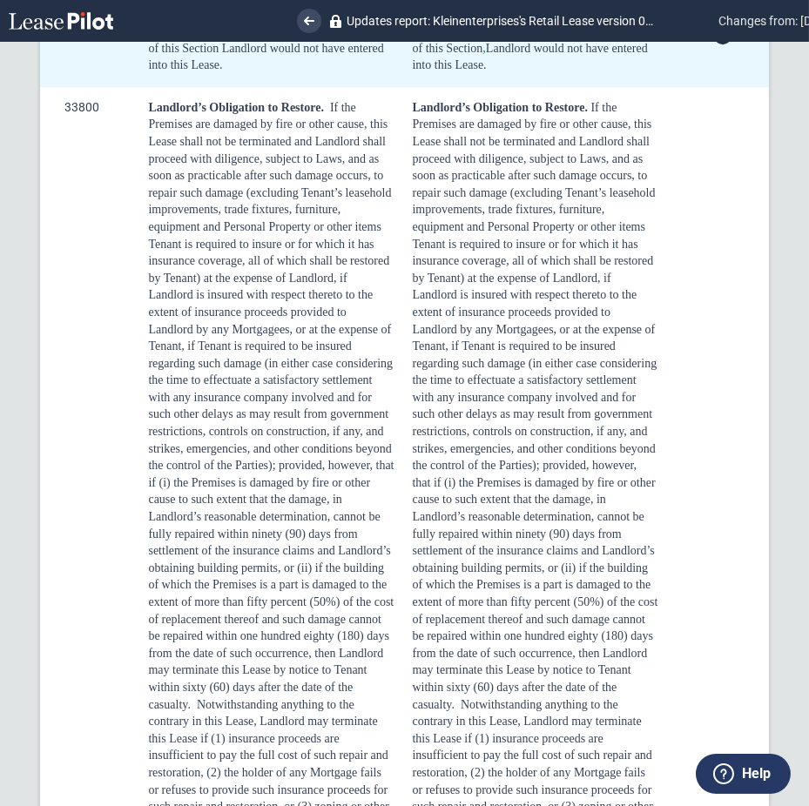
drag, startPoint x: 408, startPoint y: 316, endPoint x: 592, endPoint y: 358, distance: 188.4
click at [592, 87] on td "Tenant acknowledges that if not for the provisions of this Section , Landlord w…" at bounding box center [533, 48] width 264 height 77
drag, startPoint x: 712, startPoint y: 316, endPoint x: 704, endPoint y: 320, distance: 9.7
click at [718, 40] on icon at bounding box center [723, 36] width 10 height 8
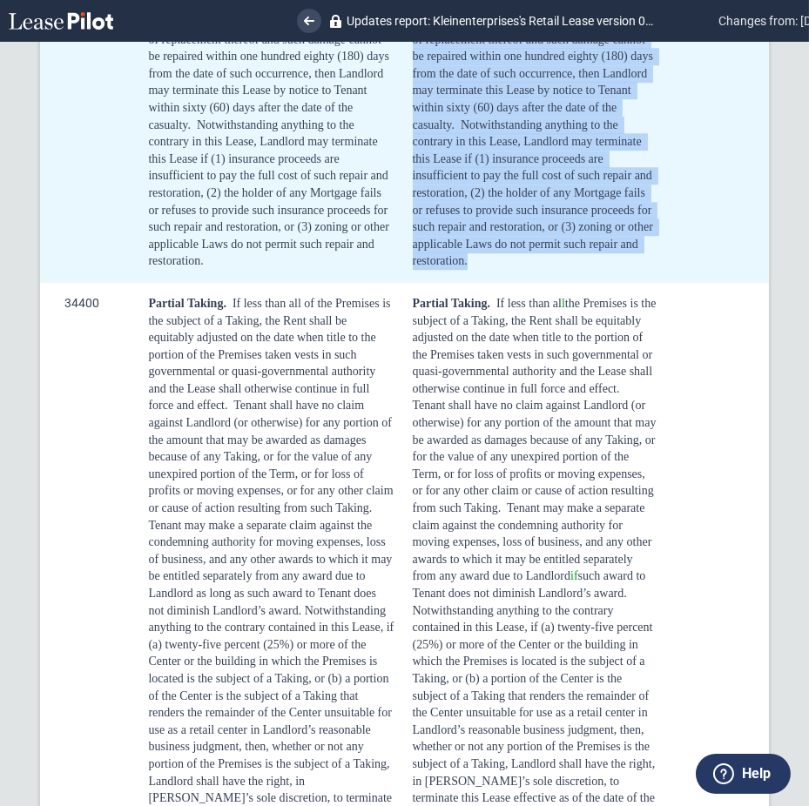
scroll to position [21306, 0]
drag, startPoint x: 409, startPoint y: 154, endPoint x: 475, endPoint y: 561, distance: 411.9
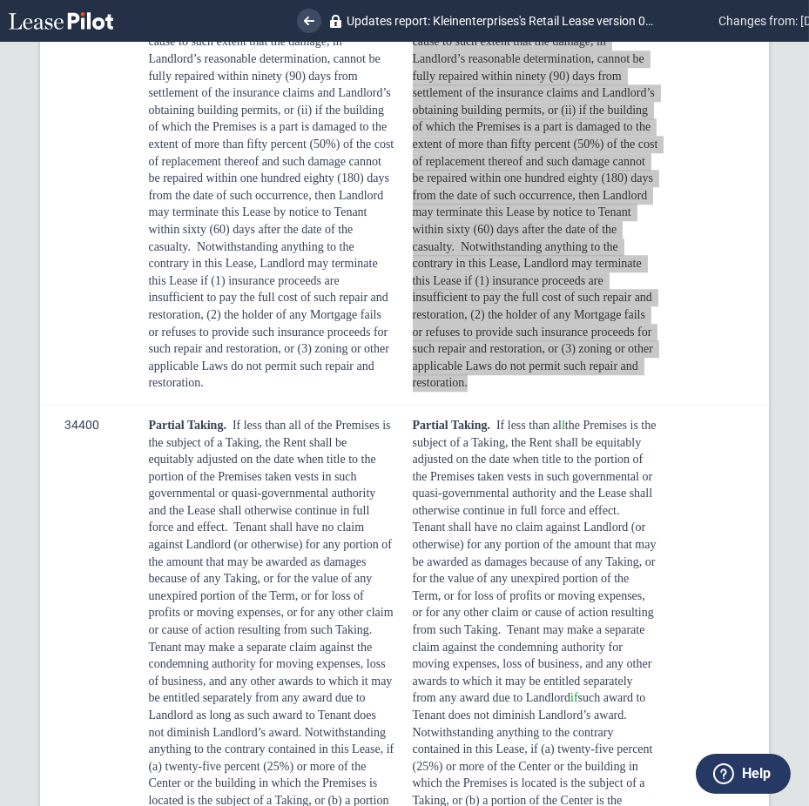
scroll to position [20958, 0]
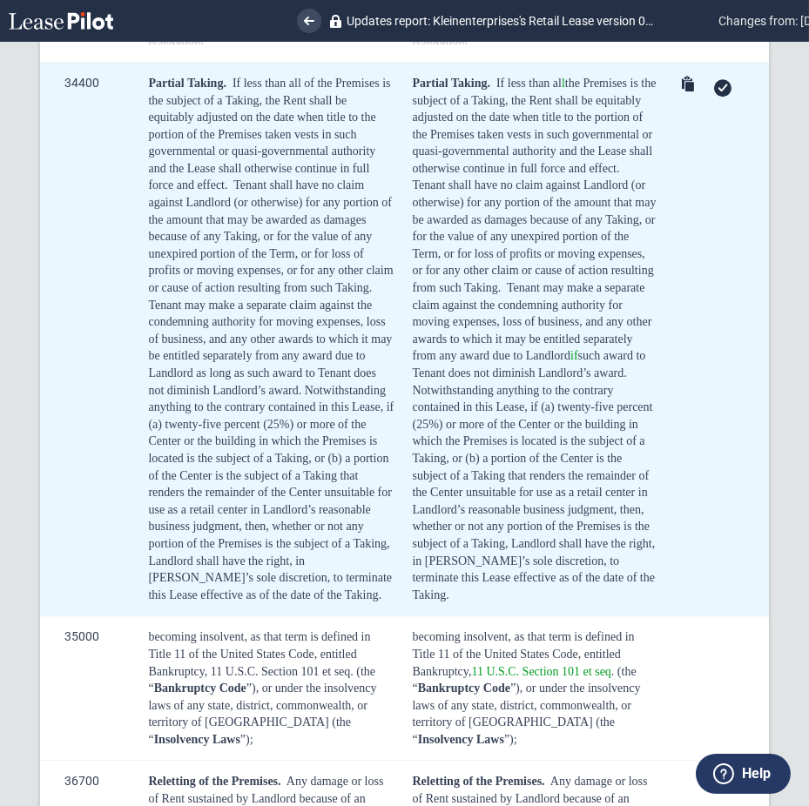
scroll to position [21770, 0]
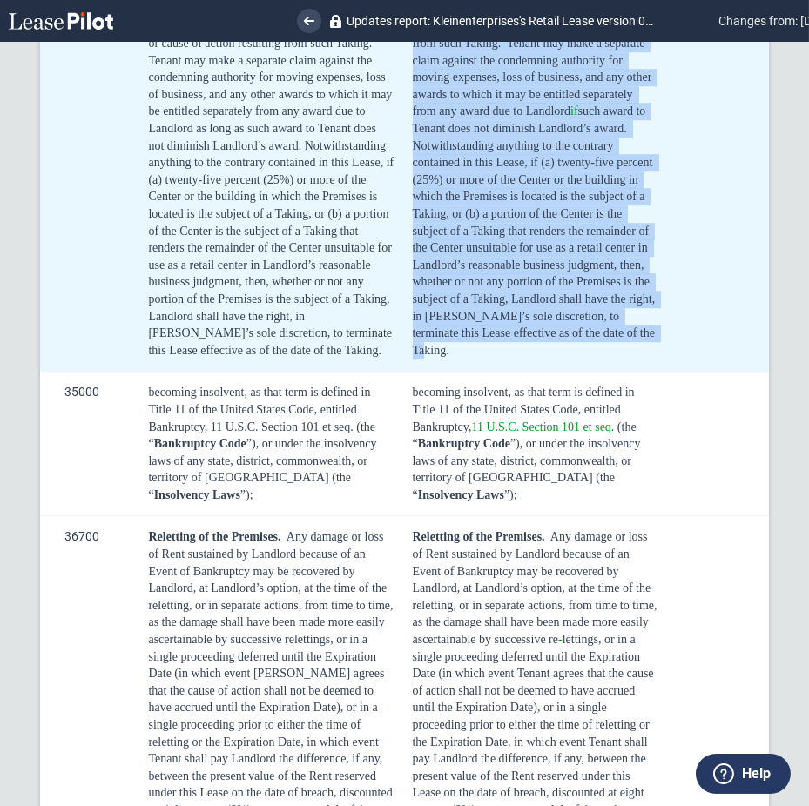
drag, startPoint x: 407, startPoint y: 137, endPoint x: 650, endPoint y: 656, distance: 573.0
click at [650, 371] on td "Partial Taking. If less than al l the Premises is the subject of a Taking, the …" at bounding box center [533, 94] width 264 height 554
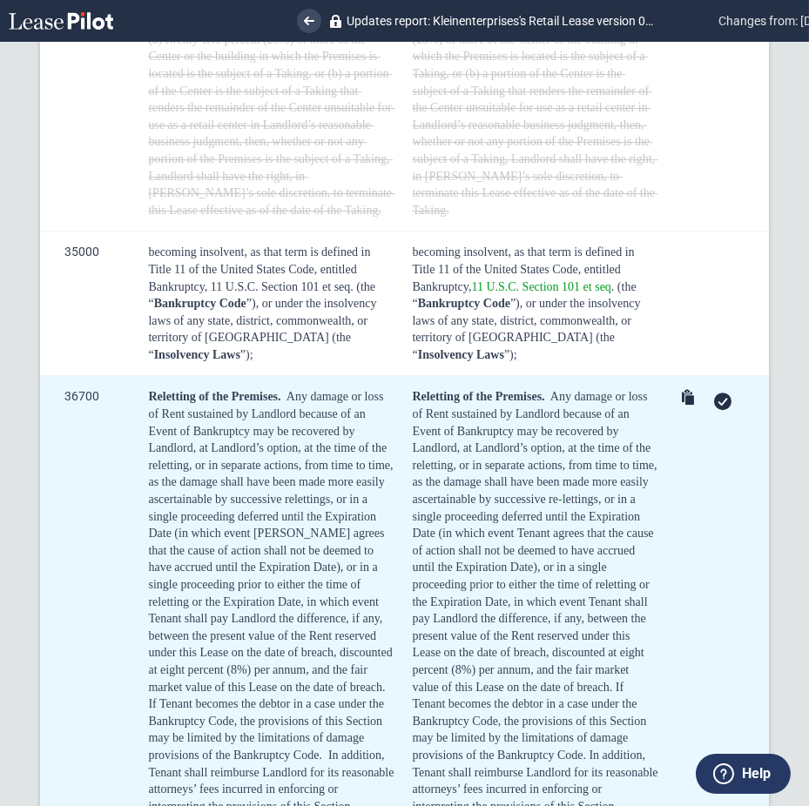
scroll to position [22234, 0]
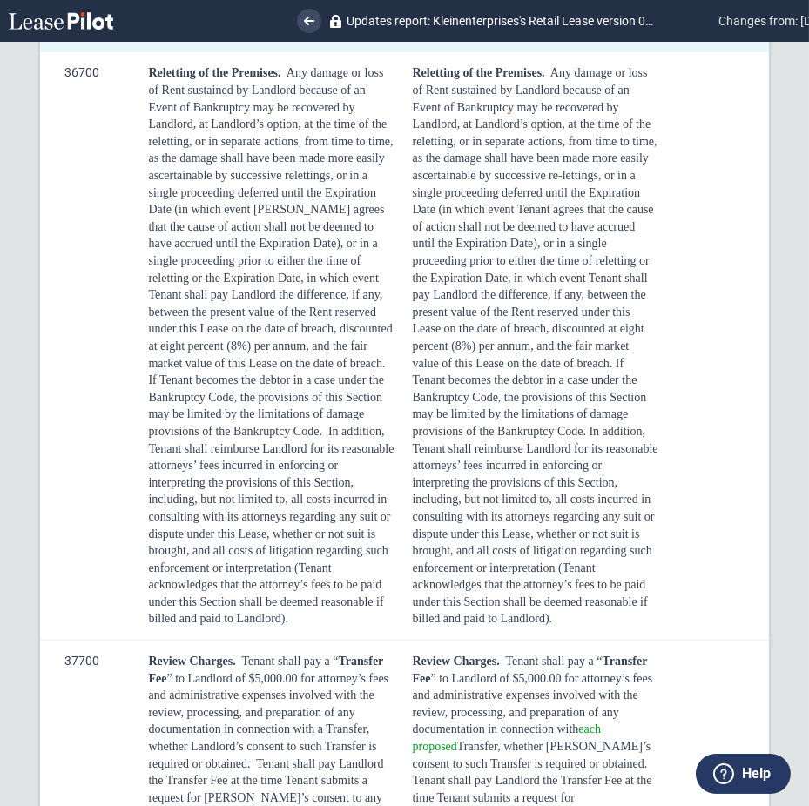
drag, startPoint x: 412, startPoint y: 222, endPoint x: 470, endPoint y: 347, distance: 137.5
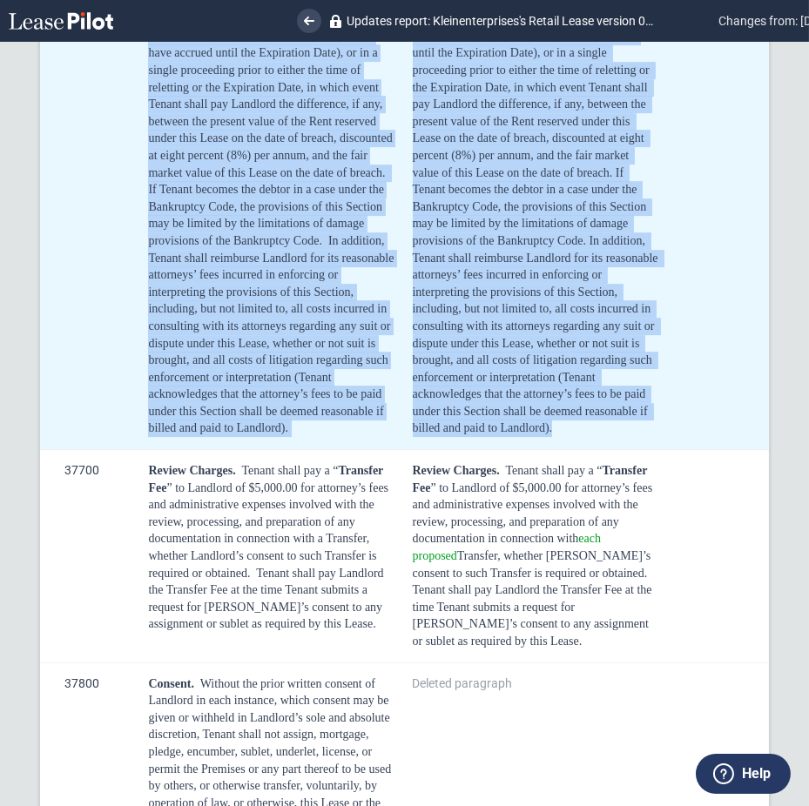
scroll to position [22420, 0]
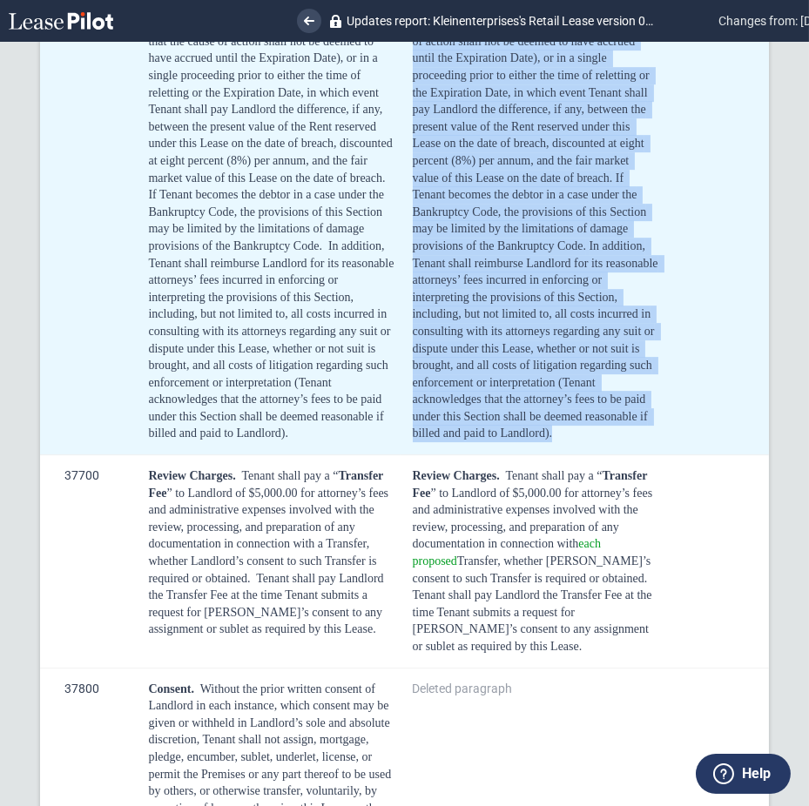
drag, startPoint x: 555, startPoint y: 455, endPoint x: 405, endPoint y: 185, distance: 308.7
click at [405, 185] on td "Reletting of the Premises. Any damage or loss of Rent sustained by Landlord bec…" at bounding box center [533, 161] width 264 height 589
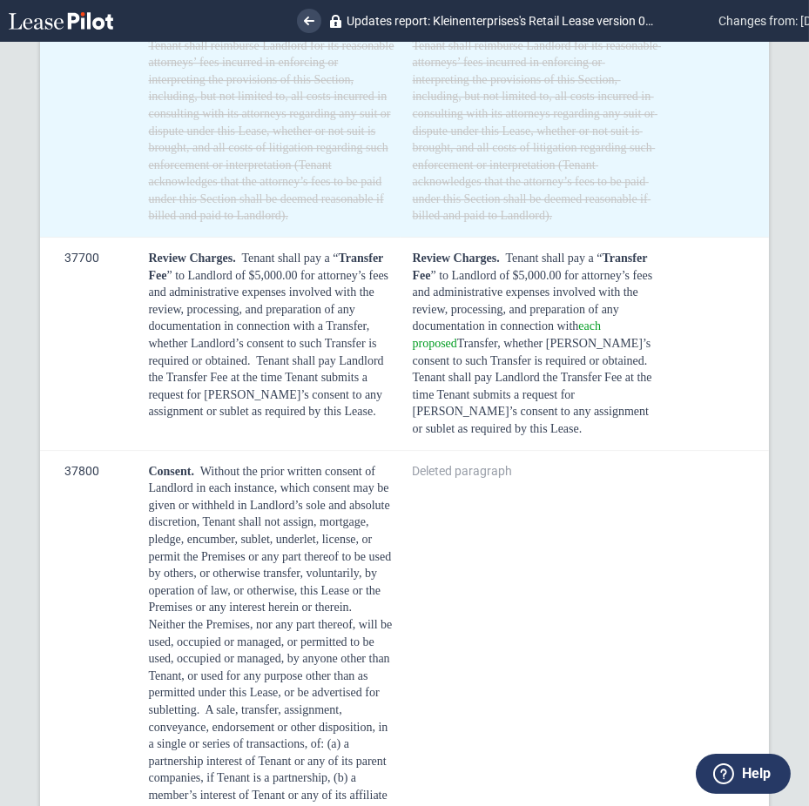
scroll to position [22884, 0]
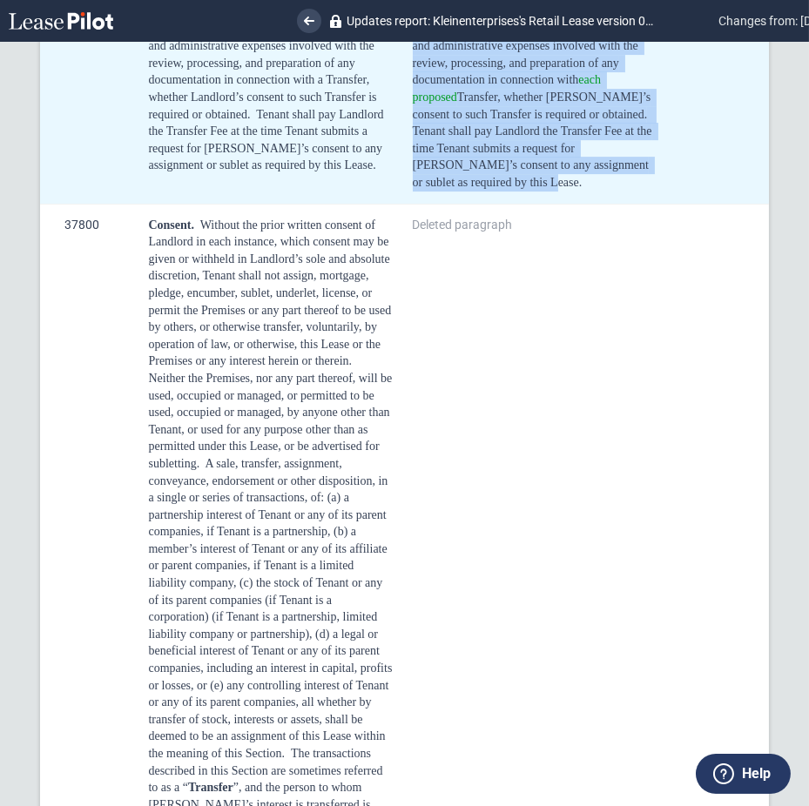
drag, startPoint x: 408, startPoint y: 310, endPoint x: 645, endPoint y: 467, distance: 284.7
click at [645, 205] on td "Review Charges. Tenant shall pay a “ Transfer Fee ” to Landlord of $5,000.00 fo…" at bounding box center [533, 97] width 264 height 213
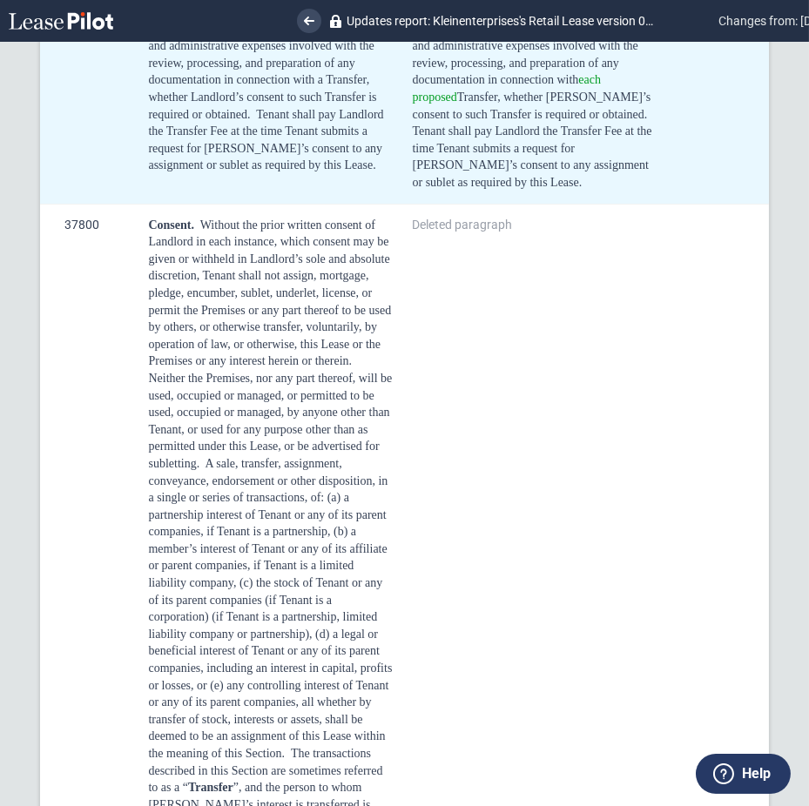
click at [714, 25] on div at bounding box center [722, 16] width 17 height 17
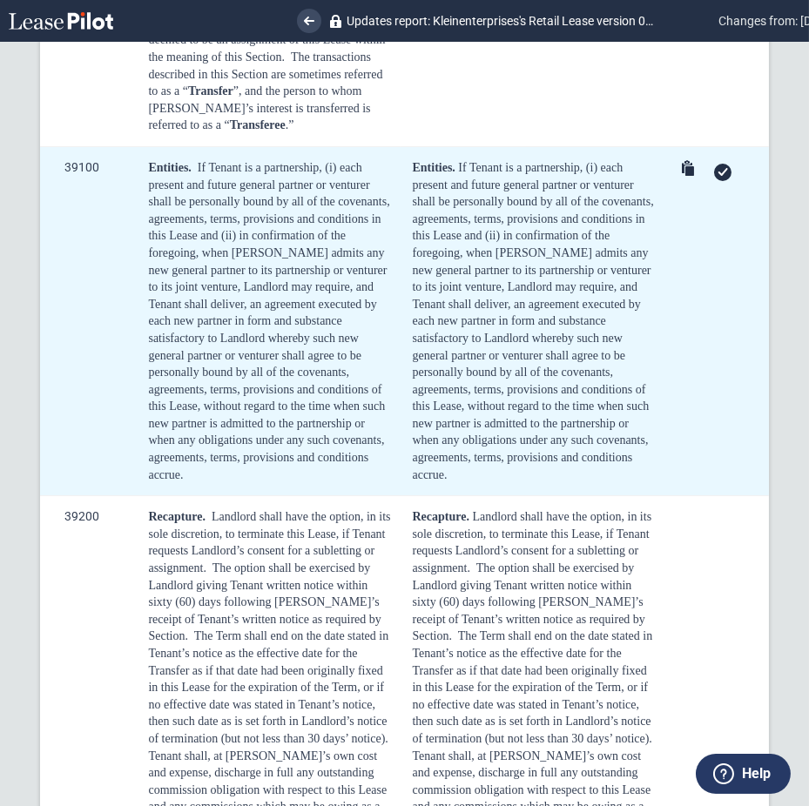
scroll to position [23697, 0]
